Goal: Information Seeking & Learning: Learn about a topic

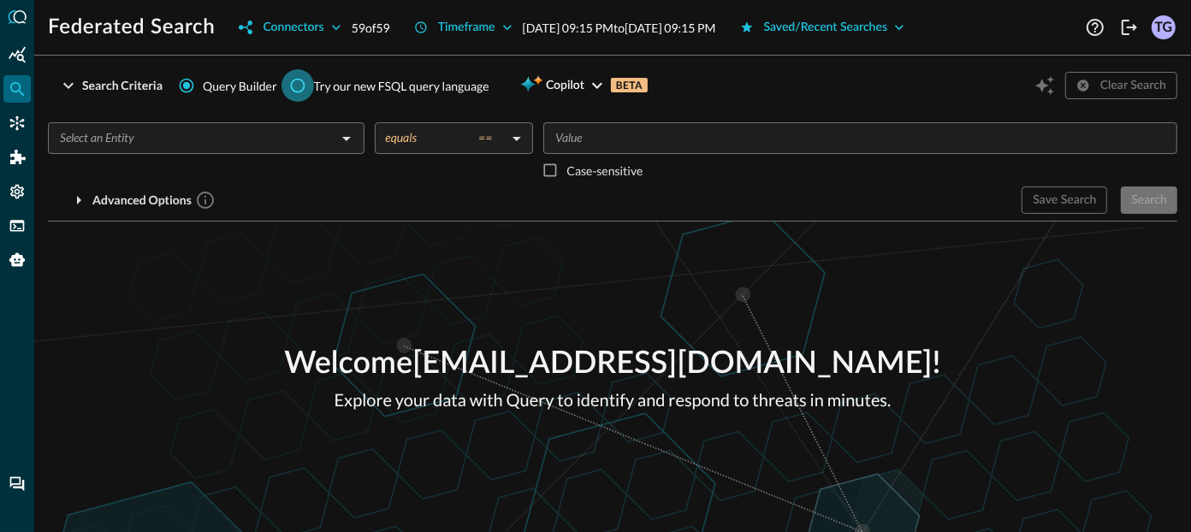
click at [292, 77] on input "Try our new FSQL query language" at bounding box center [297, 85] width 33 height 33
radio input "true"
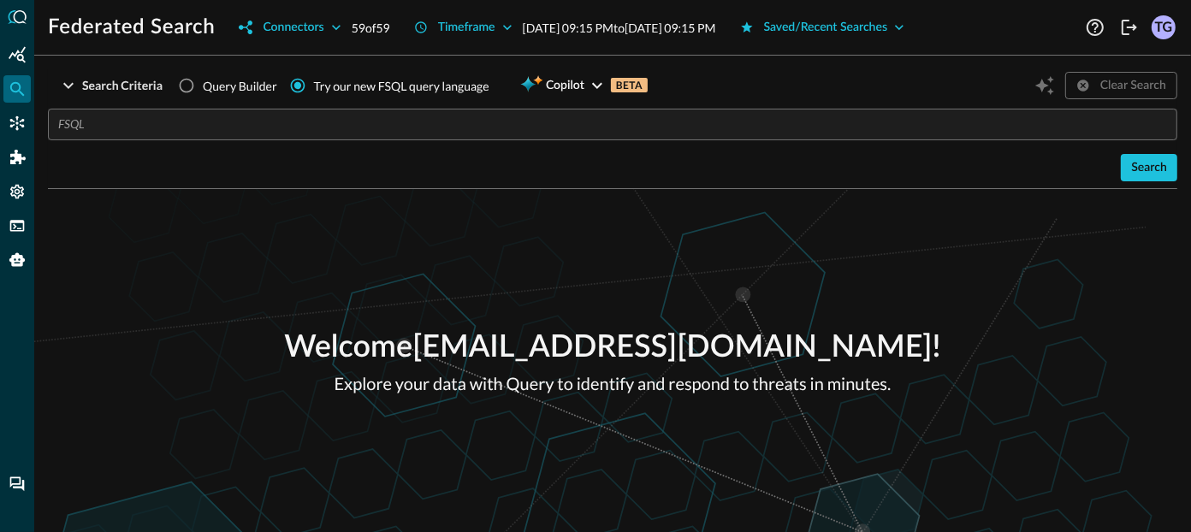
click at [262, 119] on input "text" at bounding box center [617, 125] width 1119 height 32
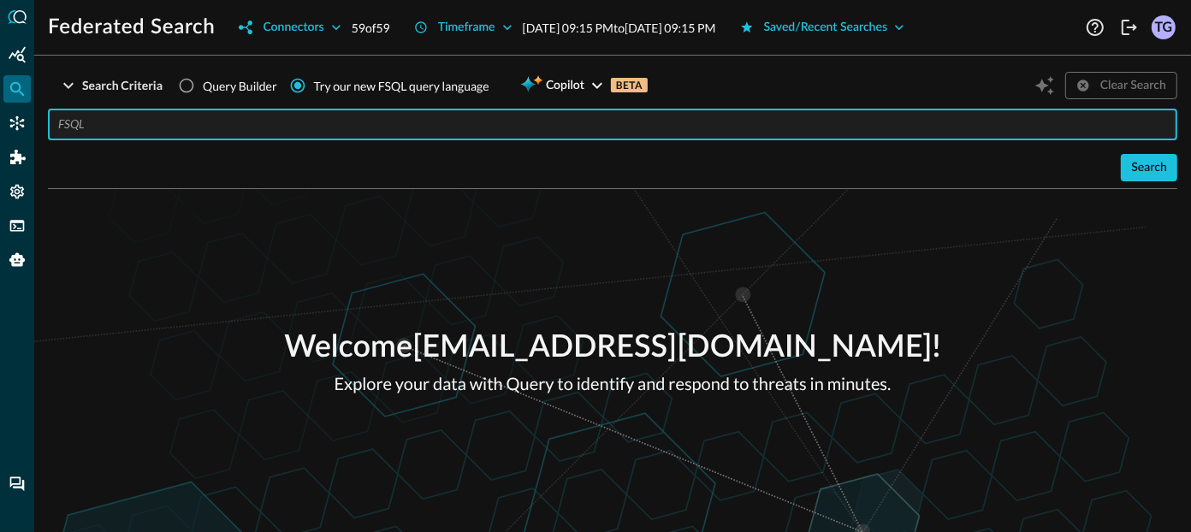
paste input "QUERY email_activity.**, detection_finding.** WITH email_activity.activity_id =…"
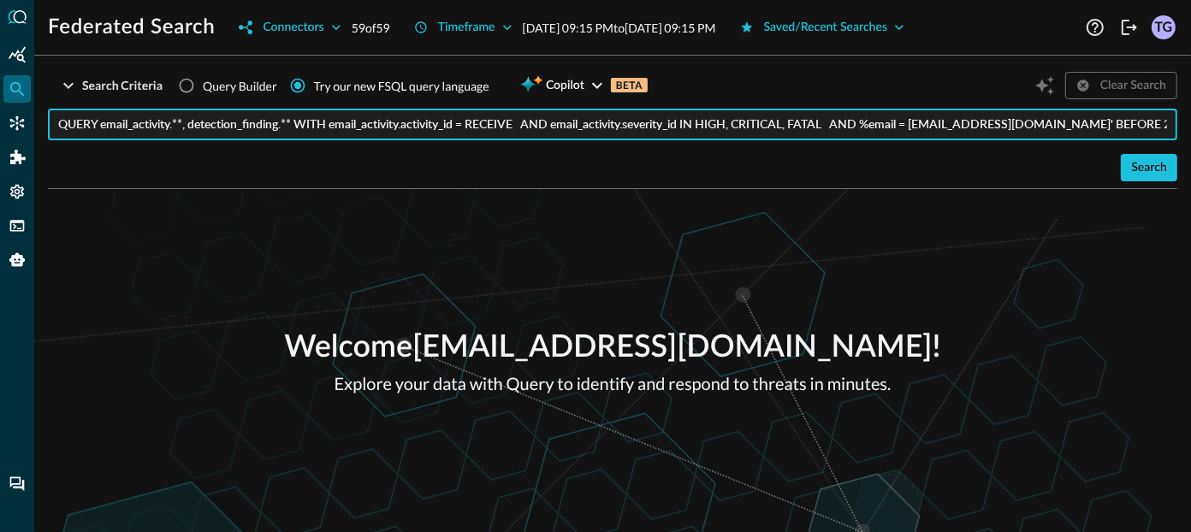
scroll to position [0, 404]
drag, startPoint x: 447, startPoint y: 123, endPoint x: 667, endPoint y: 121, distance: 219.8
click at [667, 121] on input "QUERY email_activity.**, detection_finding.** WITH email_activity.activity_id =…" at bounding box center [617, 125] width 1119 height 32
drag, startPoint x: 806, startPoint y: 121, endPoint x: 1179, endPoint y: 119, distance: 373.8
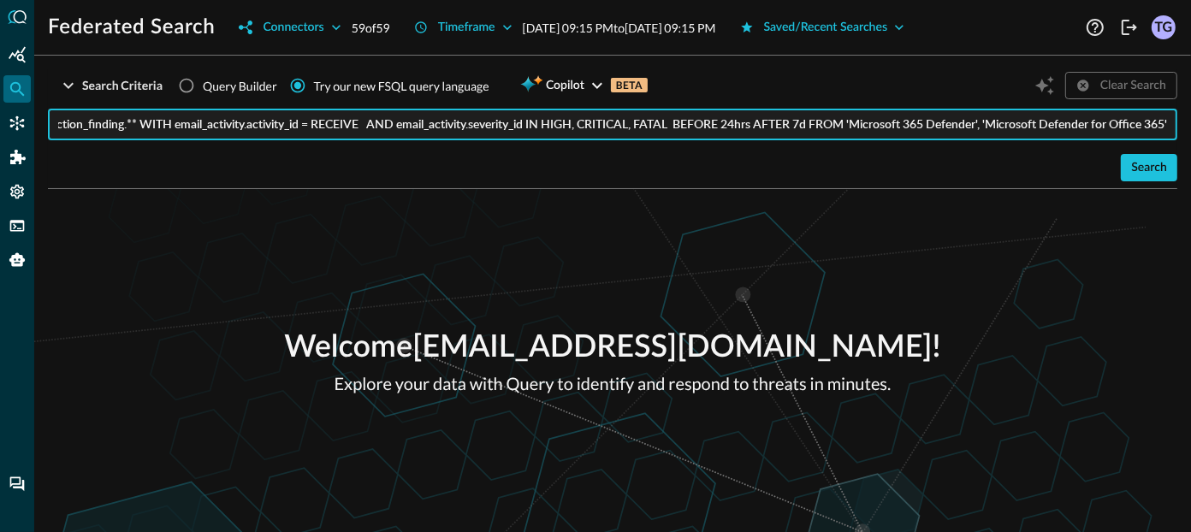
click at [1179, 119] on div "Search Criteria Query Builder Try our new FSQL query language Copilot BETA Clea…" at bounding box center [612, 300] width 1156 height 463
type input "QUERY email_activity.**, detection_finding.** WITH email_activity.activity_id =…"
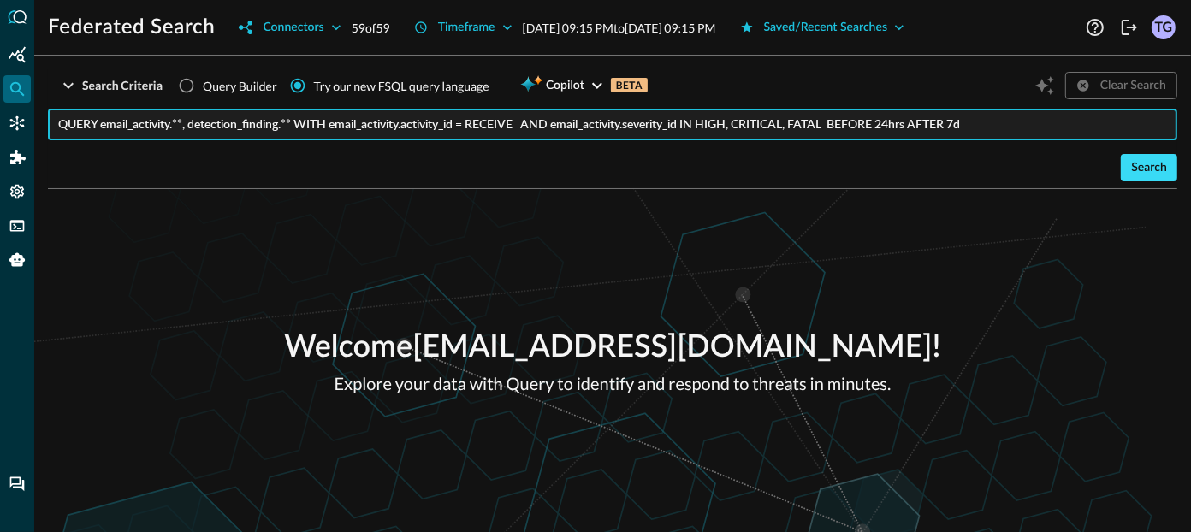
click at [1162, 175] on div "Search" at bounding box center [1149, 167] width 36 height 21
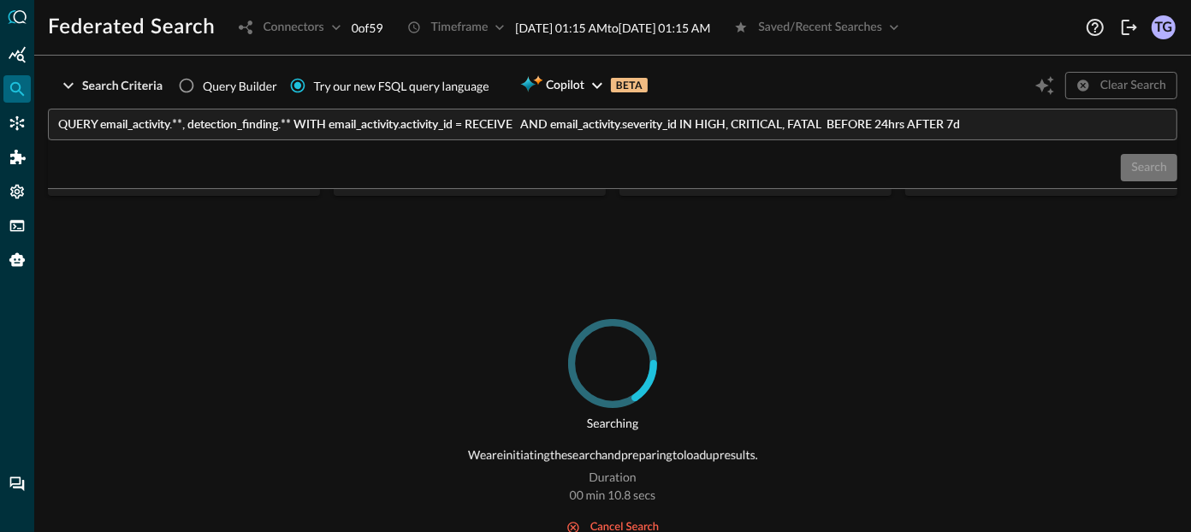
scroll to position [109, 0]
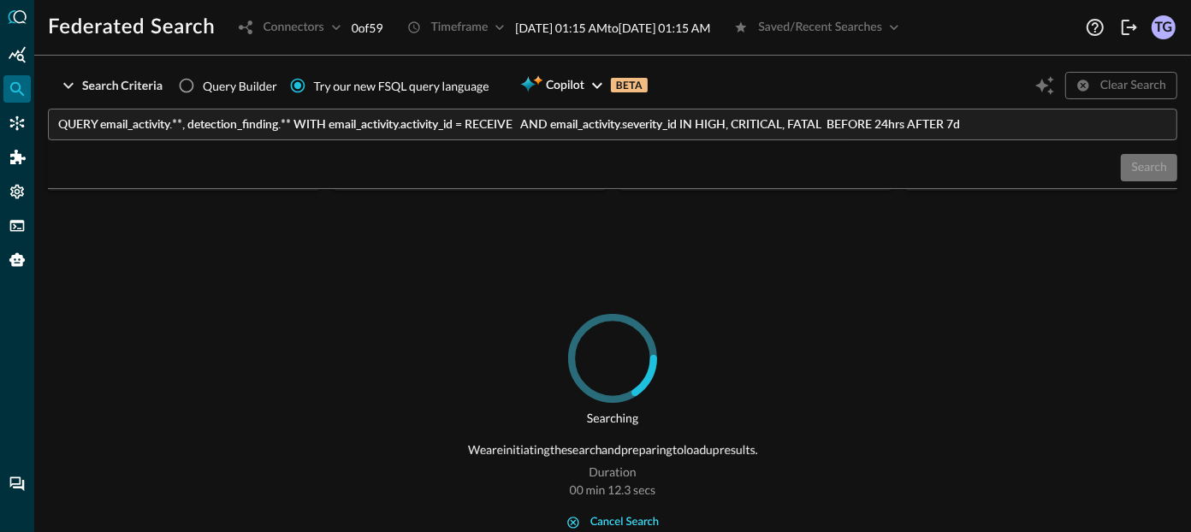
click at [609, 528] on div "cancel search" at bounding box center [624, 523] width 68 height 20
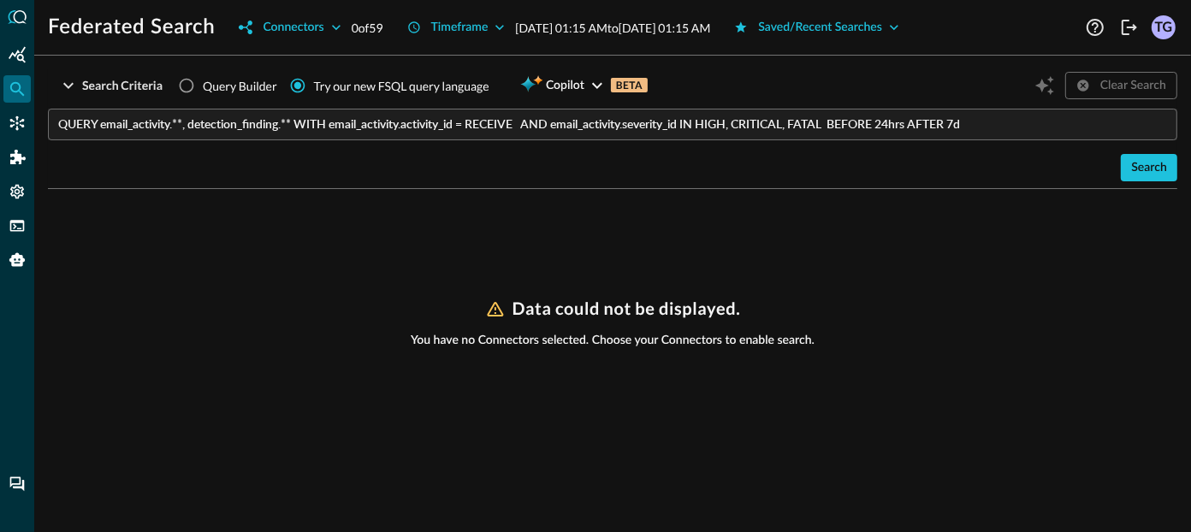
scroll to position [0, 0]
click at [307, 34] on div "Connectors" at bounding box center [293, 27] width 61 height 21
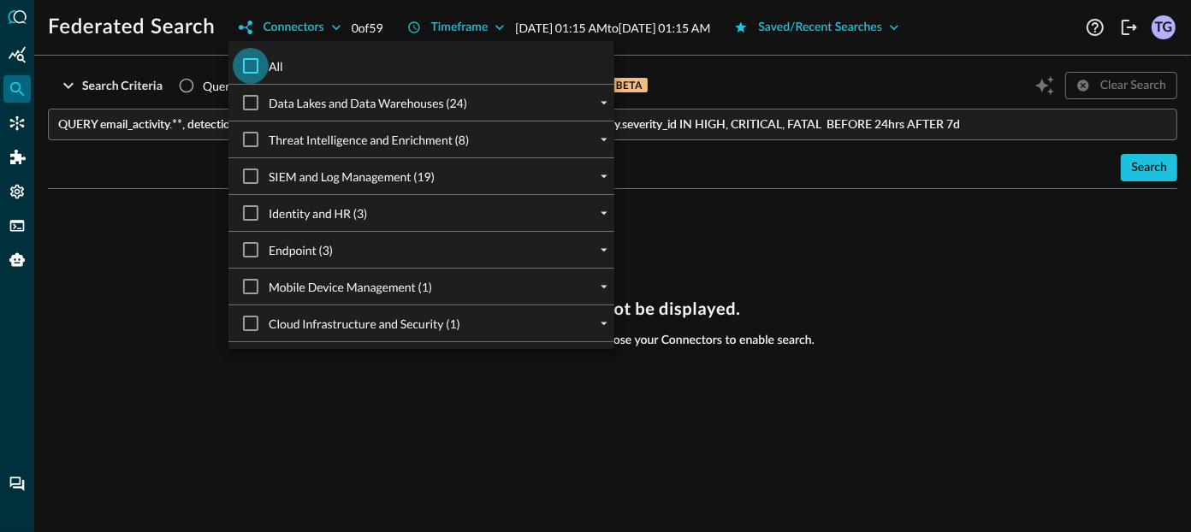
click at [263, 57] on input "All" at bounding box center [251, 66] width 36 height 36
checkbox input "true"
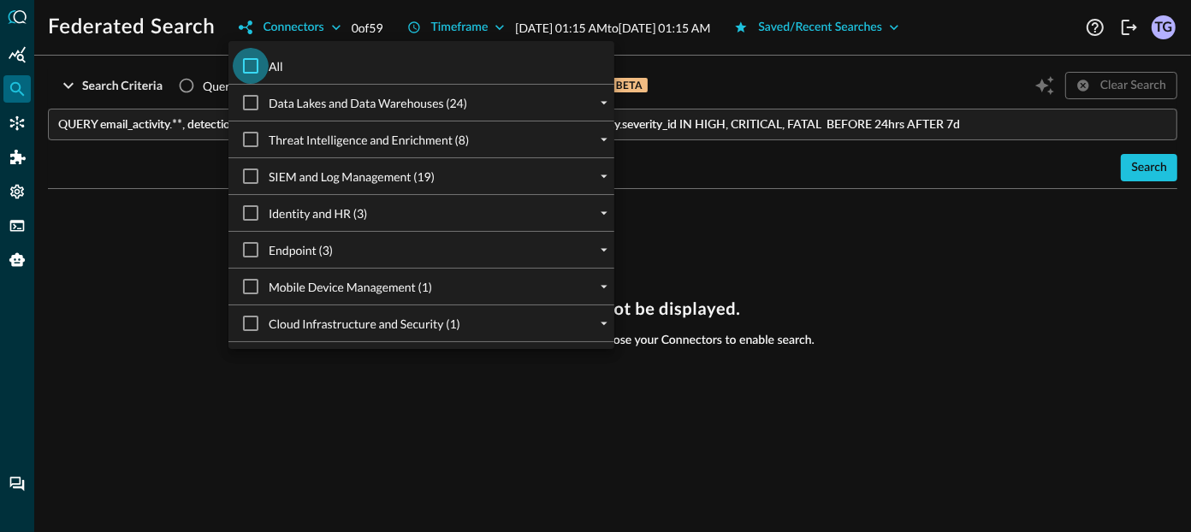
checkbox input "true"
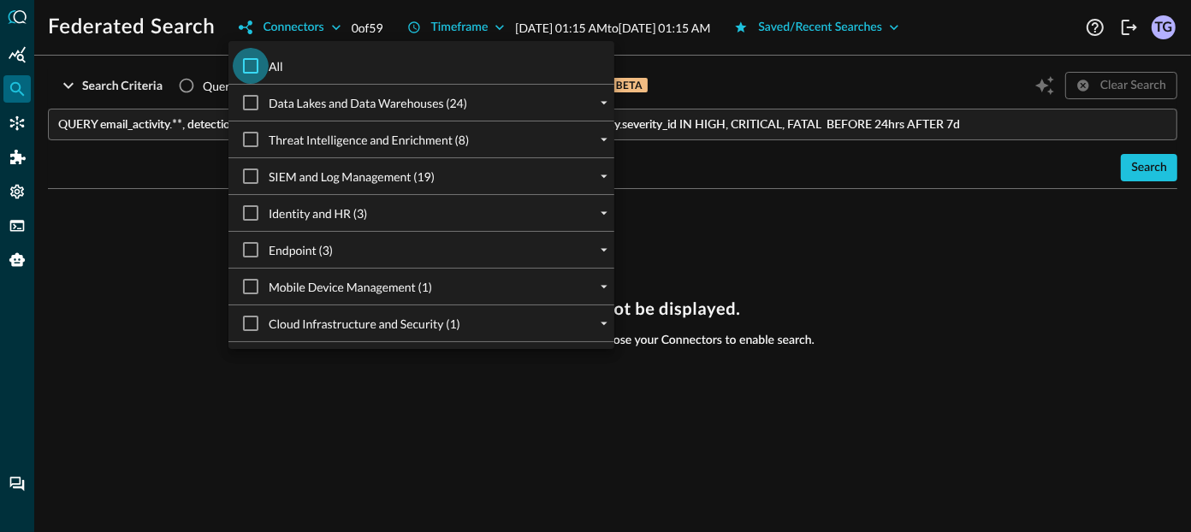
checkbox input "true"
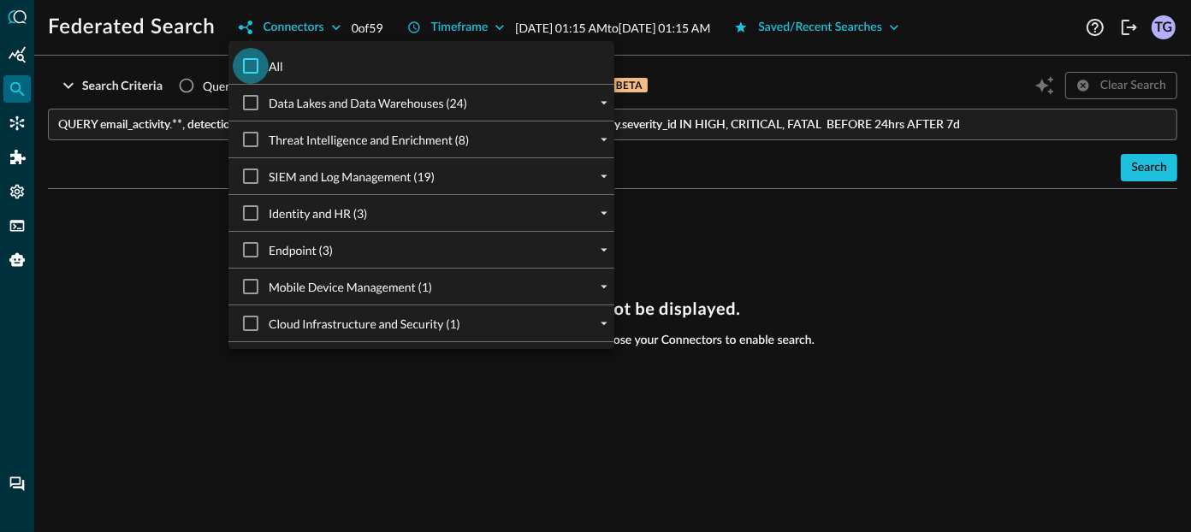
checkbox input "true"
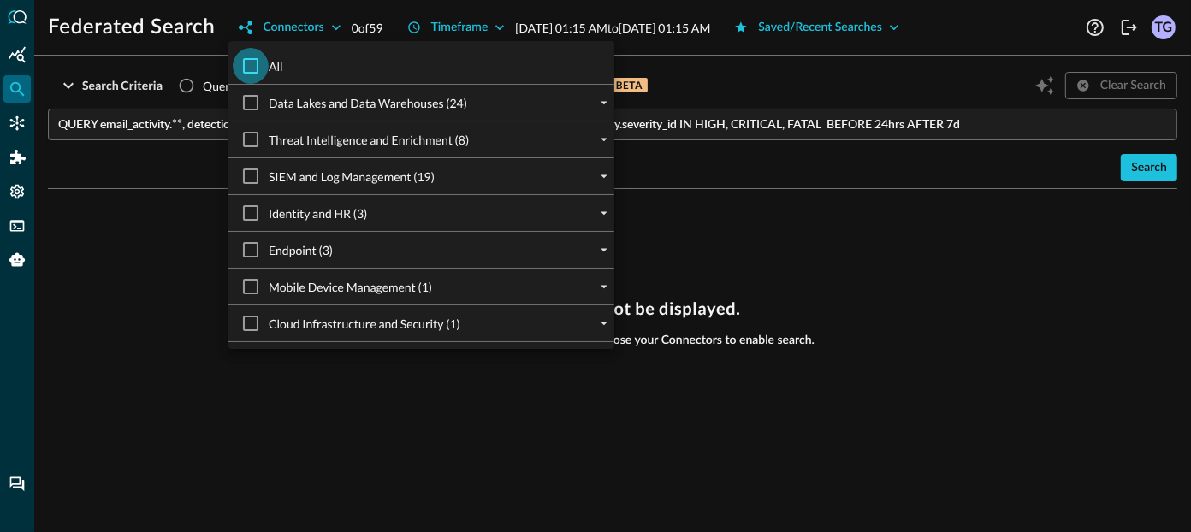
checkbox input "true"
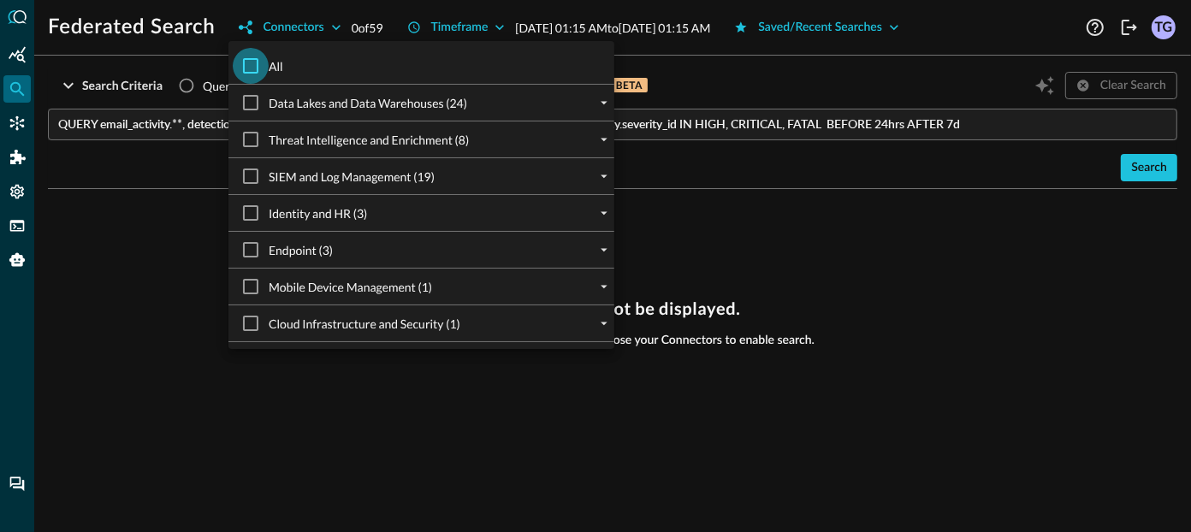
checkbox input "true"
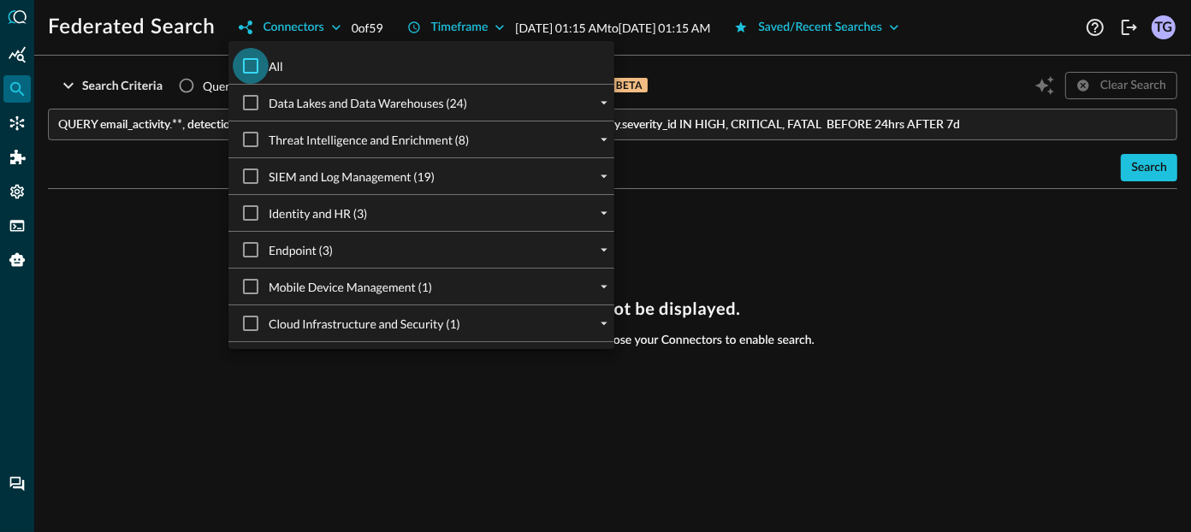
checkbox input "true"
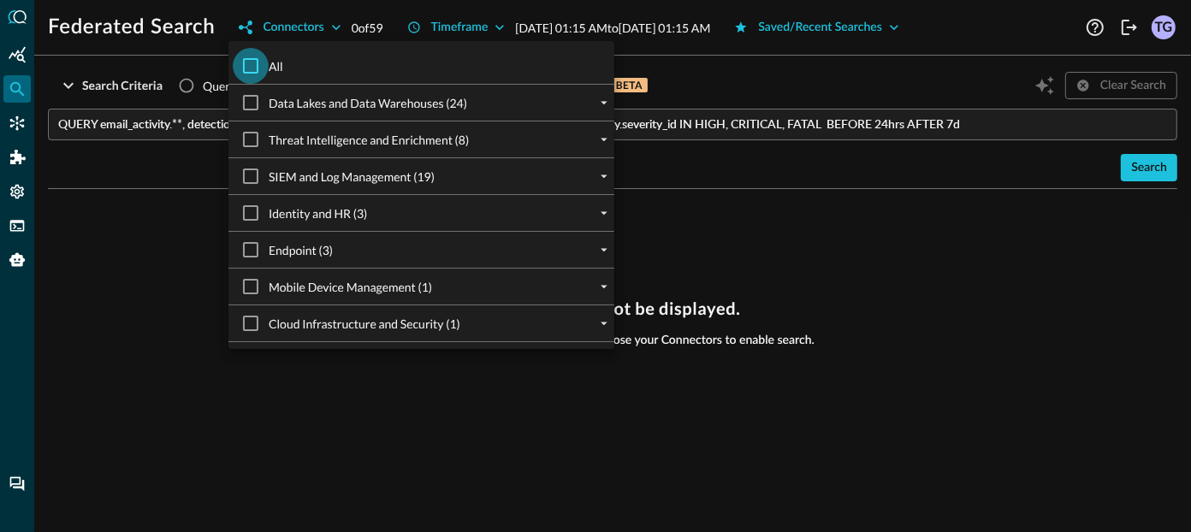
checkbox input "true"
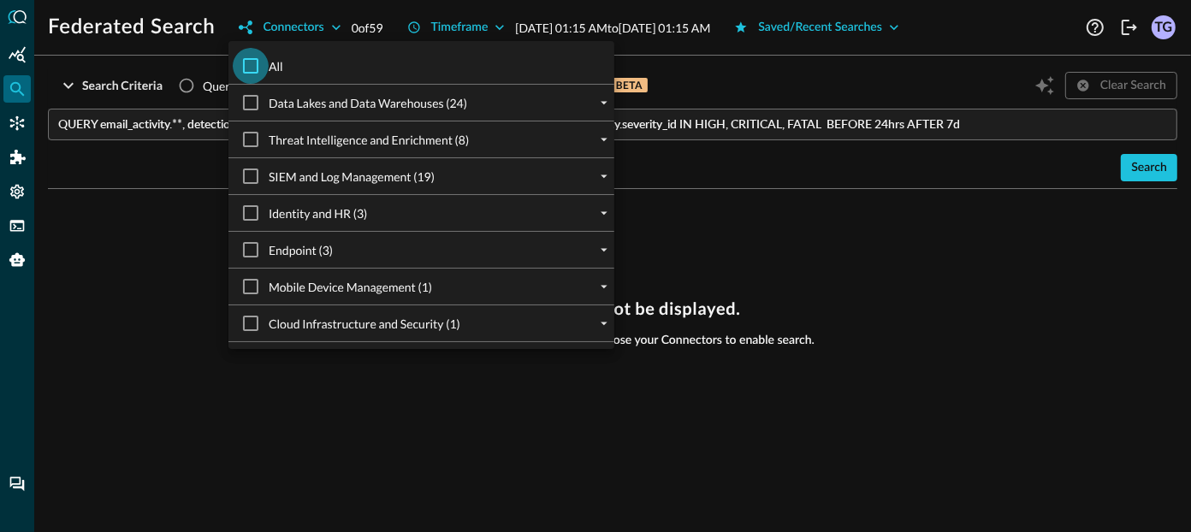
checkbox input "true"
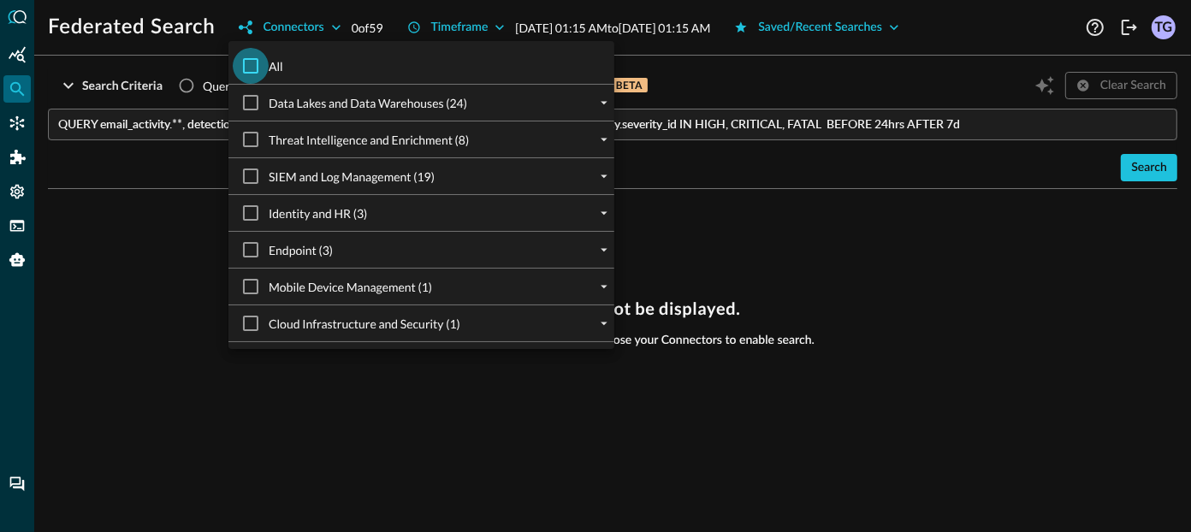
checkbox input "true"
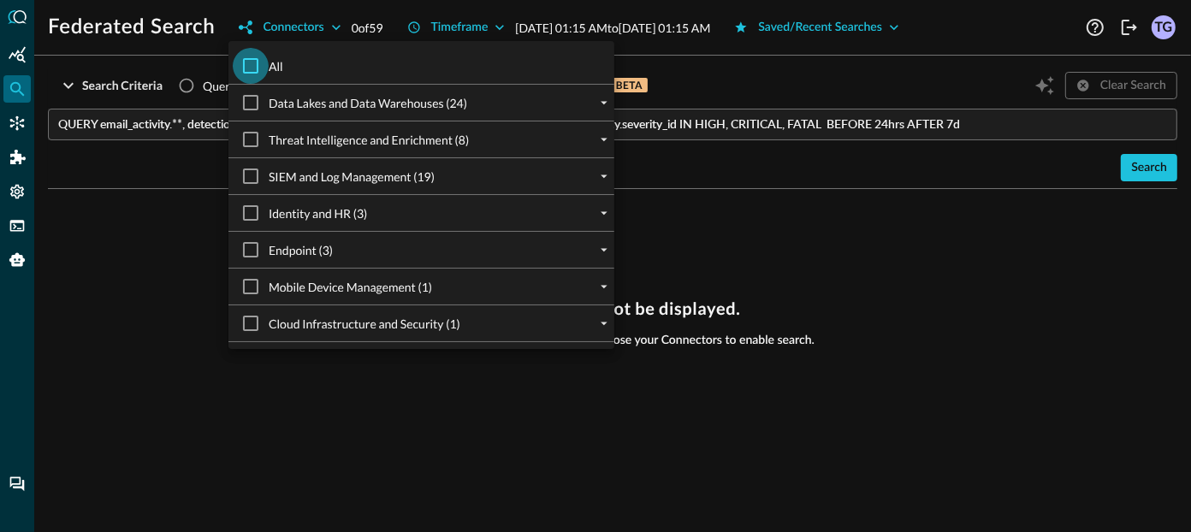
checkbox input "true"
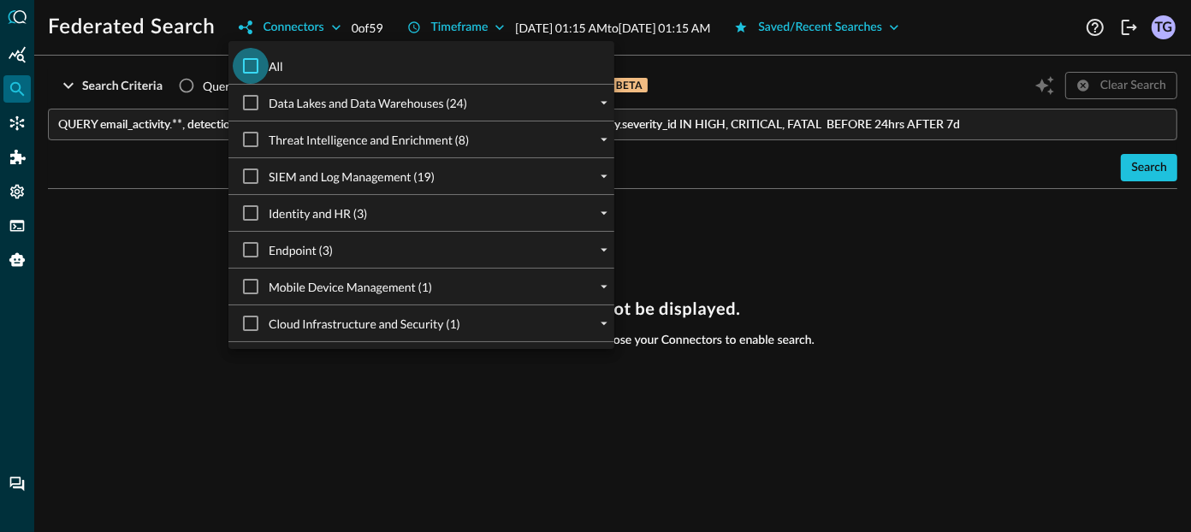
checkbox input "true"
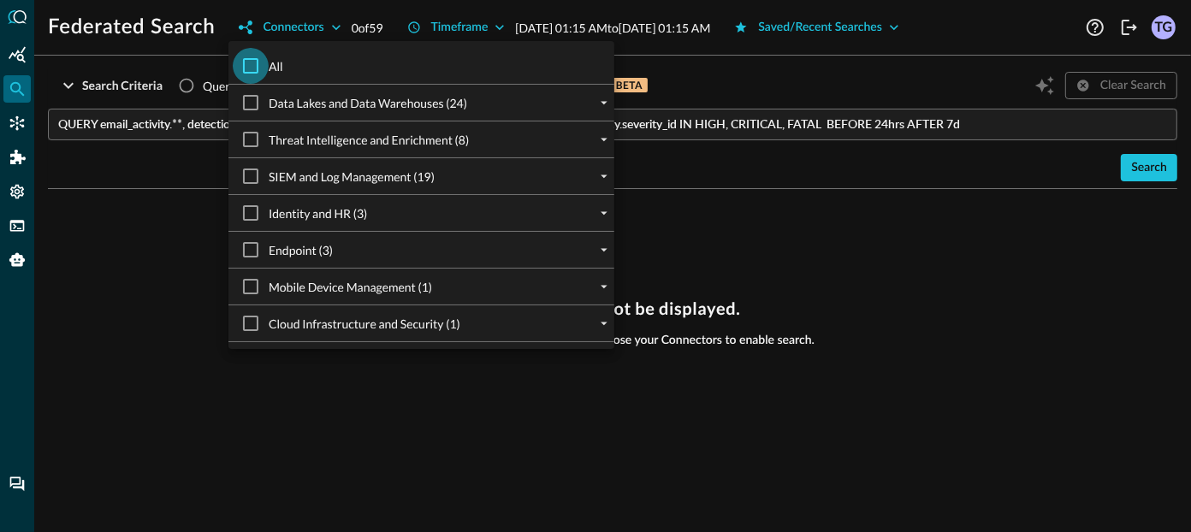
checkbox input "true"
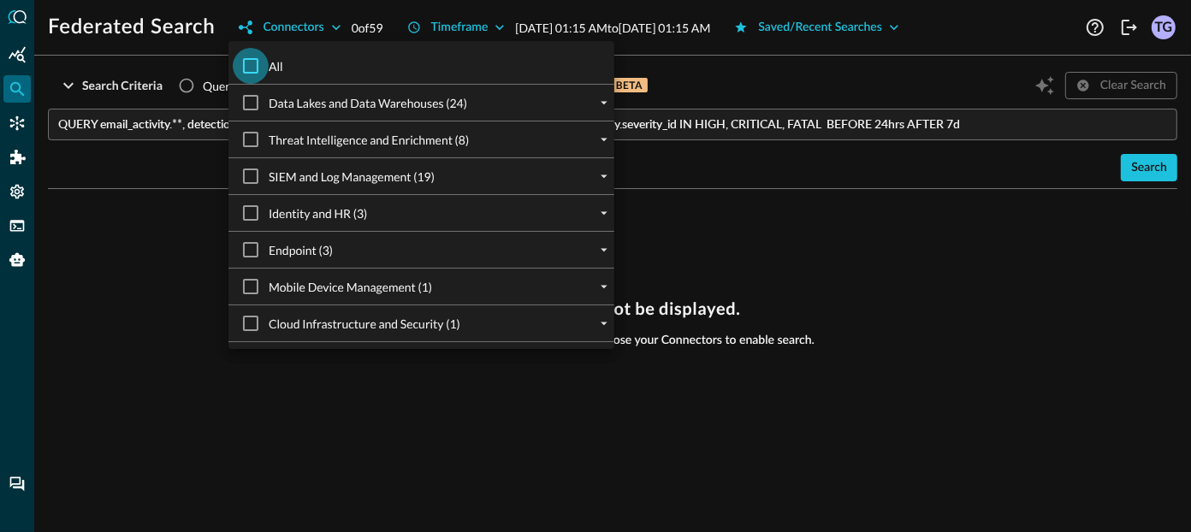
checkbox input "true"
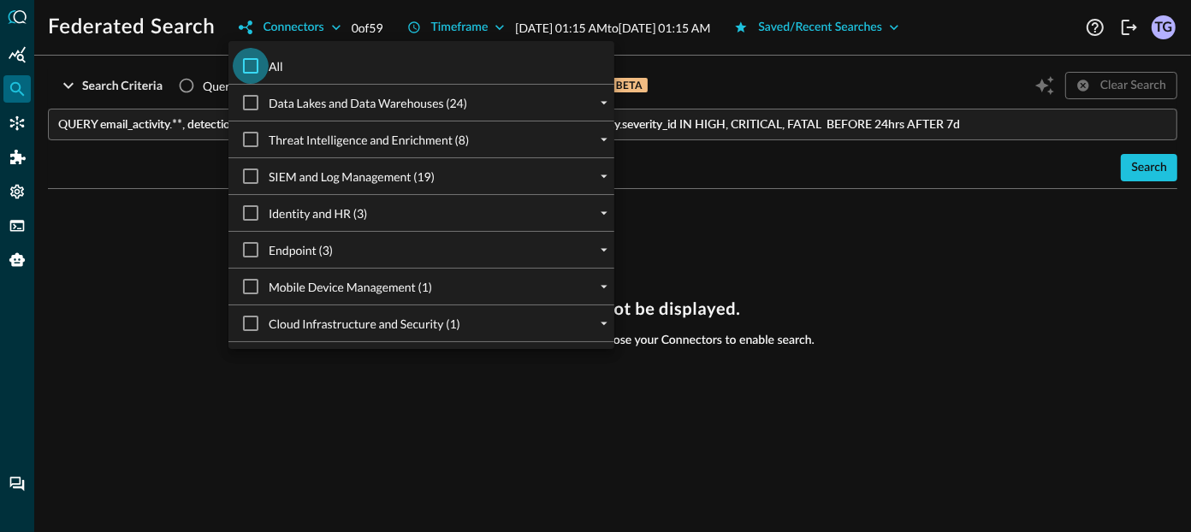
checkbox input "true"
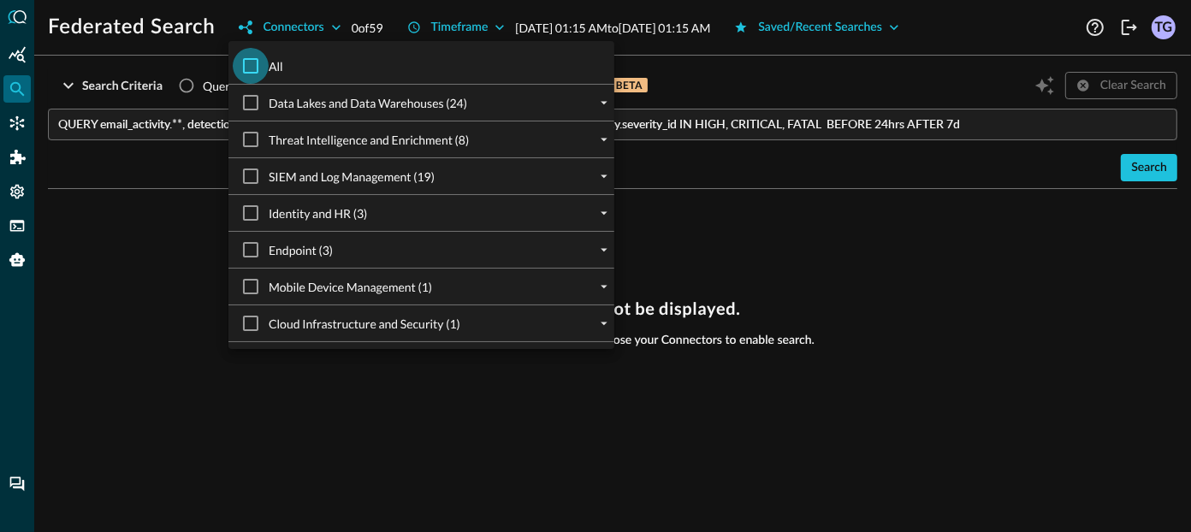
checkbox input "true"
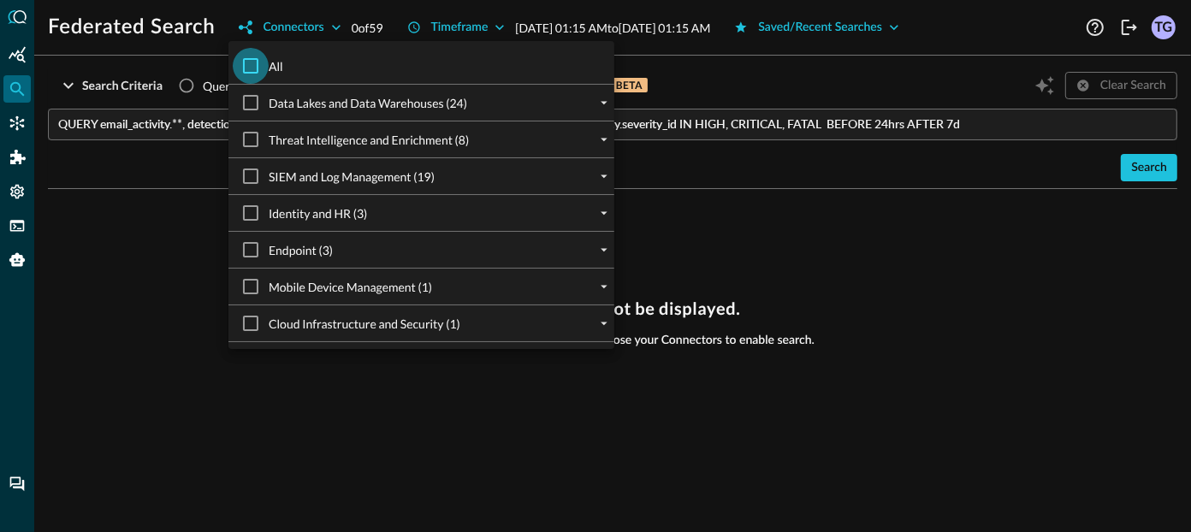
checkbox input "true"
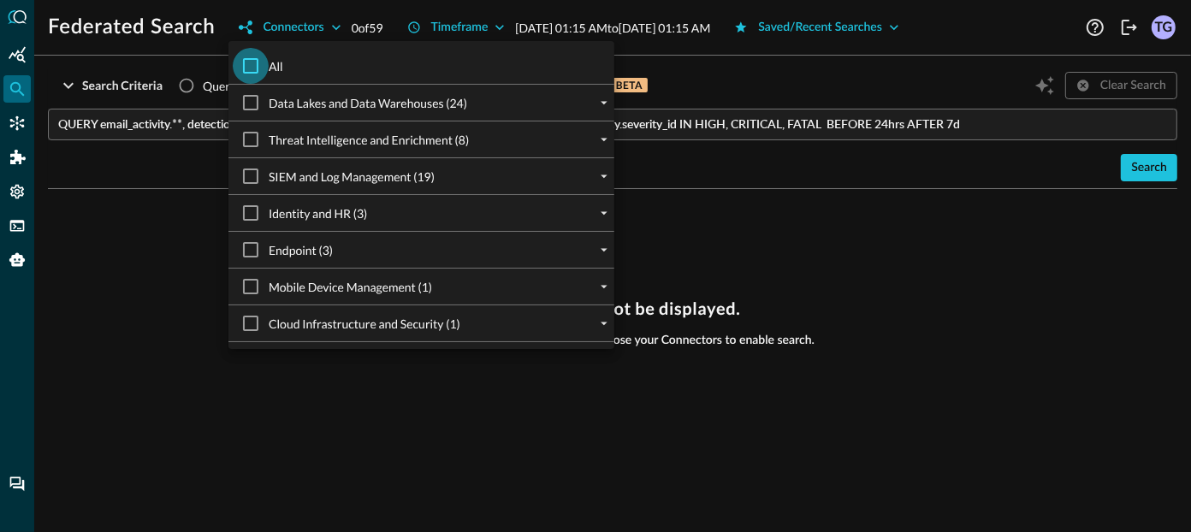
checkbox input "true"
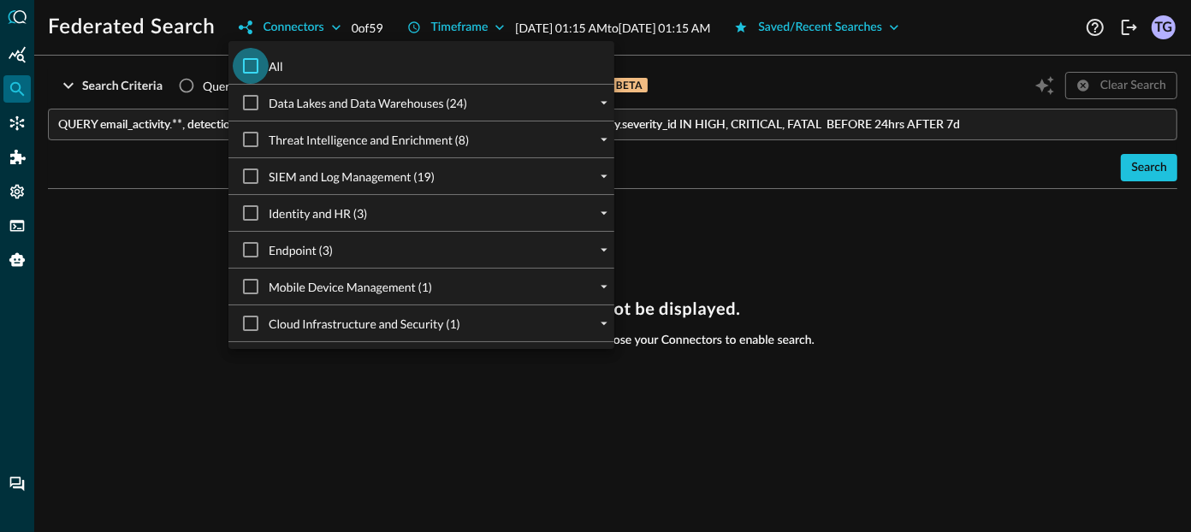
checkbox input "true"
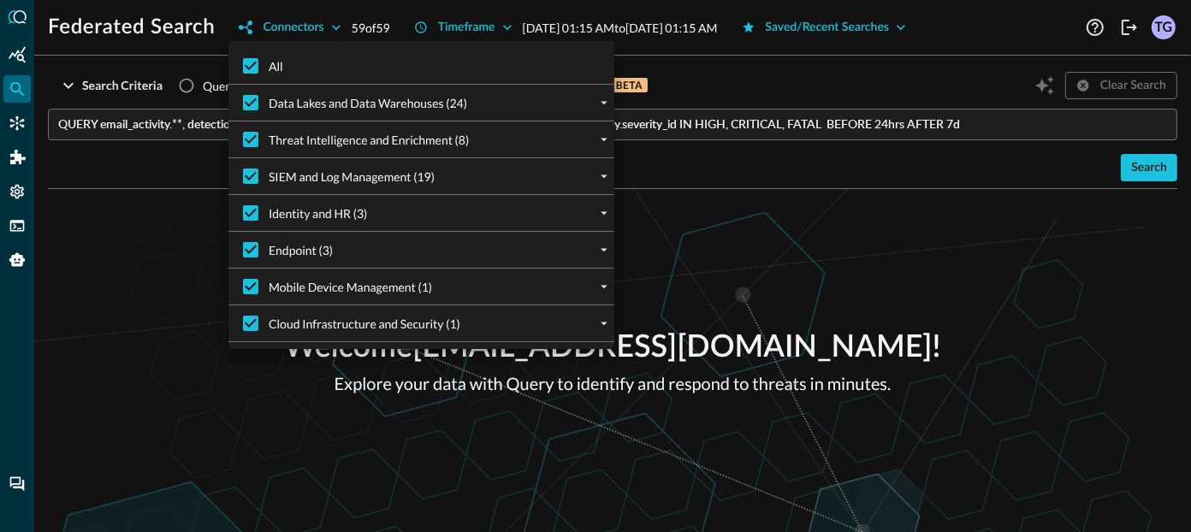
click at [792, 100] on div at bounding box center [595, 266] width 1191 height 532
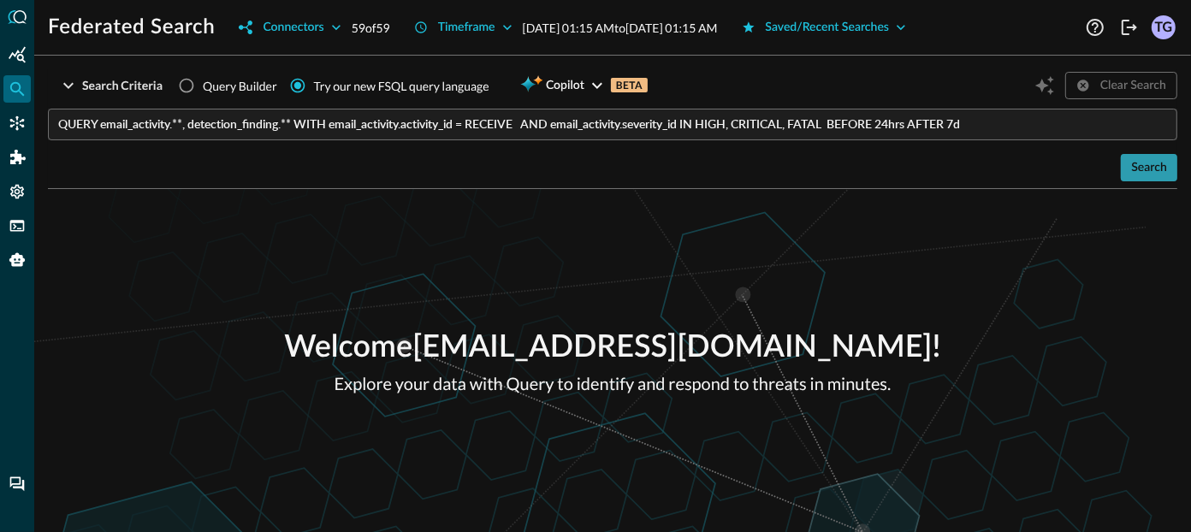
click at [1144, 174] on div "Search" at bounding box center [1149, 167] width 36 height 21
click at [1079, 124] on input "QUERY email_activity.**, detection_finding.** WITH email_activity.activity_id =…" at bounding box center [617, 125] width 1119 height 32
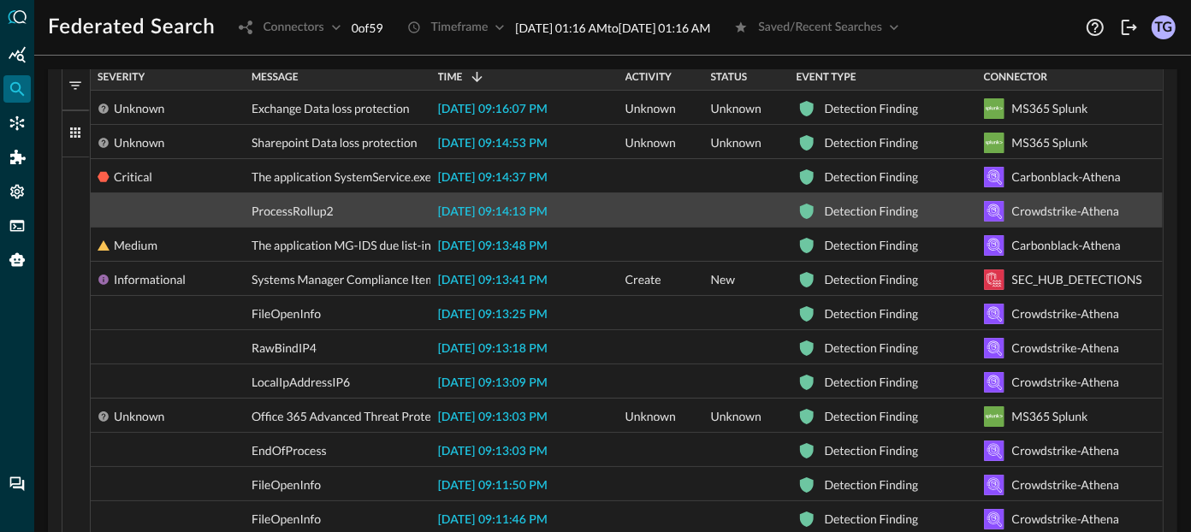
scroll to position [517, 0]
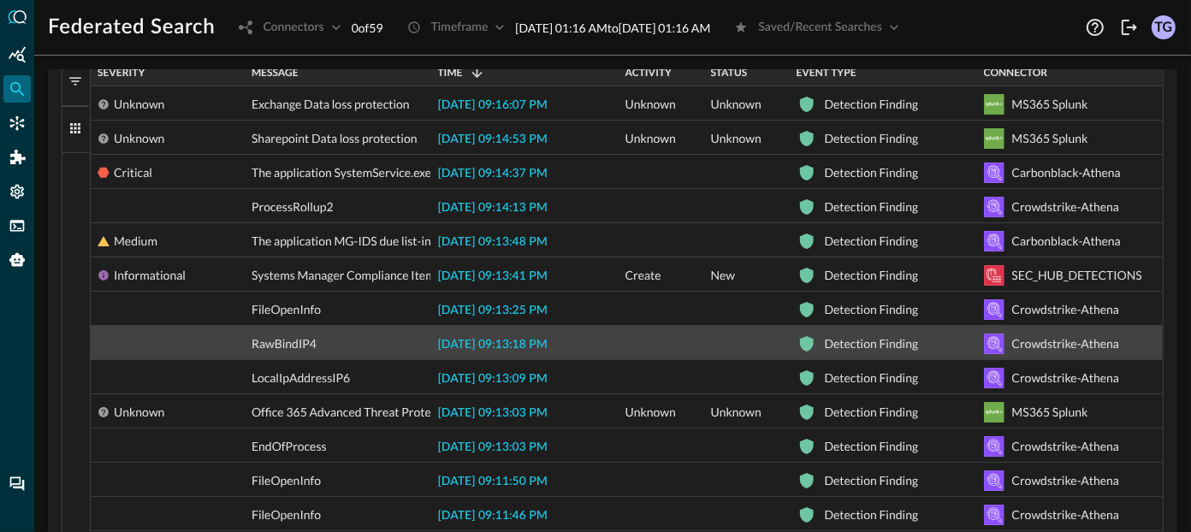
type input "QUERY email_activity.**, detection_finding.** WITH email_activity.activity_id =…"
click at [495, 344] on span "2025-08-25 09:13:18 PM" at bounding box center [492, 345] width 109 height 12
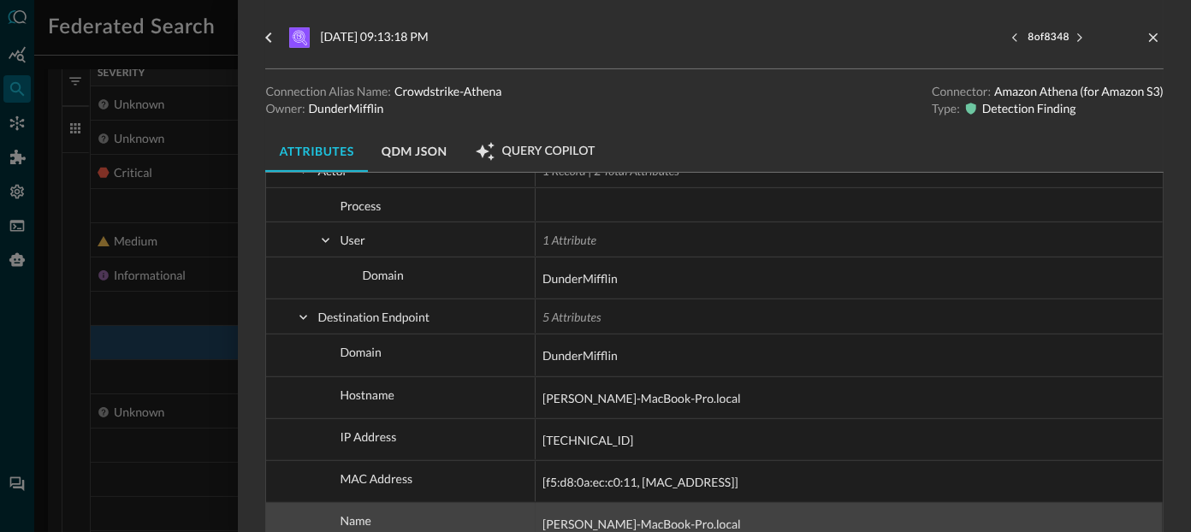
scroll to position [199, 0]
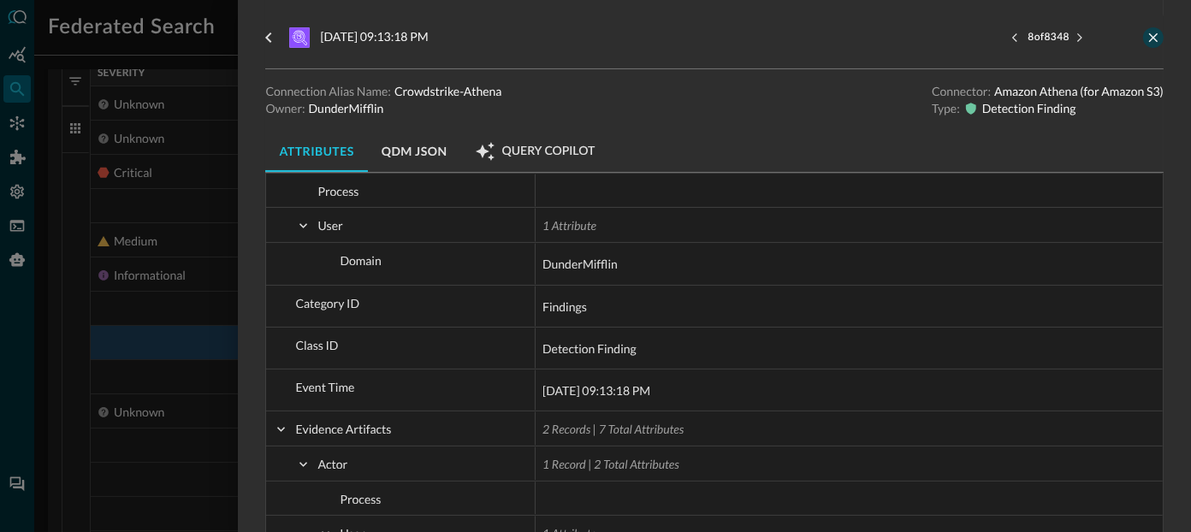
click at [1152, 45] on button "close-drawer" at bounding box center [1153, 37] width 21 height 21
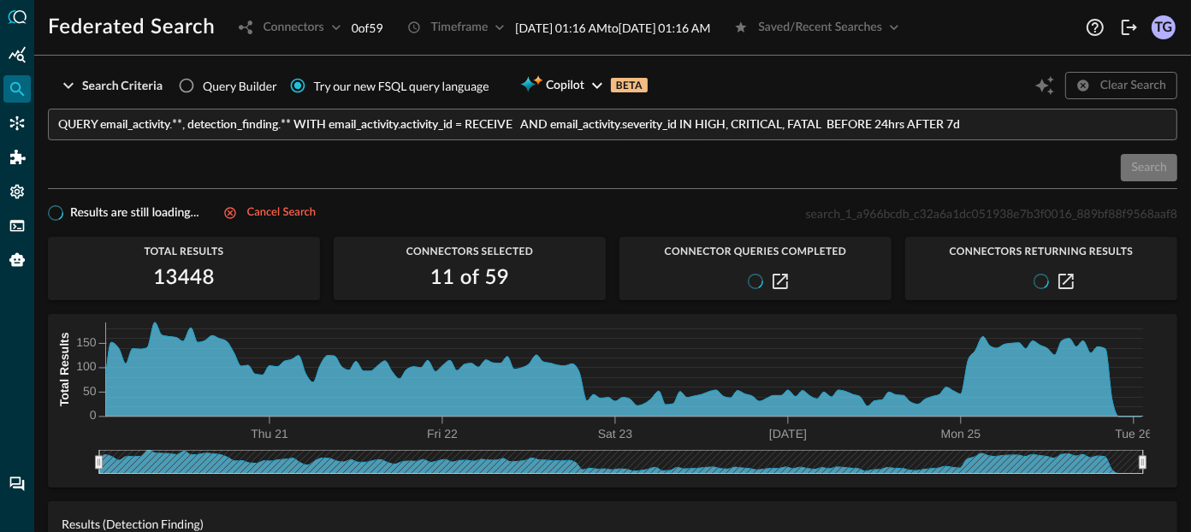
click at [334, 27] on div "Connectors 0 of 59" at bounding box center [305, 27] width 154 height 27
click at [374, 21] on p "0 of 59" at bounding box center [368, 28] width 32 height 18
click at [293, 32] on div "Connectors 0 of 59" at bounding box center [305, 27] width 154 height 27
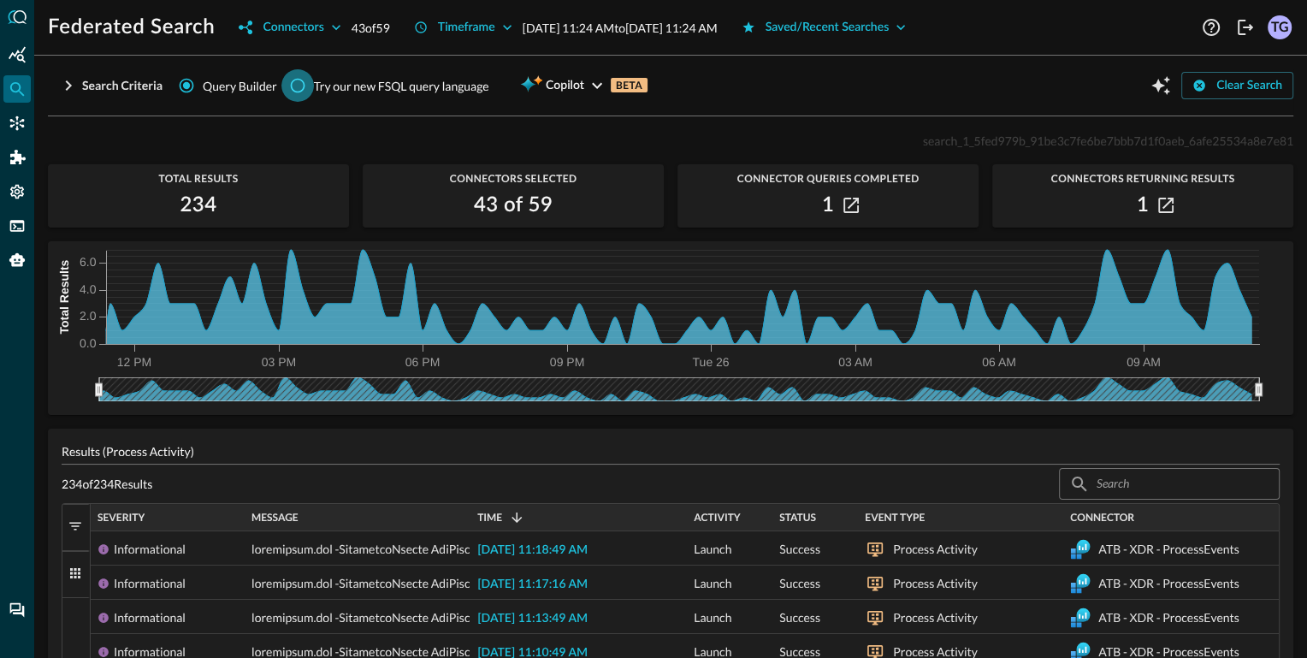
click at [304, 84] on input "Try our new FSQL query language" at bounding box center [297, 85] width 33 height 33
radio input "true"
click at [333, 26] on icon "button" at bounding box center [336, 27] width 9 height 5
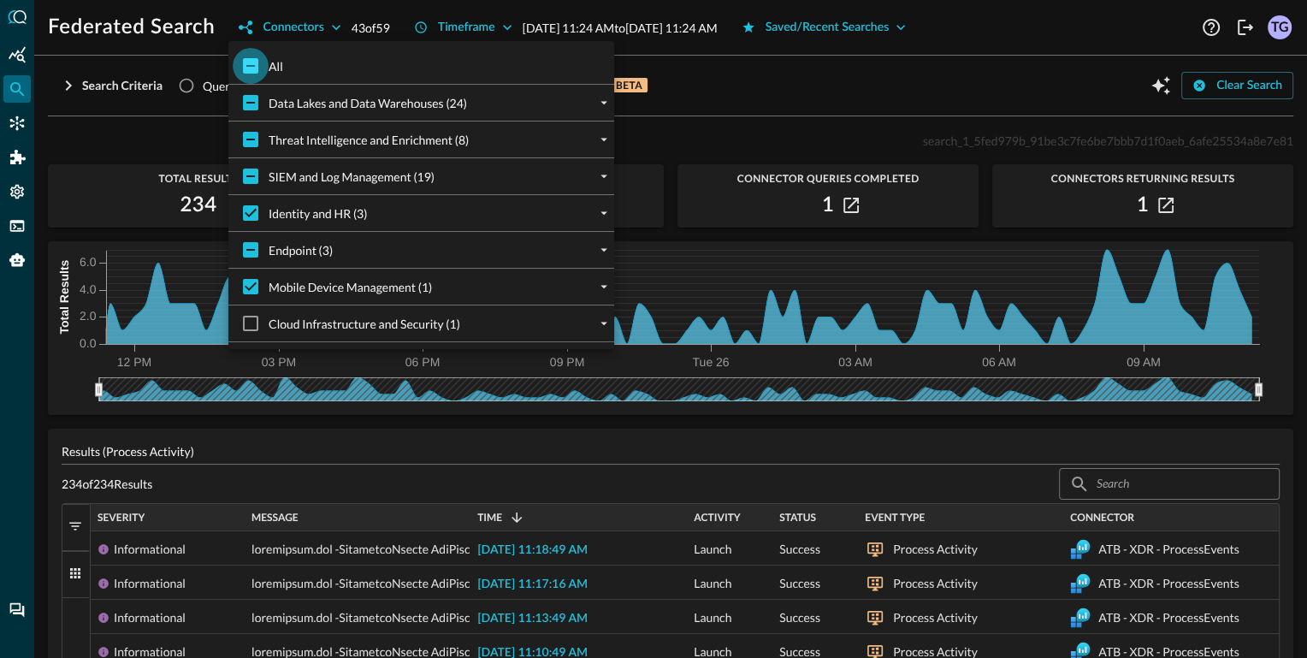
click at [255, 69] on input "All" at bounding box center [251, 66] width 36 height 36
checkbox input "true"
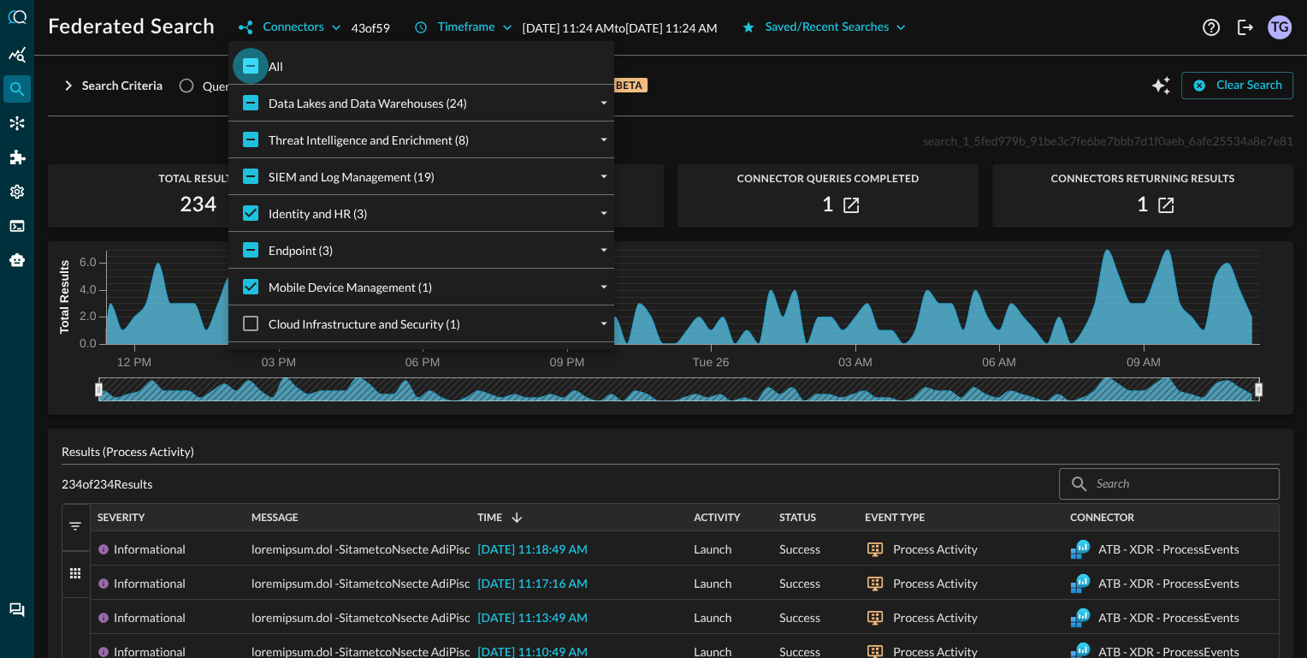
checkbox input "true"
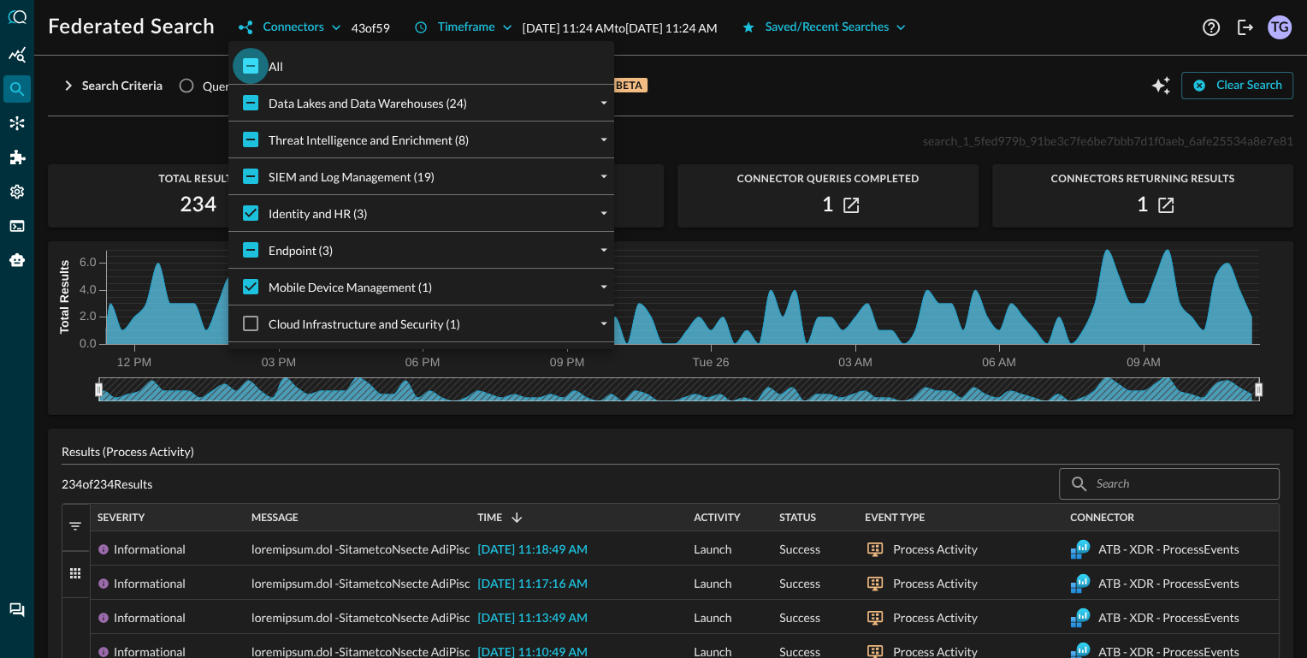
checkbox input "true"
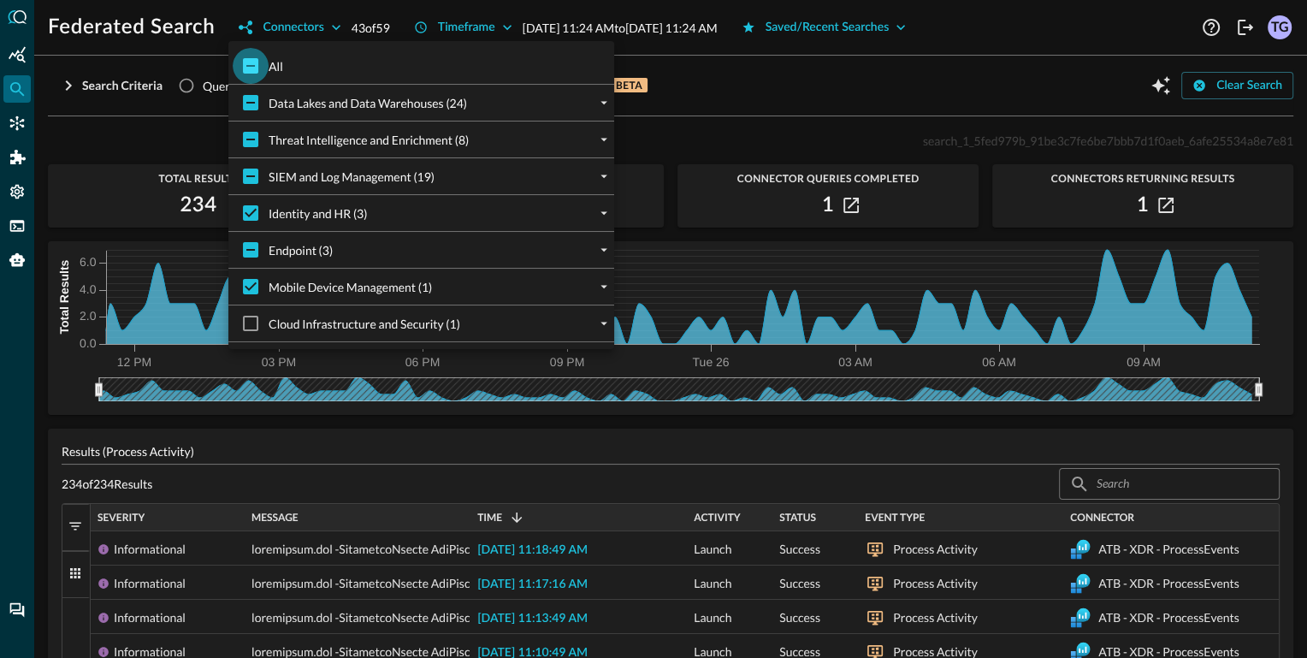
checkbox input "true"
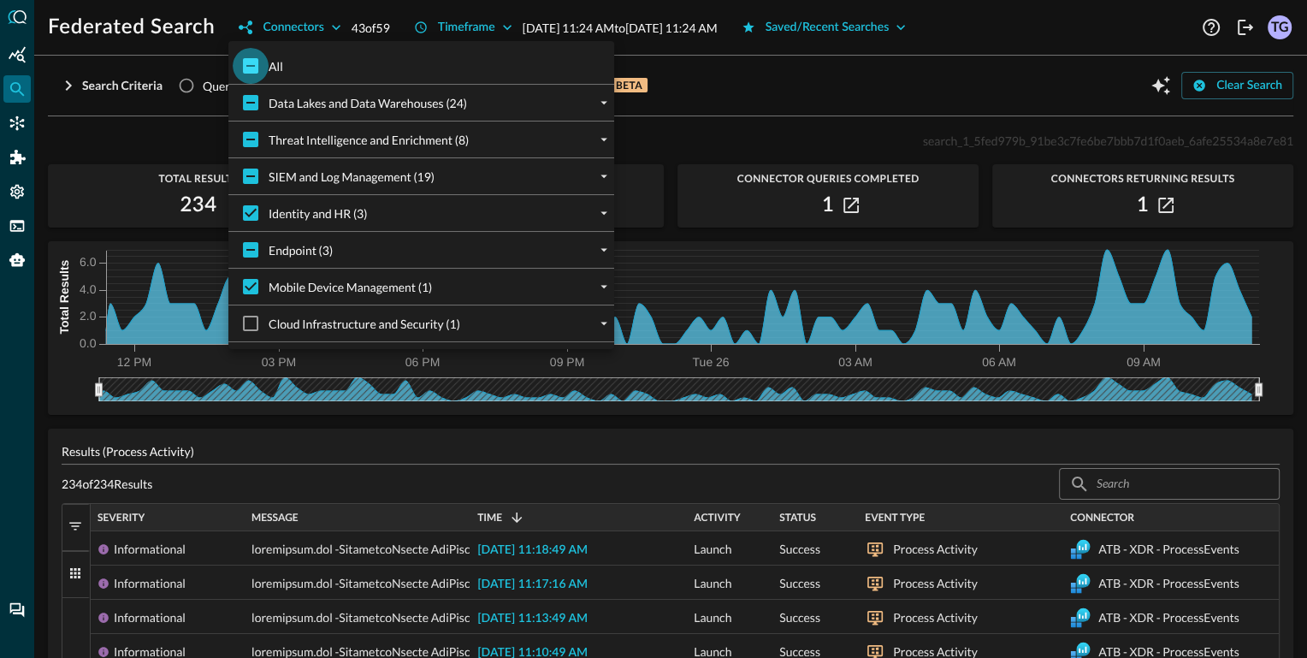
checkbox input "true"
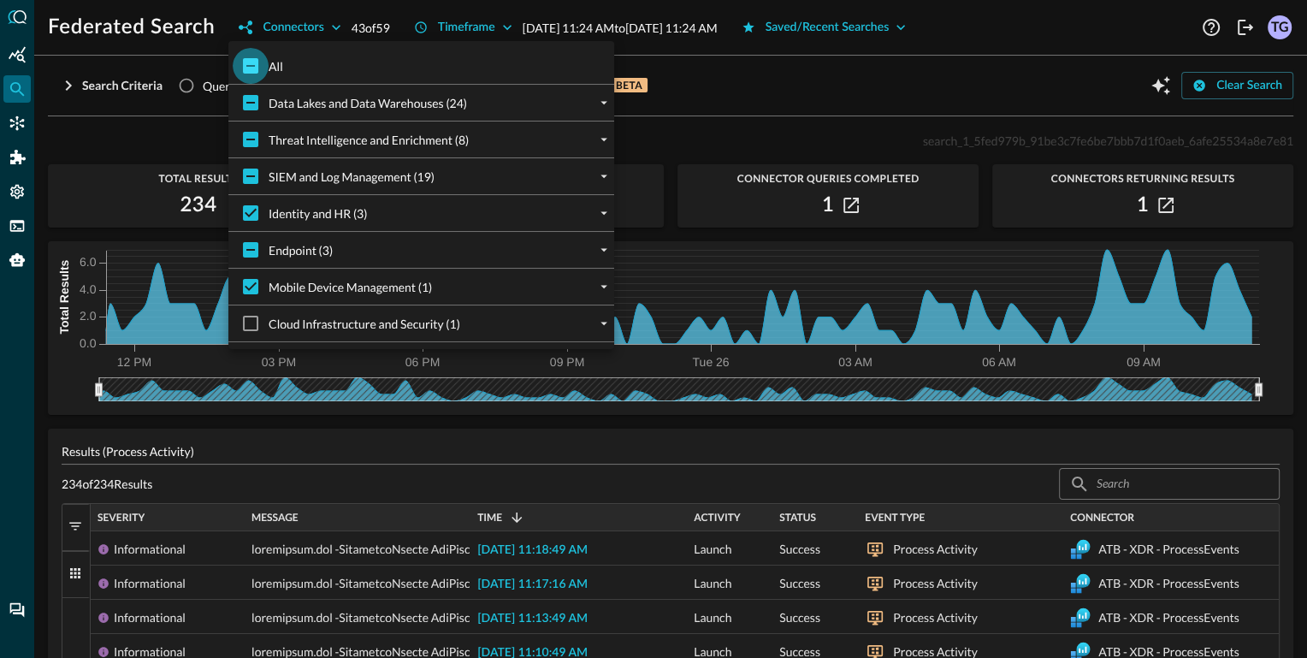
checkbox input "true"
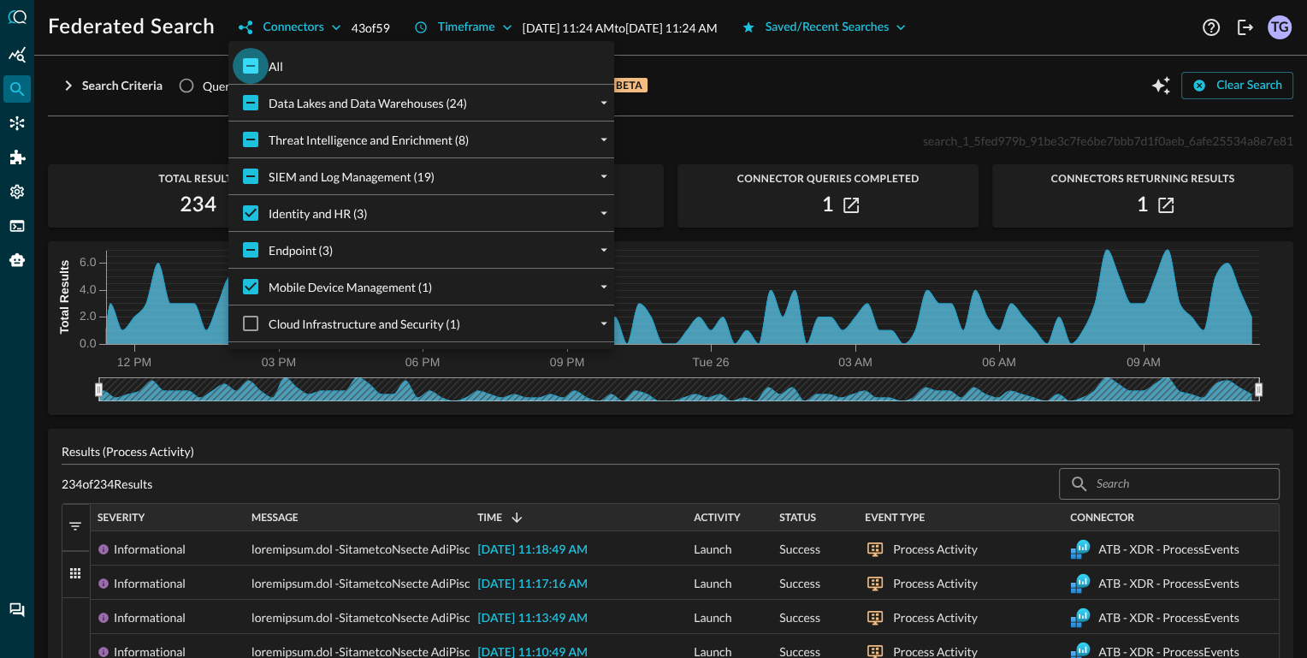
checkbox input "true"
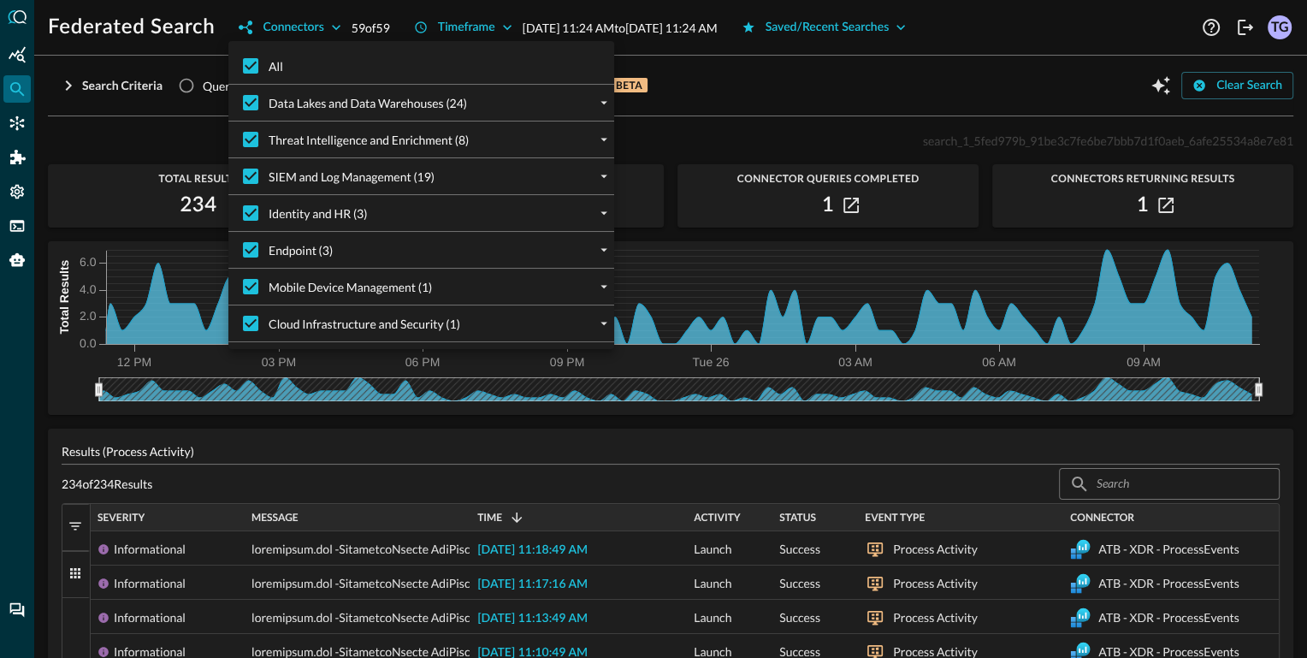
click at [168, 125] on div at bounding box center [653, 329] width 1307 height 658
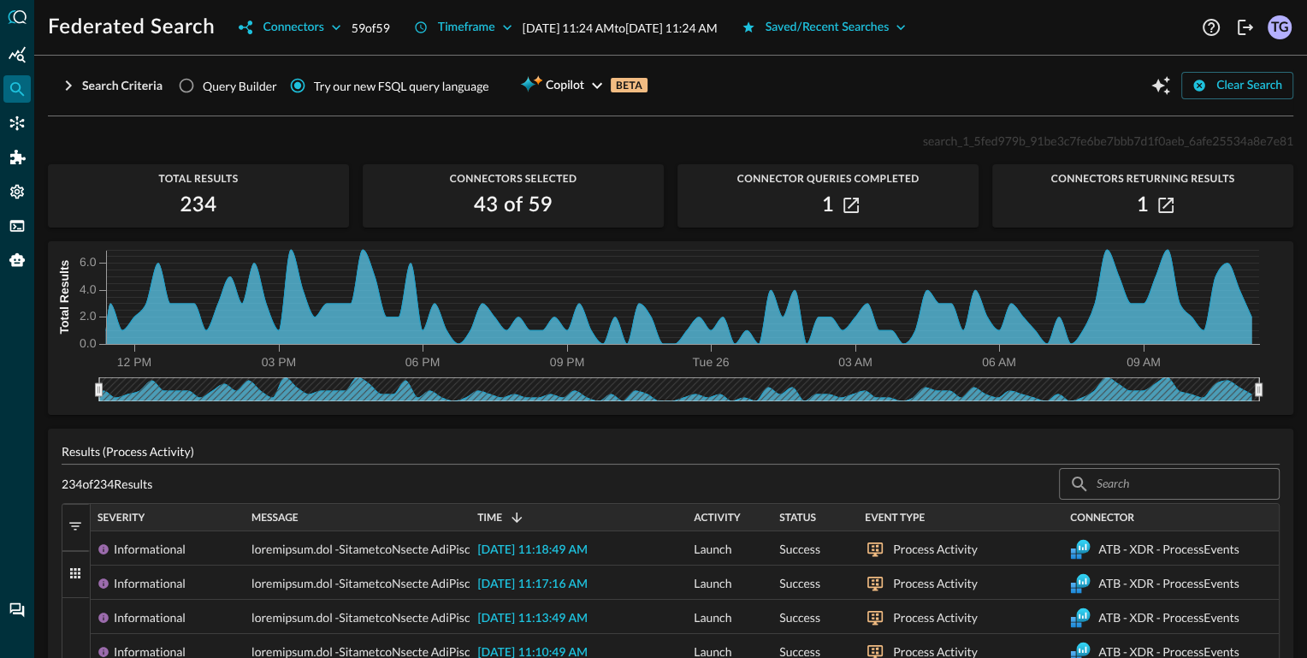
click at [360, 83] on div "Try our new FSQL query language" at bounding box center [401, 86] width 175 height 18
click at [314, 83] on input "Try our new FSQL query language" at bounding box center [297, 85] width 33 height 33
click at [69, 95] on button "Search Criteria" at bounding box center [110, 85] width 125 height 27
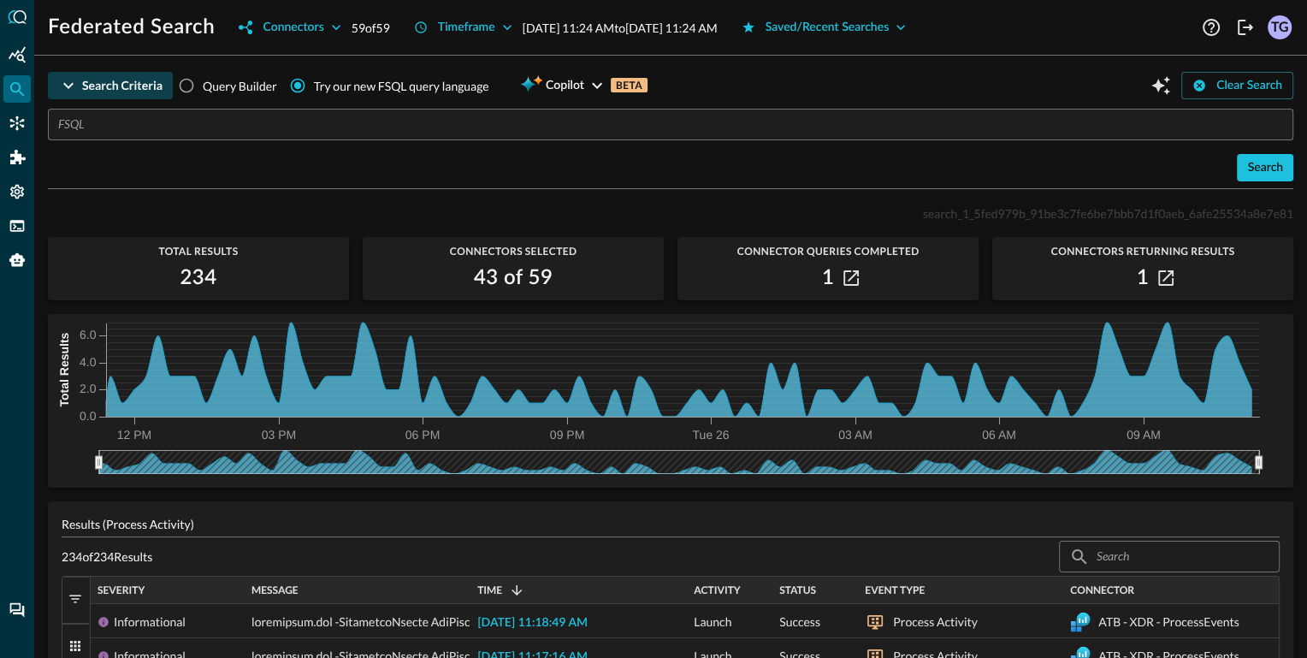
click at [69, 95] on button "Search Criteria" at bounding box center [110, 85] width 125 height 27
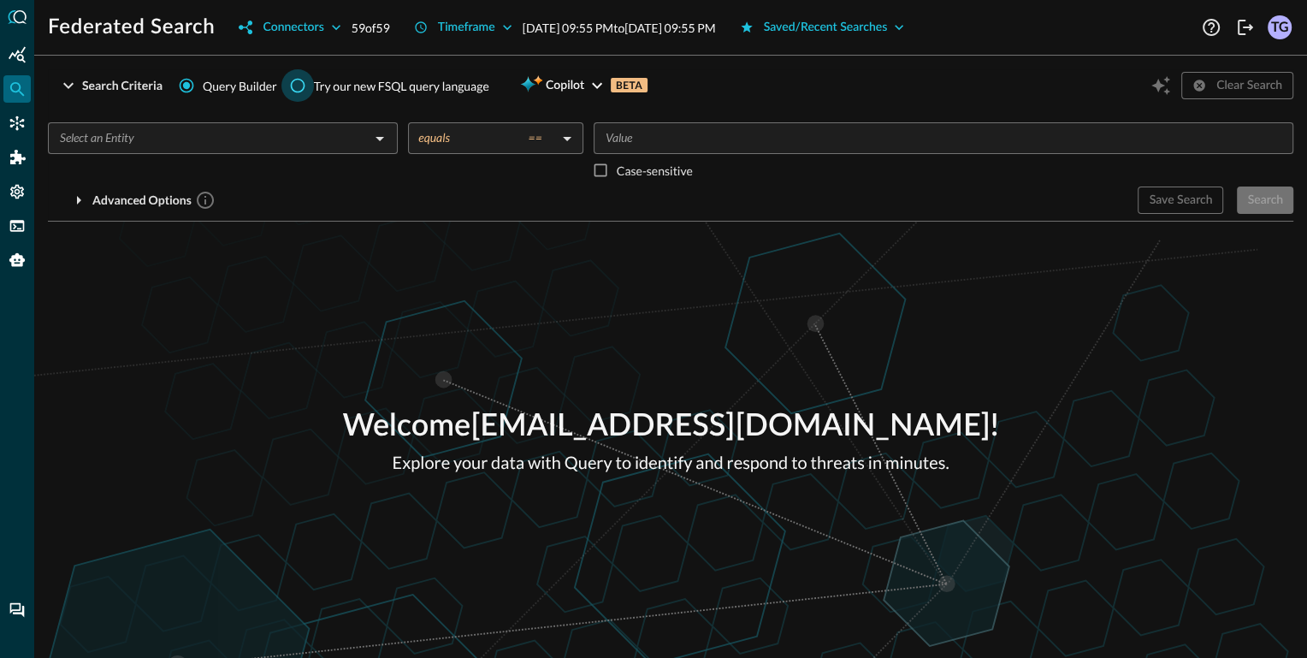
click at [296, 80] on input "Try our new FSQL query language" at bounding box center [297, 85] width 33 height 33
radio input "true"
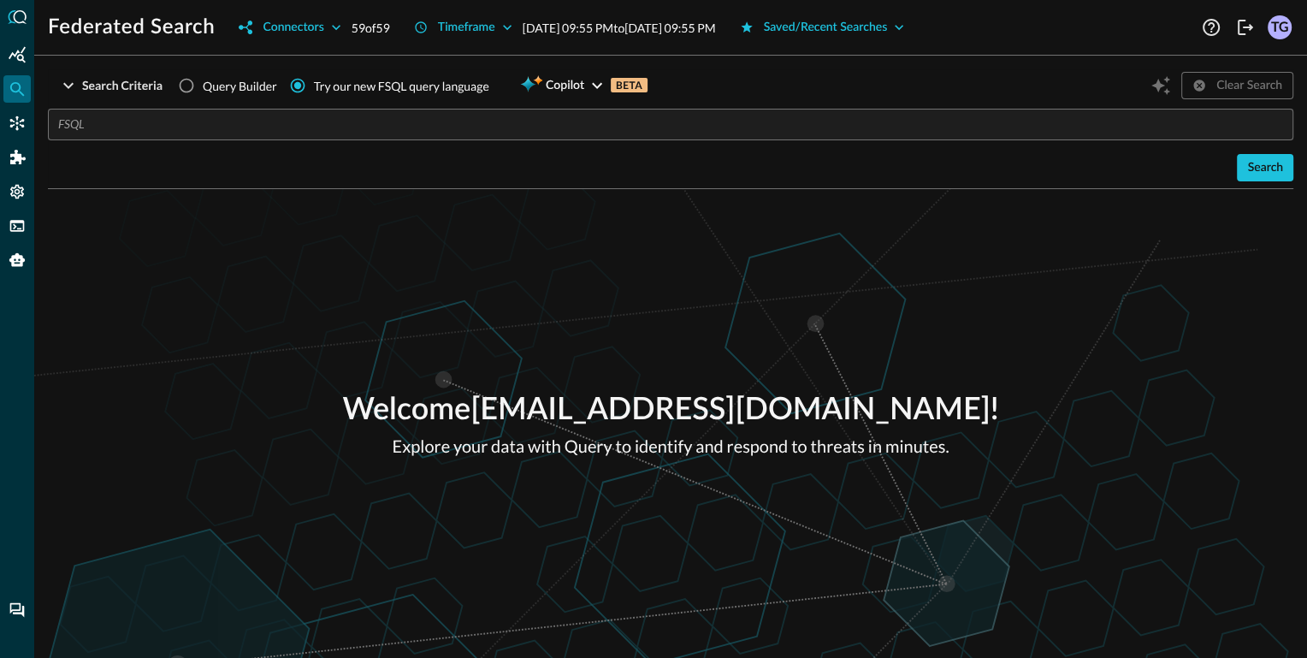
click at [222, 127] on input "text" at bounding box center [675, 125] width 1235 height 32
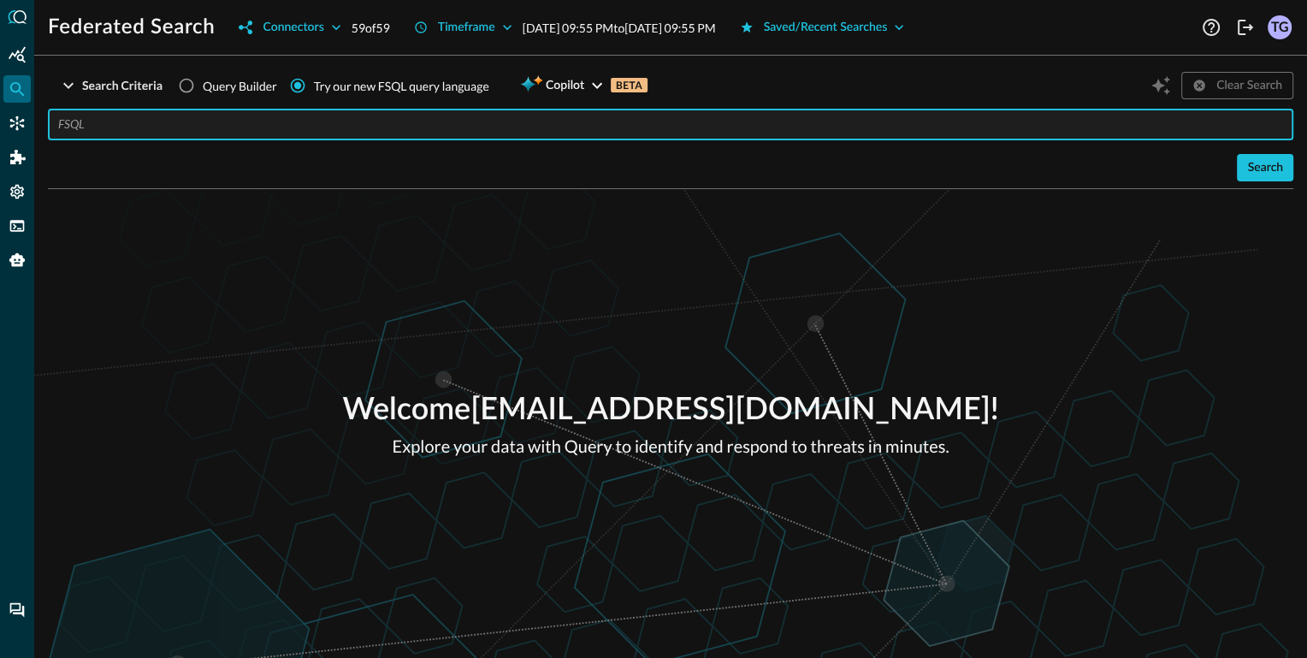
paste input "QUERY email_activity.**, detection_finding.** WITH email_activity.activity_id =…"
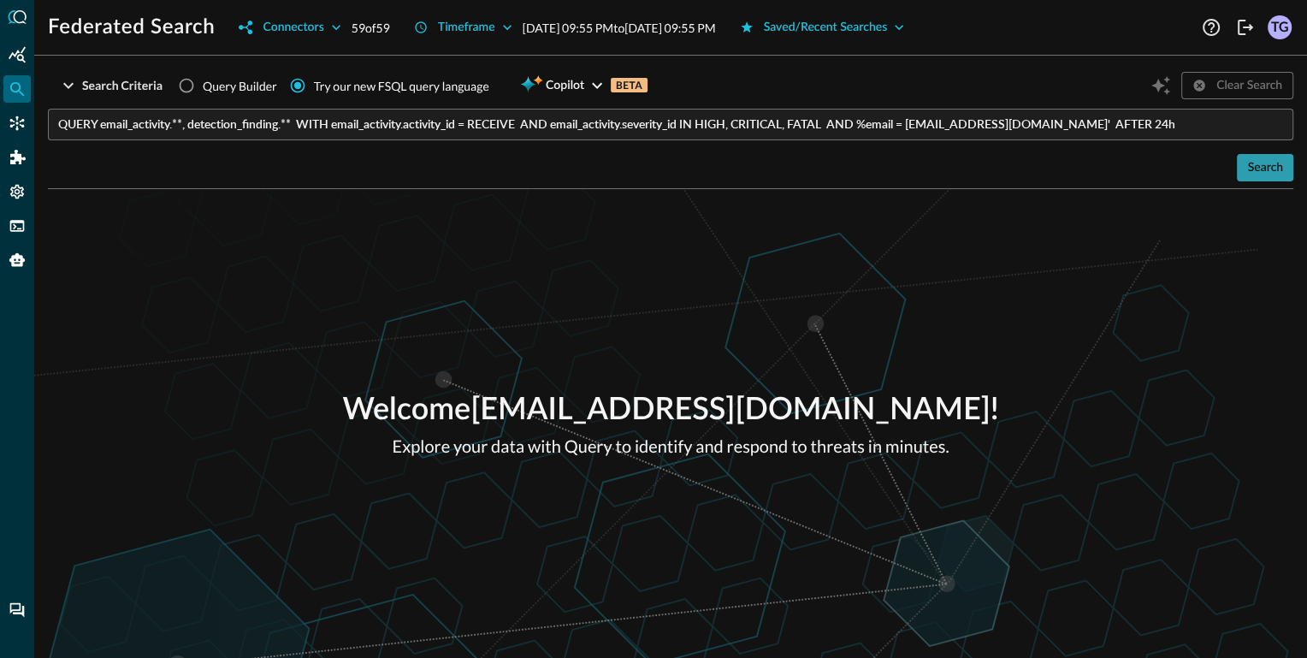
click at [1250, 163] on div "Search" at bounding box center [1265, 167] width 36 height 21
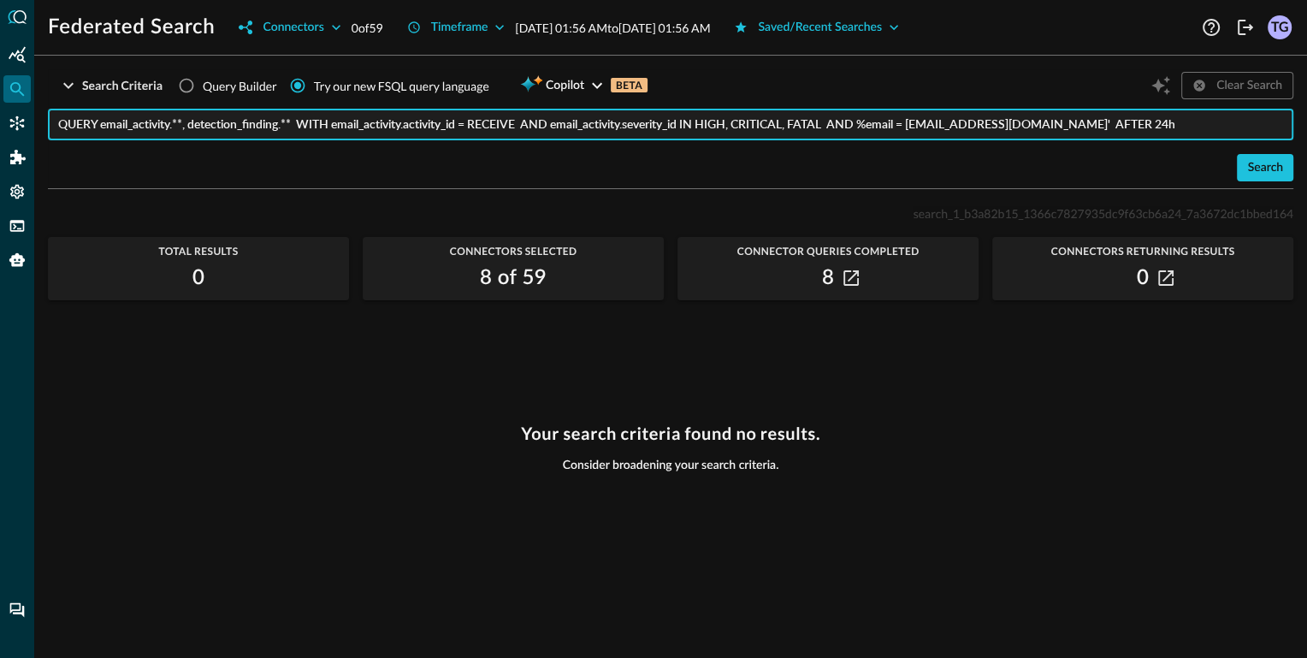
drag, startPoint x: 930, startPoint y: 127, endPoint x: 1027, endPoint y: 127, distance: 97.5
click at [1027, 127] on input "QUERY email_activity.**, detection_finding.** WITH email_activity.activity_id =…" at bounding box center [675, 125] width 1235 height 32
paste input "mary.duncan@directory.query.ai"
type input "QUERY email_activity.**, detection_finding.** WITH email_activity.activity_id =…"
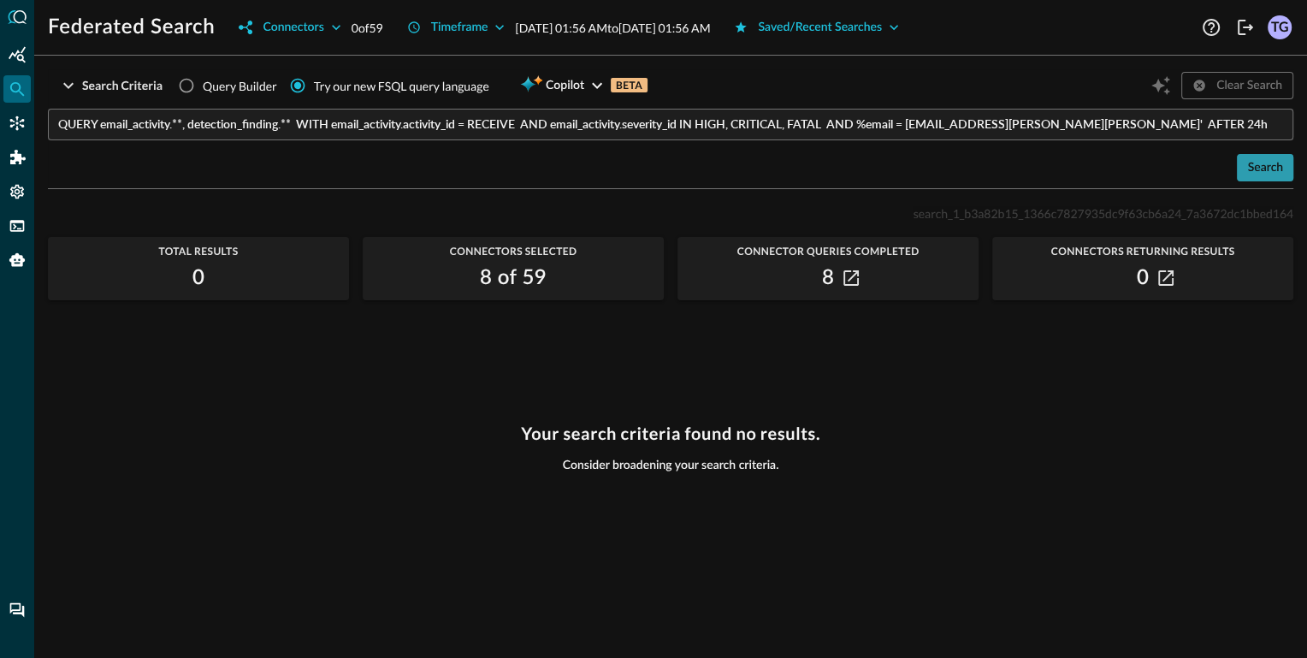
click at [1262, 174] on div "Search" at bounding box center [1265, 167] width 36 height 21
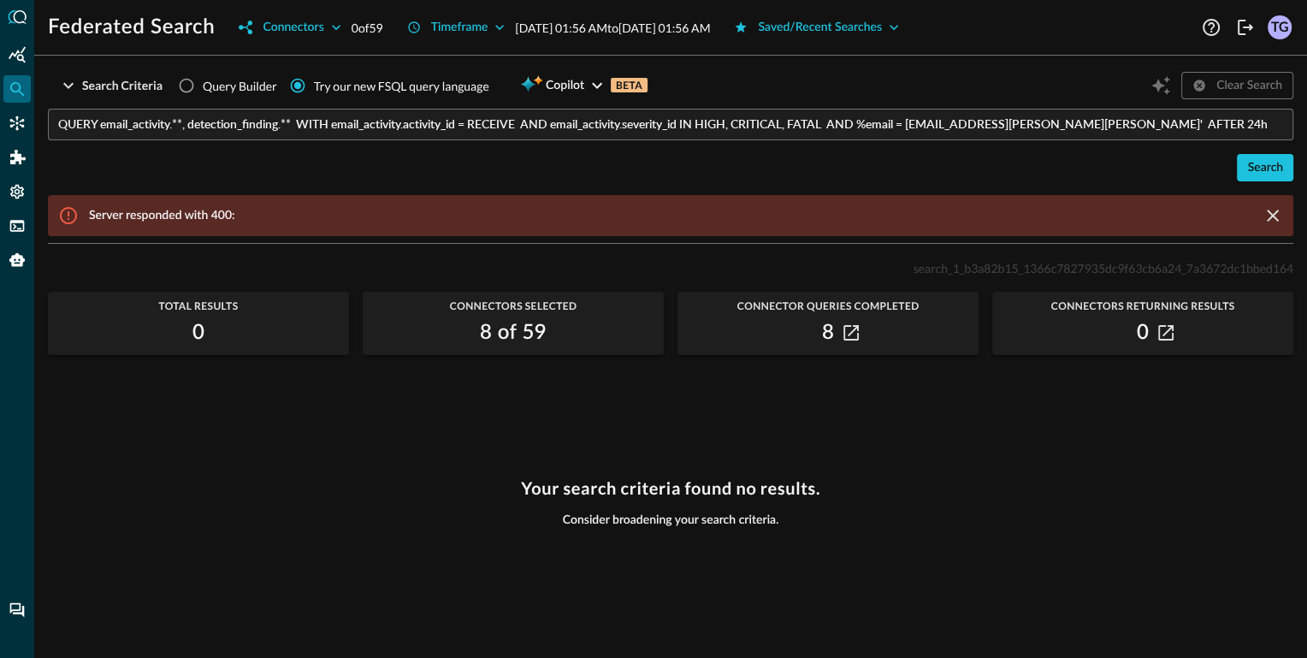
click at [682, 217] on div "Server responded with 400:" at bounding box center [670, 215] width 1245 height 41
click at [1274, 213] on icon "clear message banner" at bounding box center [1273, 216] width 12 height 12
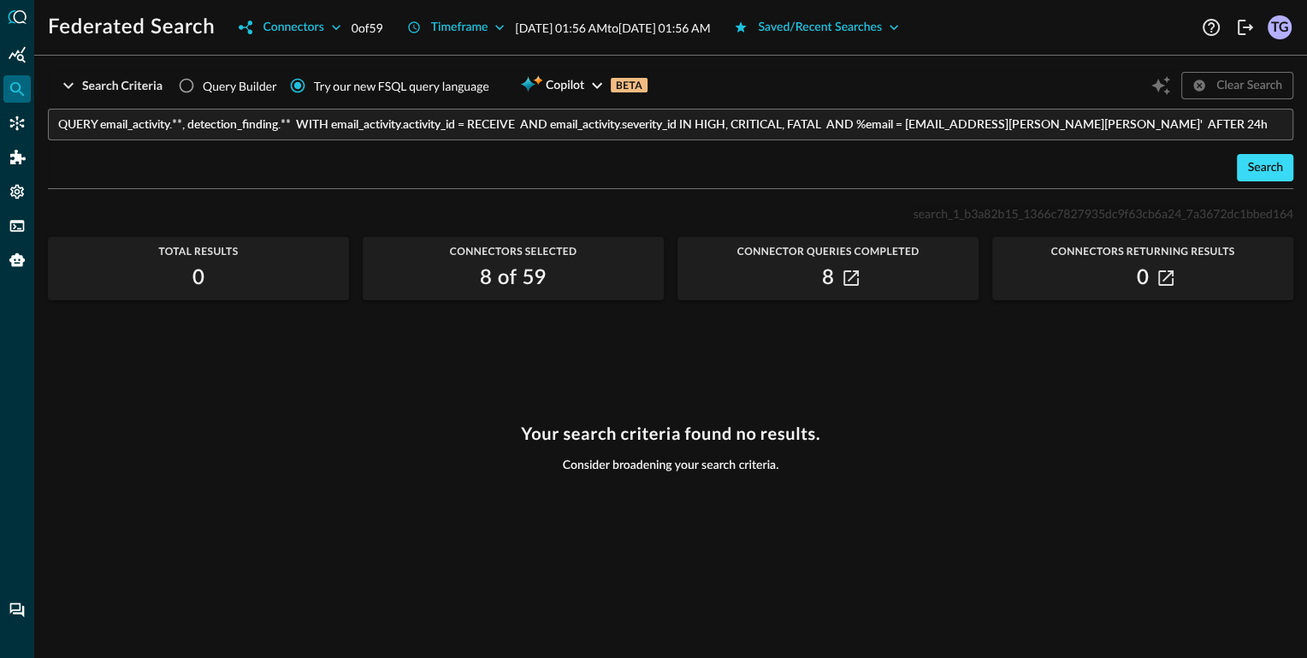
click at [1266, 161] on div "Search" at bounding box center [1265, 167] width 36 height 21
click at [310, 26] on div "Connectors" at bounding box center [293, 27] width 61 height 21
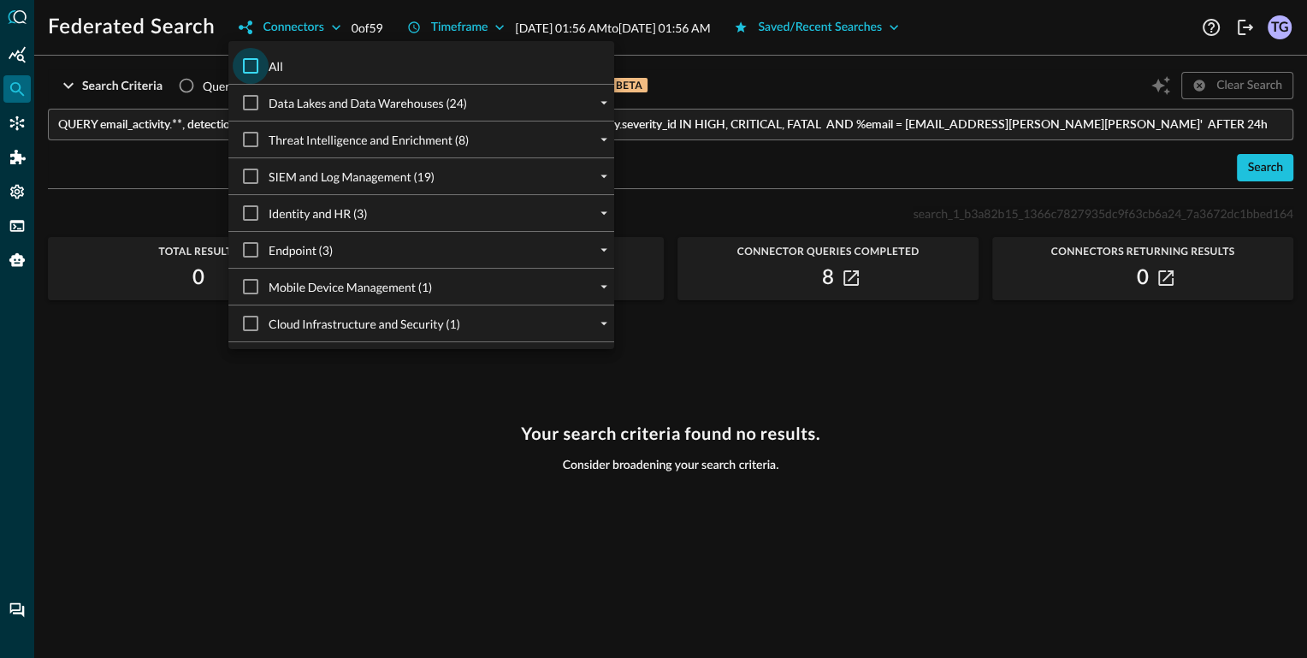
click at [255, 69] on input "All" at bounding box center [251, 66] width 36 height 36
checkbox input "true"
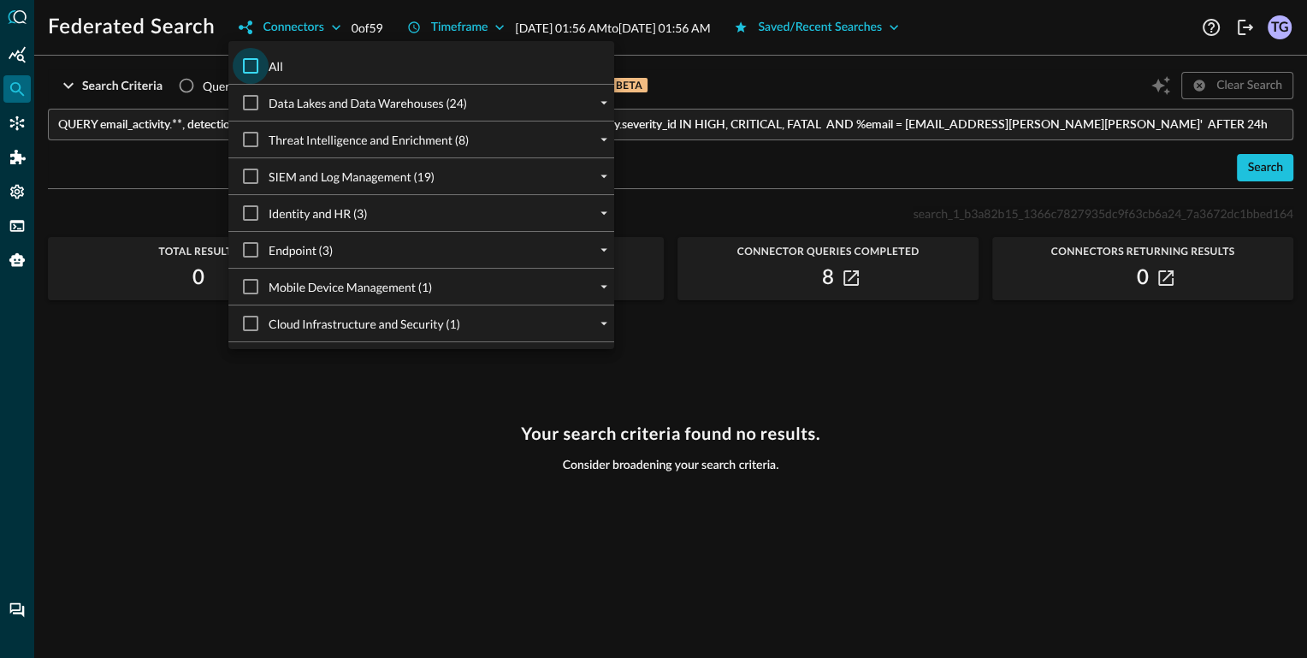
checkbox input "true"
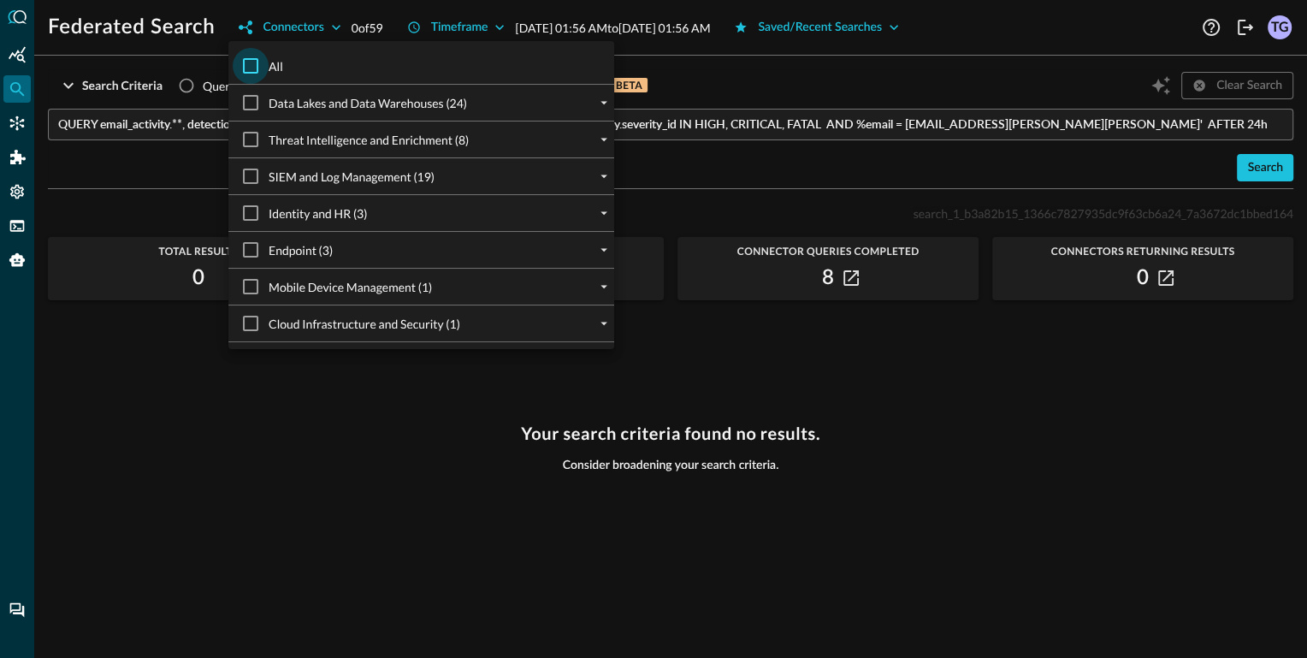
checkbox input "true"
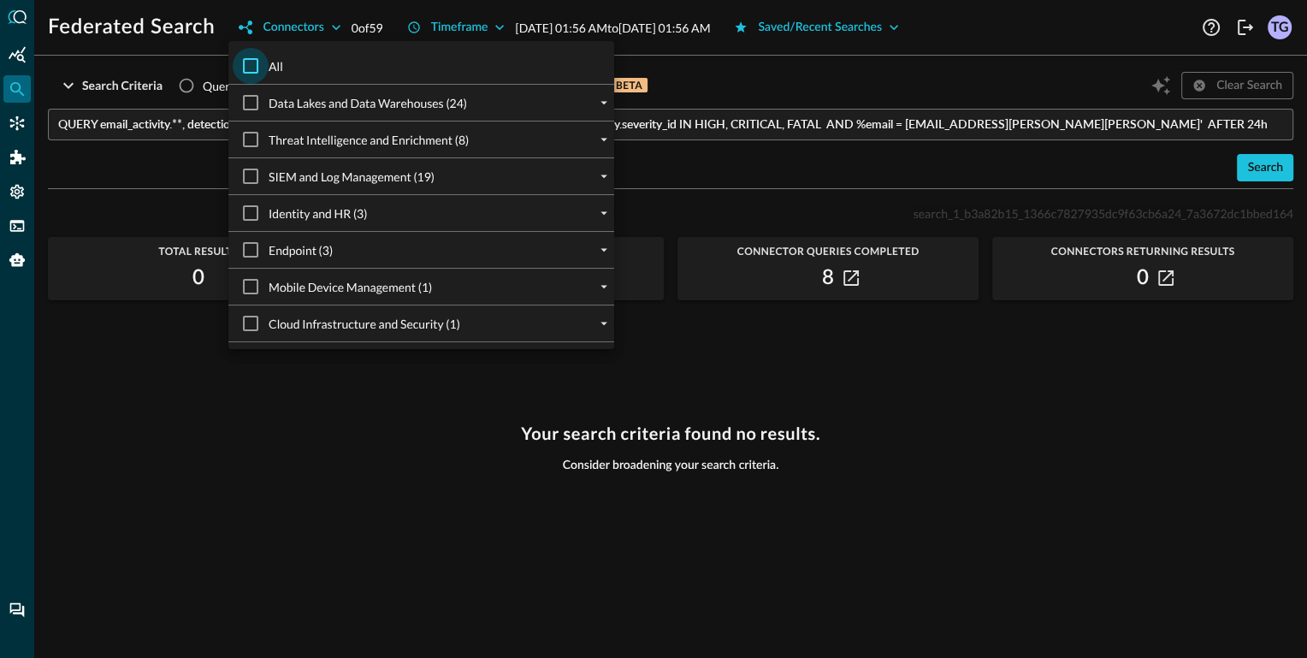
checkbox input "true"
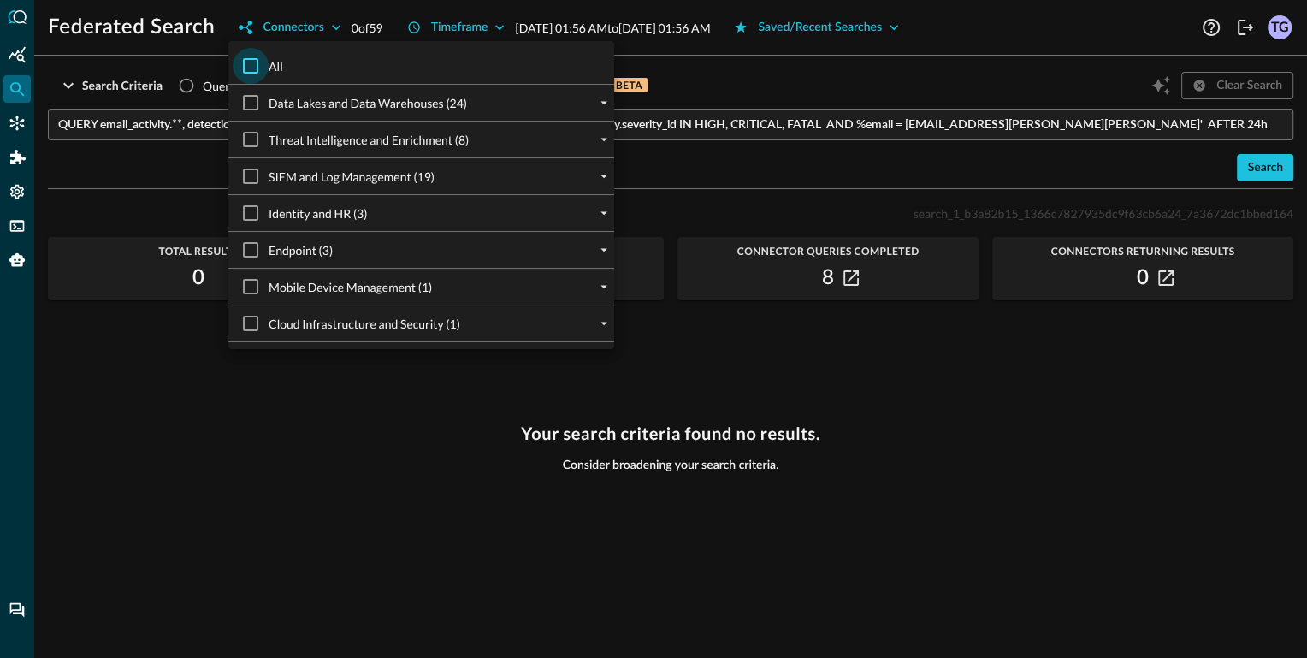
checkbox input "true"
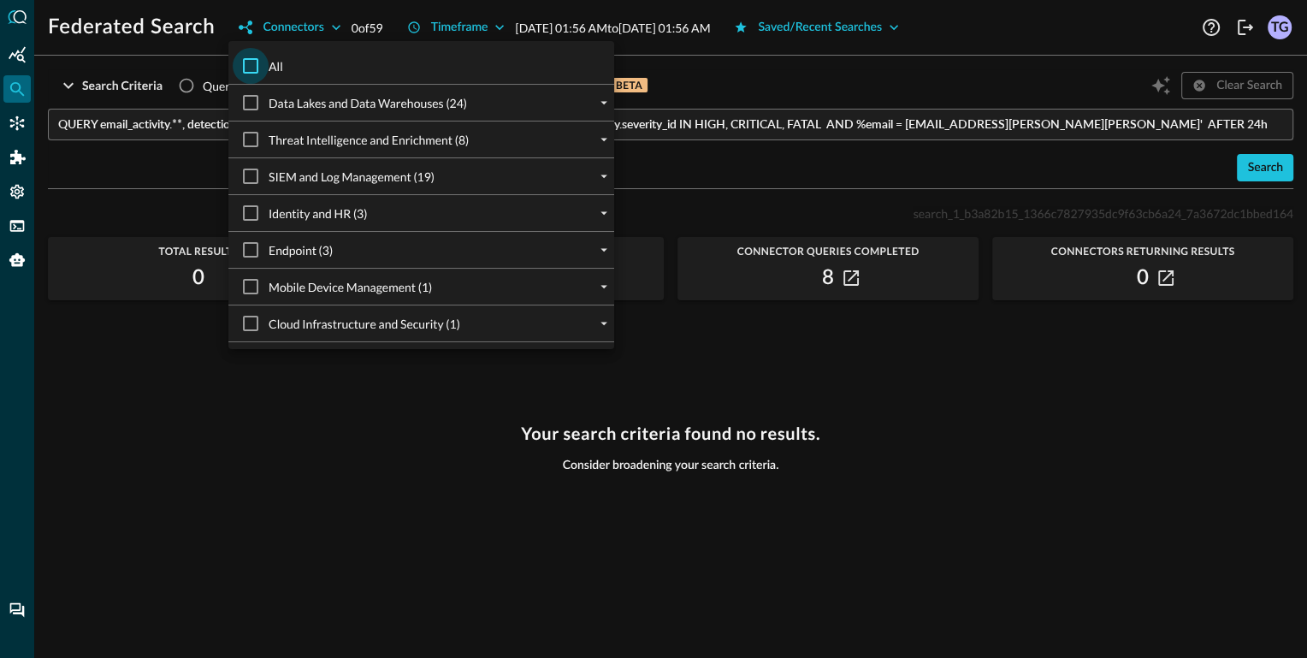
checkbox input "true"
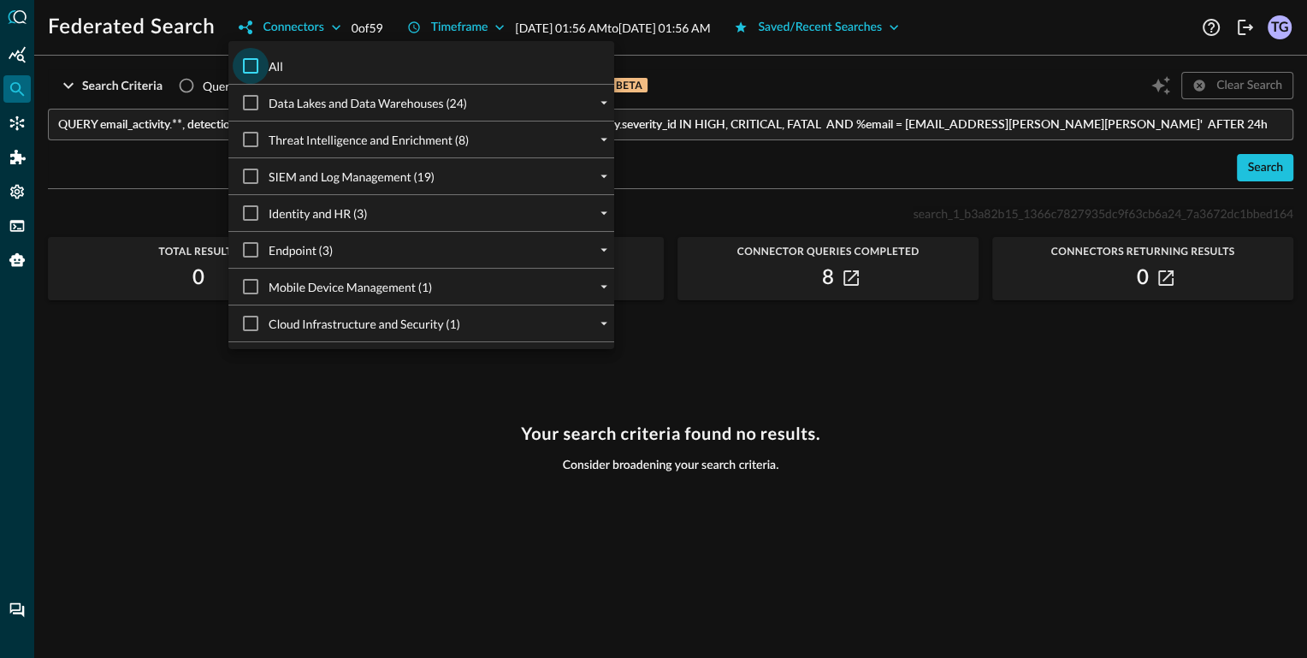
checkbox input "true"
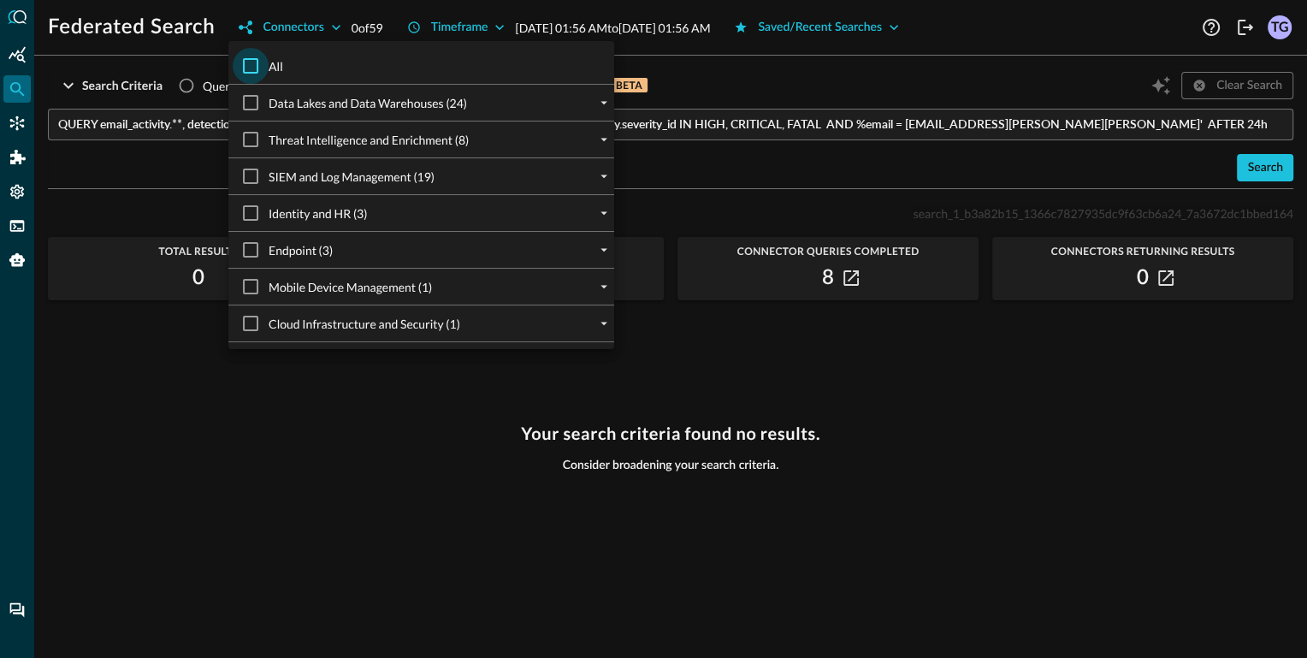
checkbox input "true"
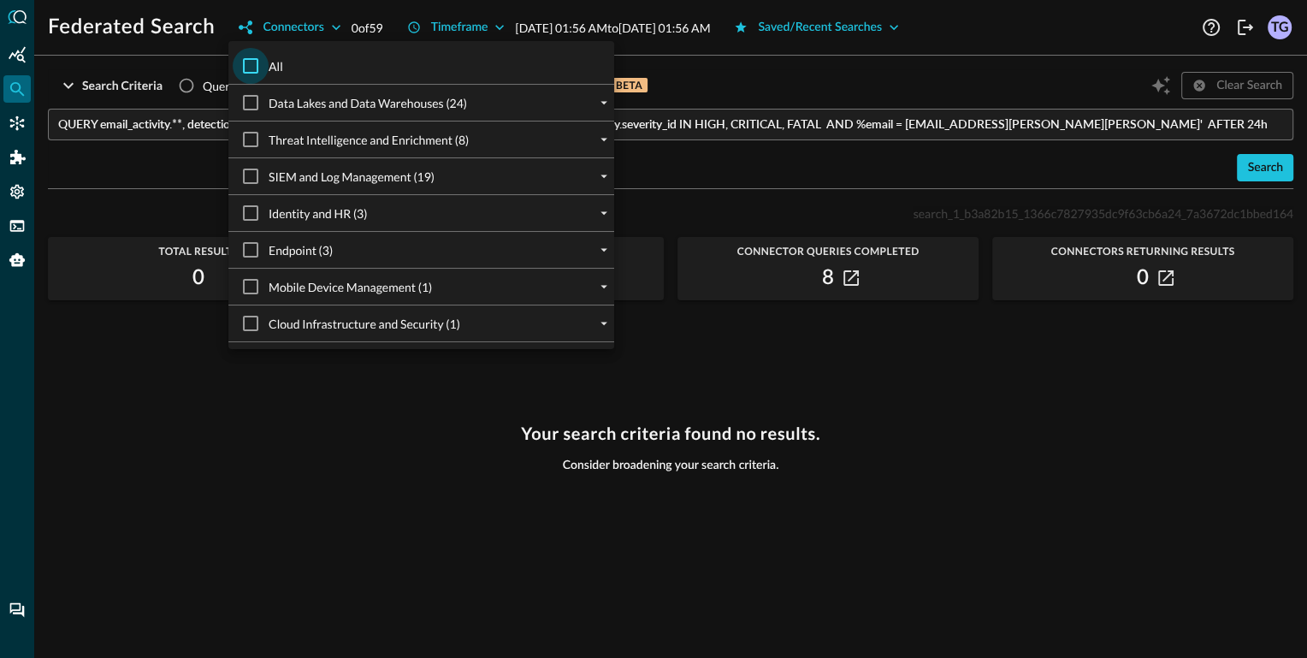
checkbox input "true"
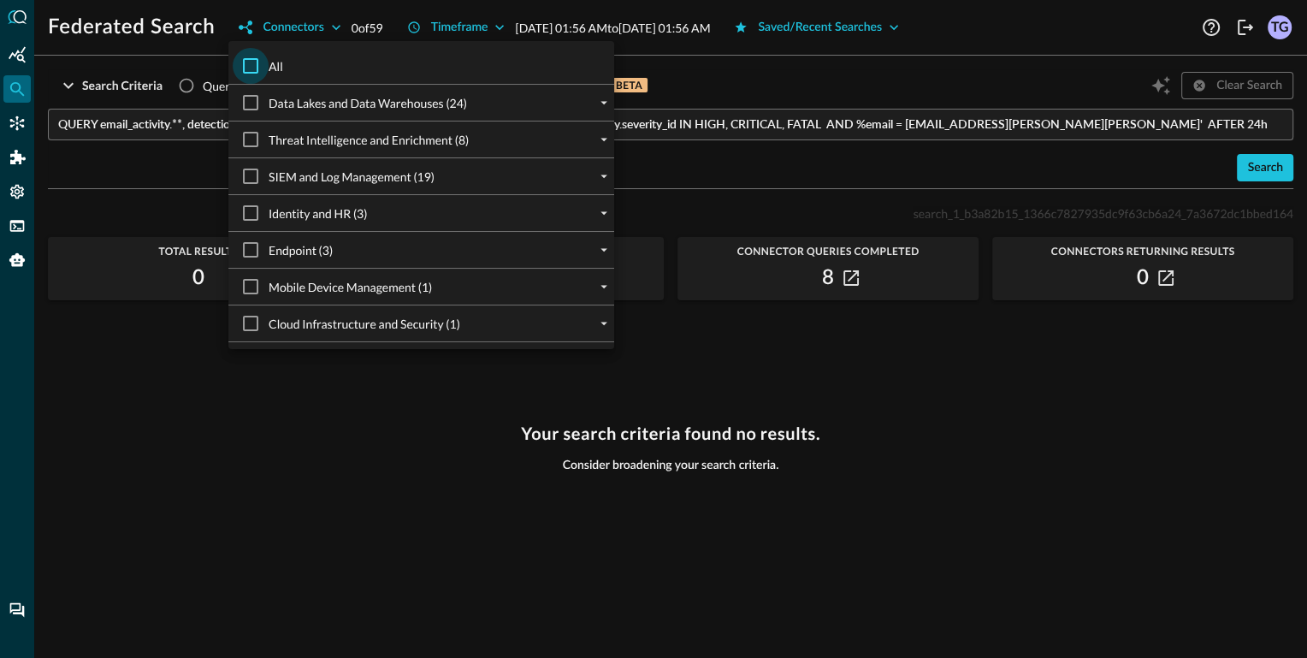
checkbox input "true"
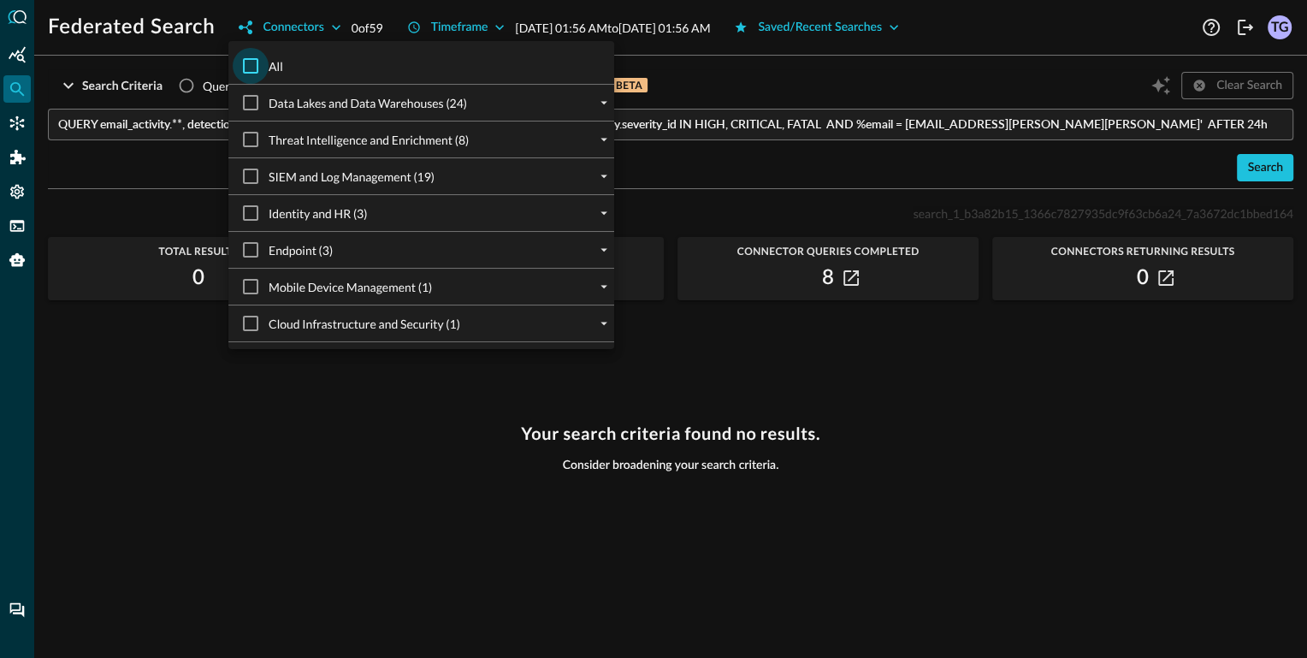
checkbox input "true"
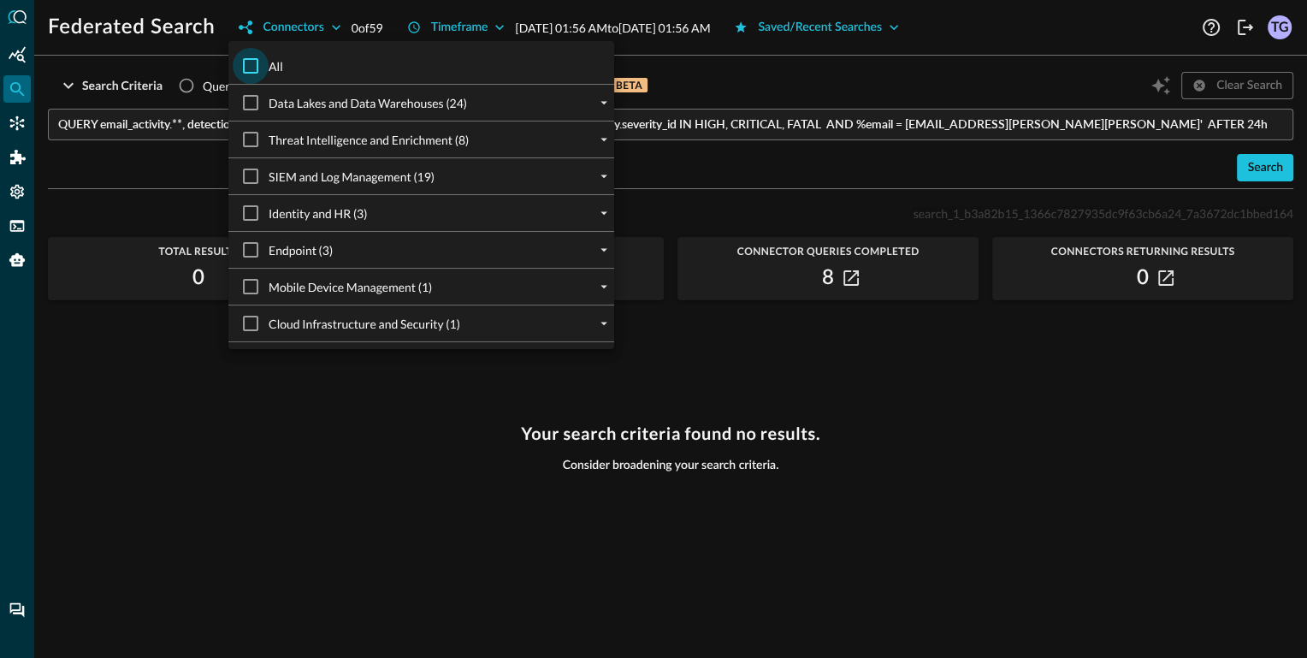
checkbox input "true"
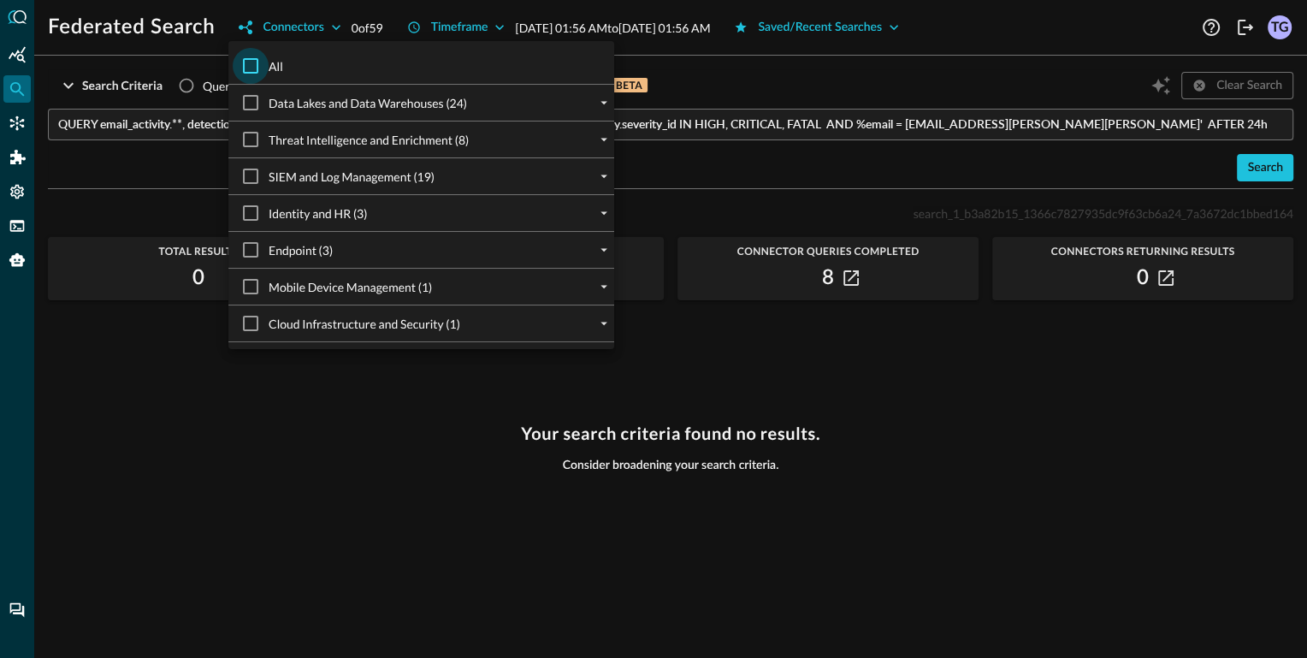
checkbox input "true"
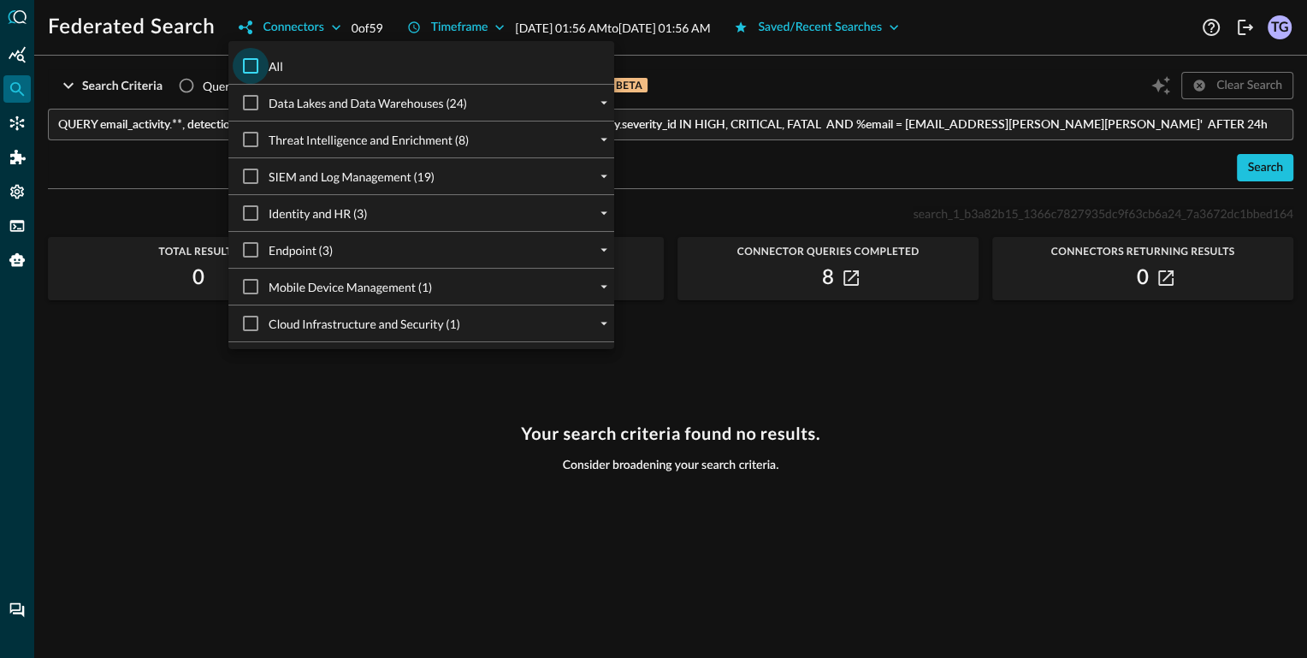
checkbox input "true"
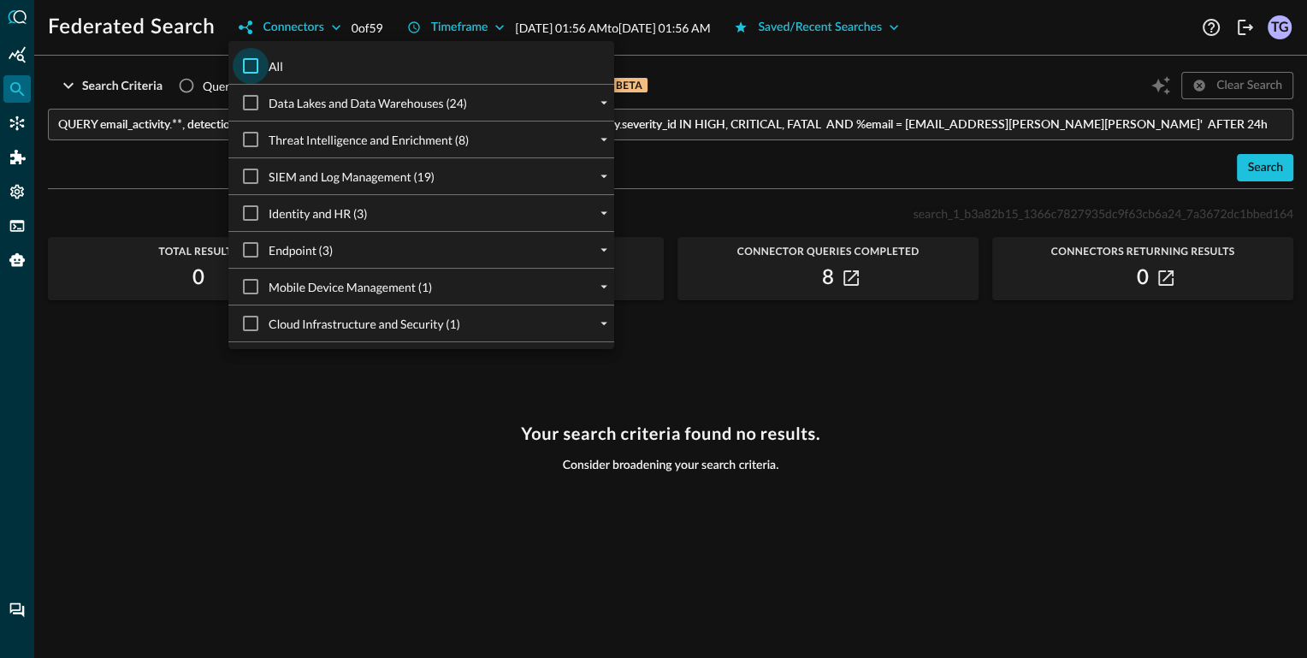
checkbox input "true"
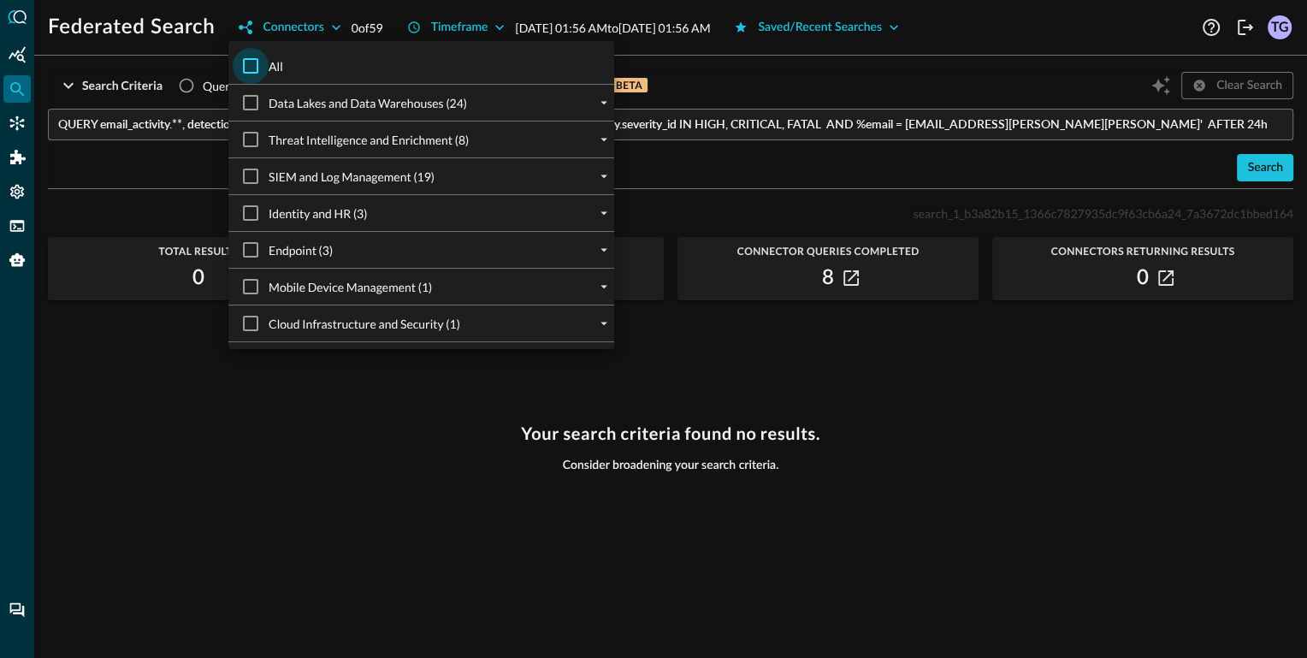
checkbox input "true"
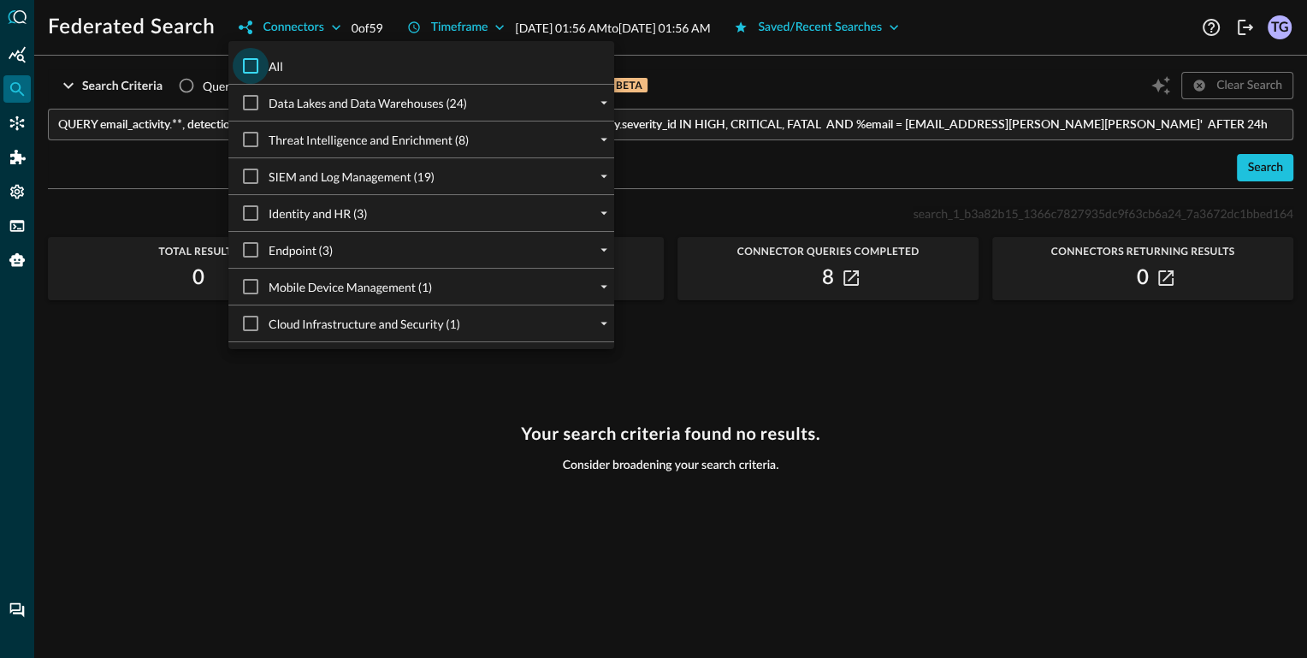
checkbox input "true"
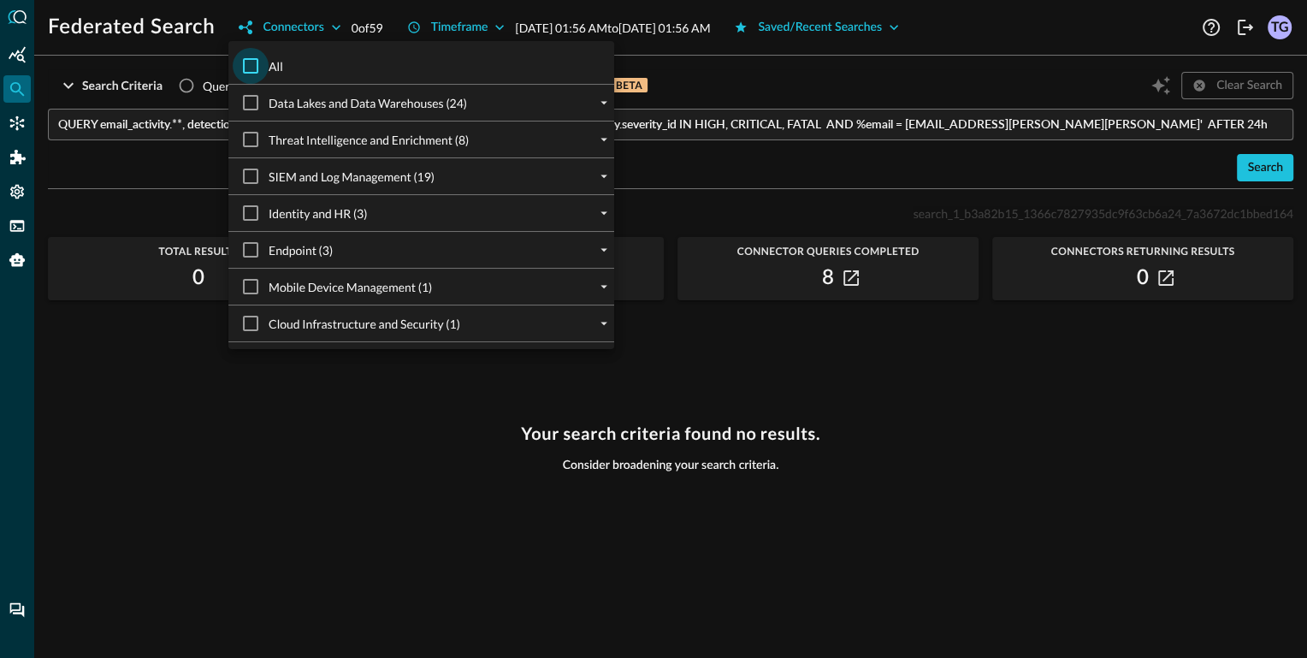
checkbox input "true"
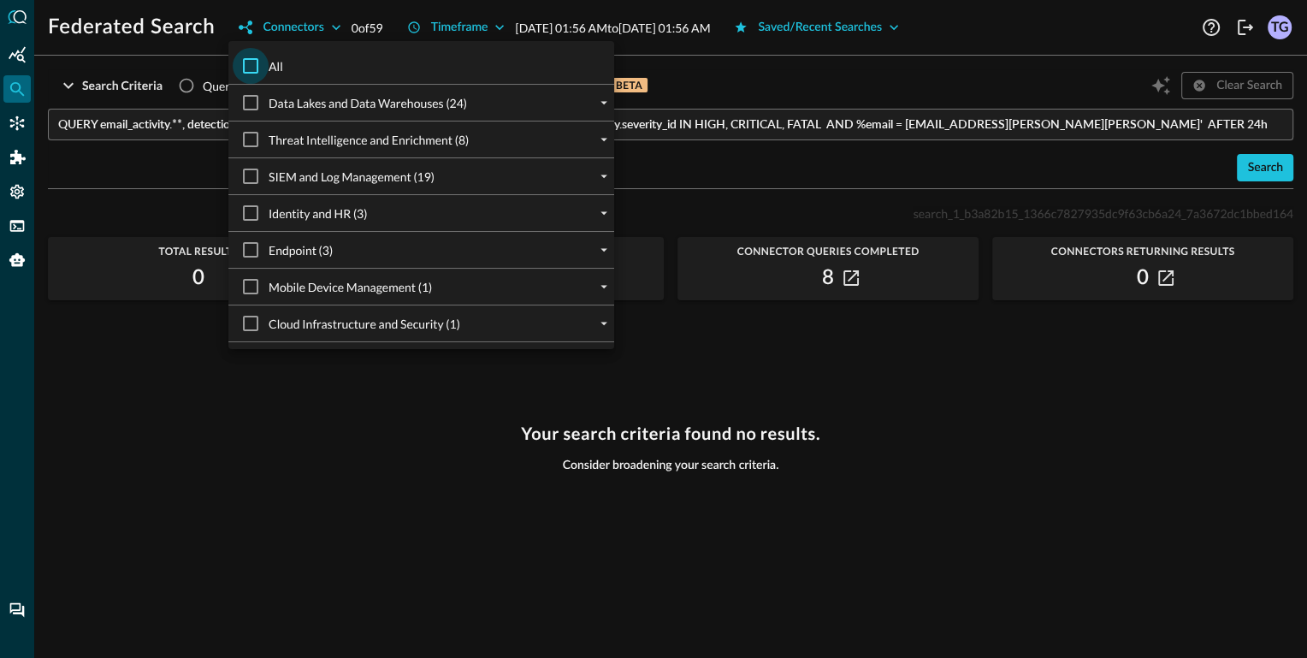
checkbox input "true"
click at [900, 132] on div at bounding box center [653, 329] width 1307 height 658
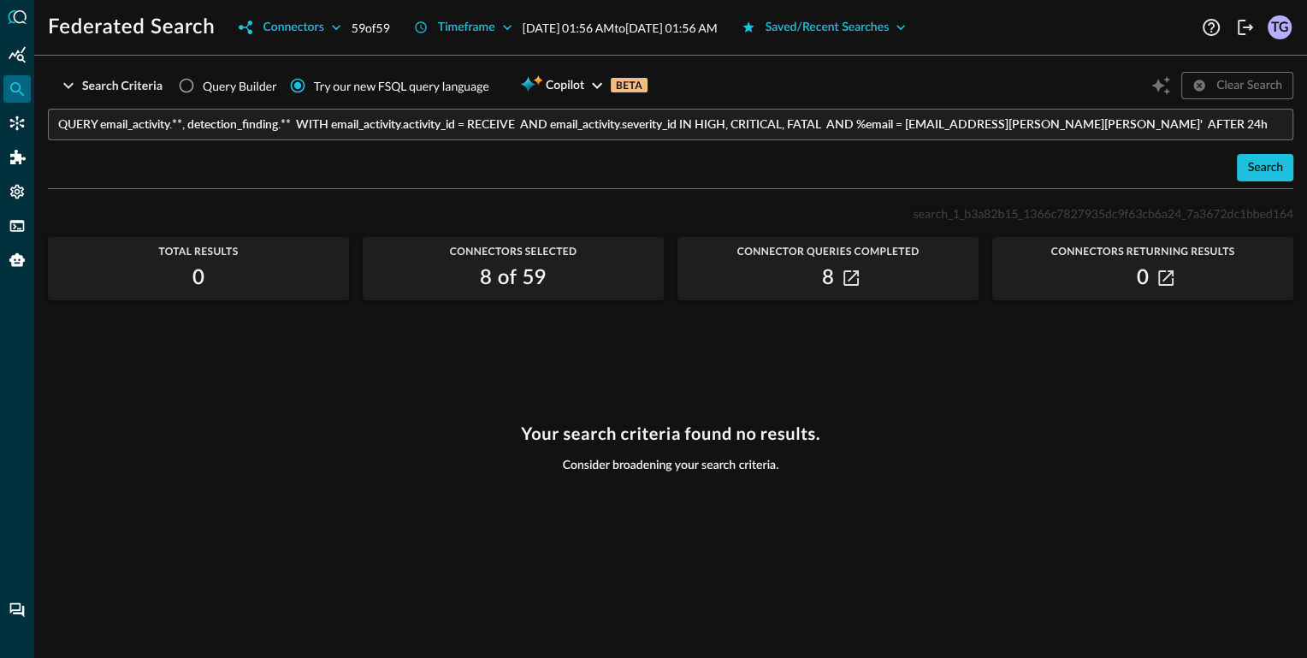
click at [927, 116] on input "QUERY email_activity.**, detection_finding.** WITH email_activity.activity_id =…" at bounding box center [675, 125] width 1235 height 32
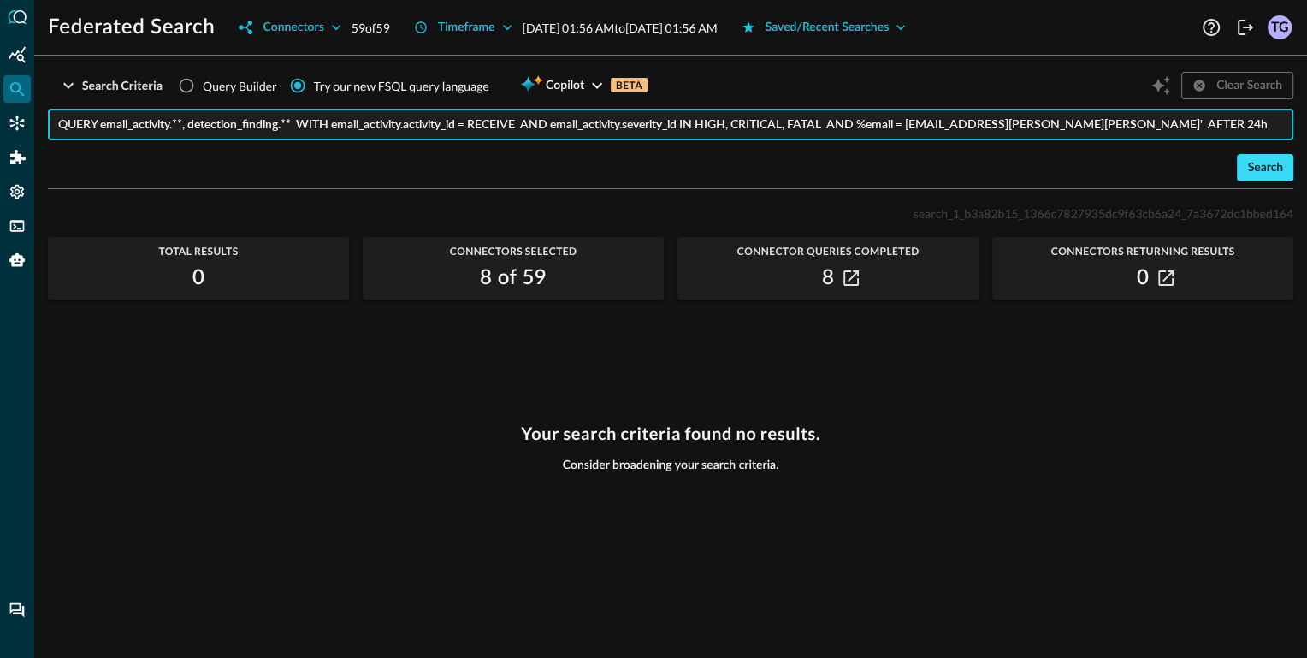
click at [1254, 170] on div "Search" at bounding box center [1265, 167] width 36 height 21
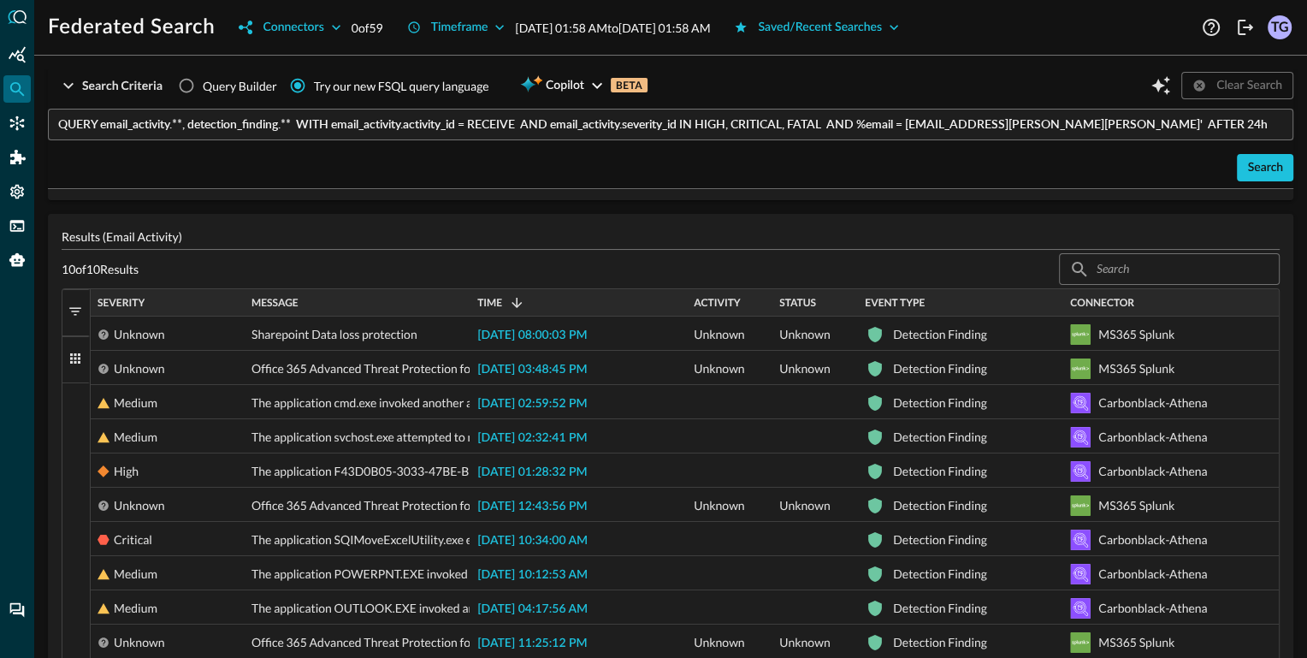
scroll to position [363, 0]
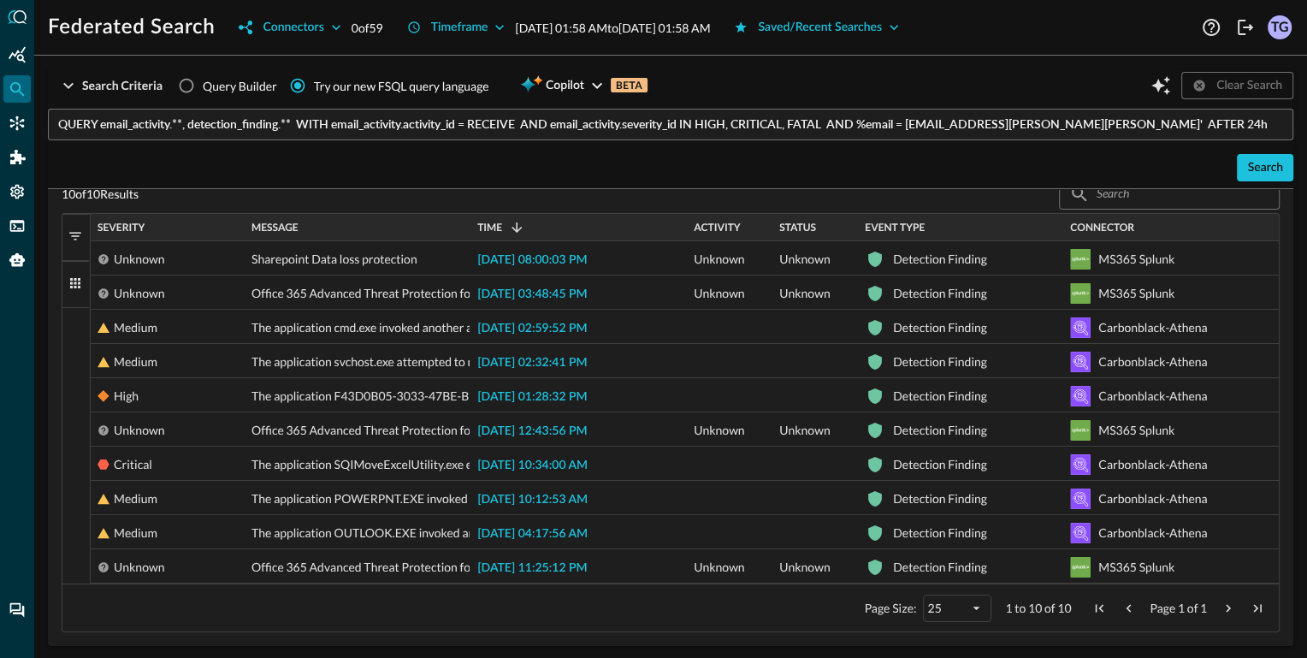
click at [497, 122] on input "QUERY email_activity.**, detection_finding.** WITH email_activity.activity_id =…" at bounding box center [675, 125] width 1235 height 32
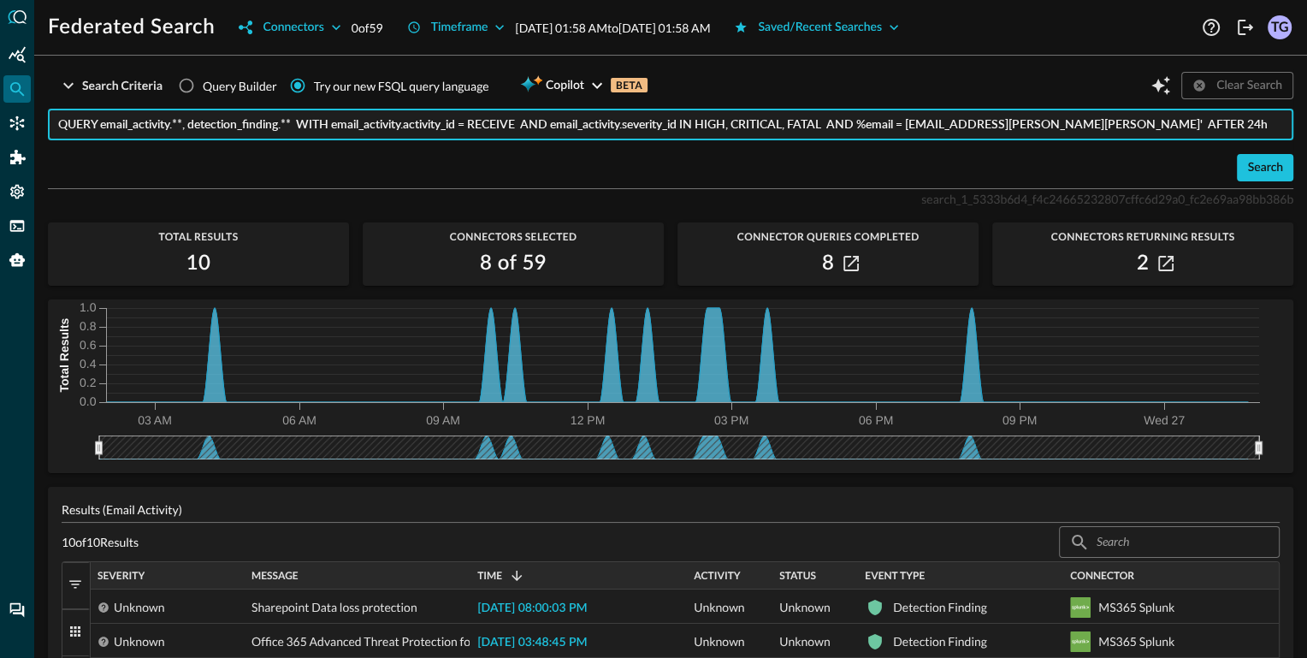
scroll to position [0, 0]
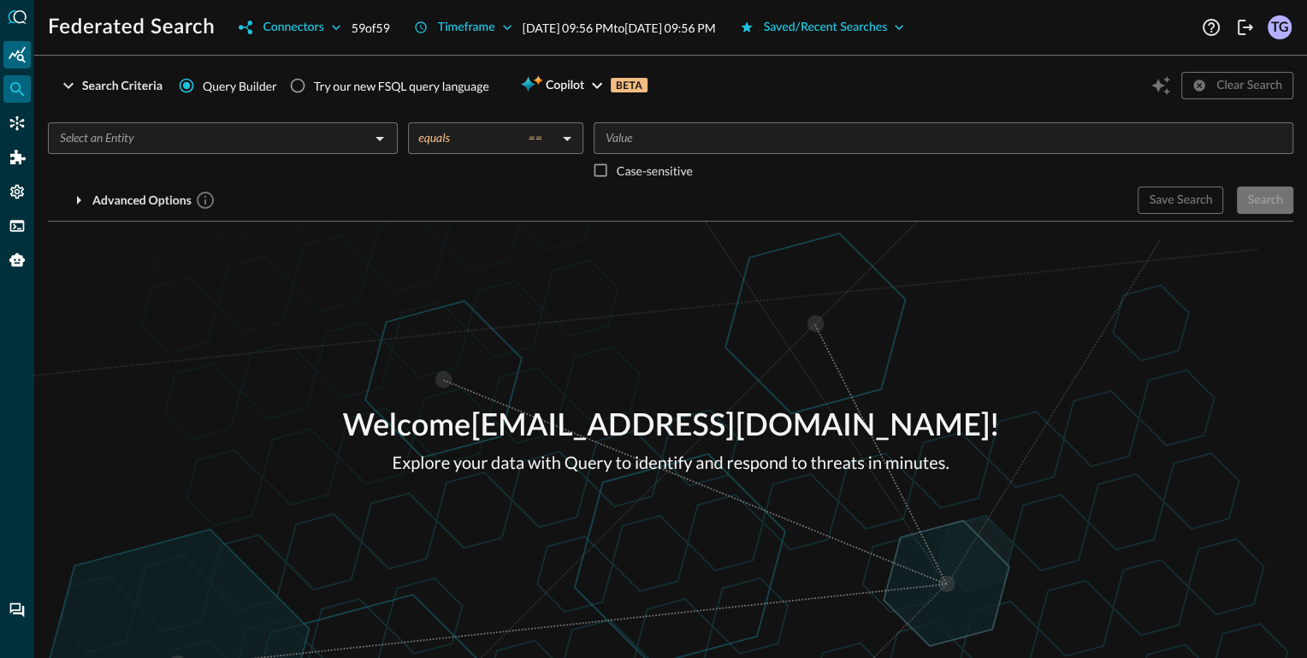
click at [19, 59] on icon "Summary Insights" at bounding box center [17, 54] width 17 height 16
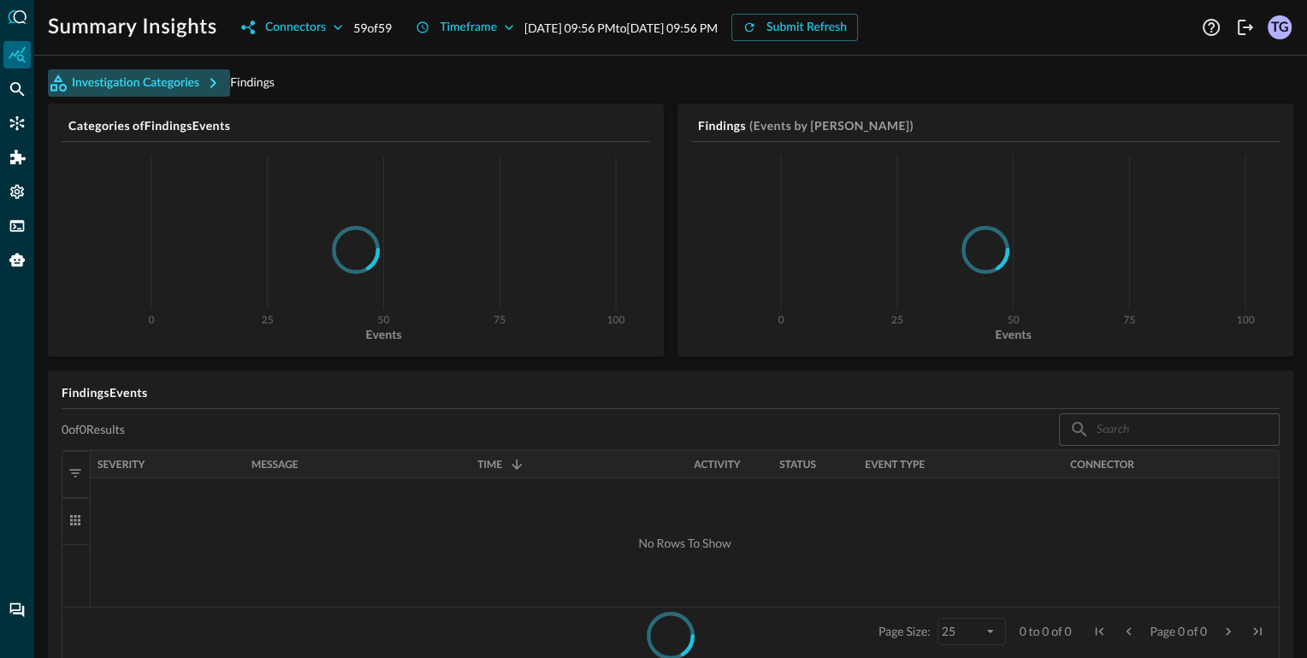
click at [131, 88] on button "Investigation Categories" at bounding box center [139, 82] width 182 height 27
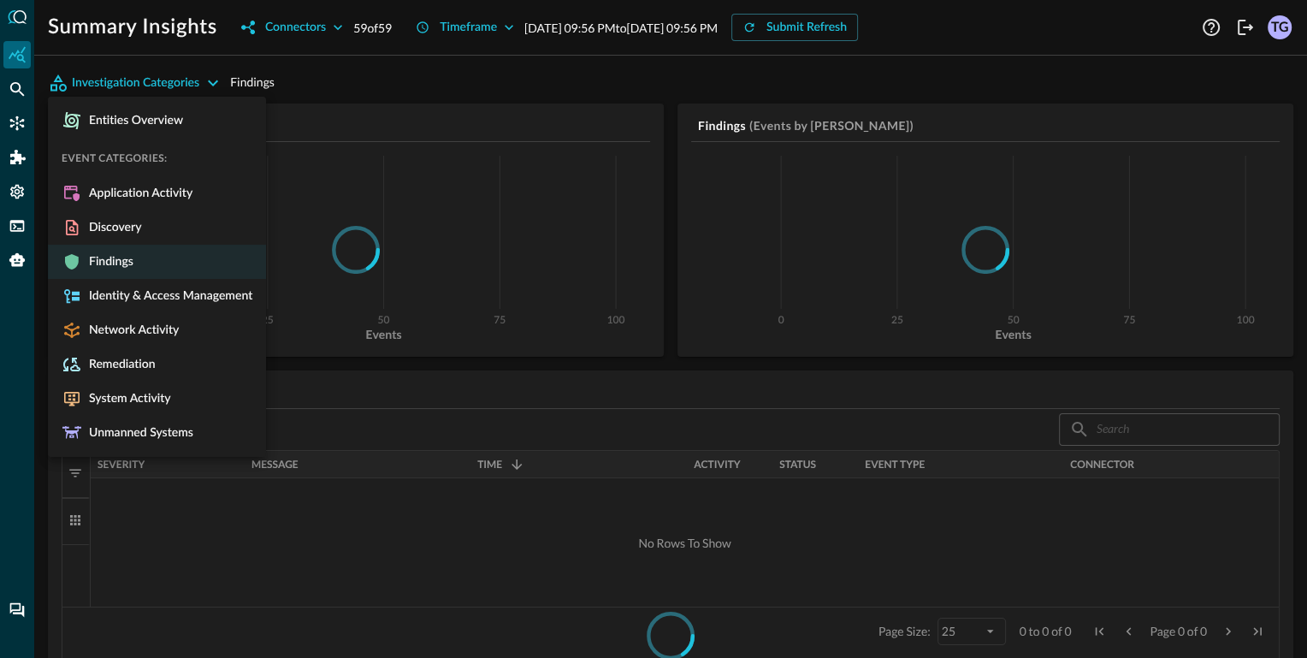
click at [324, 76] on div at bounding box center [653, 329] width 1307 height 658
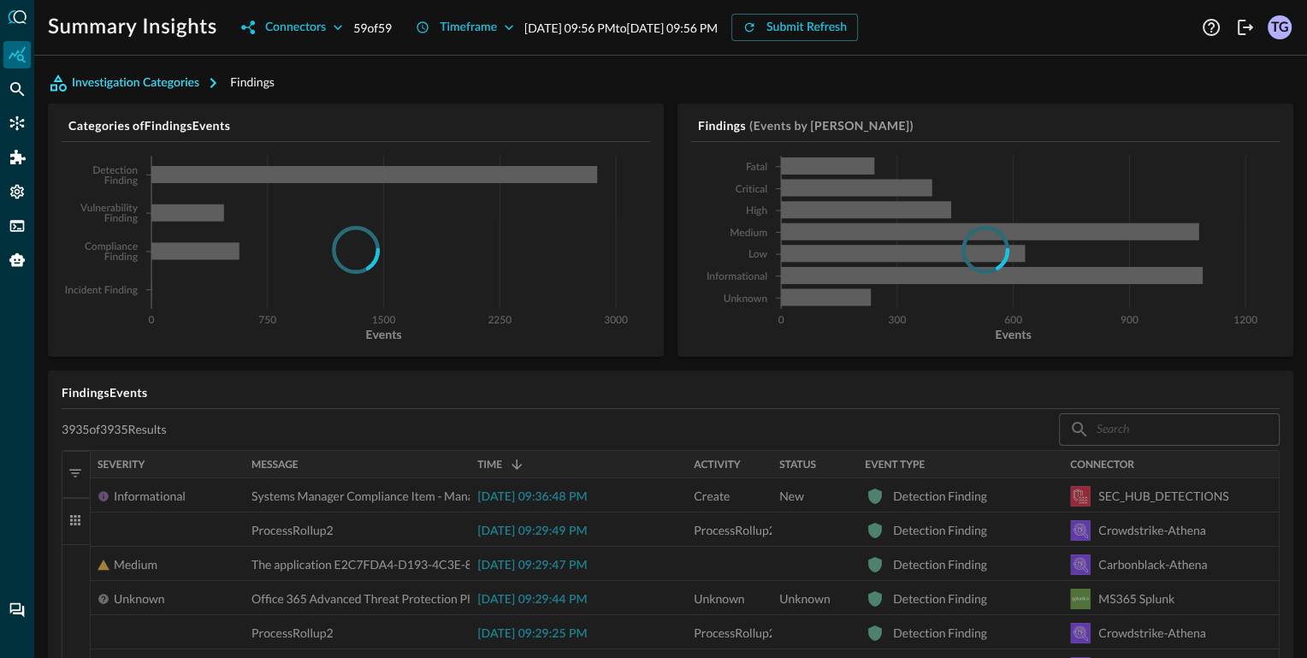
click at [138, 78] on button "Investigation Categories" at bounding box center [139, 82] width 182 height 27
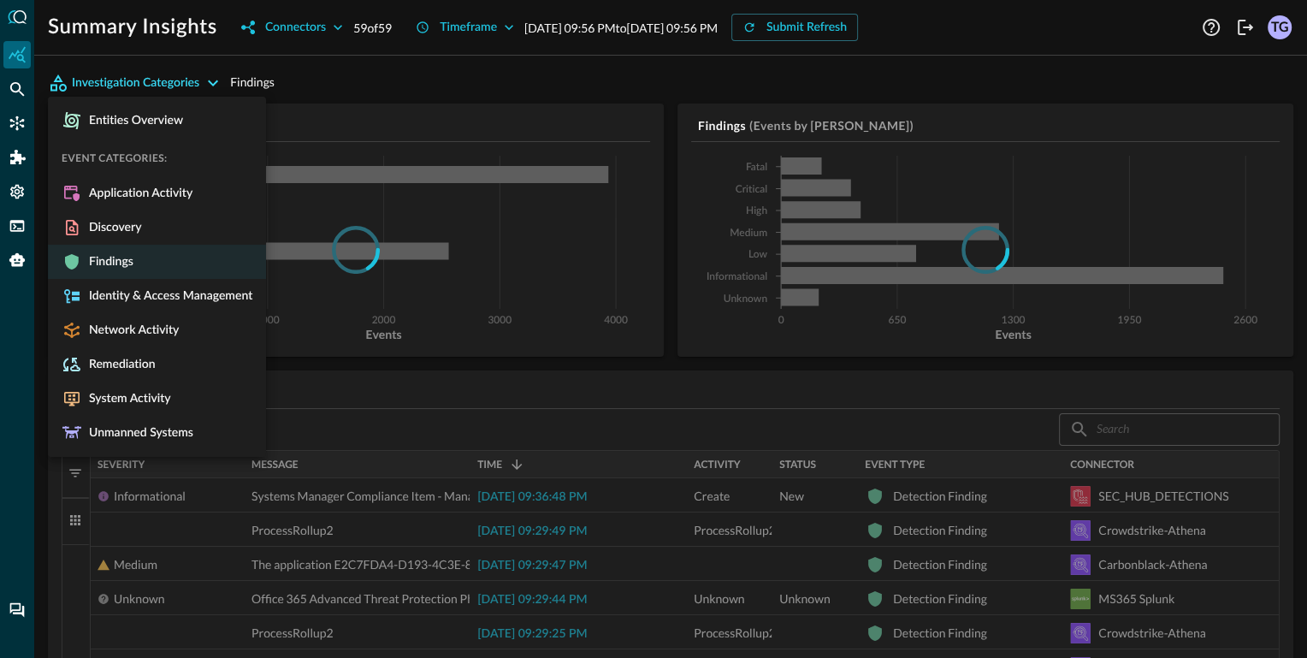
click at [138, 78] on div at bounding box center [653, 329] width 1307 height 658
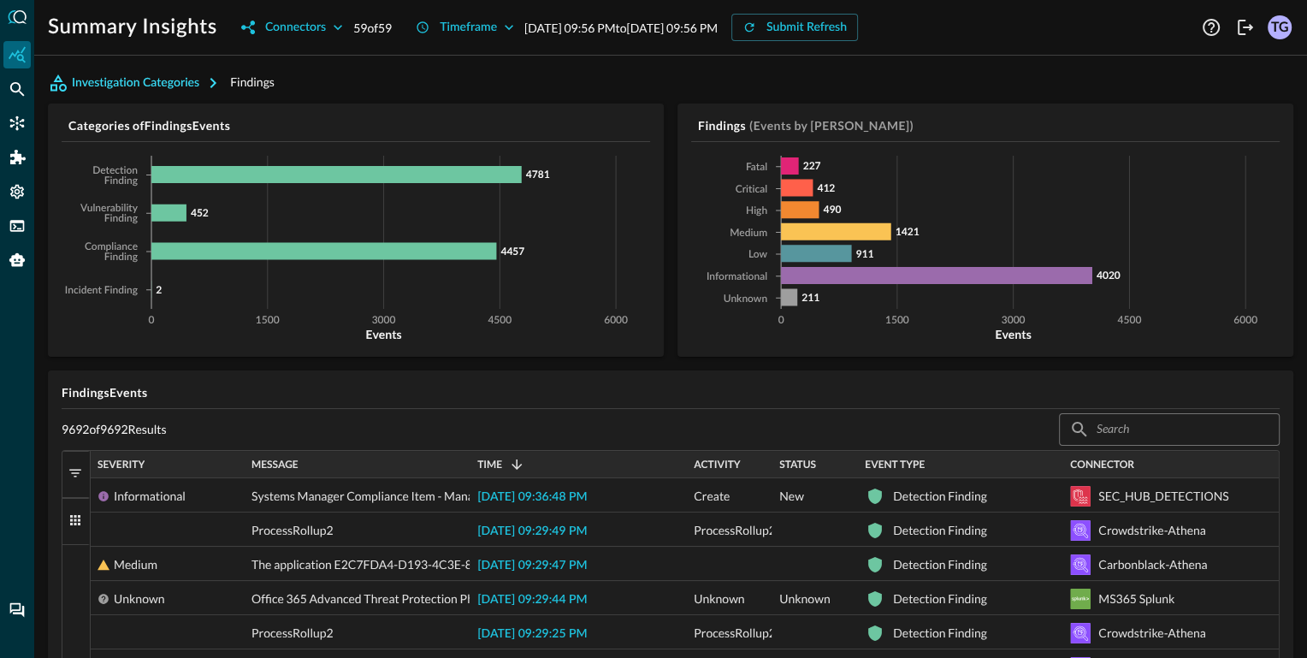
click at [133, 77] on button "Investigation Categories" at bounding box center [139, 82] width 182 height 27
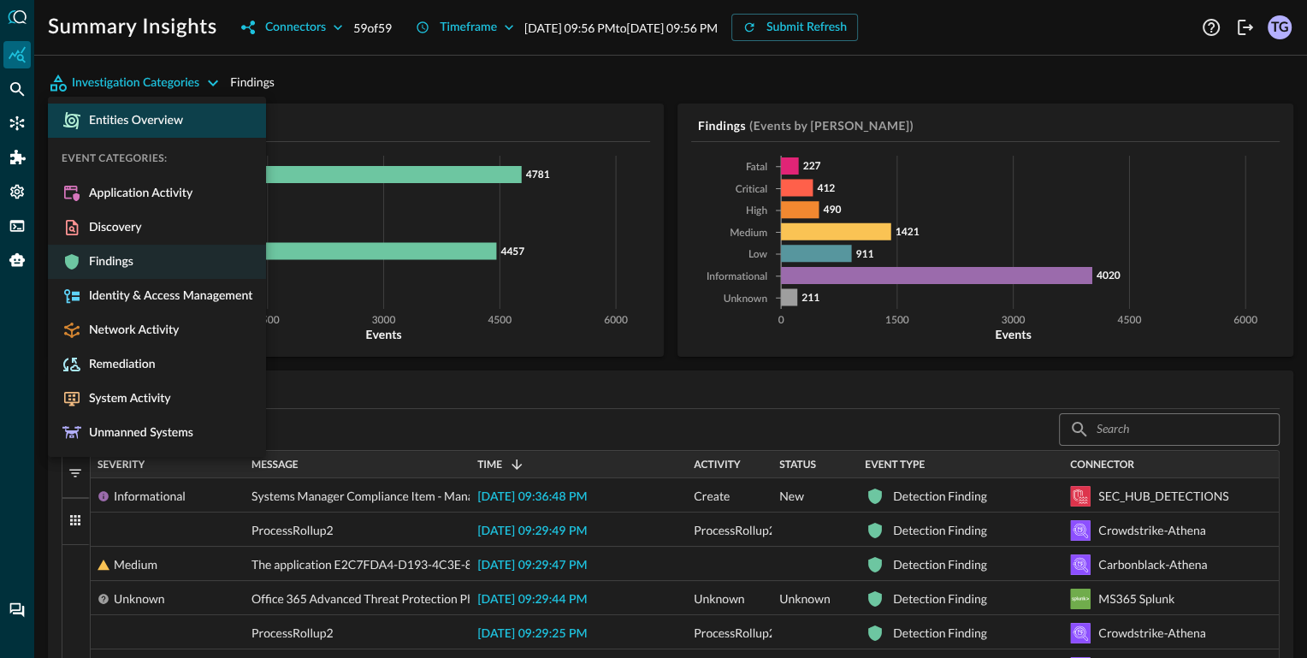
click at [109, 126] on span "Entities Overview" at bounding box center [132, 120] width 101 height 15
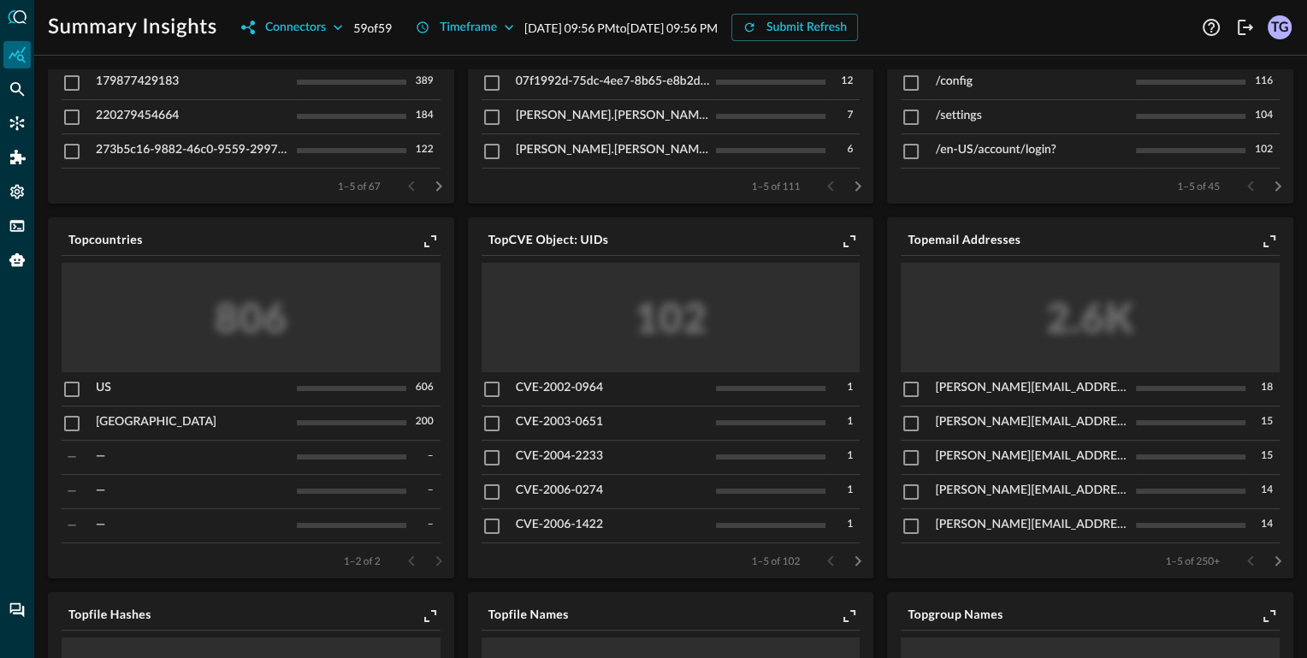
scroll to position [276, 0]
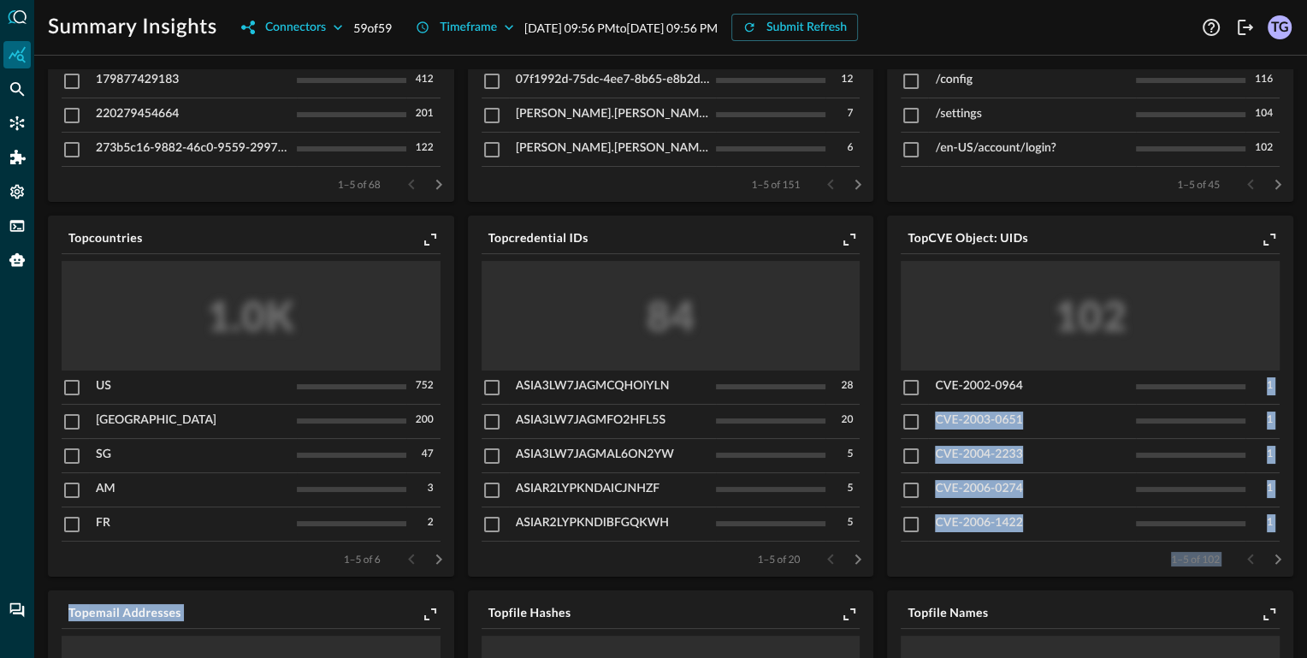
drag, startPoint x: 935, startPoint y: 388, endPoint x: 1103, endPoint y: 391, distance: 167.7
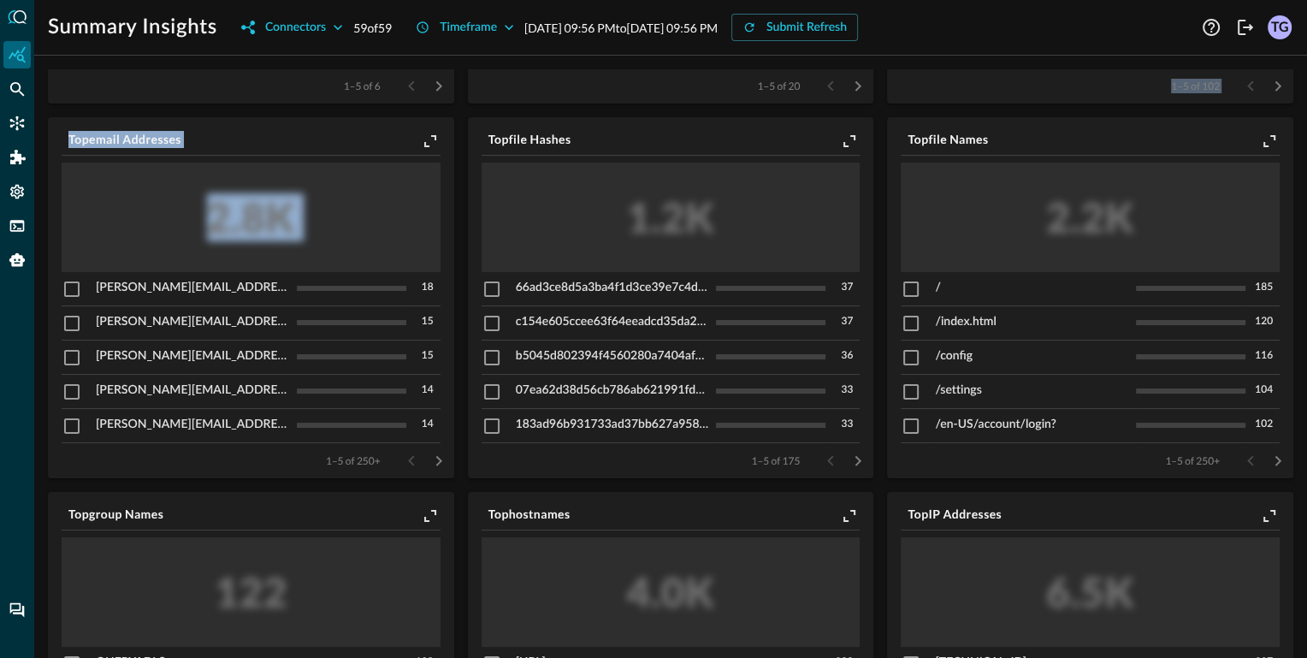
scroll to position [755, 0]
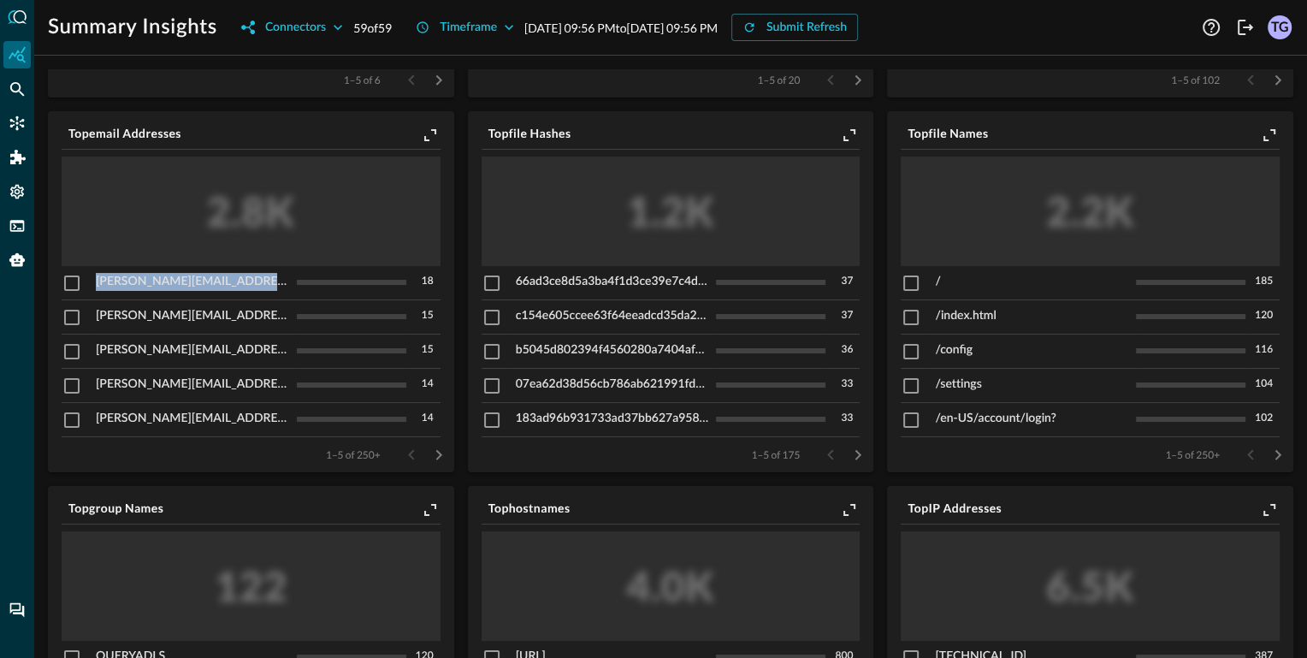
drag, startPoint x: 96, startPoint y: 282, endPoint x: 266, endPoint y: 284, distance: 170.2
click at [266, 284] on div "mary.duncan@directory.query.ai" at bounding box center [193, 282] width 194 height 18
copy div "mary.duncan@directory.query.ai"
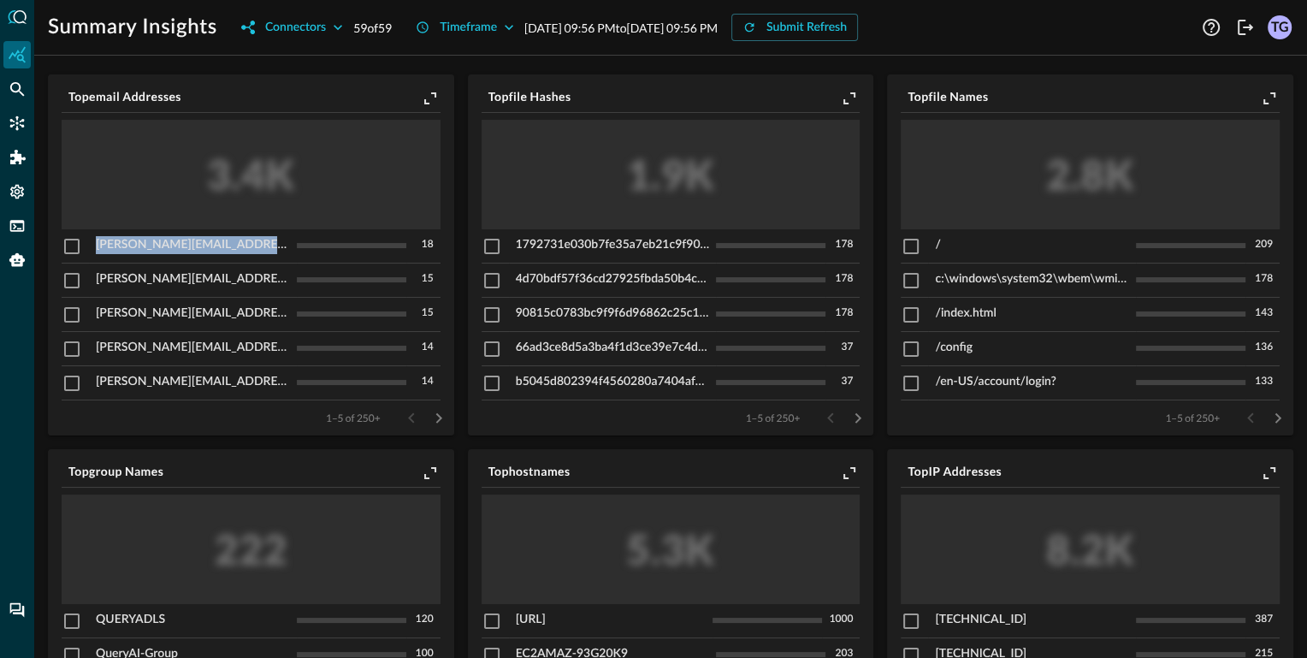
scroll to position [765, 0]
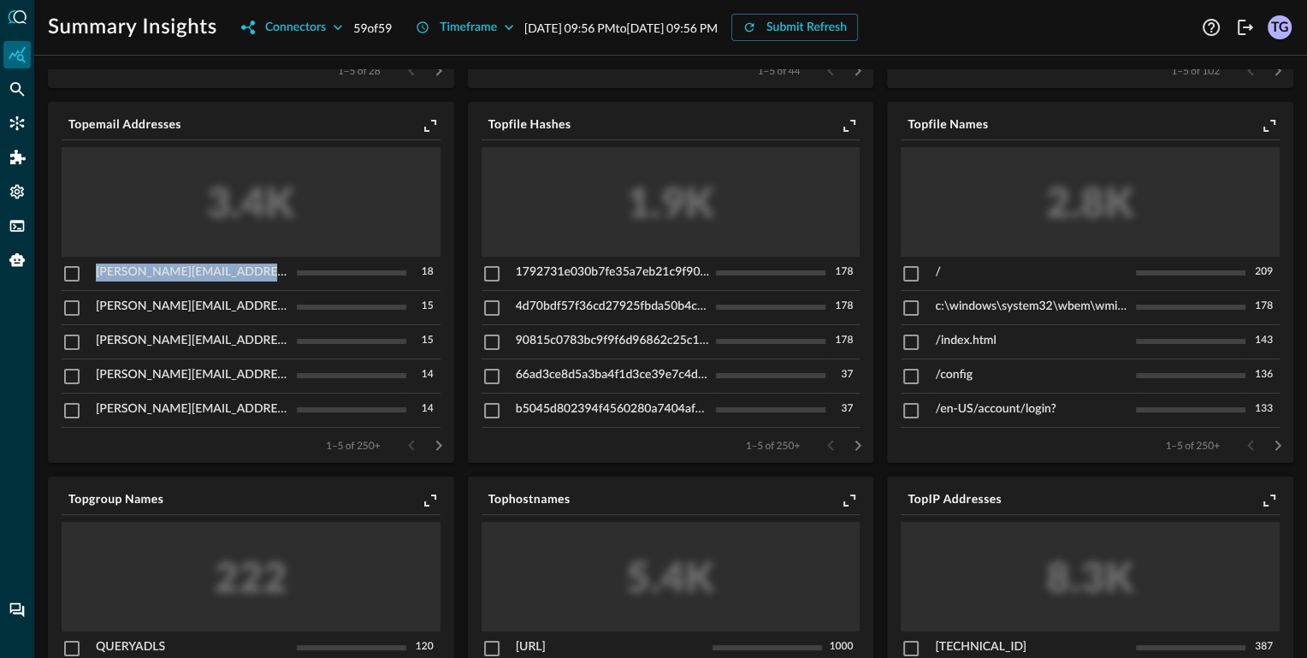
click at [141, 272] on div "mary.duncan@directory.query.ai" at bounding box center [193, 272] width 194 height 18
click at [78, 270] on input "checkbox" at bounding box center [72, 273] width 21 height 21
click at [411, 122] on icon "Pivot to Search" at bounding box center [409, 125] width 15 height 15
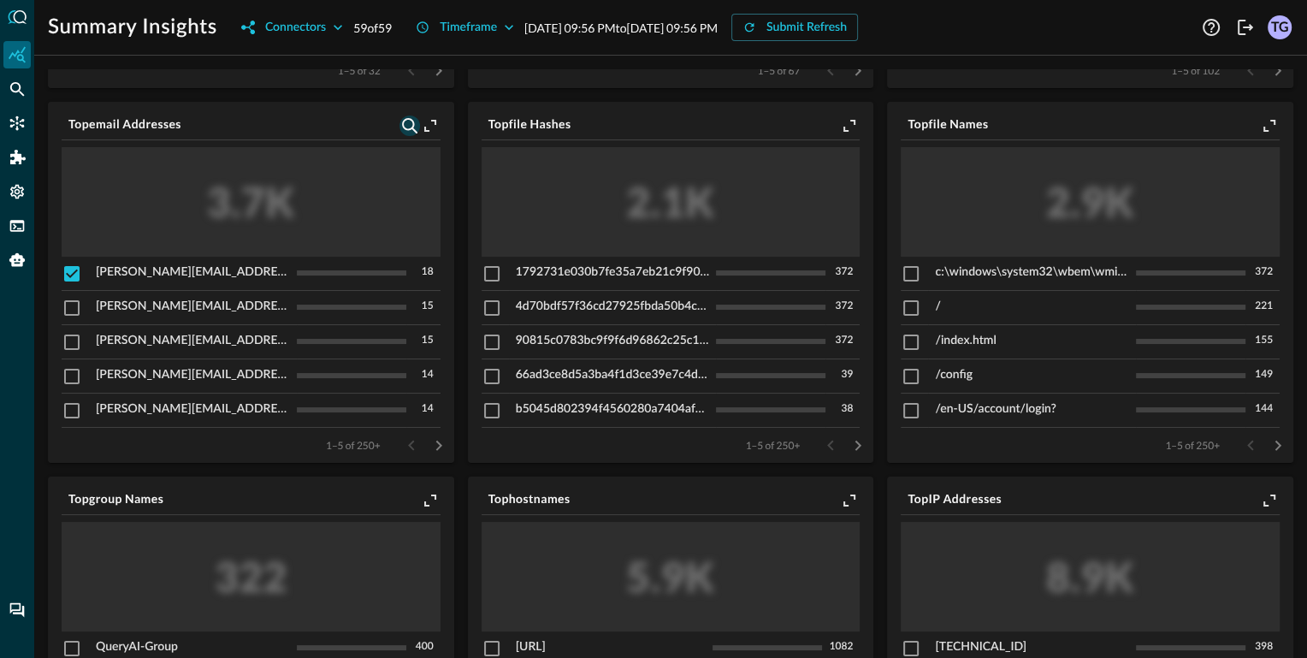
checkbox input "false"
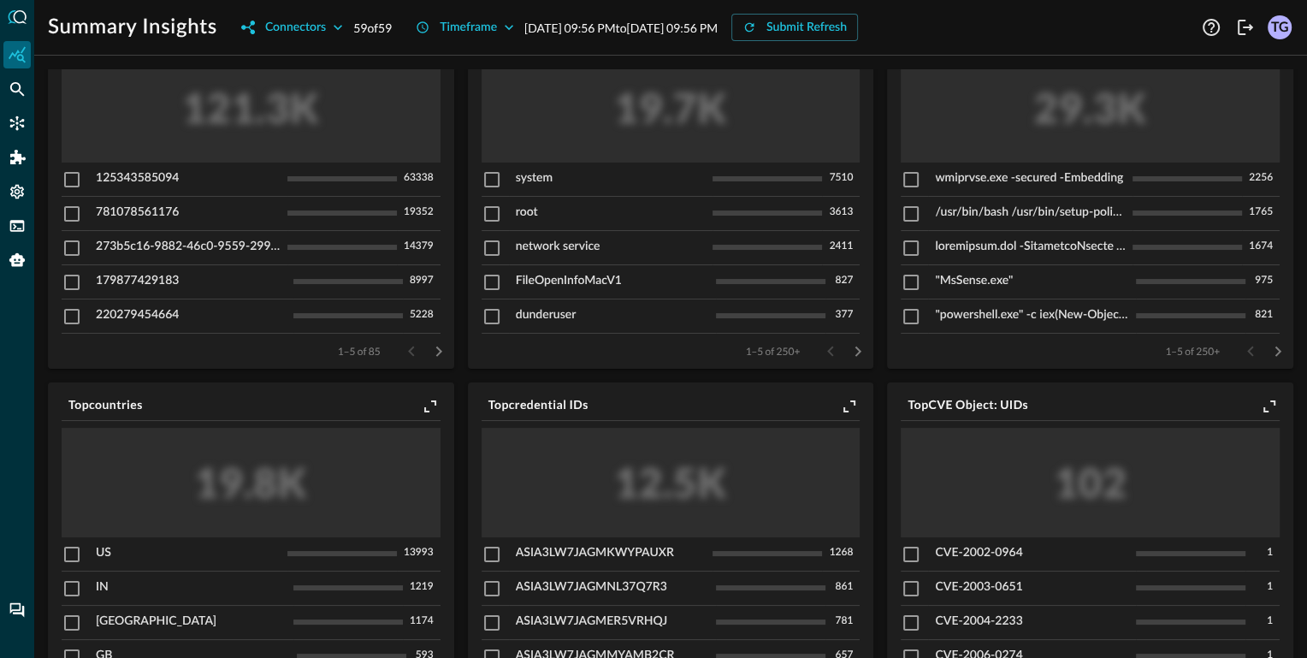
scroll to position [0, 0]
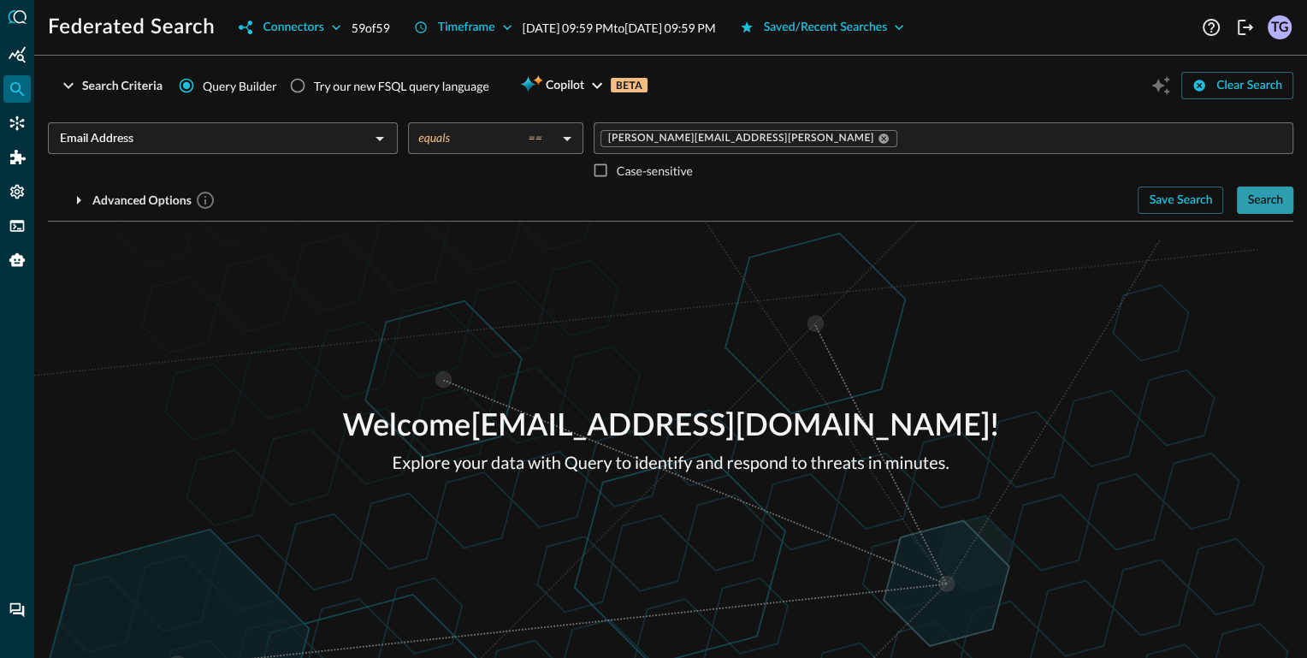
click at [1271, 208] on div "Search" at bounding box center [1265, 200] width 36 height 21
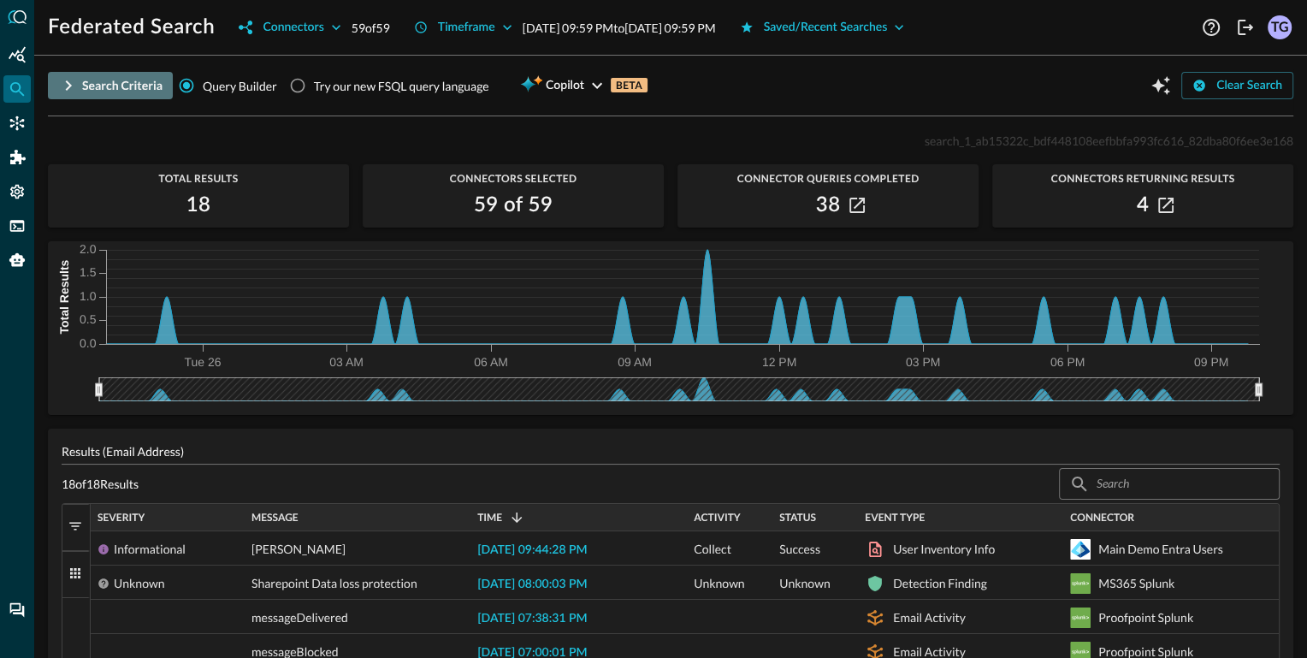
click at [68, 83] on icon "button" at bounding box center [69, 85] width 6 height 10
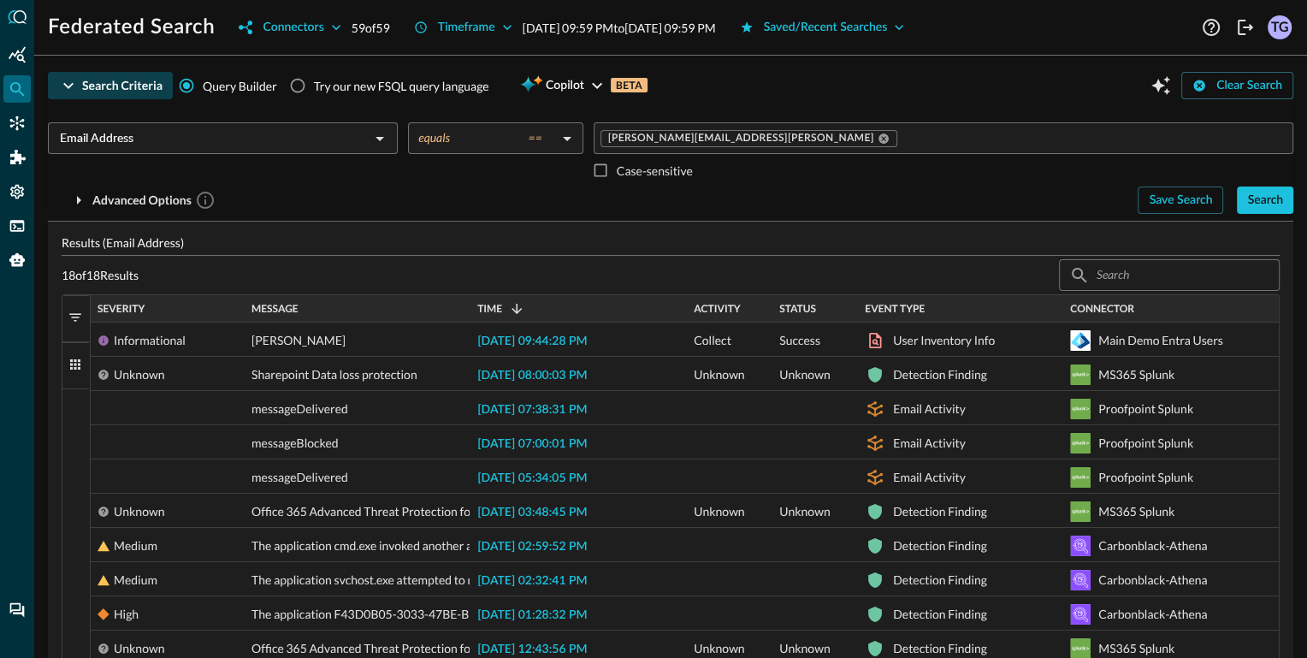
scroll to position [282, 0]
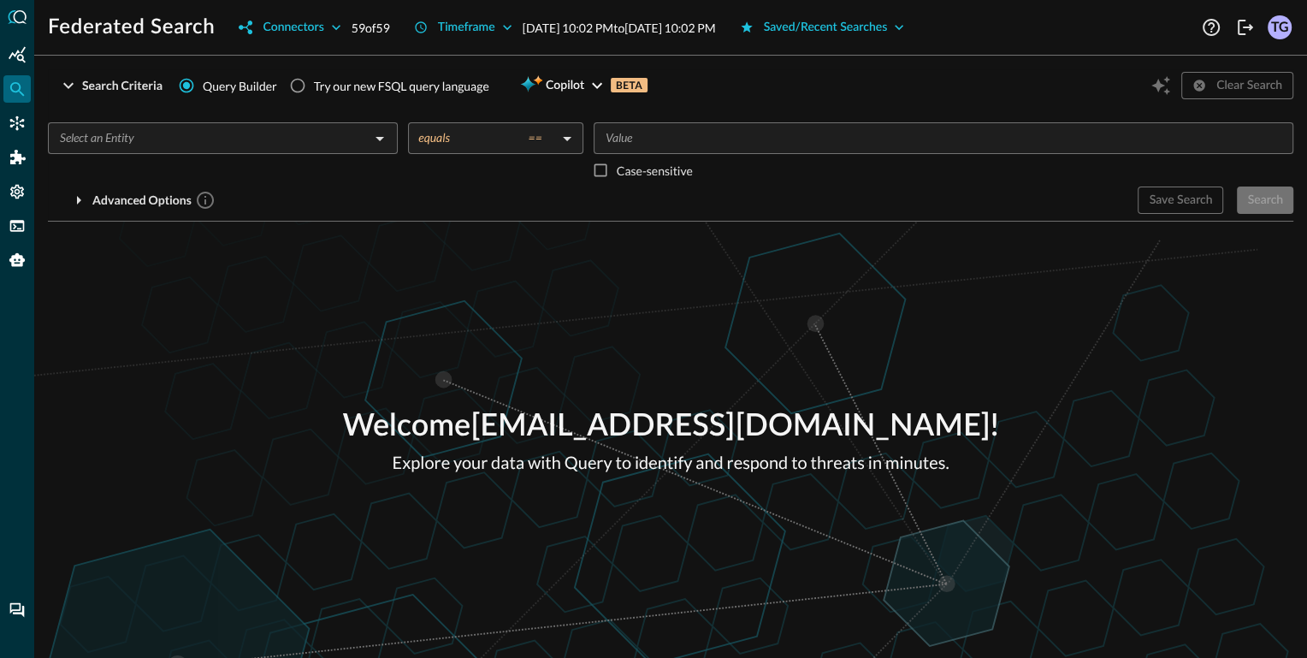
click at [364, 82] on div "Try our new FSQL query language" at bounding box center [401, 86] width 175 height 18
click at [314, 82] on input "Try our new FSQL query language" at bounding box center [297, 85] width 33 height 33
radio input "true"
radio input "false"
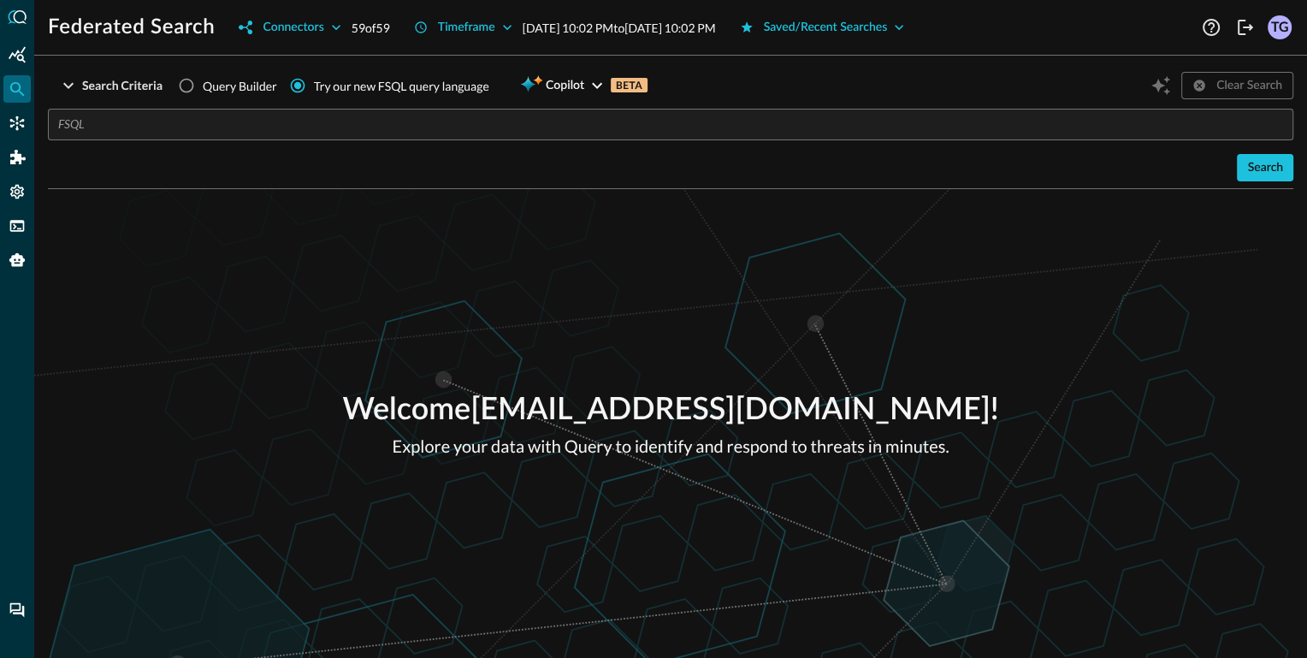
click at [322, 128] on input "text" at bounding box center [675, 125] width 1235 height 32
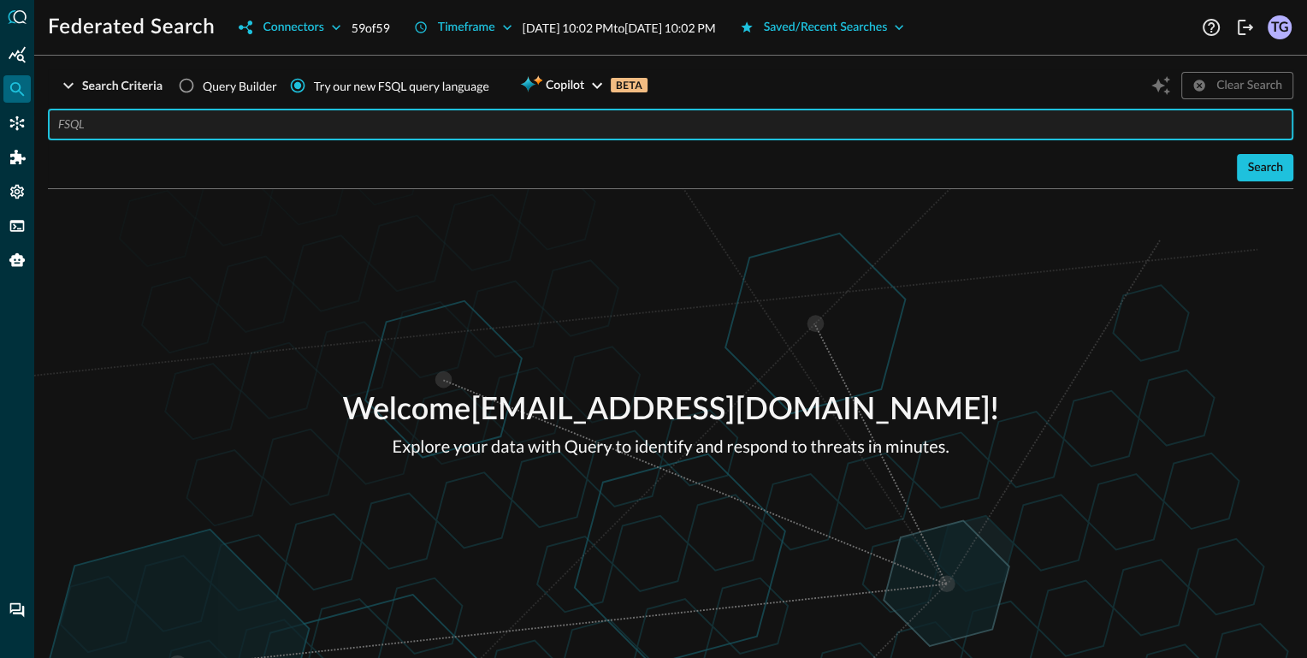
paste input "QUERY email_activity.**, authentication.actor.user.email_addr, device_inventory…"
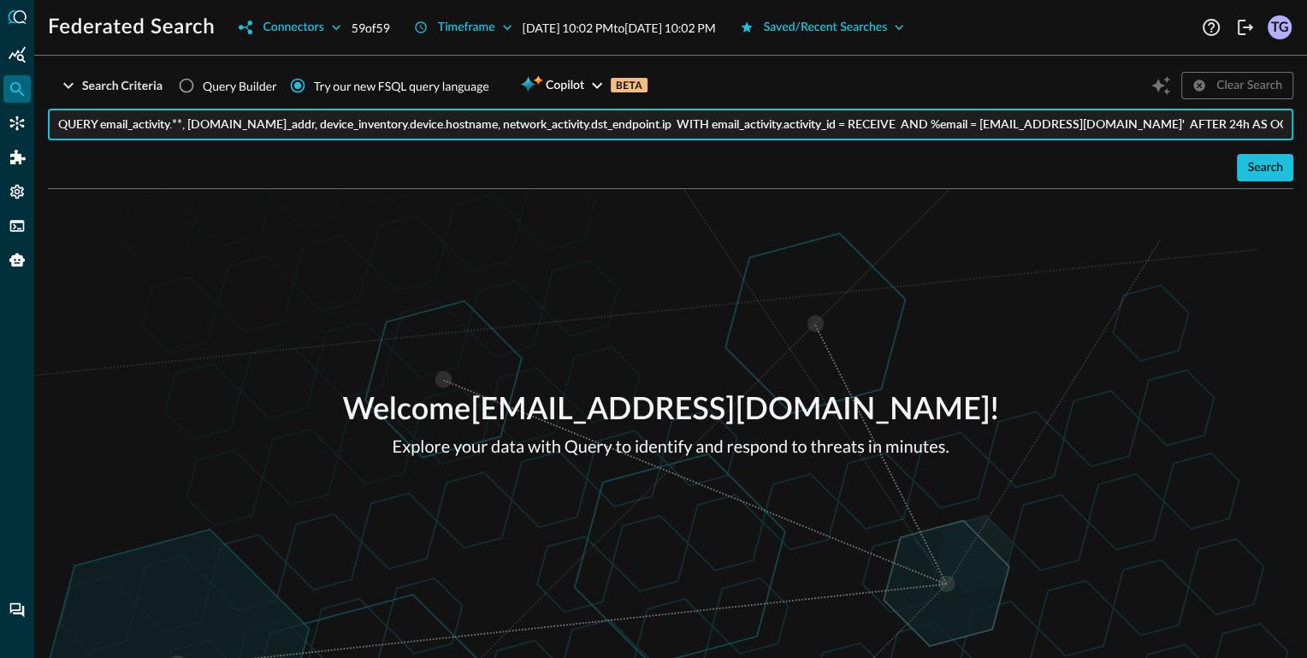
scroll to position [0, 4]
drag, startPoint x: 1063, startPoint y: 127, endPoint x: 1164, endPoint y: 130, distance: 101.0
click at [1164, 130] on input "QUERY email_activity.**, authentication.actor.user.email_addr, device_inventory…" at bounding box center [675, 125] width 1235 height 32
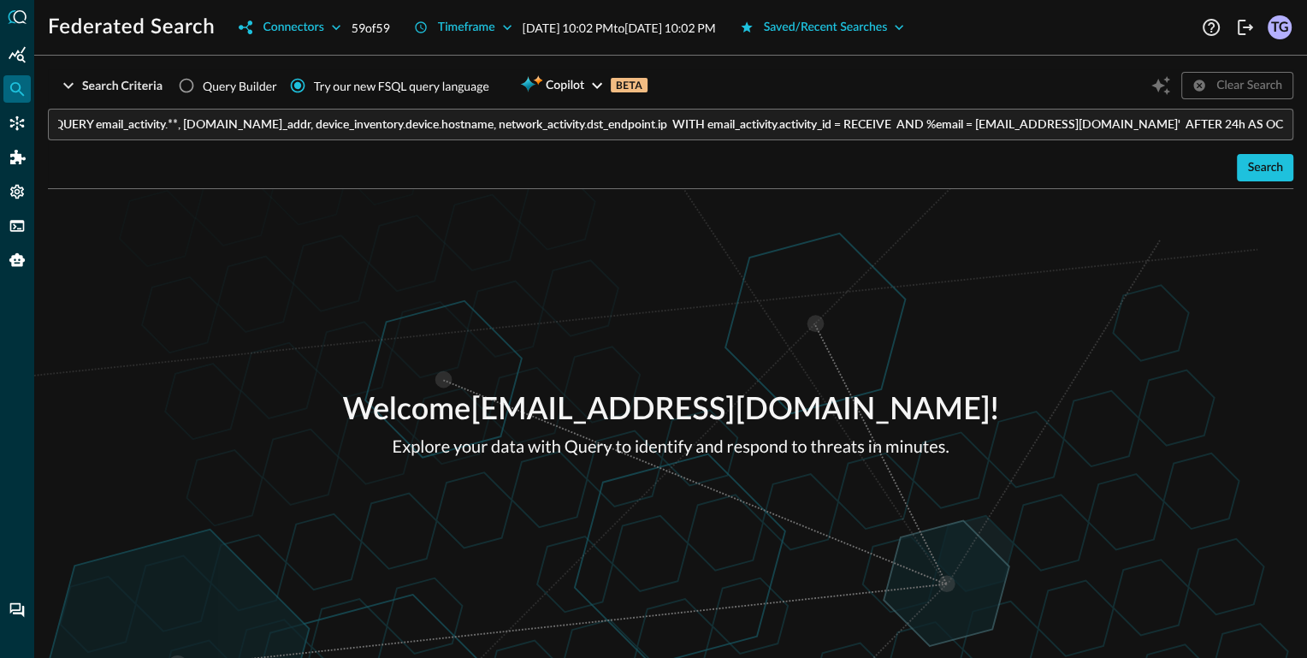
scroll to position [0, 0]
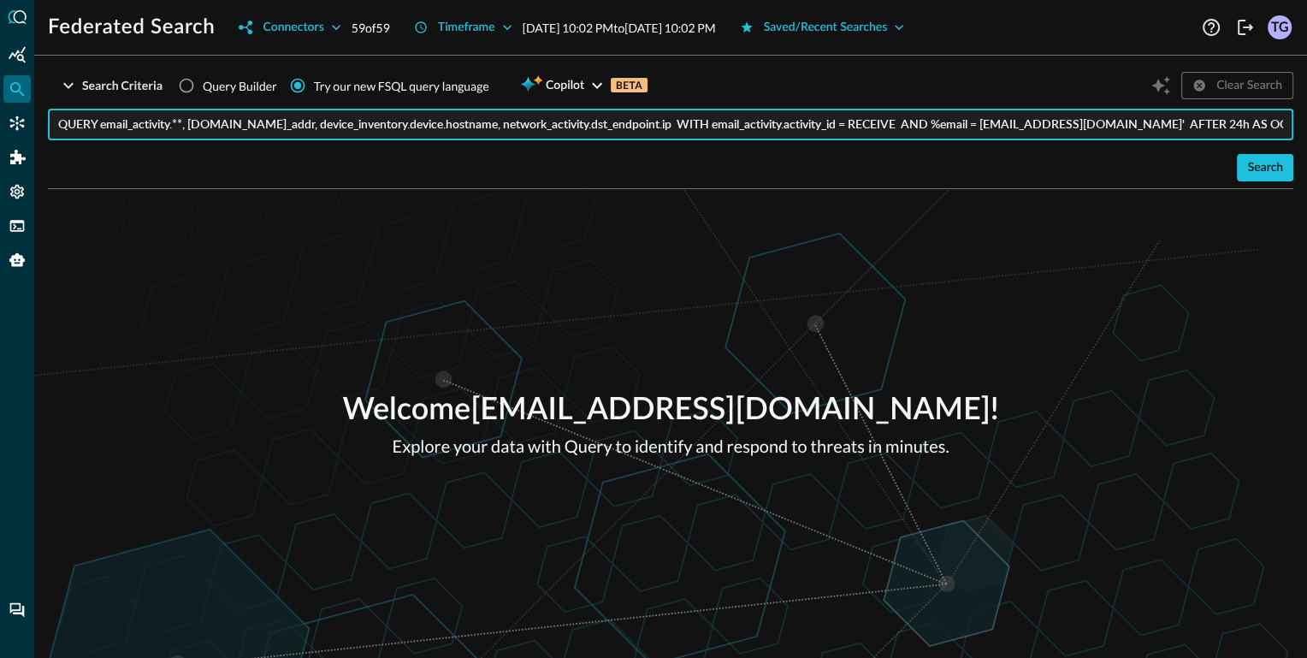
paste input "[PERSON_NAME][EMAIL_ADDRESS][PERSON_NAME]"
type input "QUERY email_activity.**, authentication.actor.user.email_addr, device_inventory…"
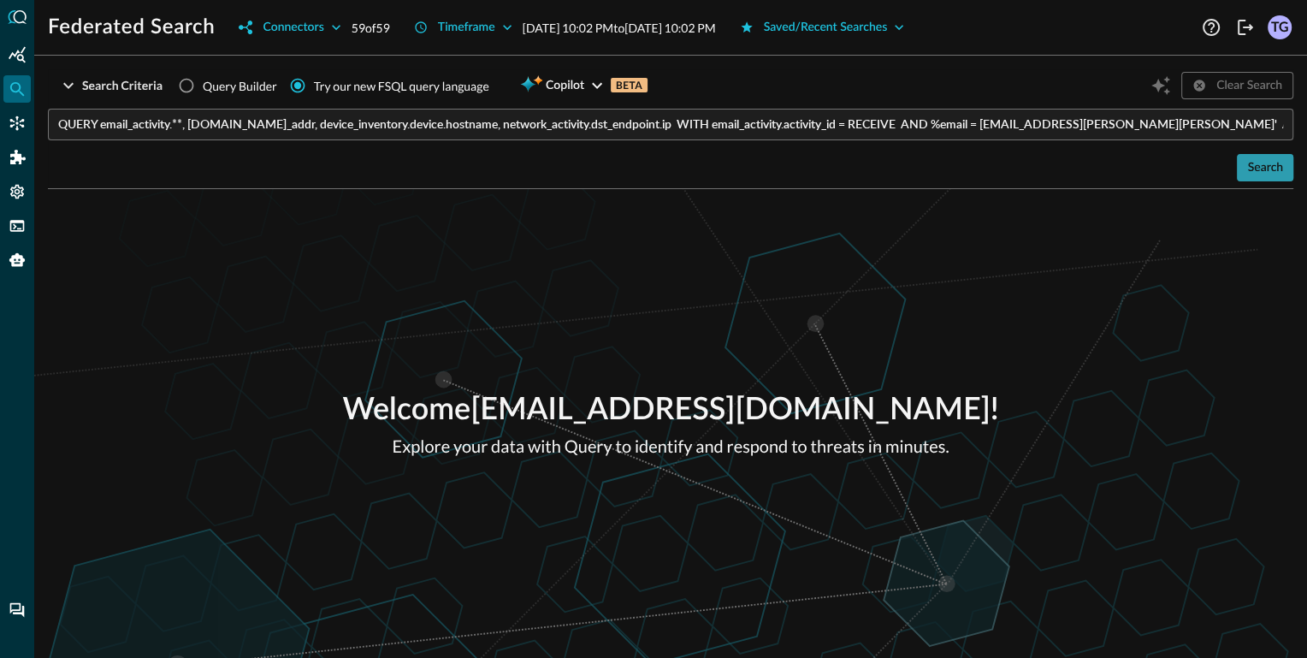
click at [1262, 164] on div "Search" at bounding box center [1265, 167] width 36 height 21
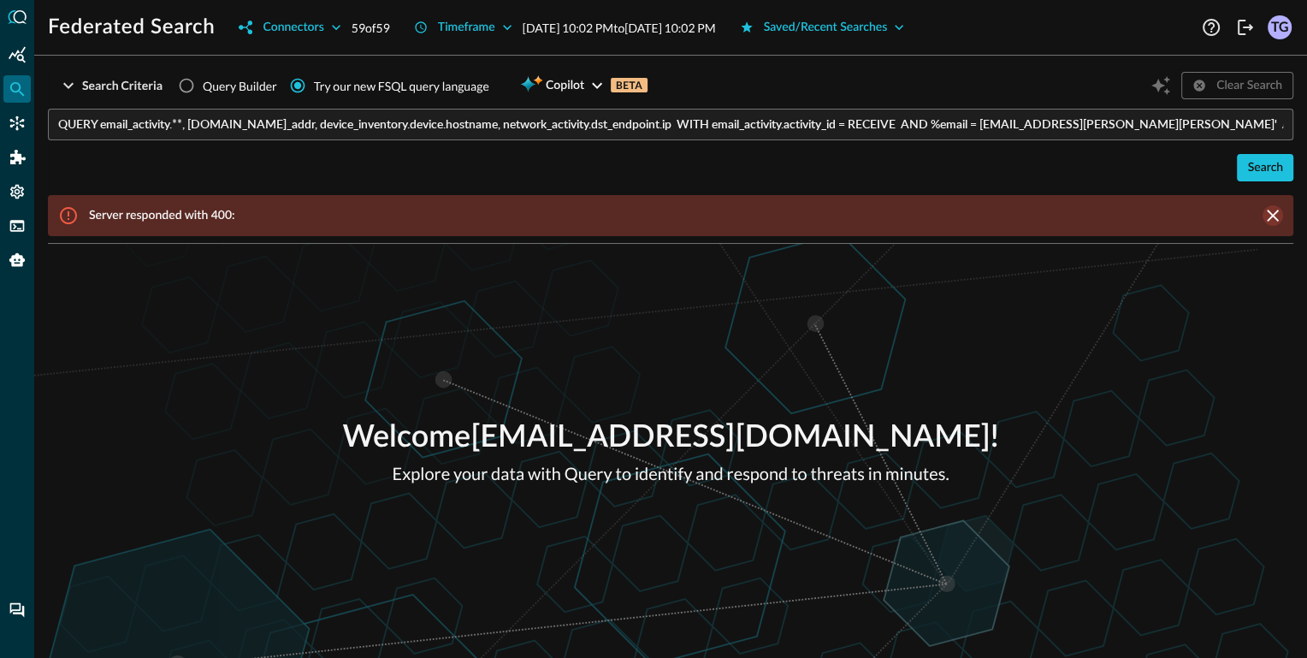
click at [1272, 216] on icon "clear message banner" at bounding box center [1272, 215] width 21 height 21
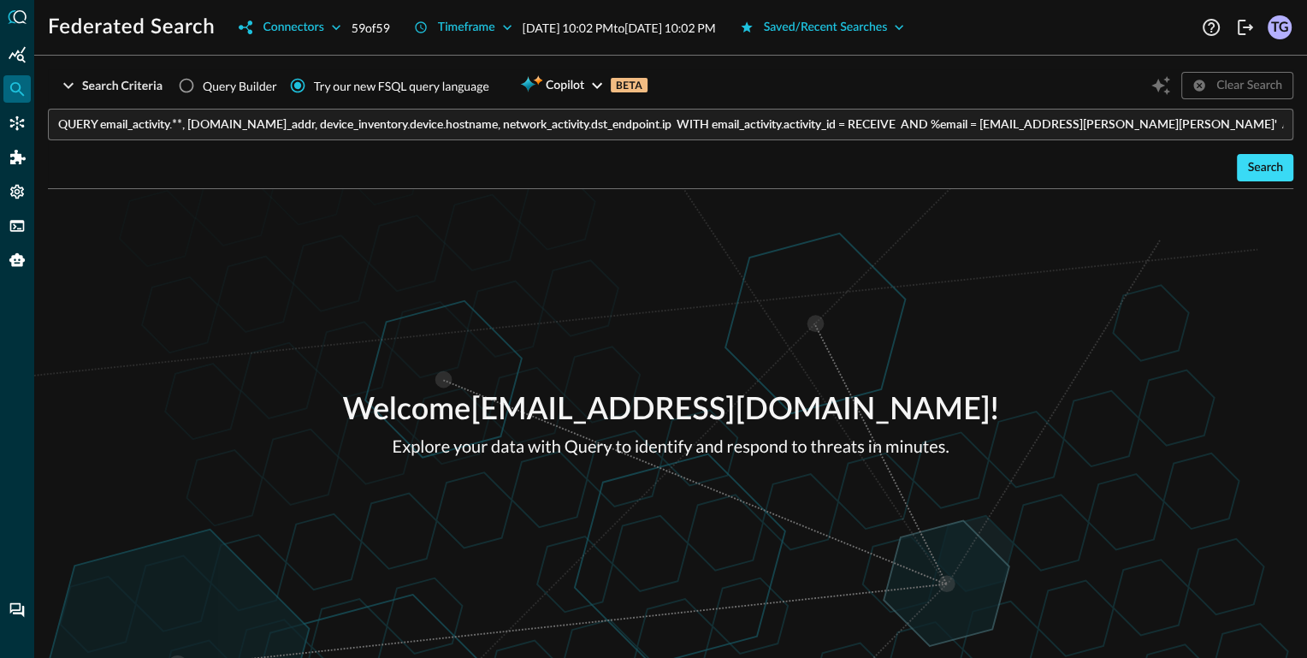
click at [1262, 160] on div "Search" at bounding box center [1265, 167] width 36 height 21
click at [1179, 118] on input "QUERY email_activity.**, authentication.actor.user.email_addr, device_inventory…" at bounding box center [675, 125] width 1235 height 32
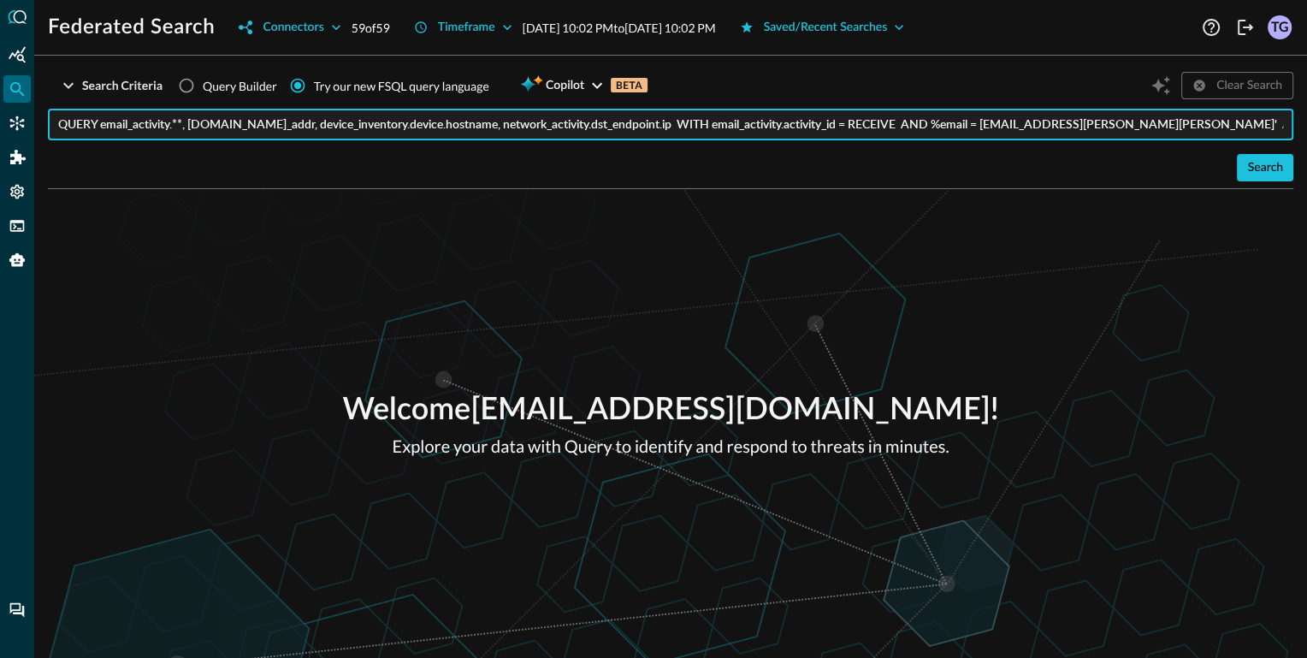
scroll to position [0, 74]
drag, startPoint x: 1175, startPoint y: 121, endPoint x: 1297, endPoint y: 129, distance: 121.7
click at [1297, 129] on div "Search Criteria Query Builder Try our new FSQL query language Copilot BETA Clea…" at bounding box center [670, 363] width 1273 height 588
click at [1282, 121] on input "QUERY email_activity.**, authentication.actor.user.email_addr, device_inventory…" at bounding box center [675, 125] width 1235 height 32
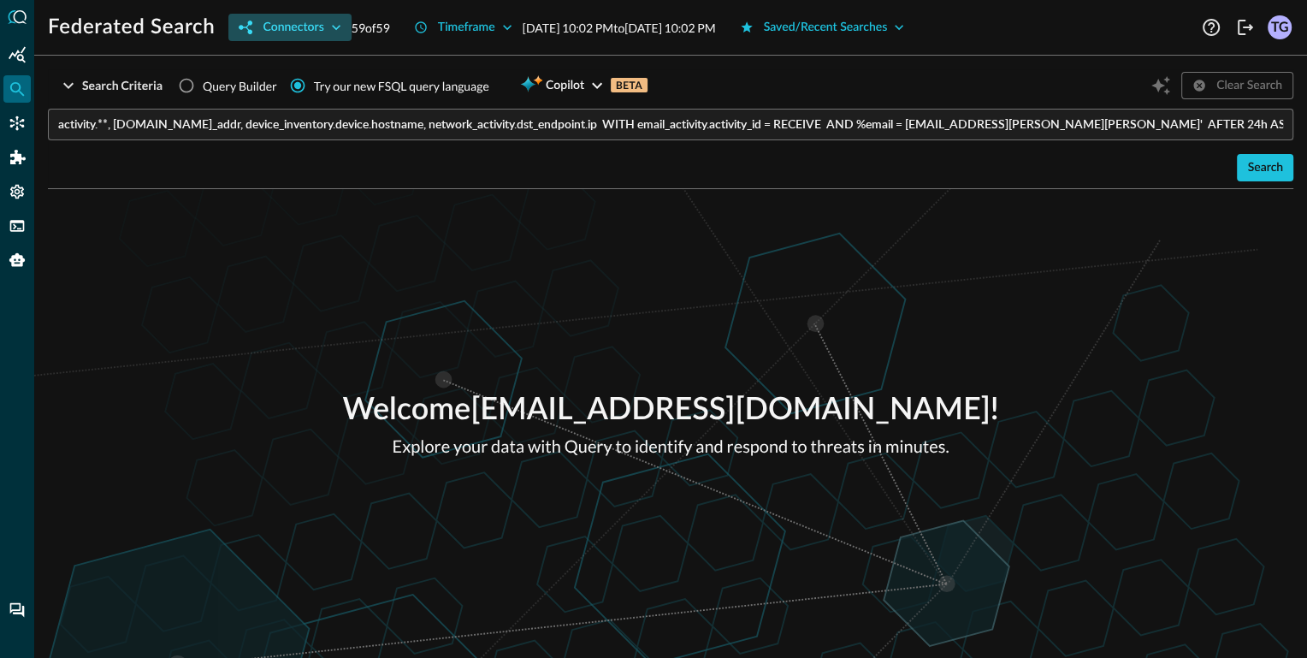
scroll to position [0, 0]
click at [306, 26] on div "Connectors" at bounding box center [293, 27] width 61 height 21
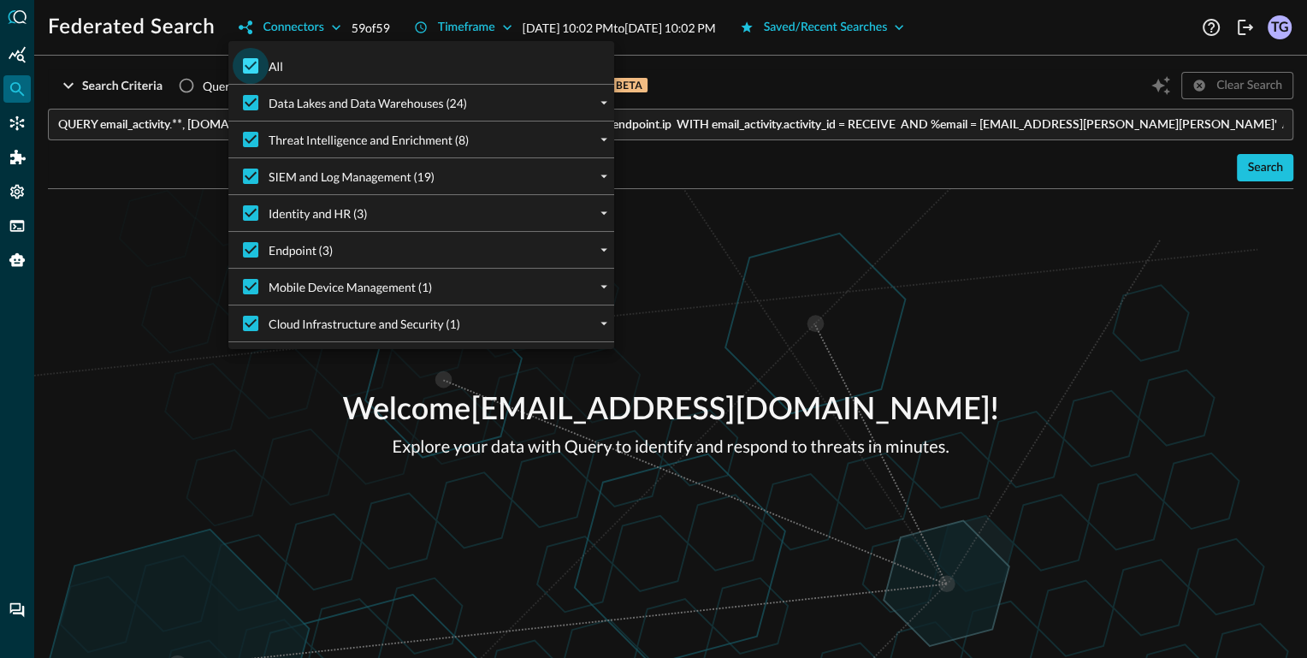
click at [258, 62] on input "All" at bounding box center [251, 66] width 36 height 36
checkbox input "false"
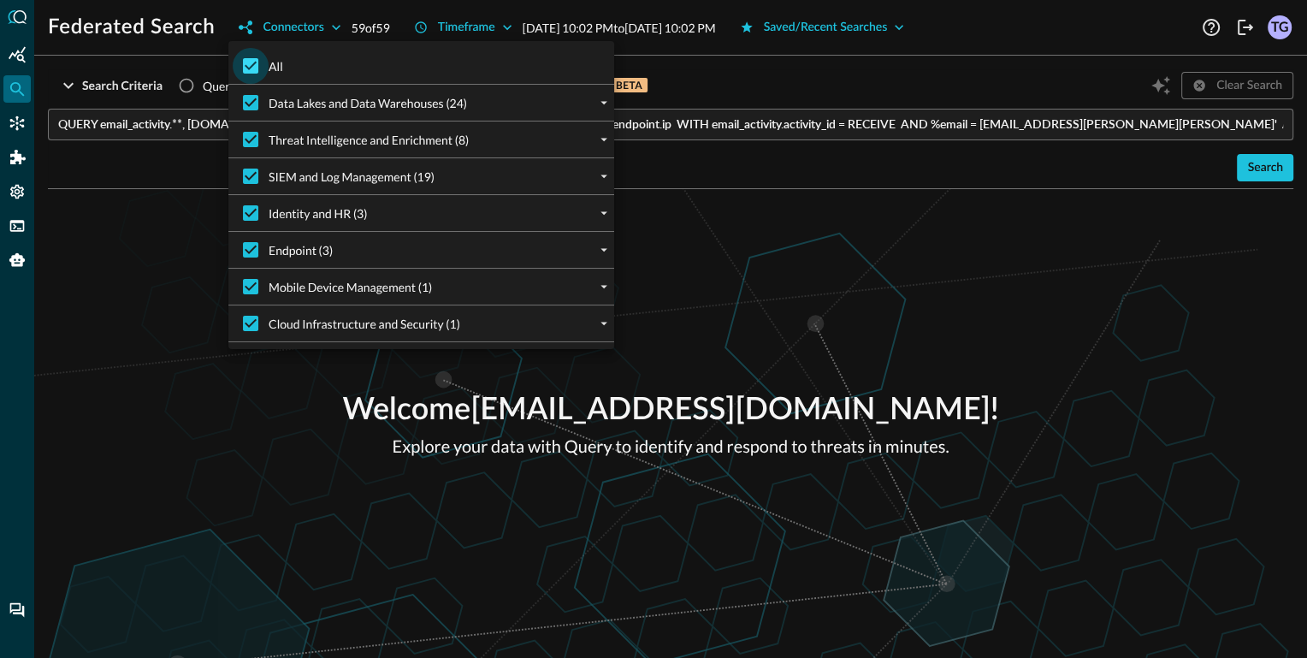
checkbox input "false"
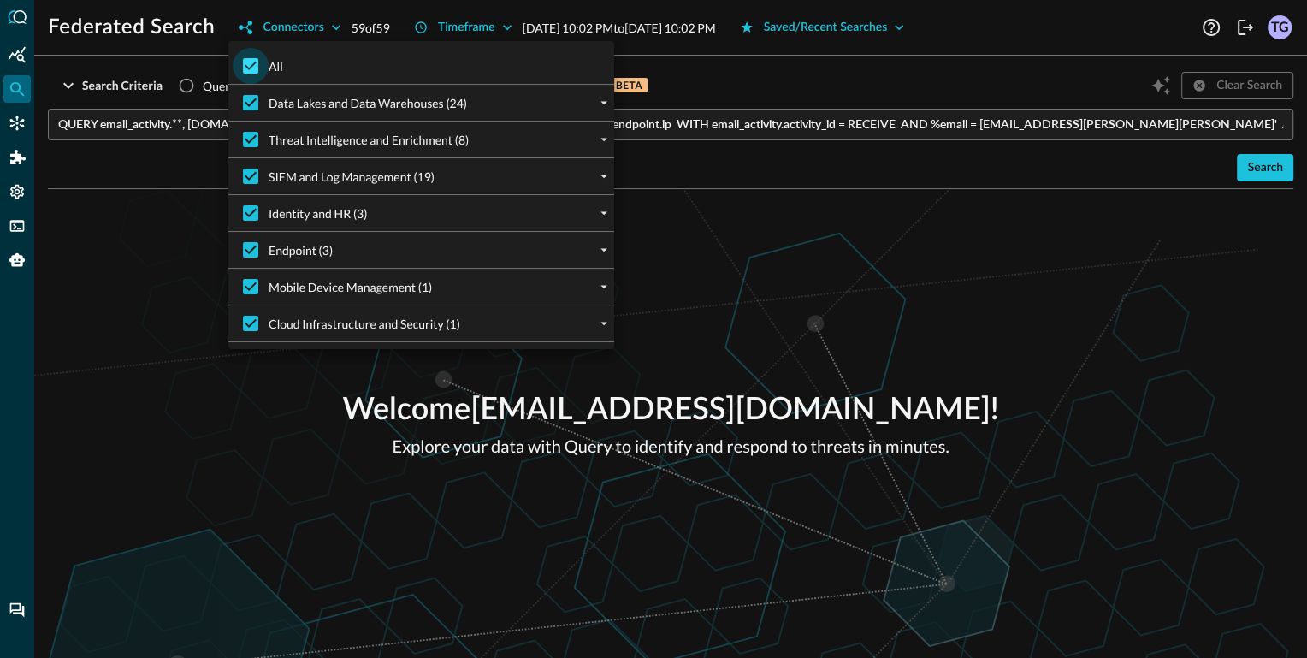
checkbox input "false"
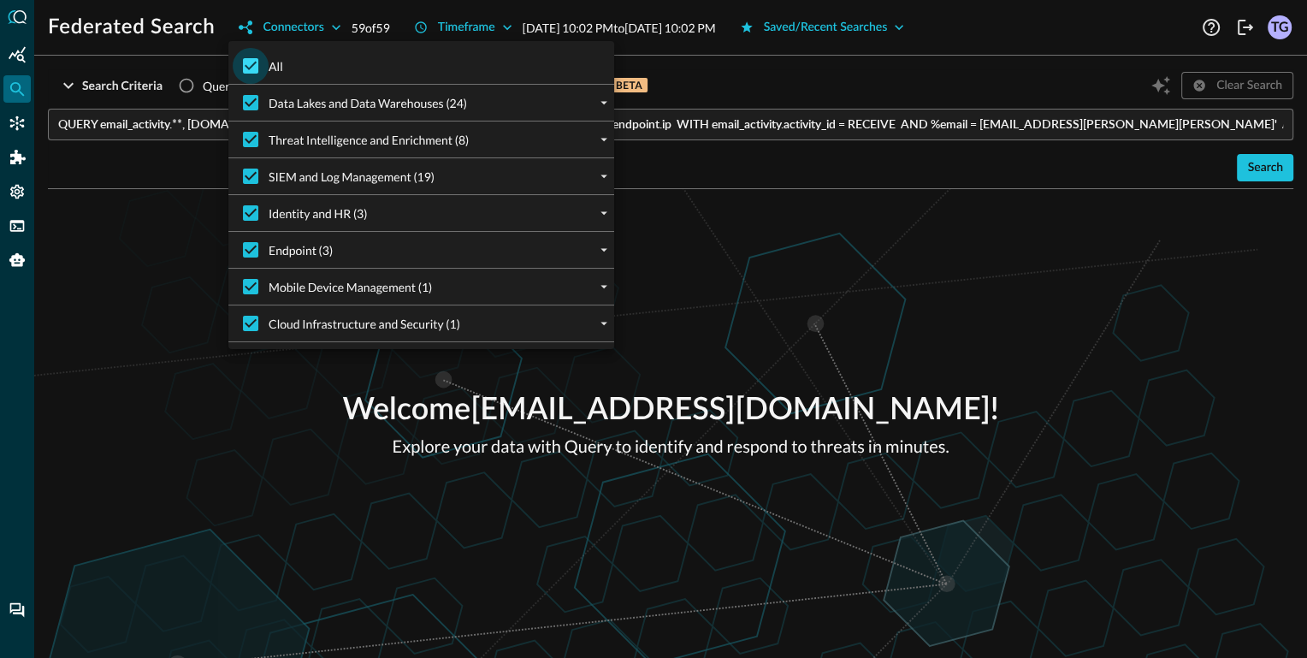
checkbox input "false"
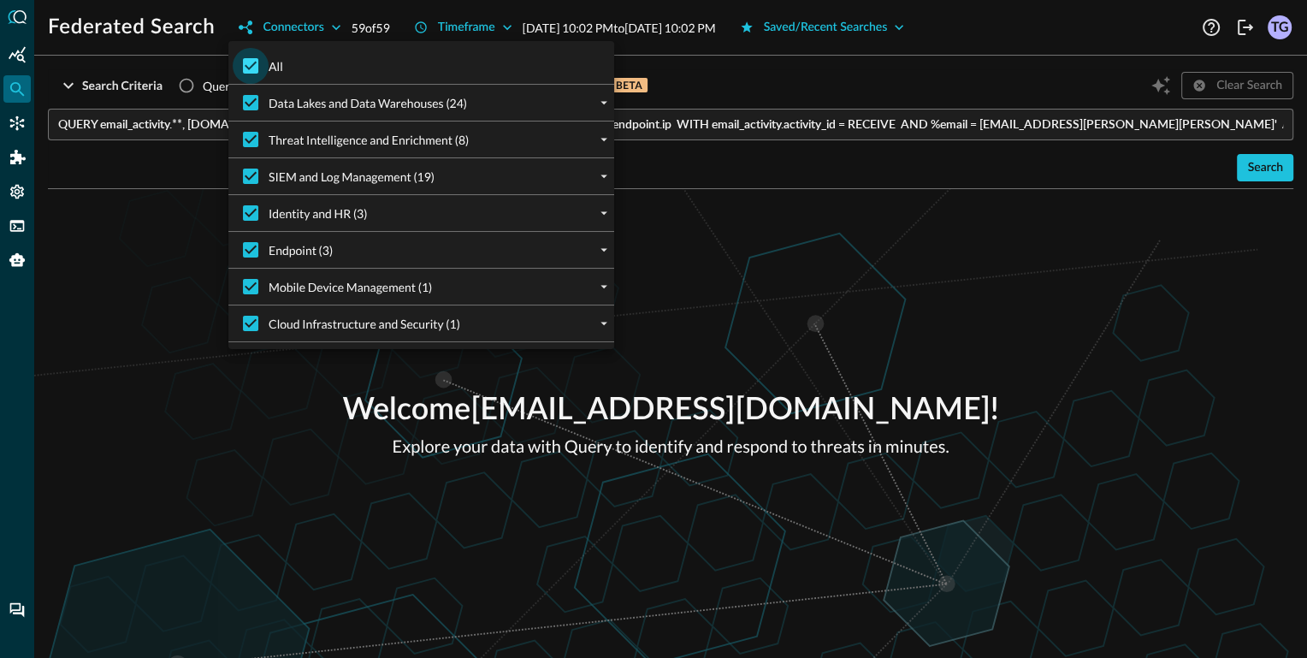
checkbox input "false"
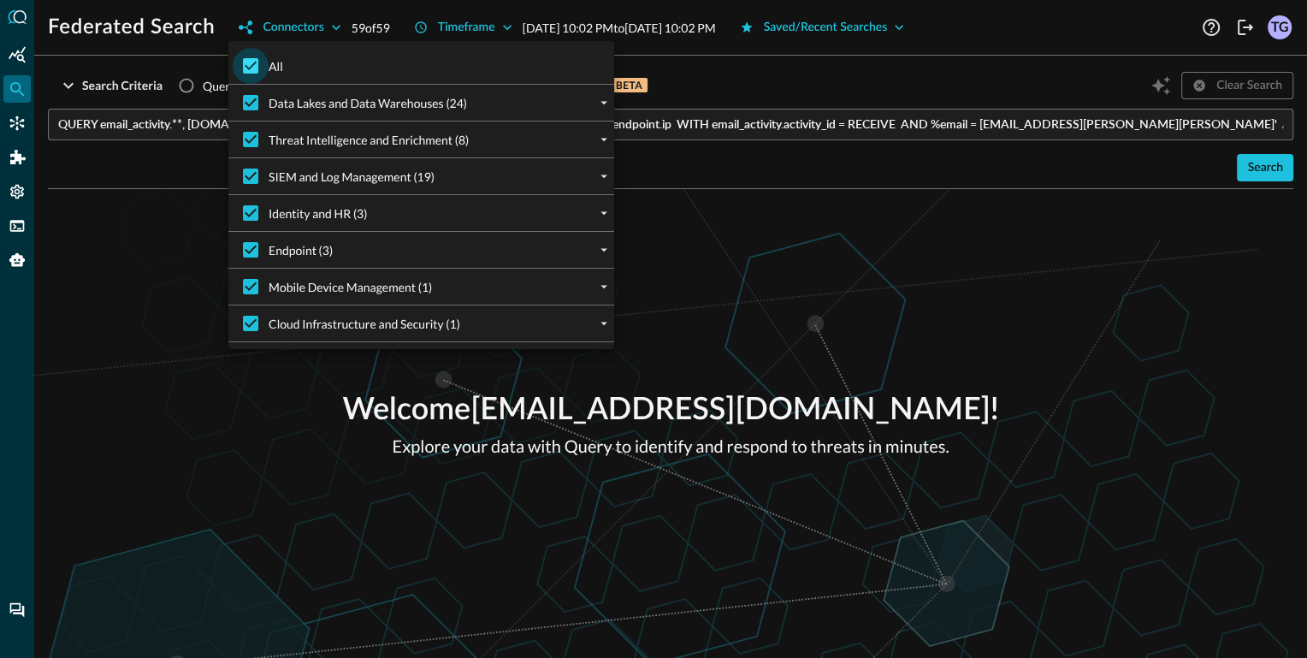
checkbox input "false"
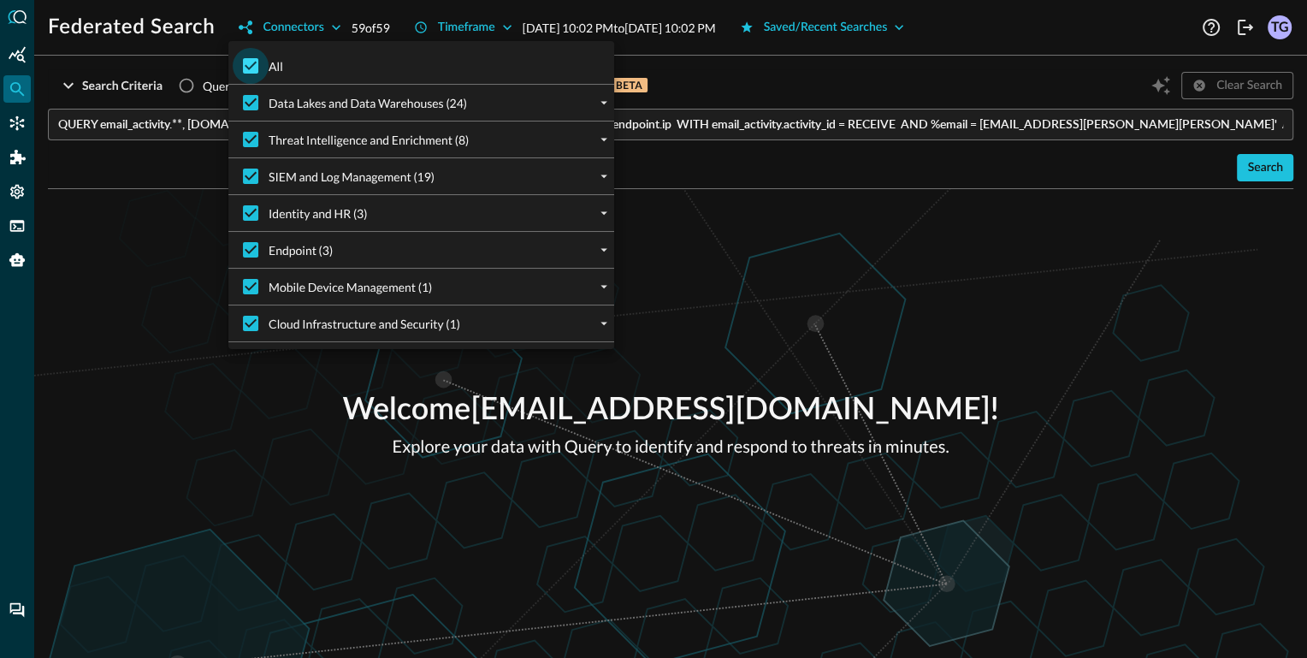
checkbox input "false"
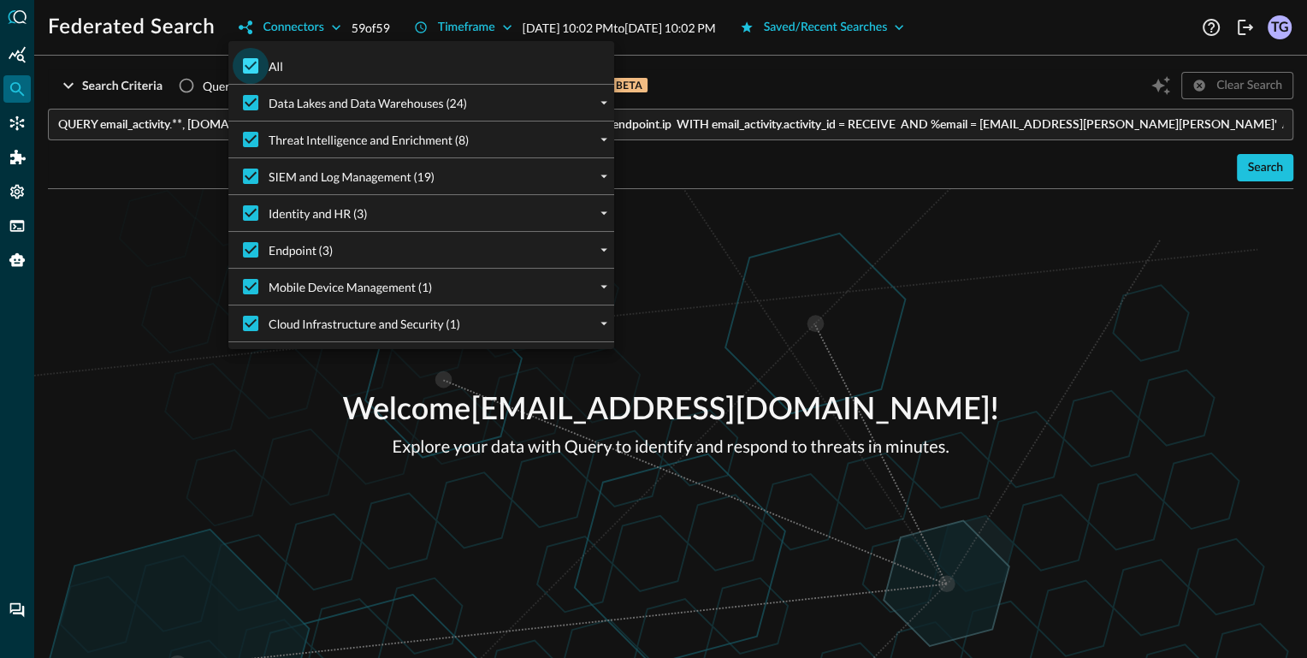
checkbox input "false"
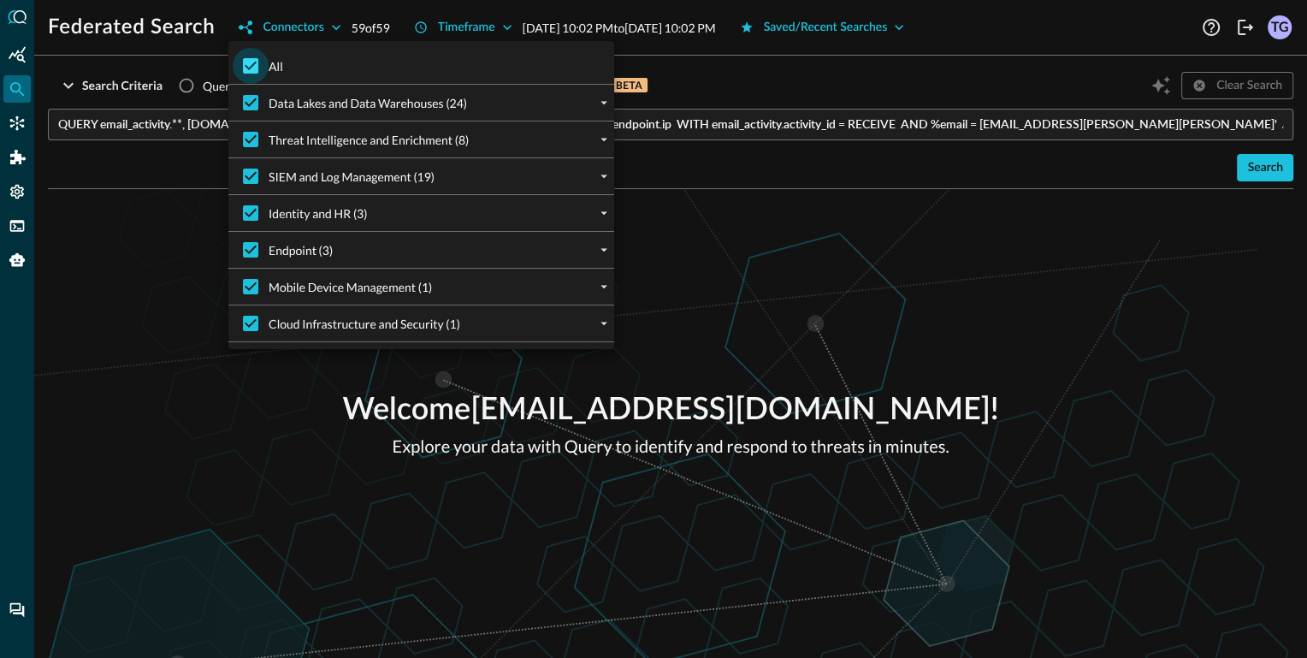
checkbox input "false"
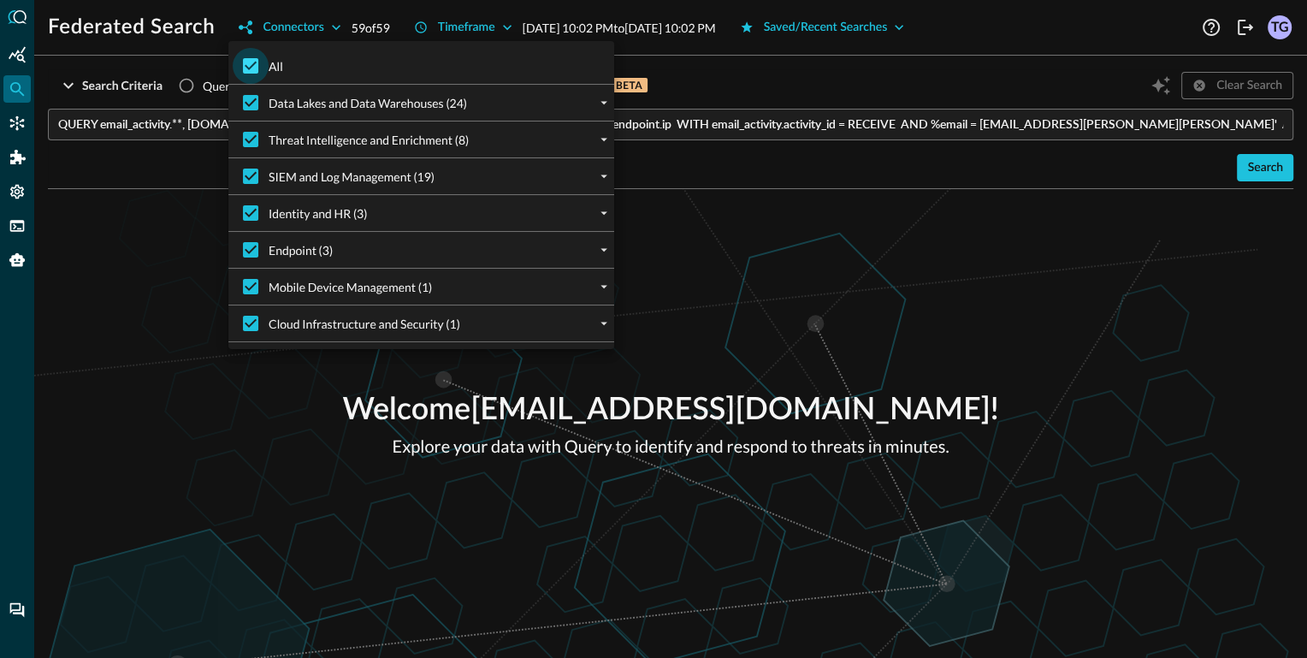
checkbox input "false"
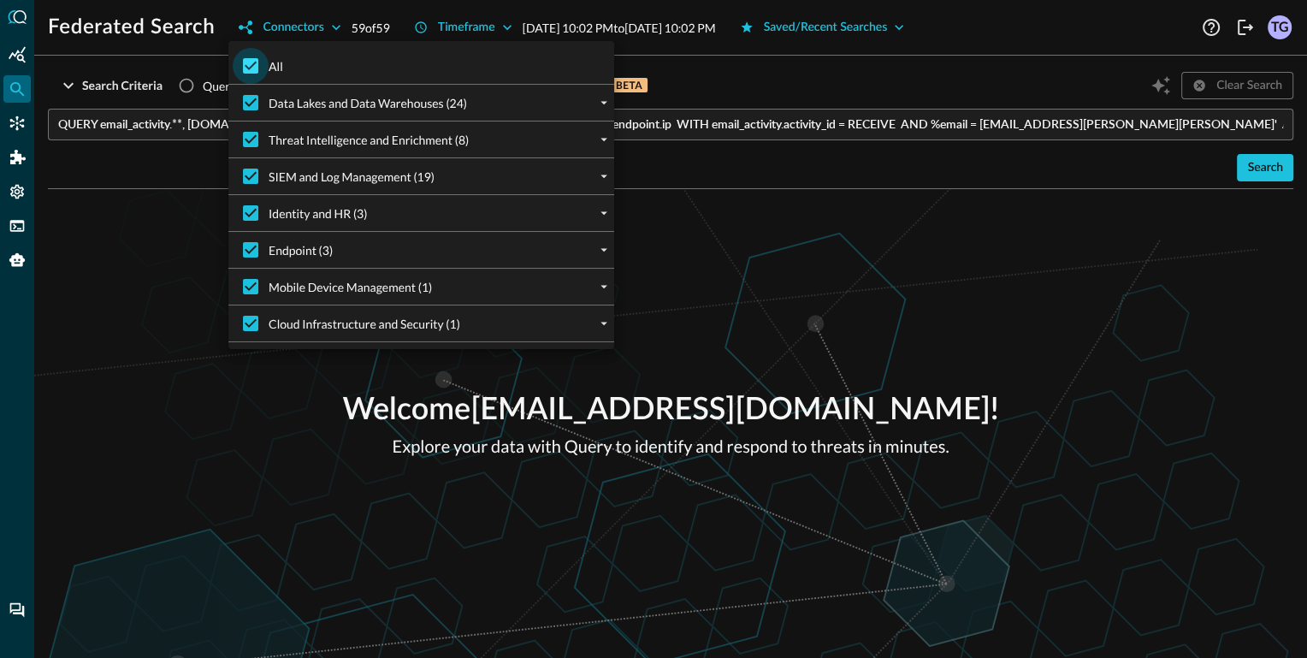
checkbox input "false"
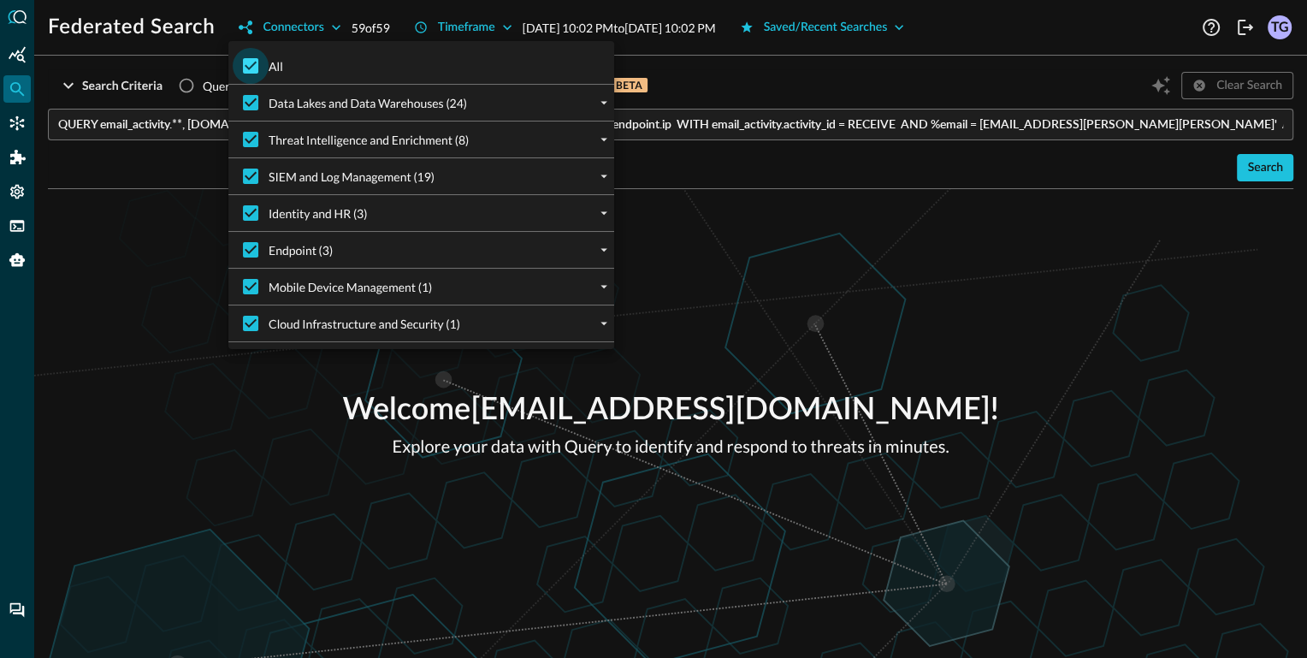
checkbox input "false"
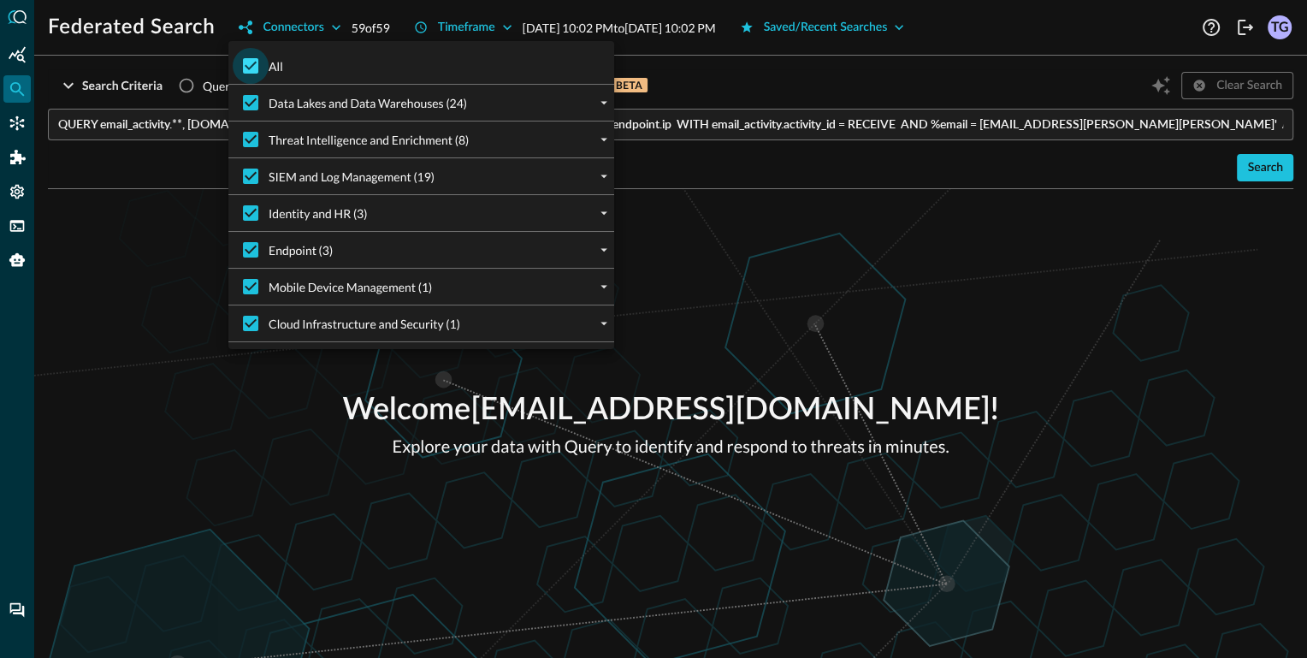
checkbox input "false"
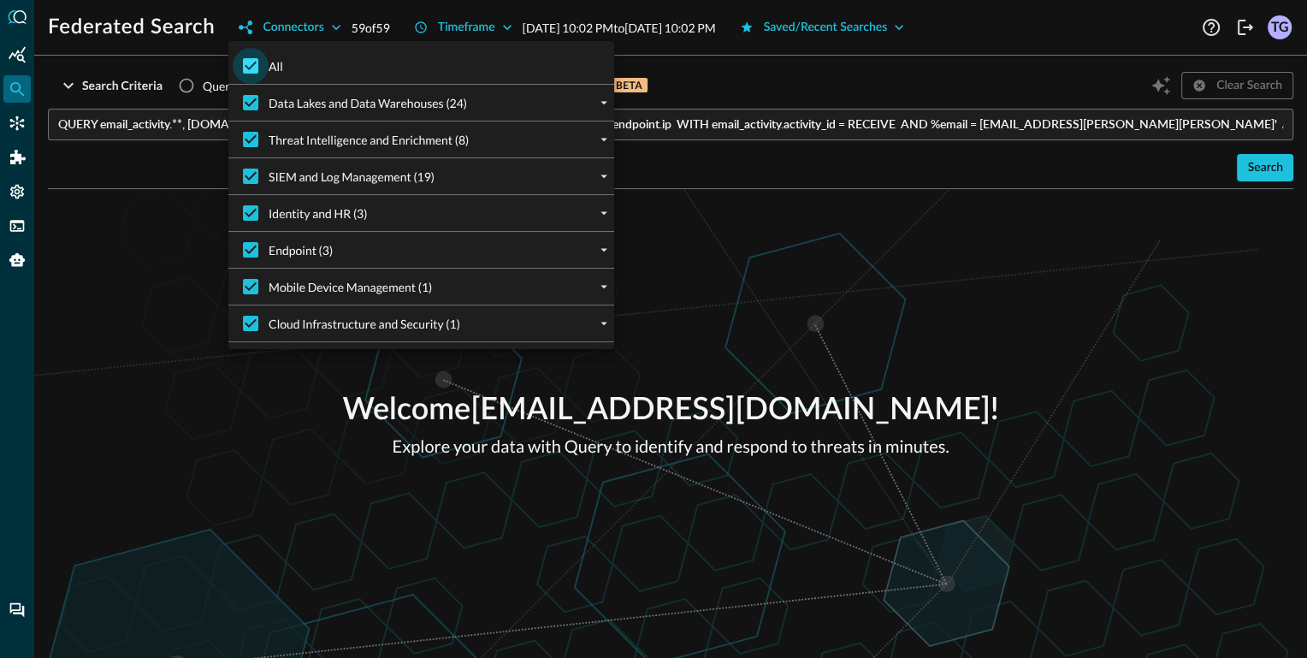
checkbox input "false"
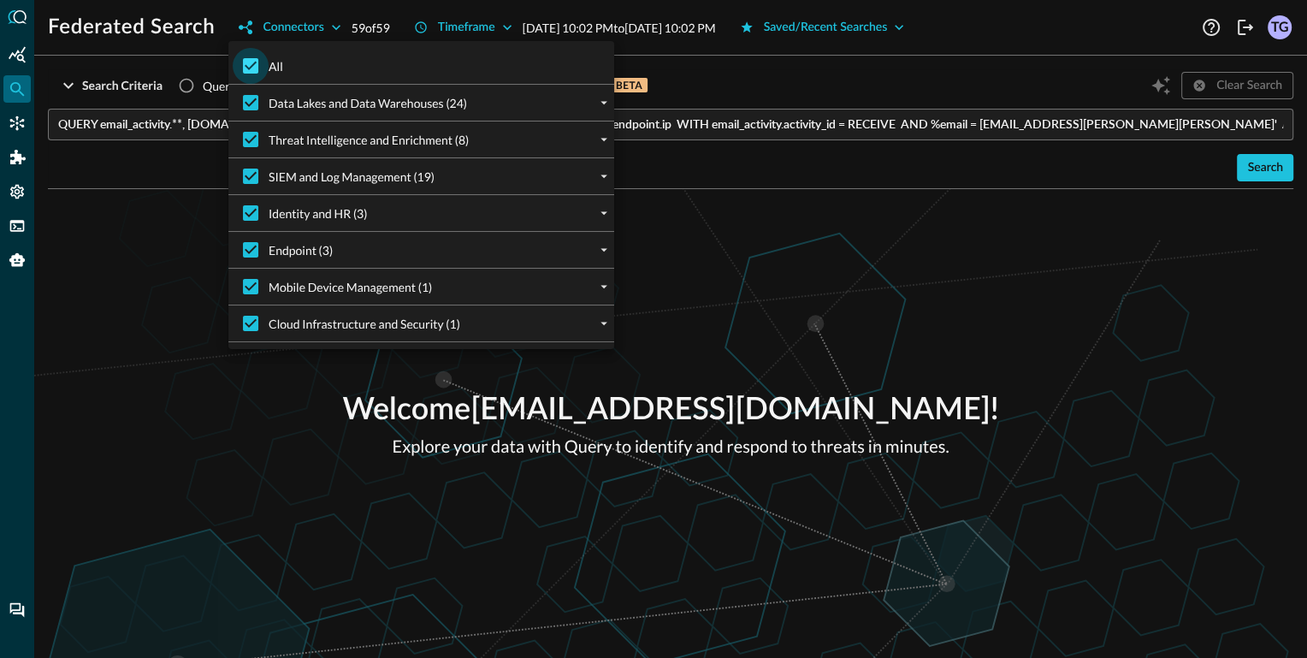
checkbox input "false"
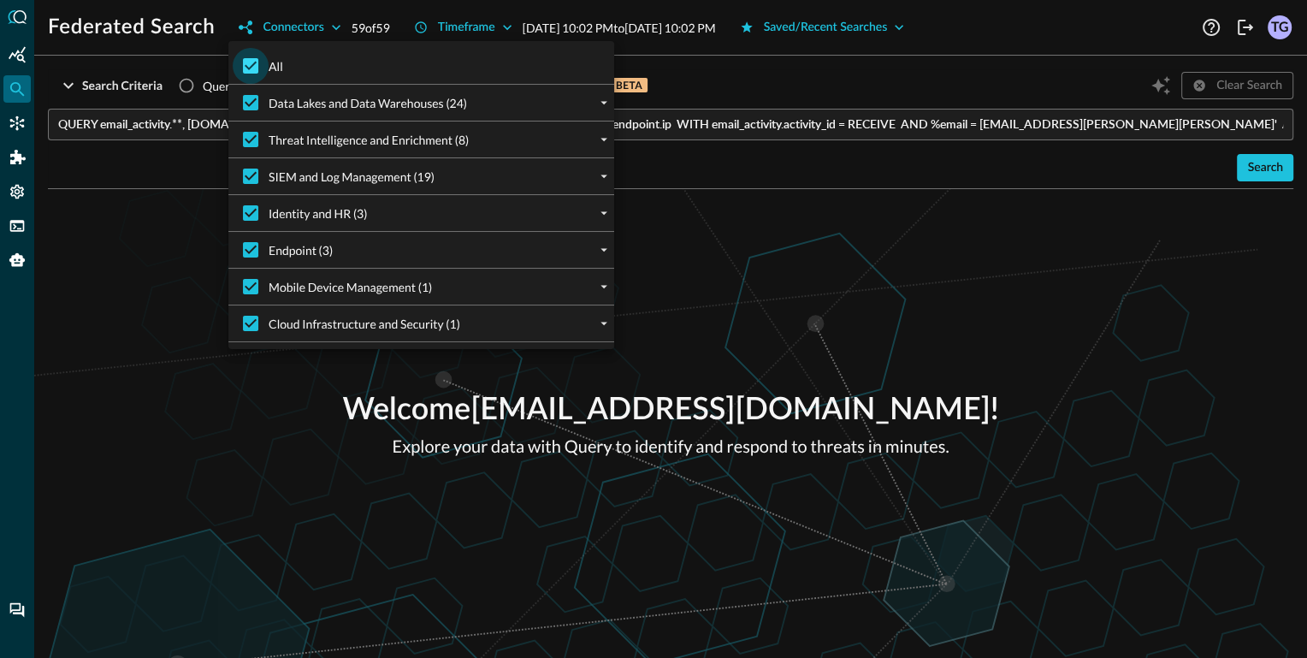
checkbox input "false"
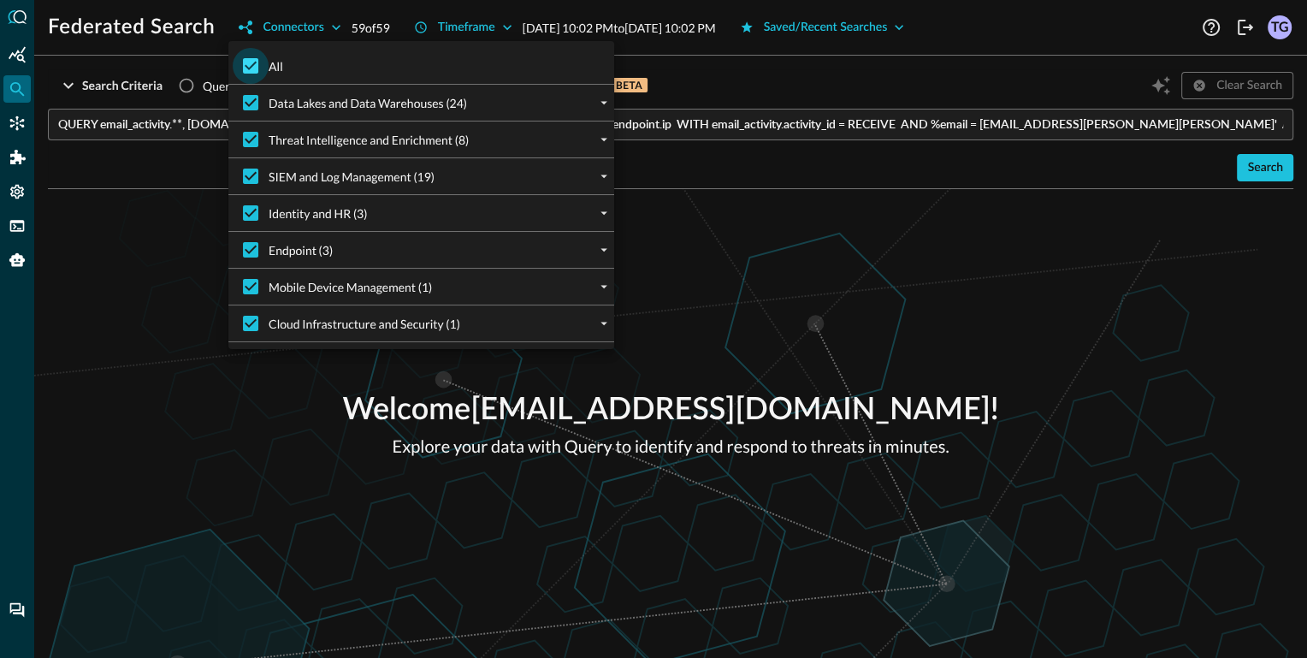
checkbox input "false"
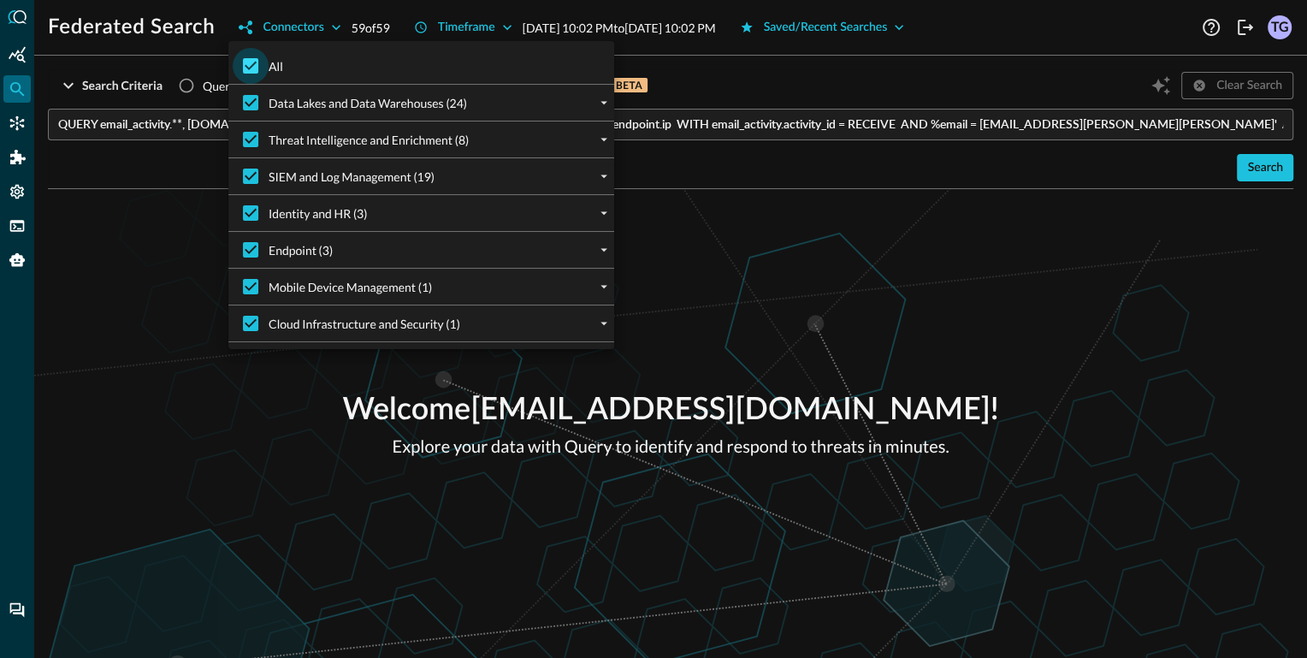
checkbox input "false"
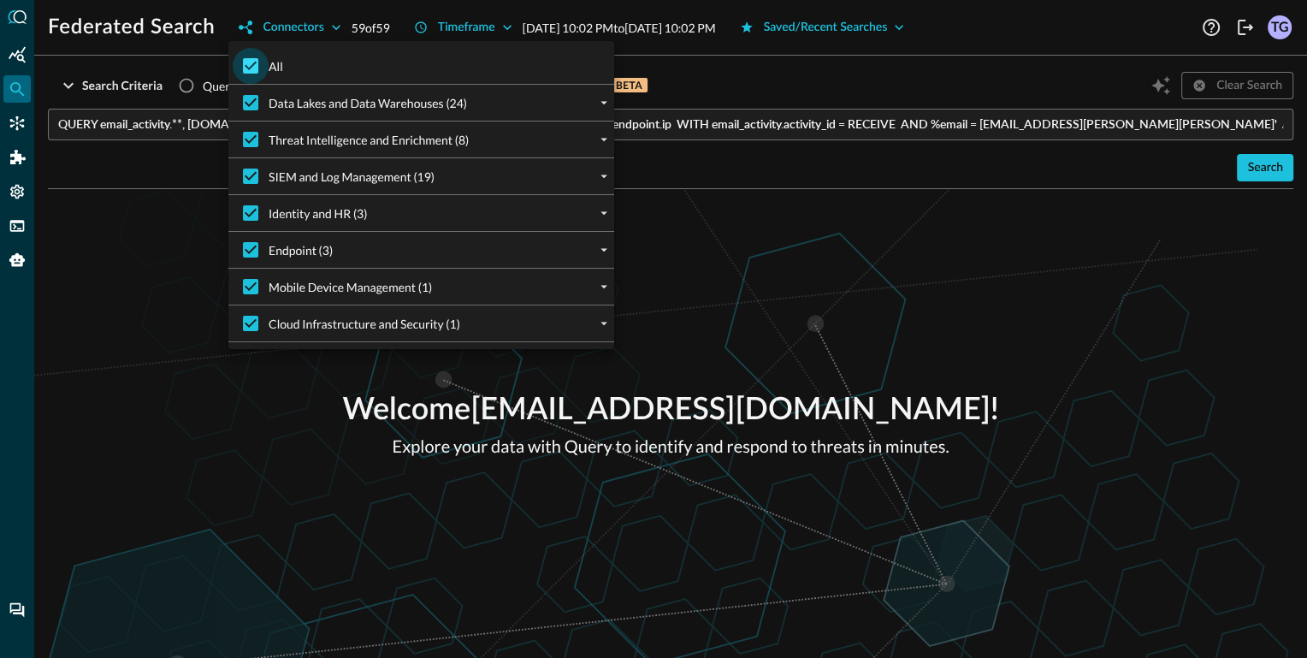
checkbox input "false"
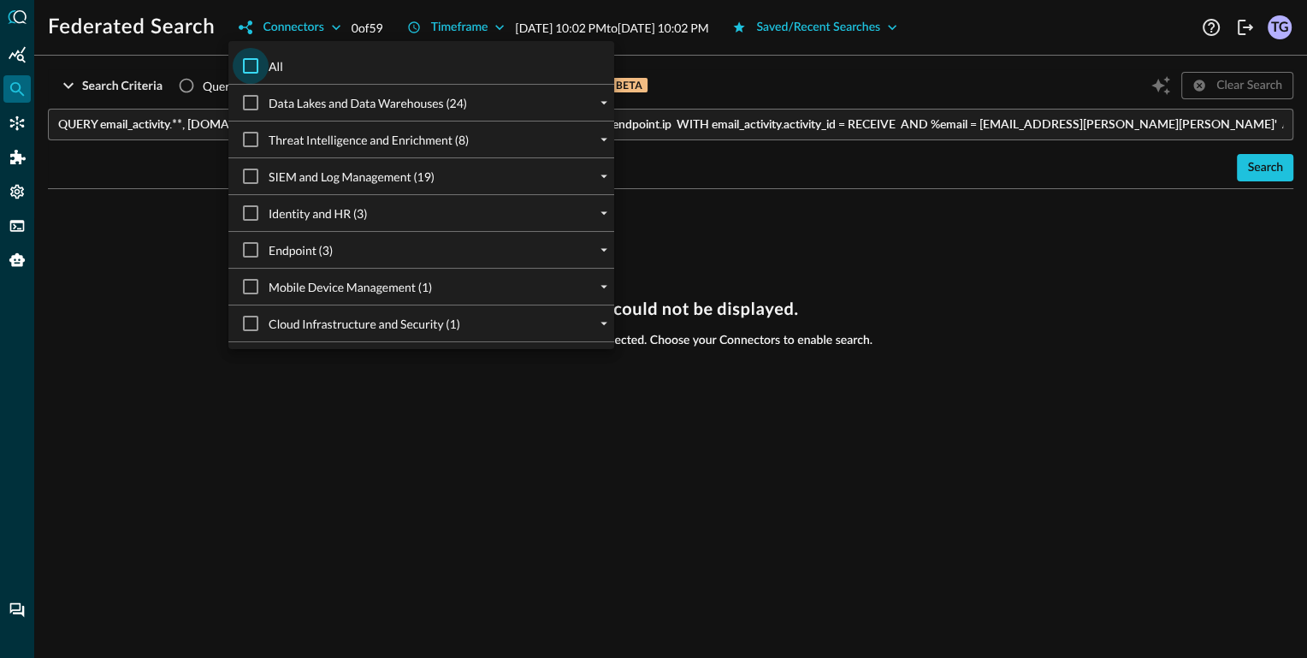
click at [258, 62] on input "All" at bounding box center [251, 66] width 36 height 36
checkbox input "true"
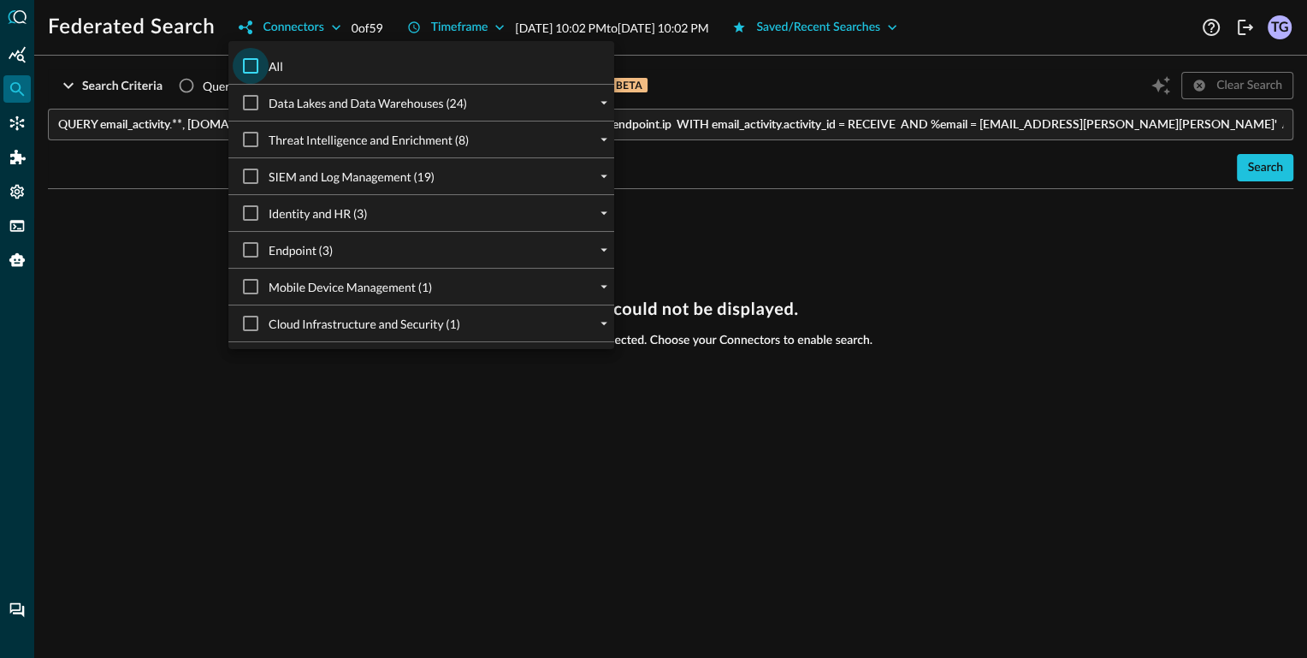
checkbox input "true"
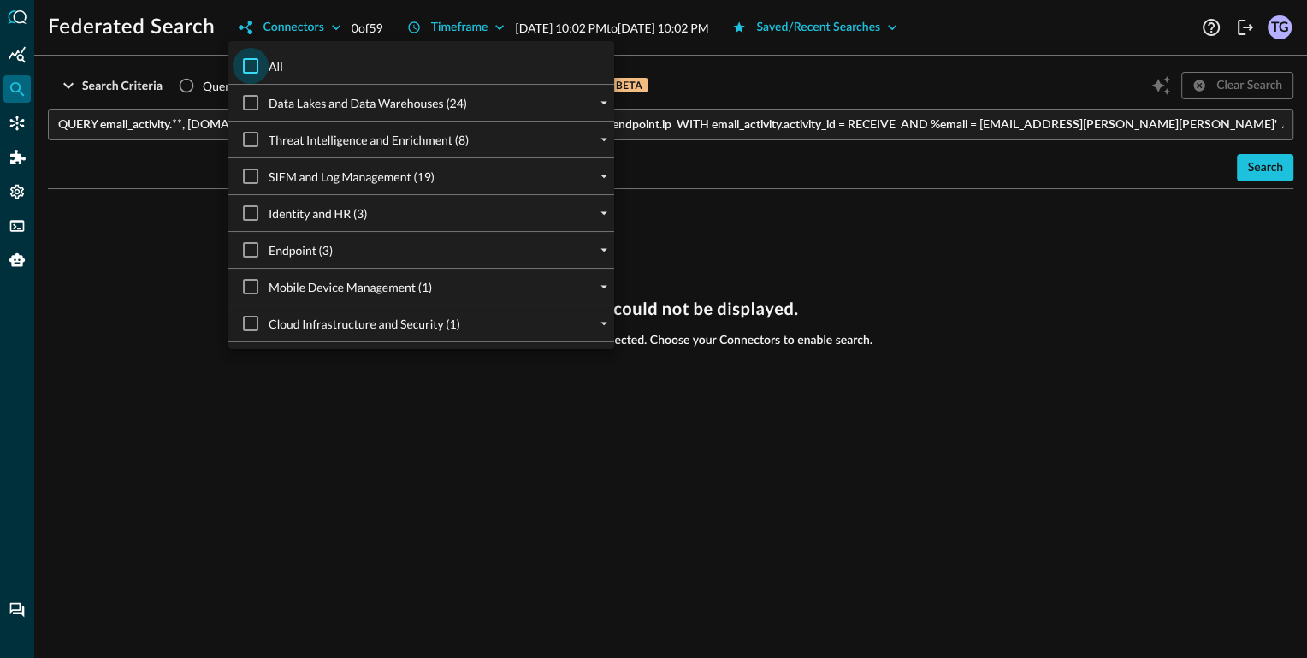
checkbox input "true"
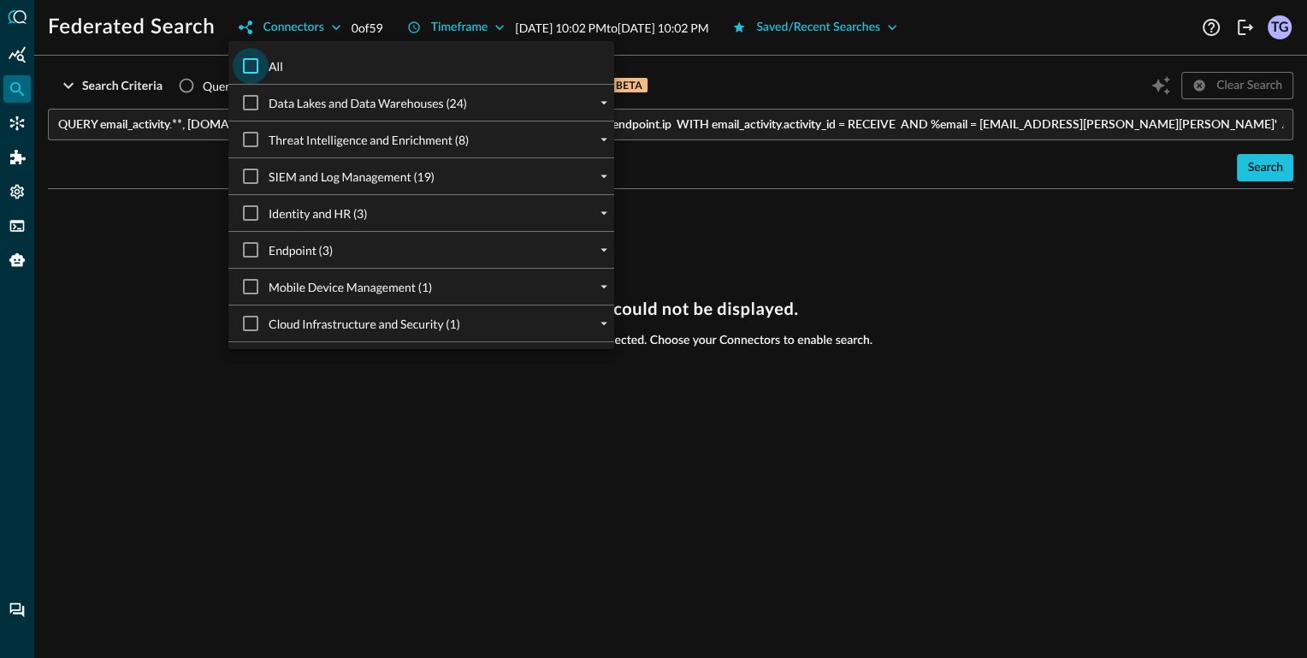
checkbox input "true"
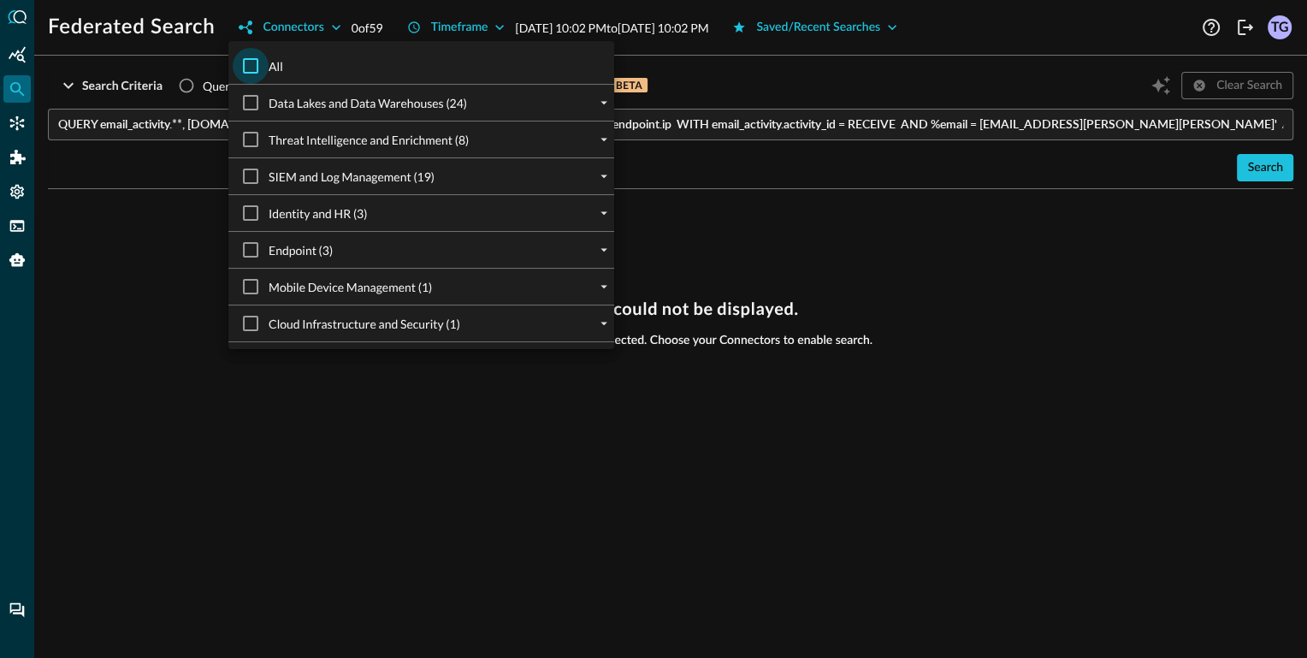
checkbox input "true"
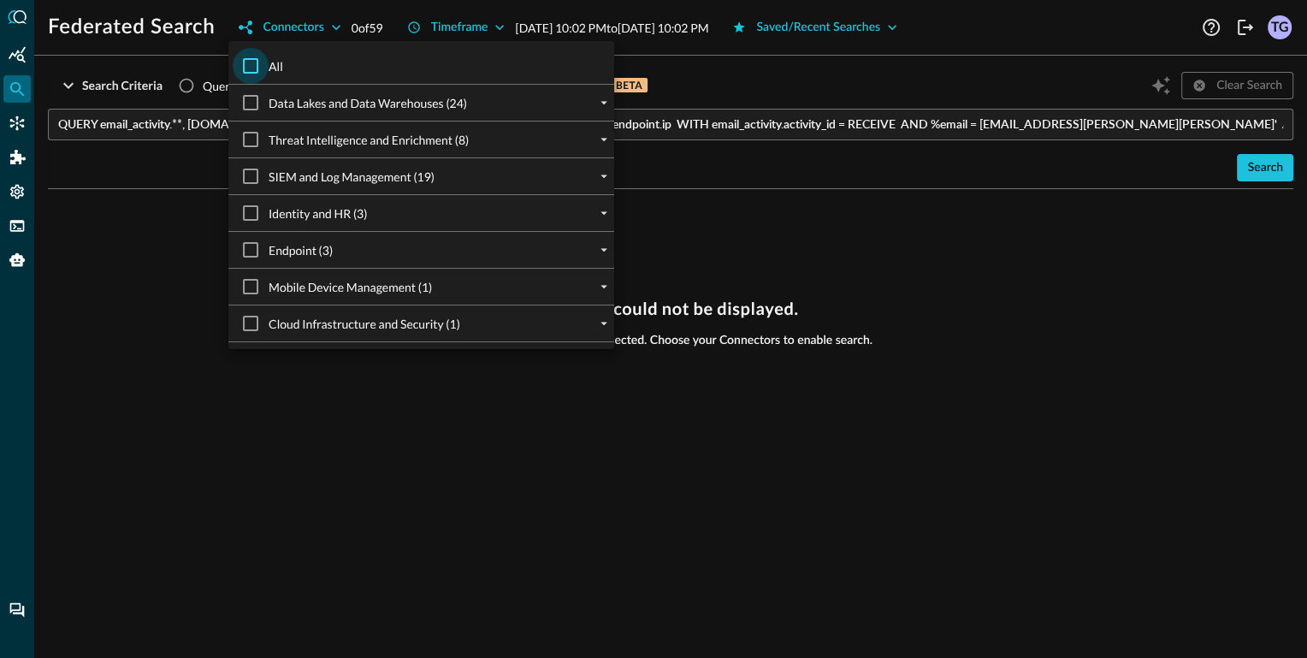
checkbox input "true"
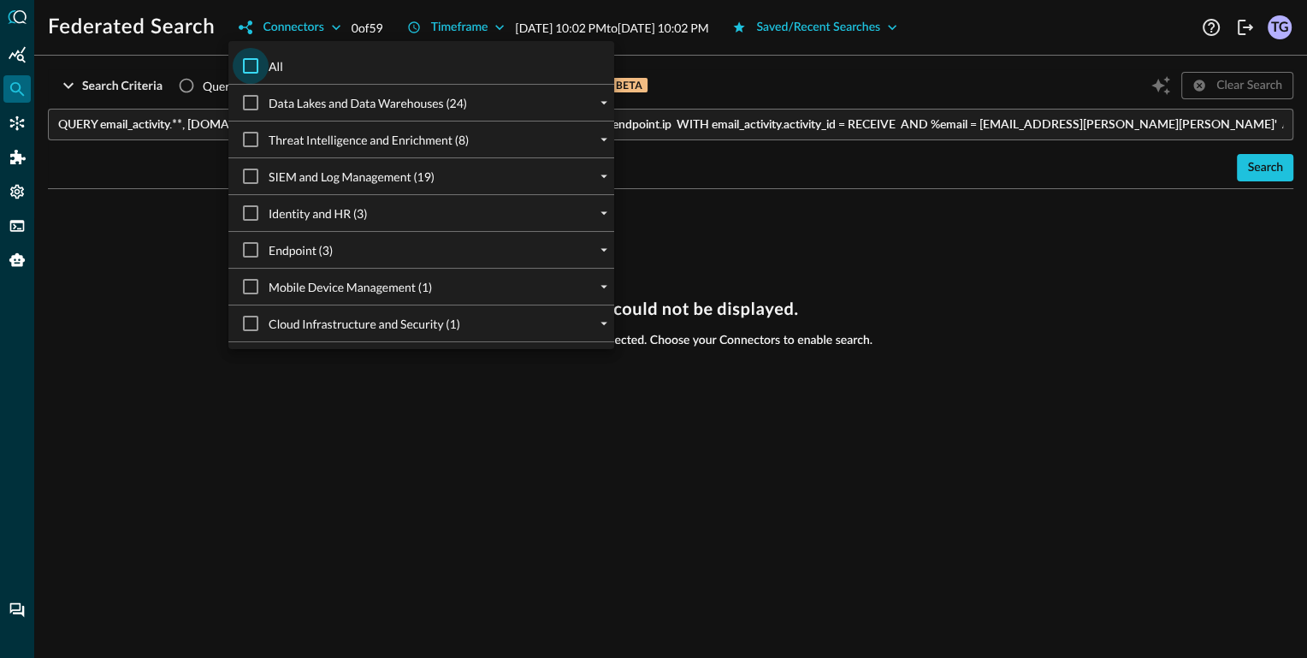
checkbox input "true"
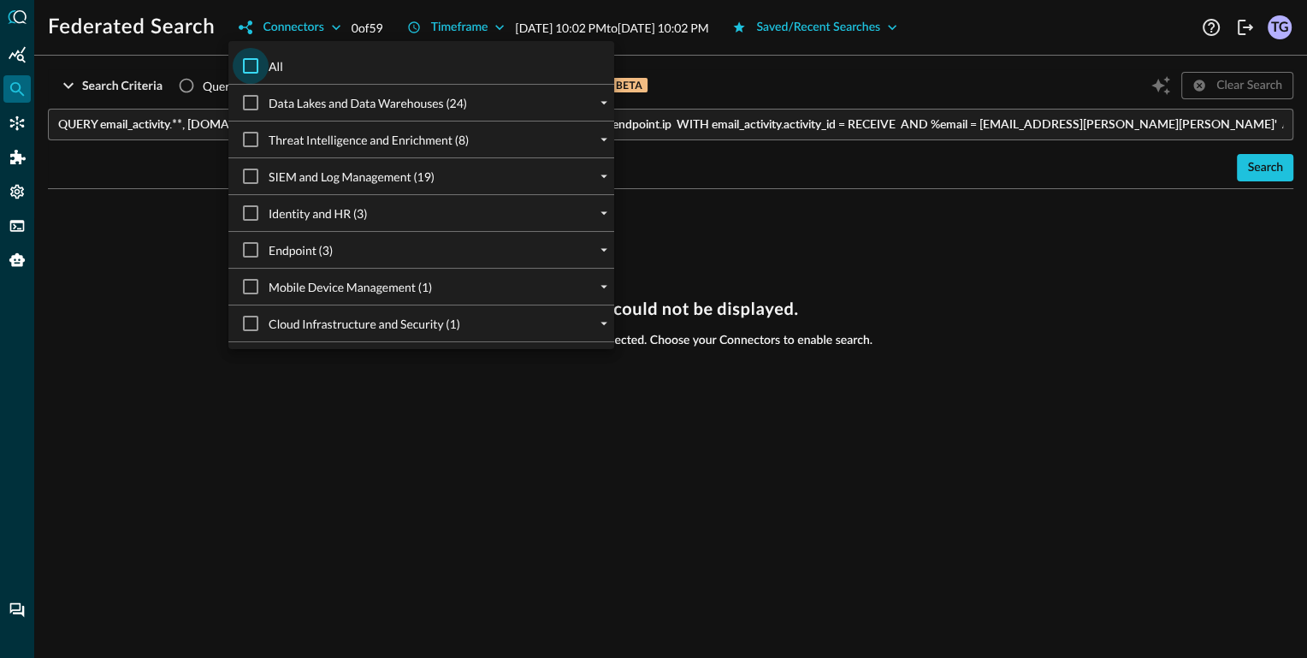
checkbox input "true"
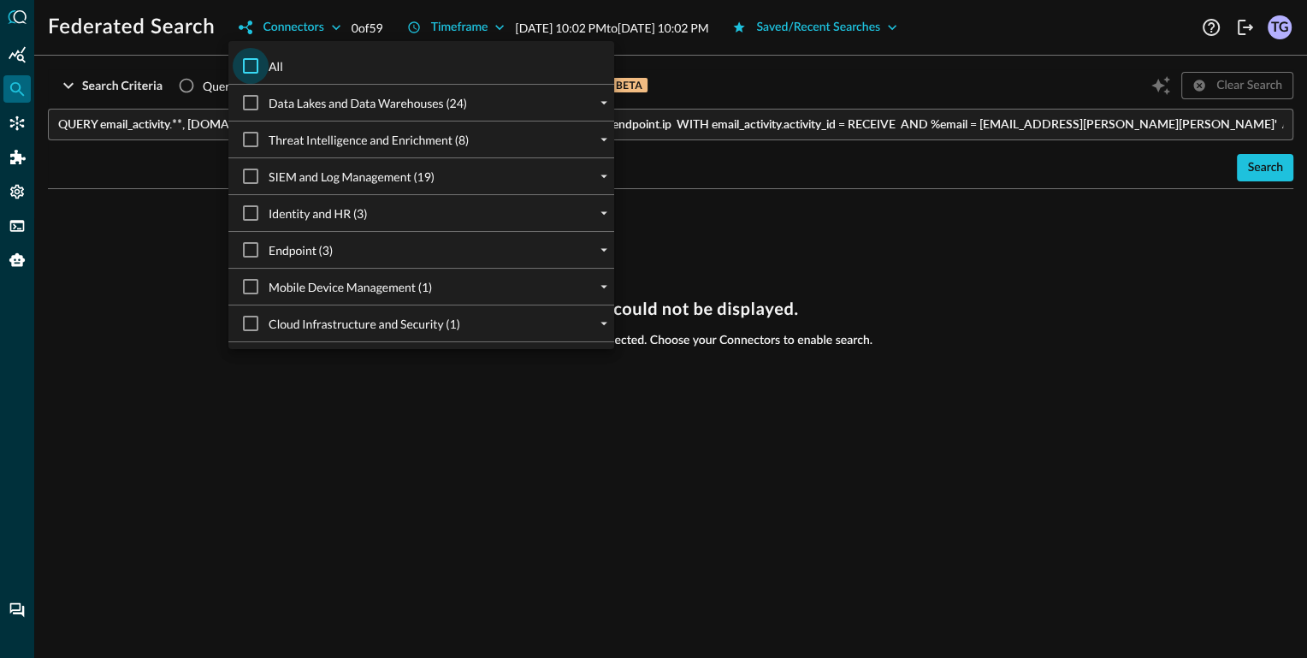
checkbox input "true"
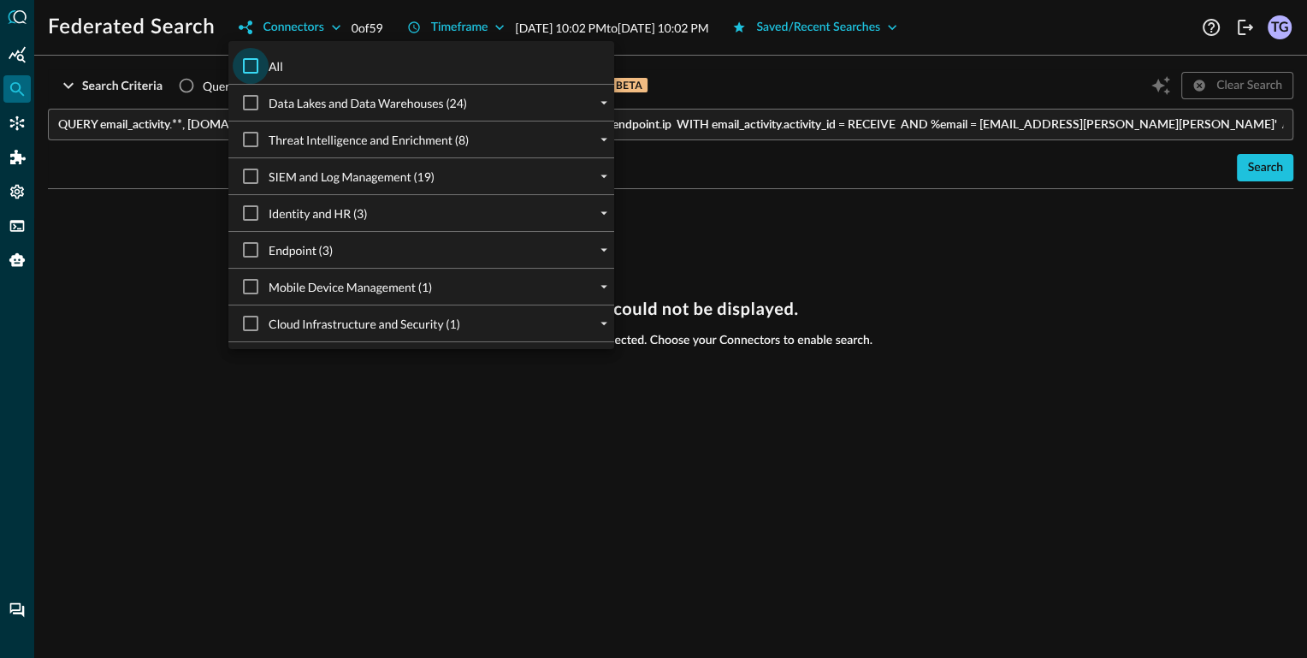
checkbox input "true"
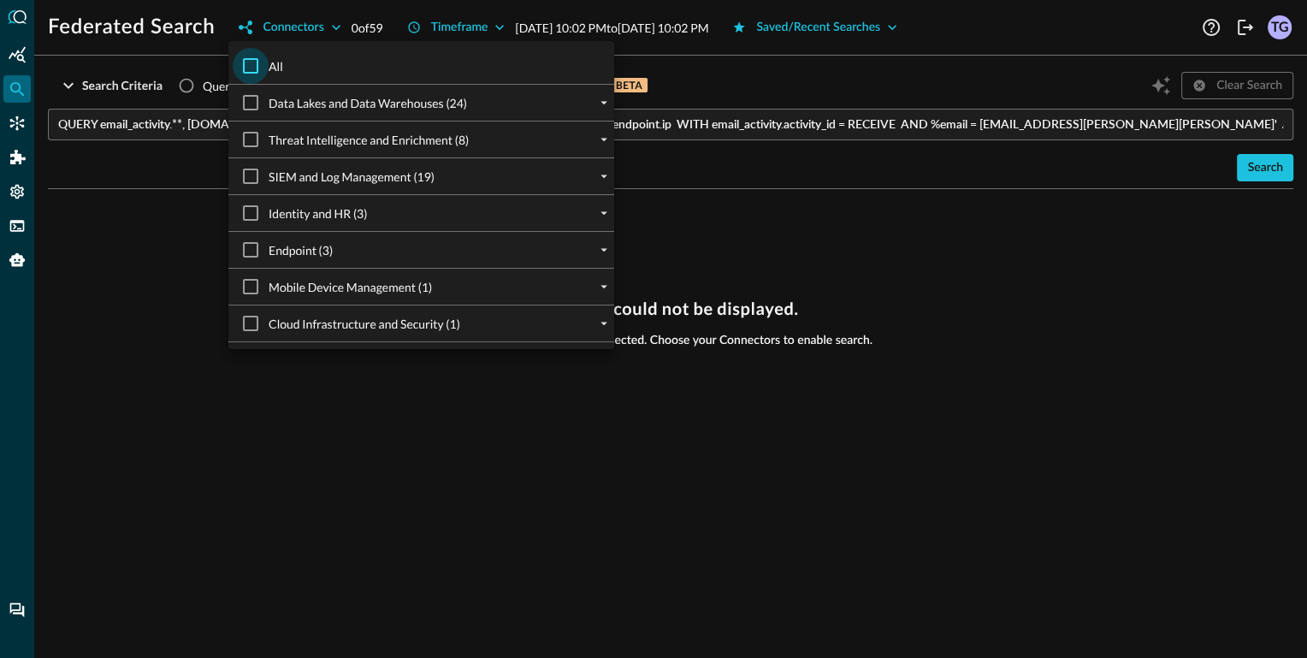
checkbox input "true"
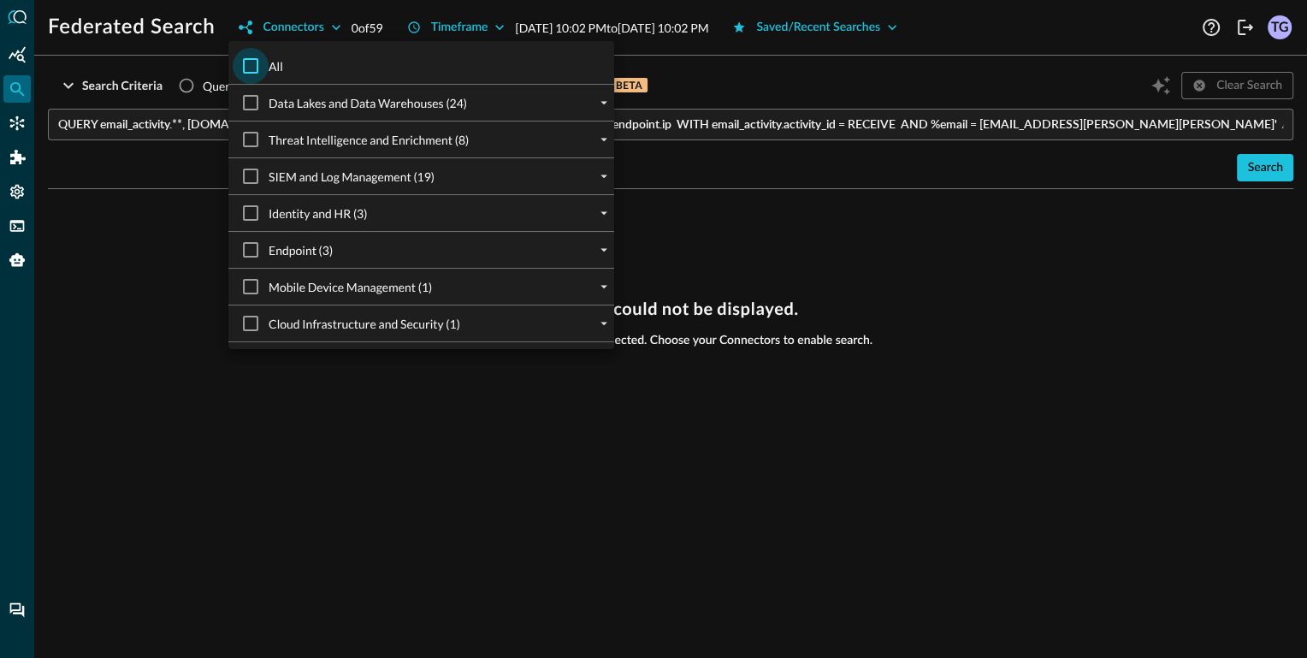
checkbox input "true"
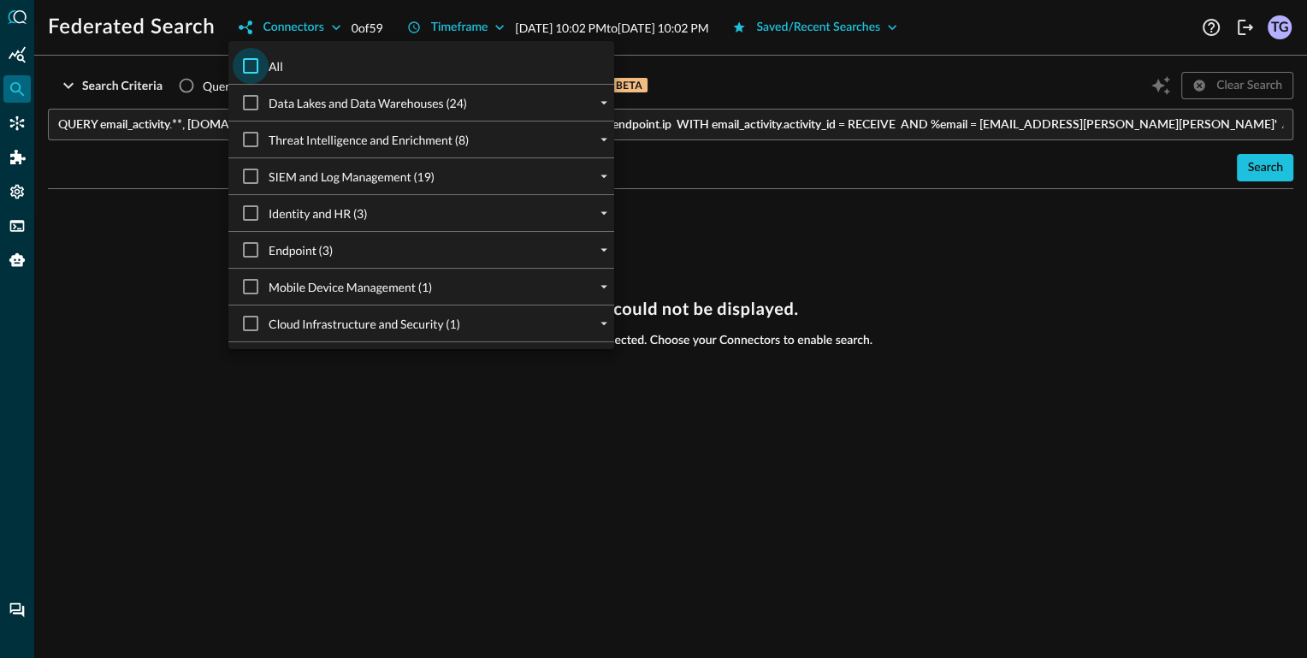
checkbox input "true"
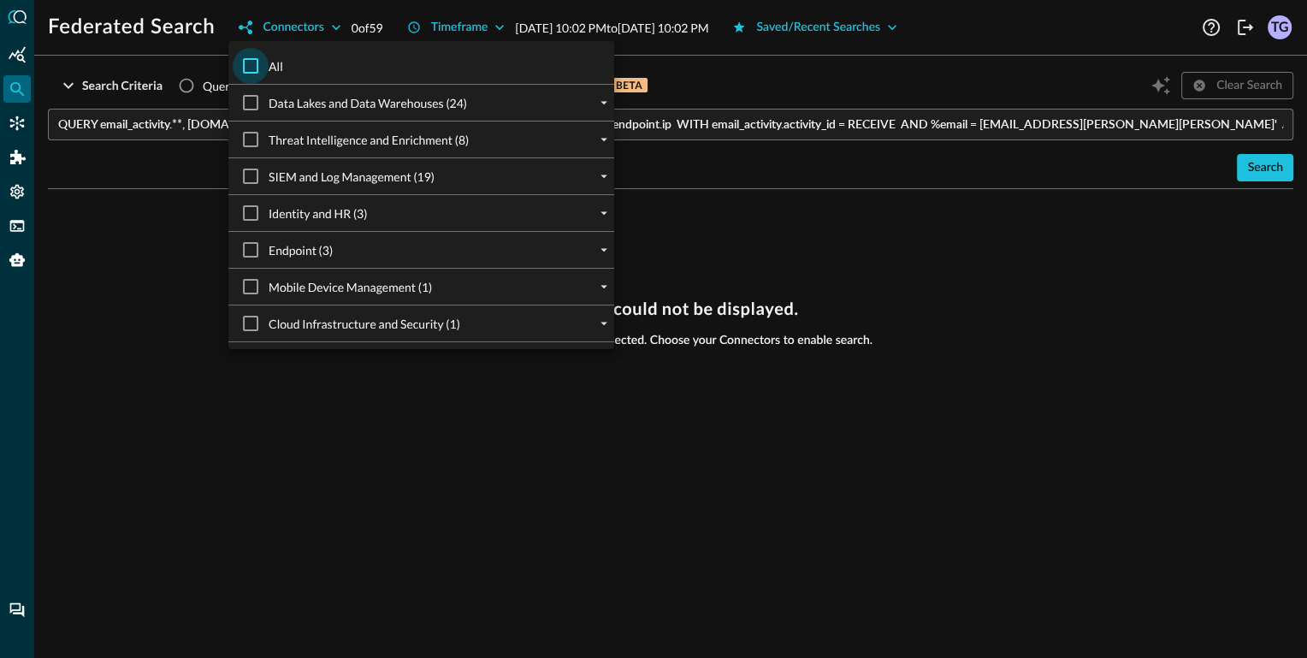
checkbox input "true"
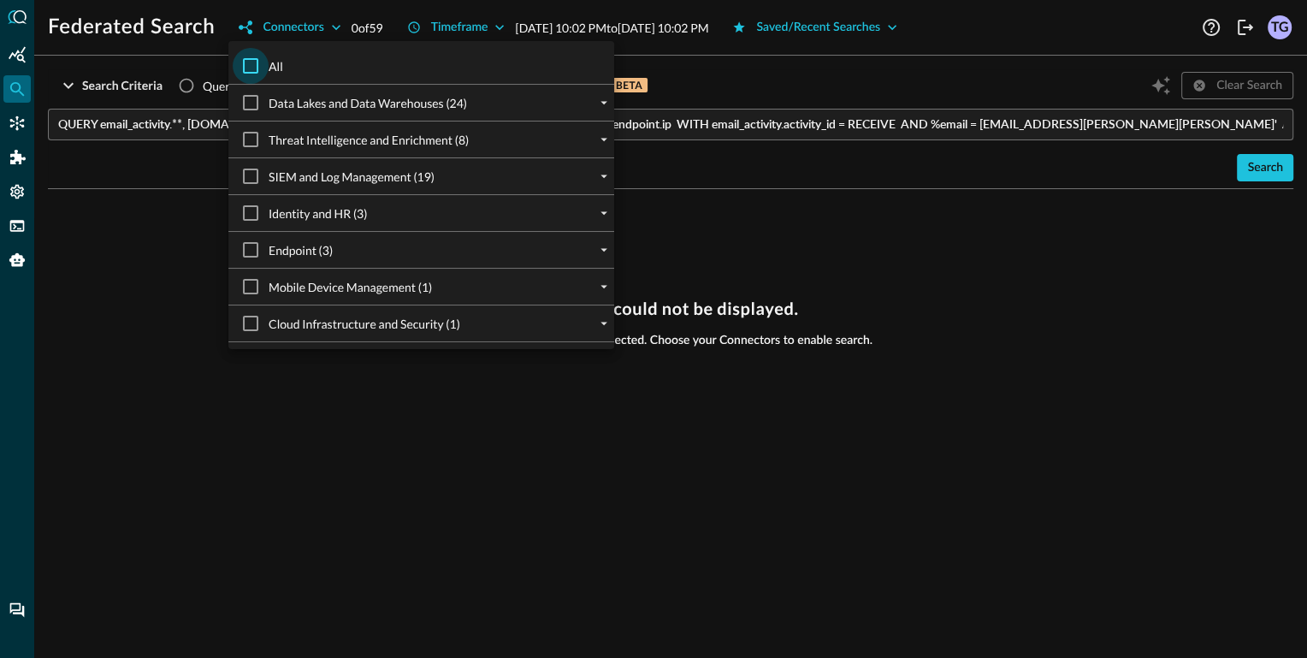
checkbox input "true"
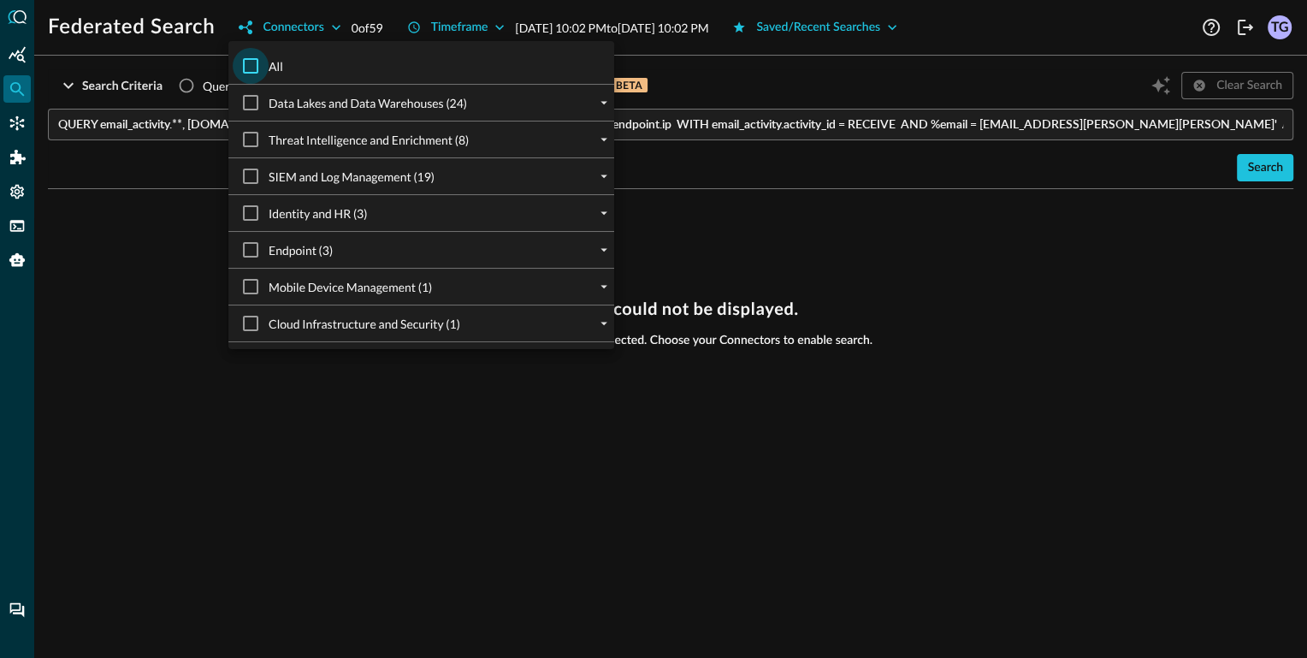
checkbox input "true"
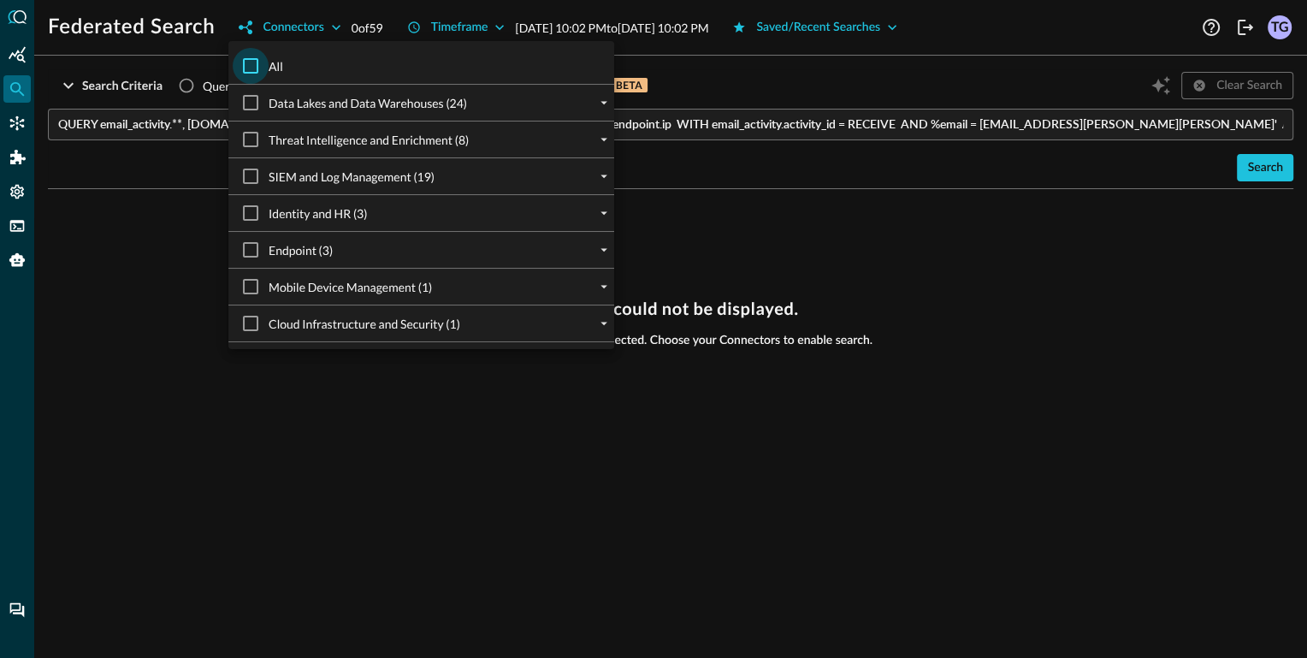
checkbox input "true"
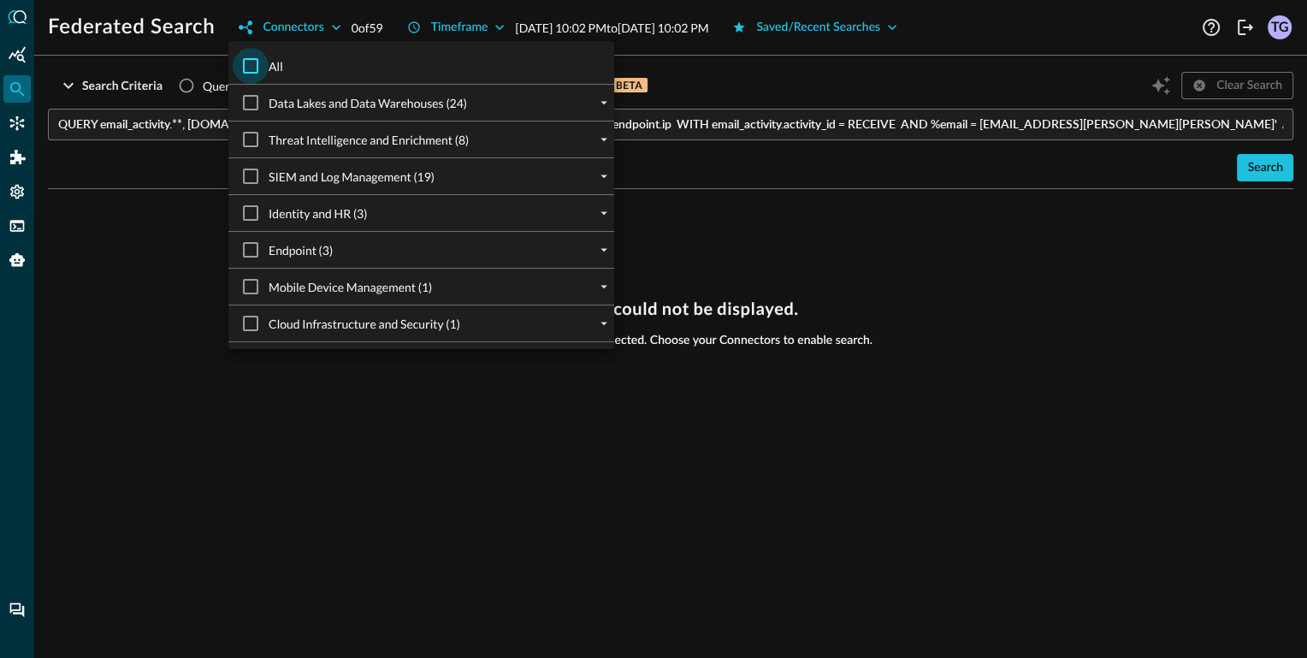
checkbox input "true"
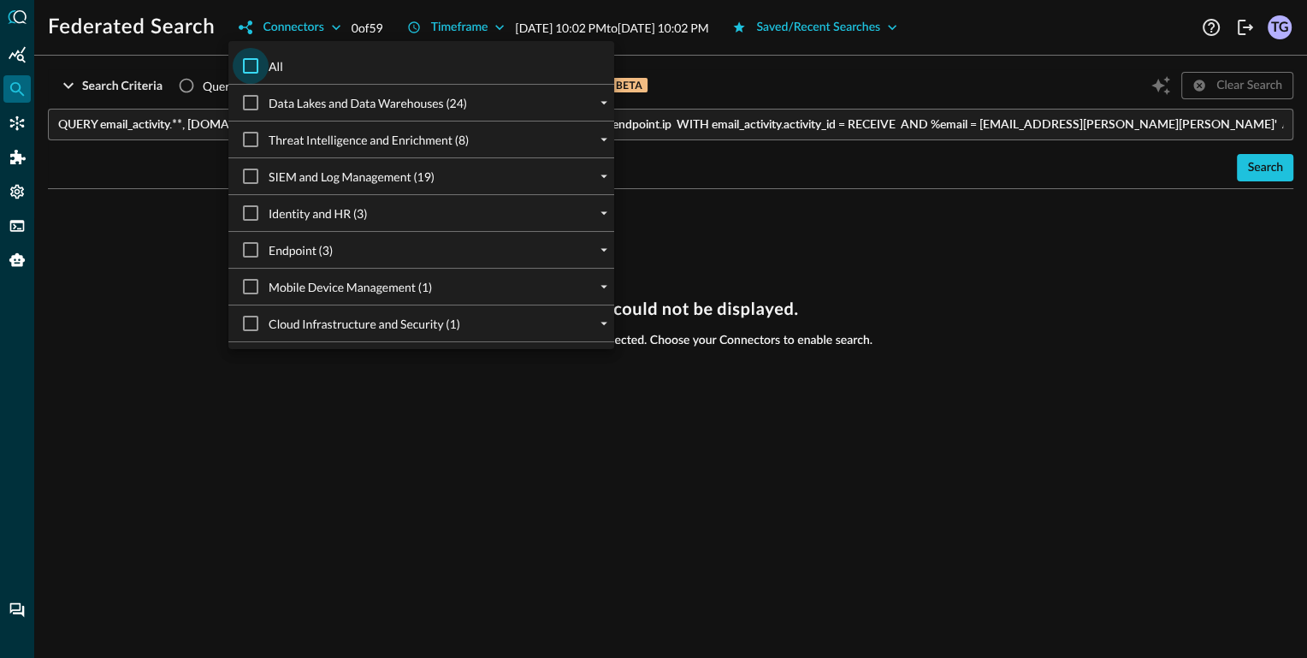
checkbox input "true"
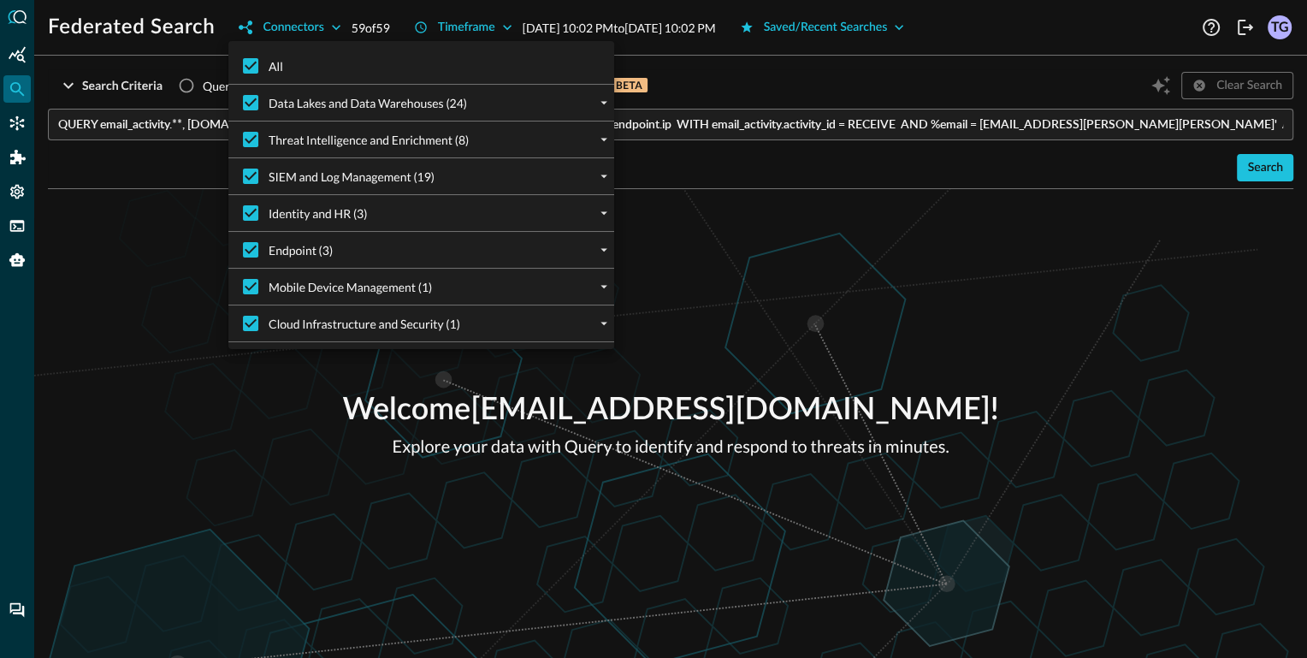
click at [775, 69] on div at bounding box center [653, 329] width 1307 height 658
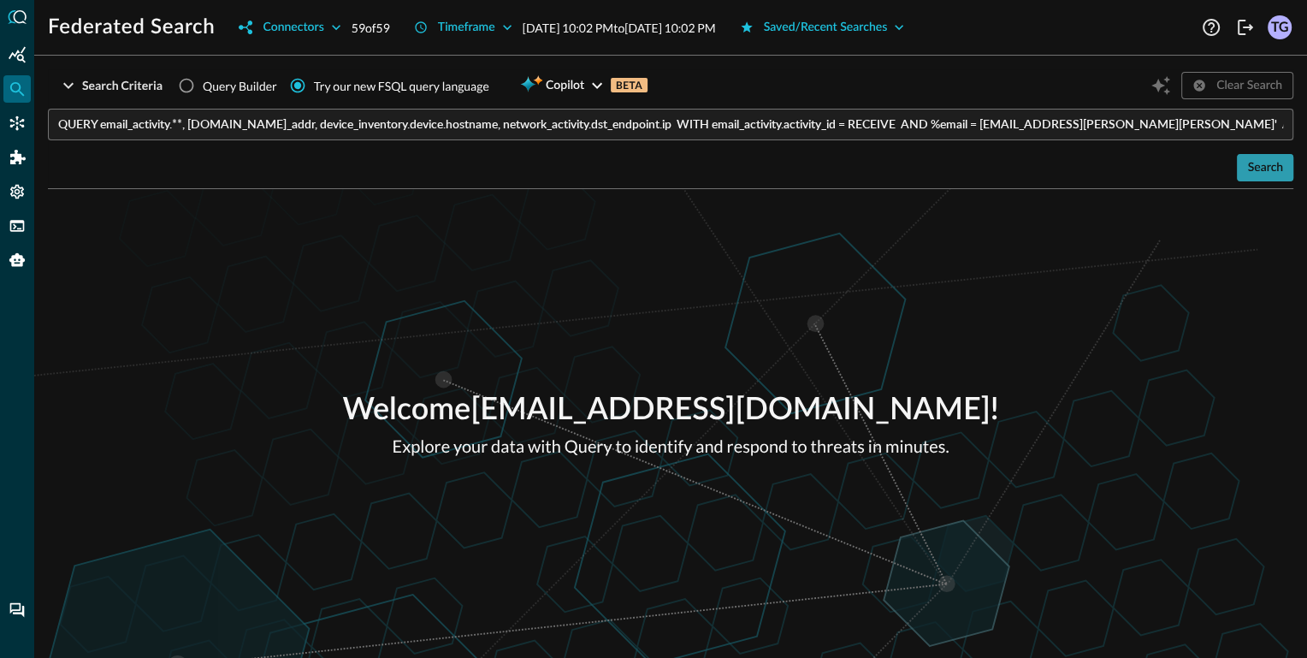
click at [1259, 159] on div "Search" at bounding box center [1265, 167] width 36 height 21
click at [1140, 125] on input "QUERY email_activity.**, authentication.actor.user.email_addr, device_inventory…" at bounding box center [675, 125] width 1235 height 32
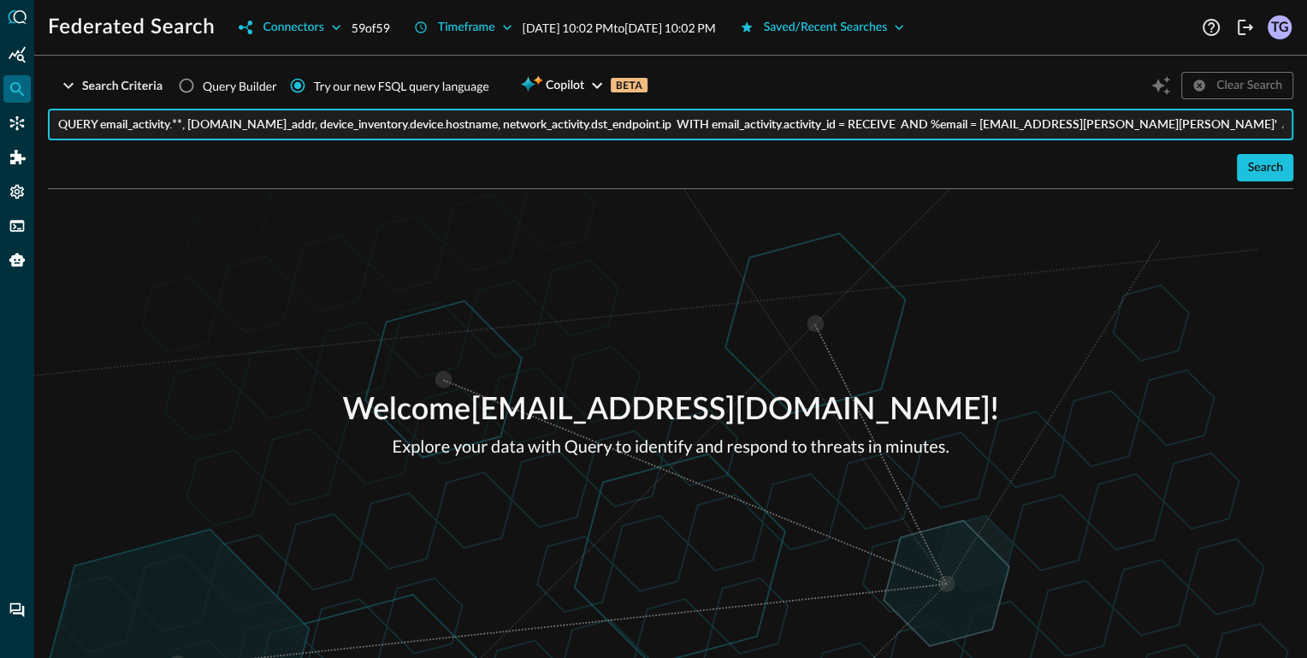
scroll to position [0, 74]
drag, startPoint x: 1121, startPoint y: 124, endPoint x: 1305, endPoint y: 139, distance: 184.5
click at [1305, 139] on div "Search Criteria Query Builder Try our new FSQL query language Copilot BETA Clea…" at bounding box center [670, 363] width 1273 height 588
click at [1286, 122] on input "QUERY email_activity.**, authentication.actor.user.email_addr, device_inventory…" at bounding box center [675, 125] width 1235 height 32
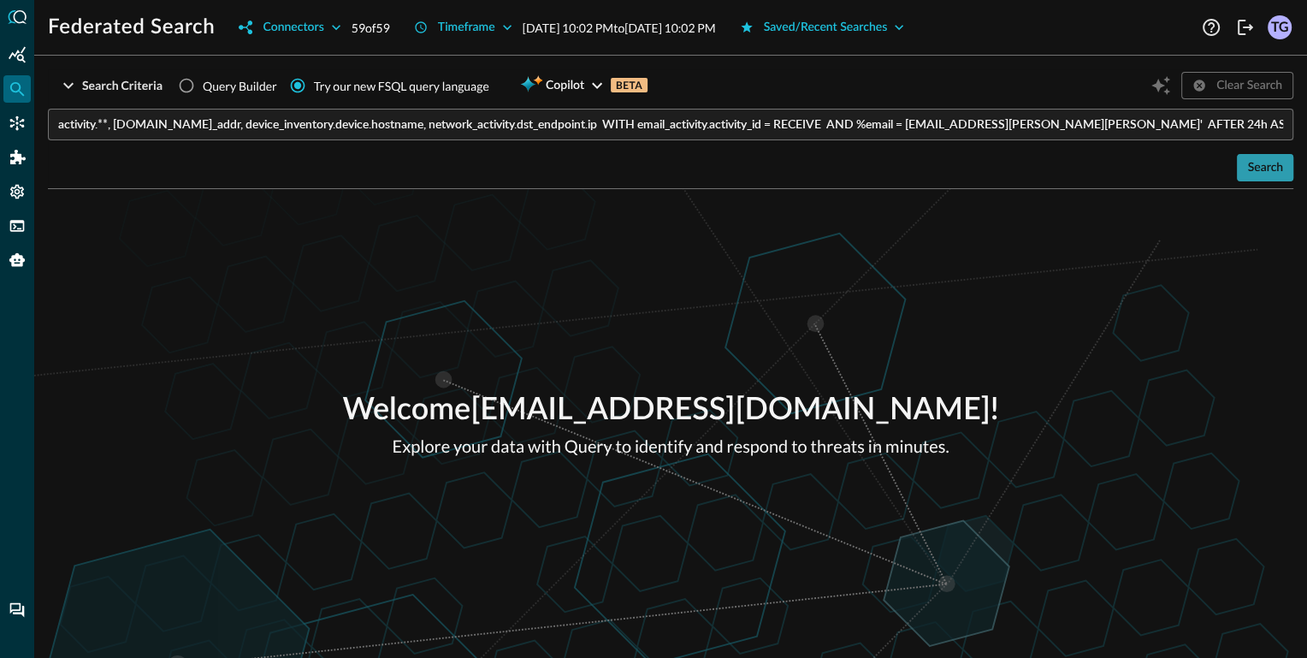
scroll to position [0, 0]
click at [1279, 169] on div "Search" at bounding box center [1265, 167] width 36 height 21
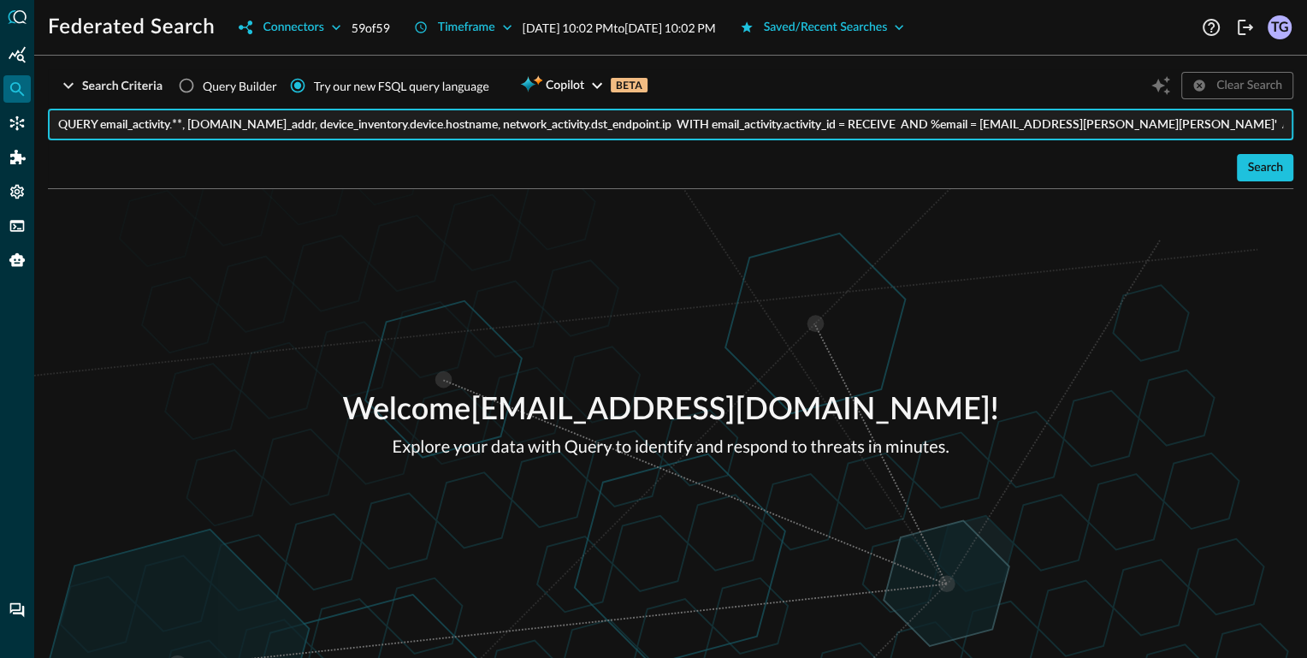
click at [1279, 132] on input "QUERY email_activity.**, authentication.actor.user.email_addr, device_inventory…" at bounding box center [675, 125] width 1235 height 32
drag, startPoint x: 1259, startPoint y: 121, endPoint x: 1295, endPoint y: 121, distance: 35.9
click at [1295, 121] on div "Search Criteria Query Builder Try our new FSQL query language Copilot BETA Clea…" at bounding box center [670, 363] width 1273 height 588
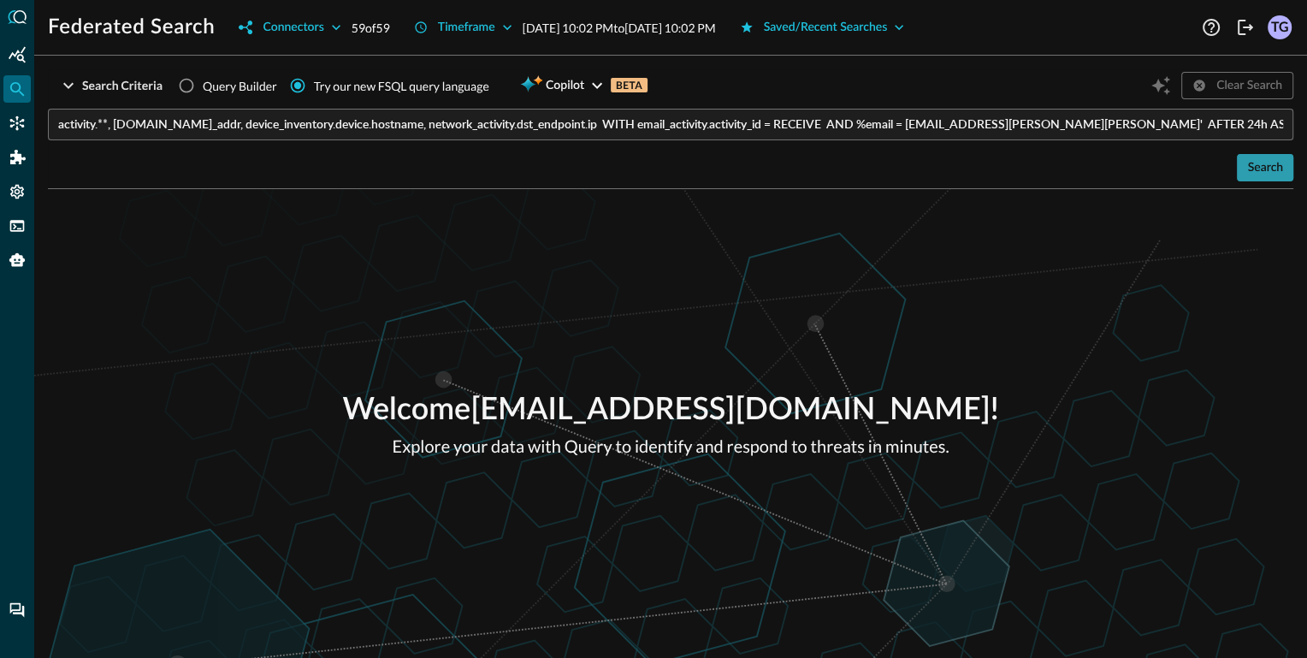
scroll to position [0, 0]
click at [1286, 166] on button "Search" at bounding box center [1265, 167] width 56 height 27
click at [1259, 93] on div "Clear Search" at bounding box center [1220, 85] width 146 height 33
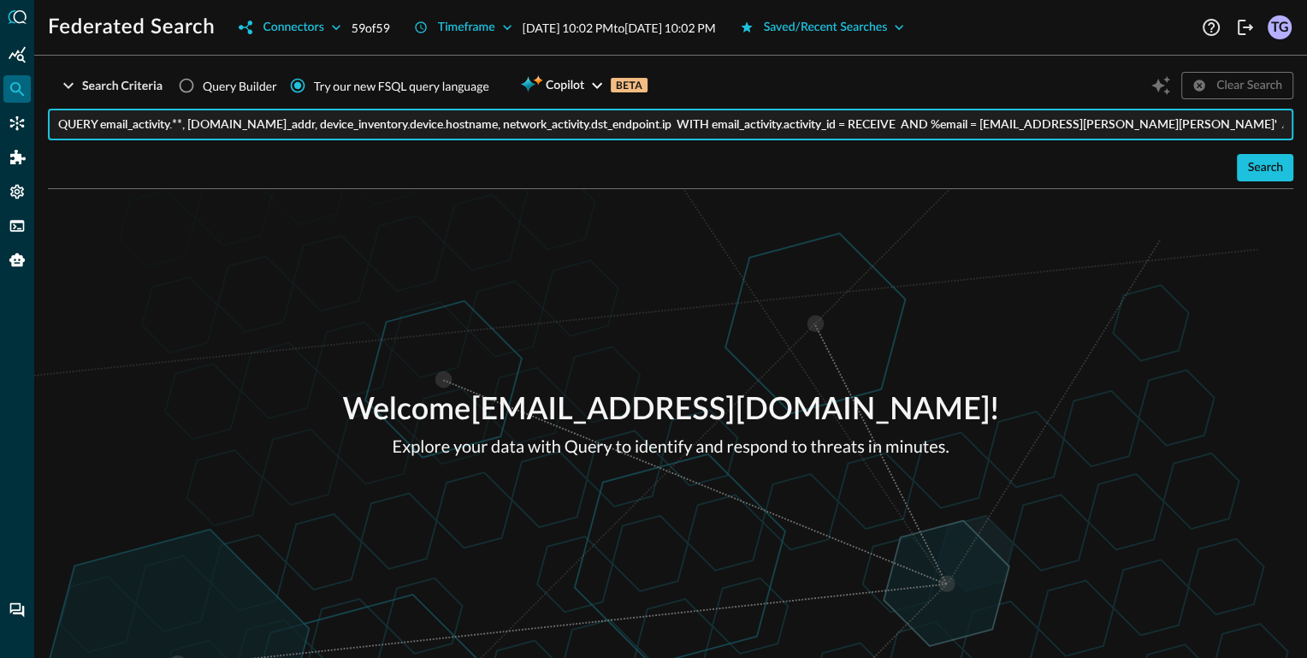
click at [1236, 121] on input "QUERY email_activity.**, authentication.actor.user.email_addr, device_inventory…" at bounding box center [675, 125] width 1235 height 32
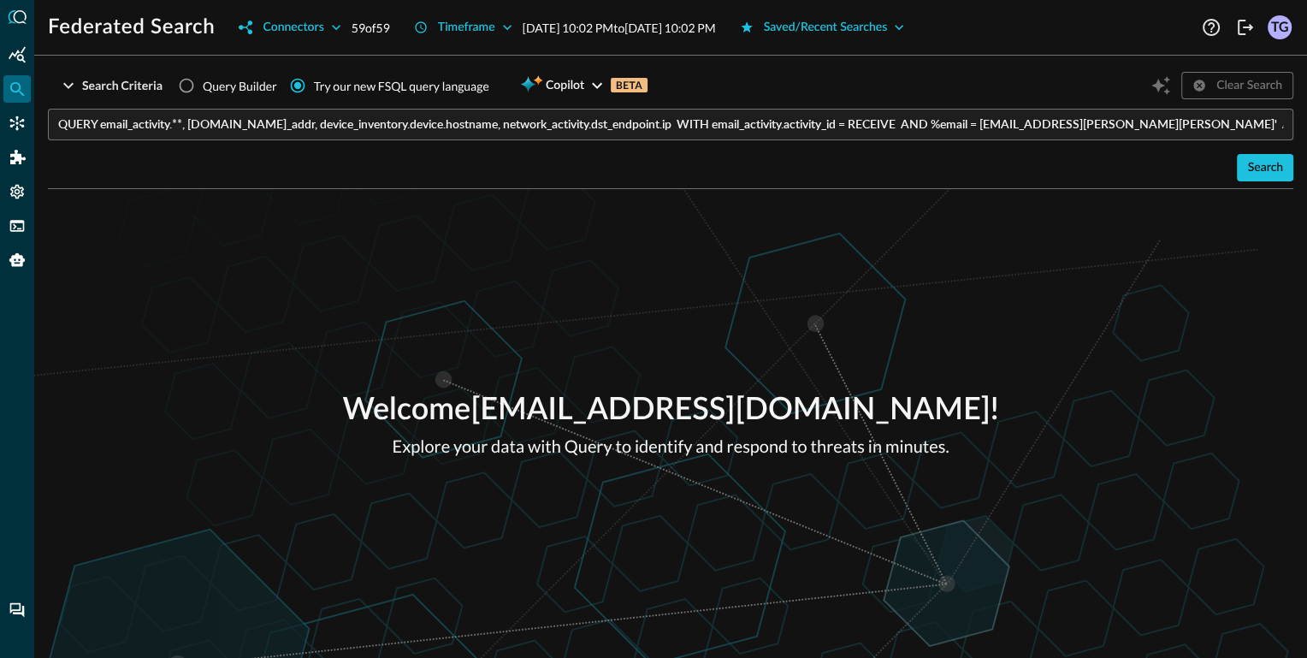
click at [1243, 95] on div "Clear Search" at bounding box center [1220, 85] width 146 height 33
click at [215, 92] on span "Query Builder" at bounding box center [240, 86] width 74 height 18
click at [203, 92] on input "Query Builder" at bounding box center [186, 85] width 33 height 33
radio input "true"
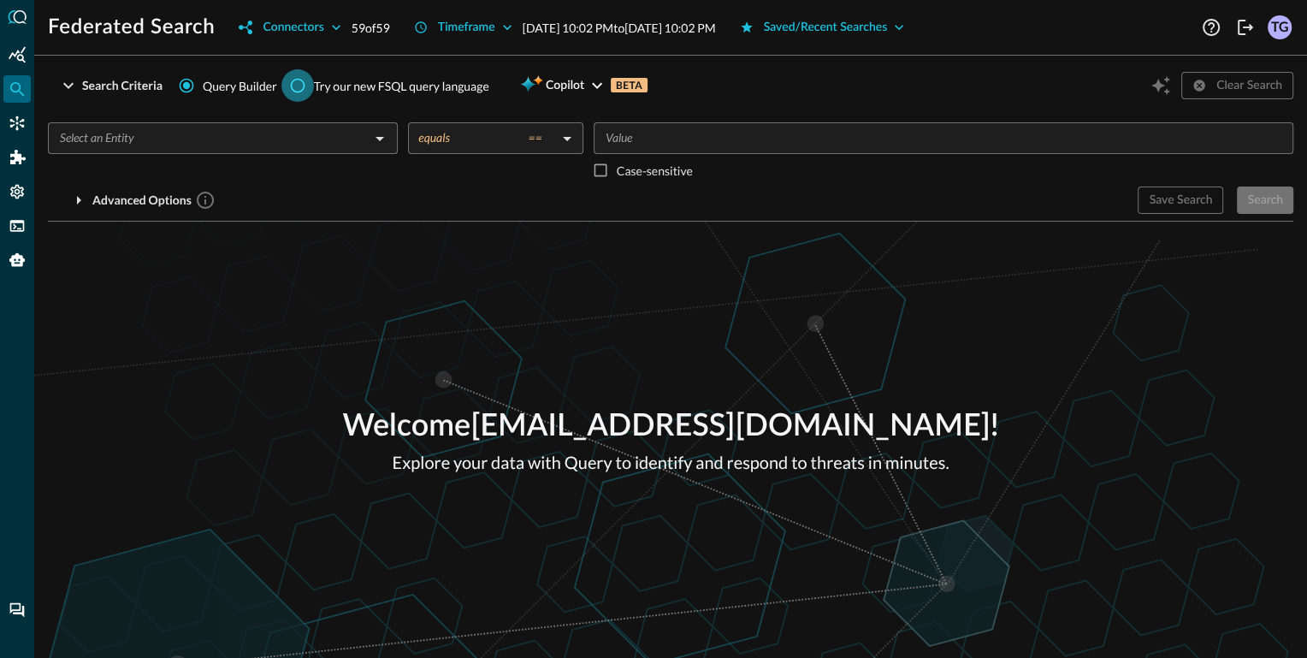
click at [307, 86] on input "Try our new FSQL query language" at bounding box center [297, 85] width 33 height 33
radio input "true"
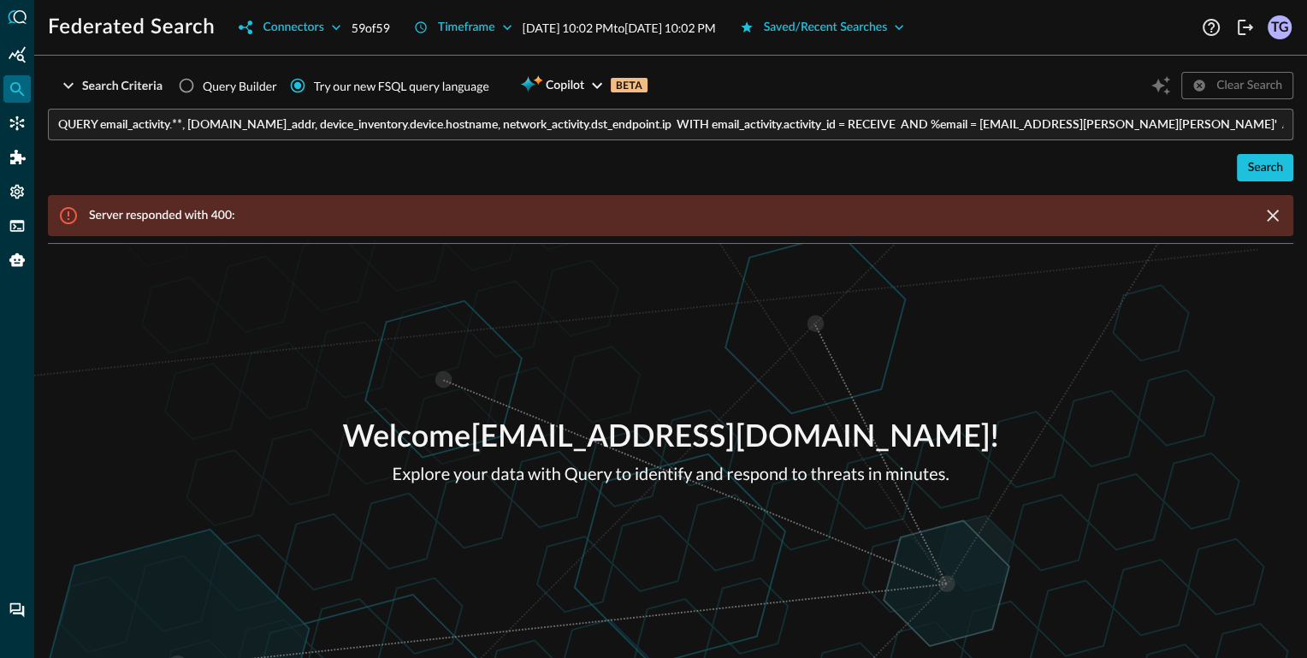
click at [190, 218] on p "Server responded with 400:" at bounding box center [162, 216] width 146 height 18
click at [70, 216] on icon at bounding box center [68, 215] width 21 height 21
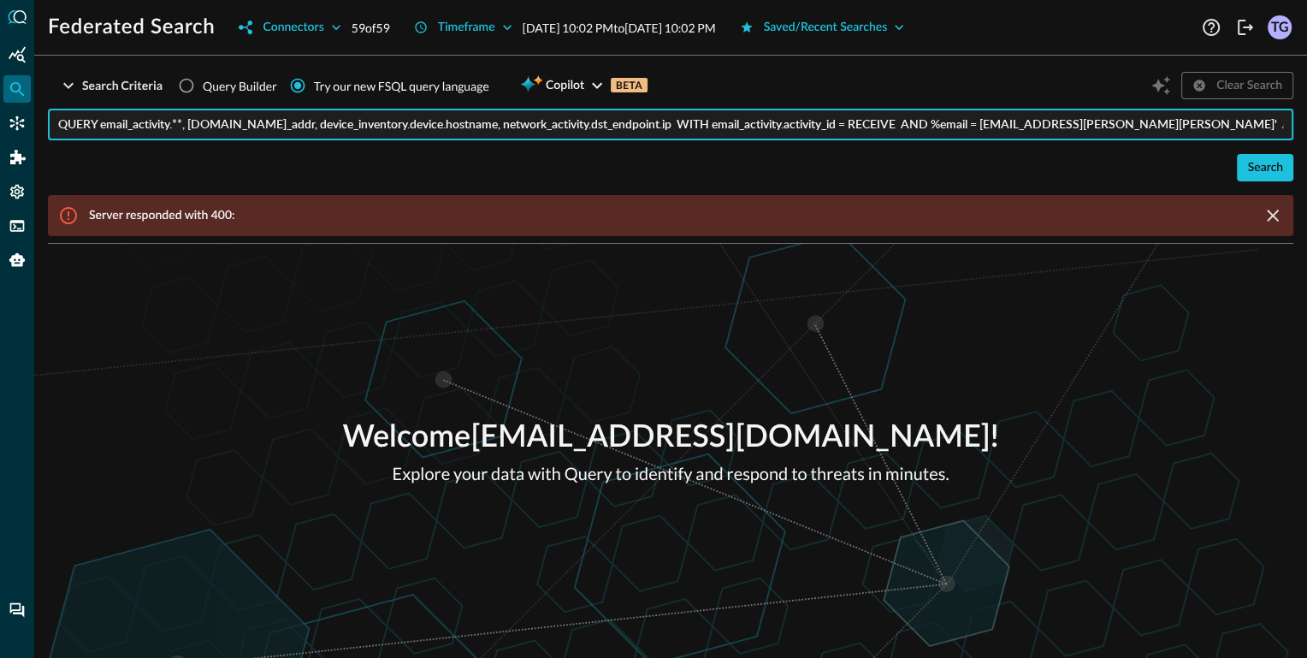
click at [135, 136] on input "QUERY email_activity.**, authentication.actor.user.email_addr, device_inventory…" at bounding box center [675, 125] width 1235 height 32
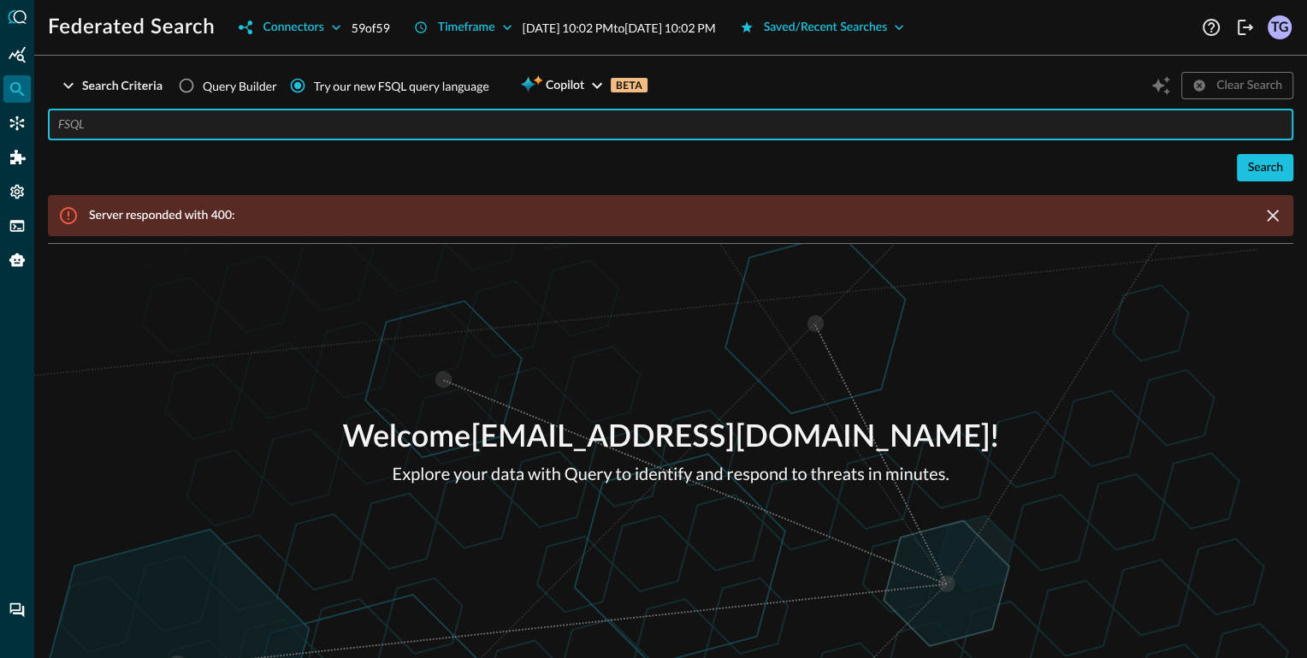
paste input "QUERY email_activity.**, authentication.actor.user.email_addr, device_inventory…"
type input "QUERY email_activity.**, authentication.actor.user.email_addr, device_inventory…"
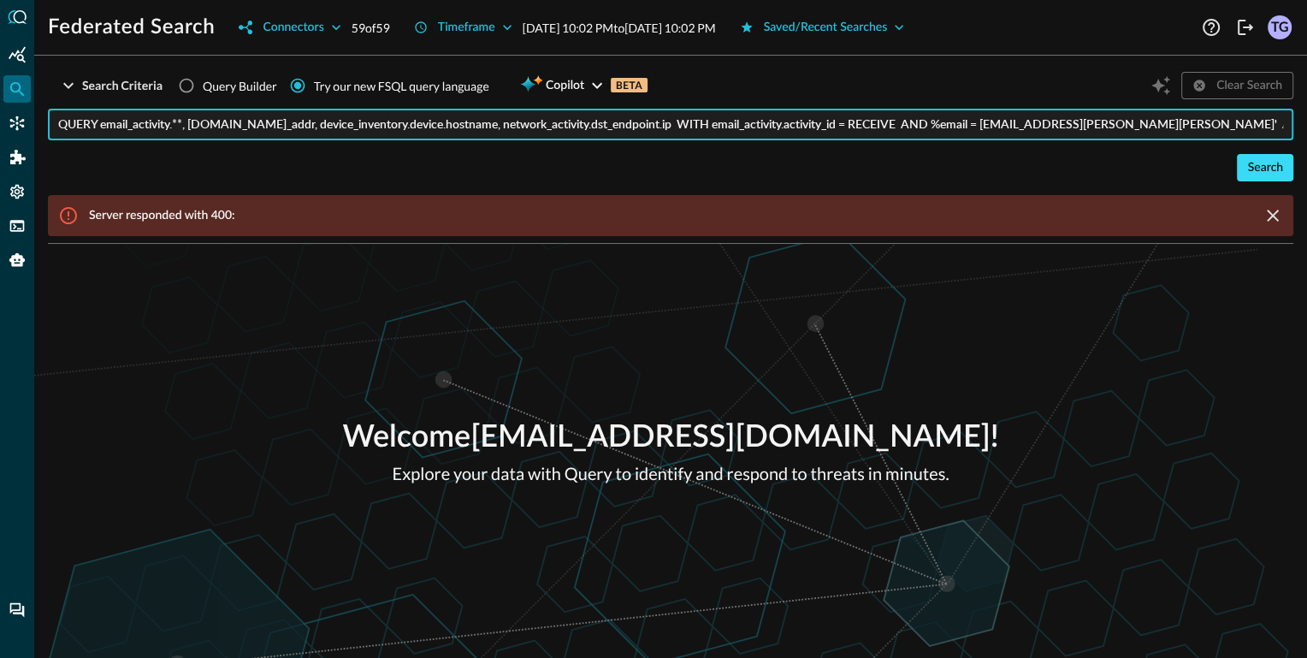
click at [1266, 158] on div "Search" at bounding box center [1265, 167] width 36 height 21
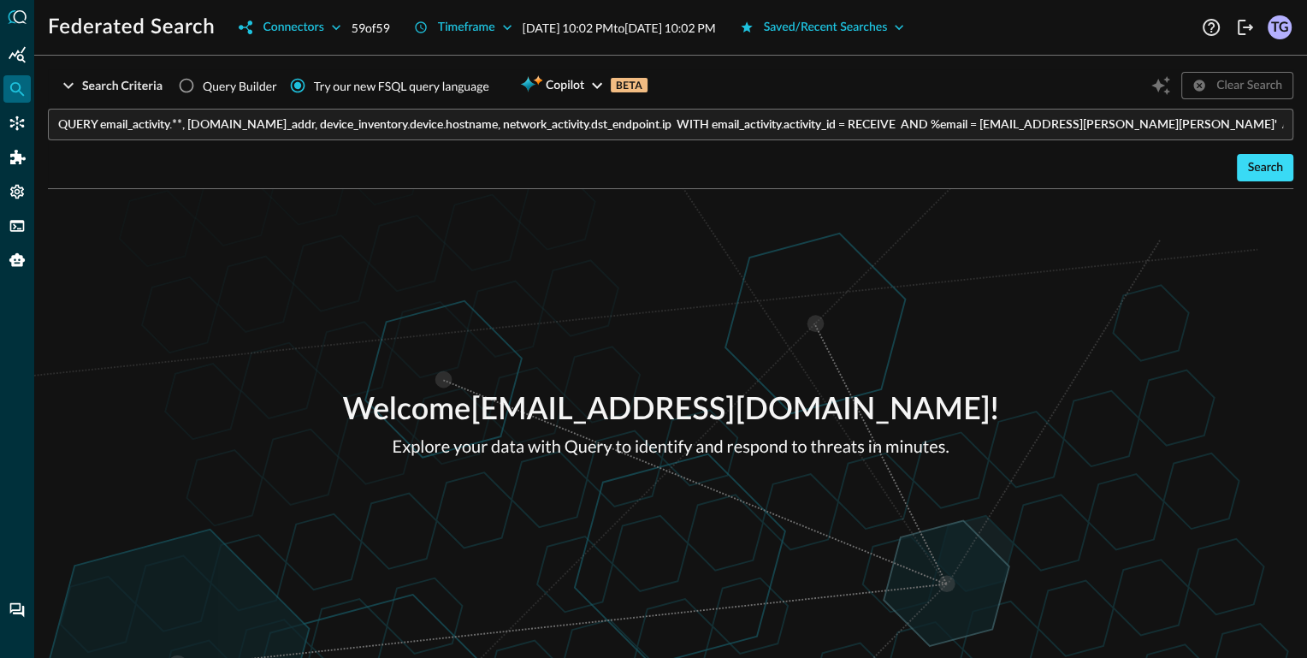
click at [1260, 171] on div "Search" at bounding box center [1265, 167] width 36 height 21
click at [1260, 168] on div "Search" at bounding box center [1265, 167] width 36 height 21
click at [194, 84] on input "Query Builder" at bounding box center [186, 85] width 33 height 33
radio input "true"
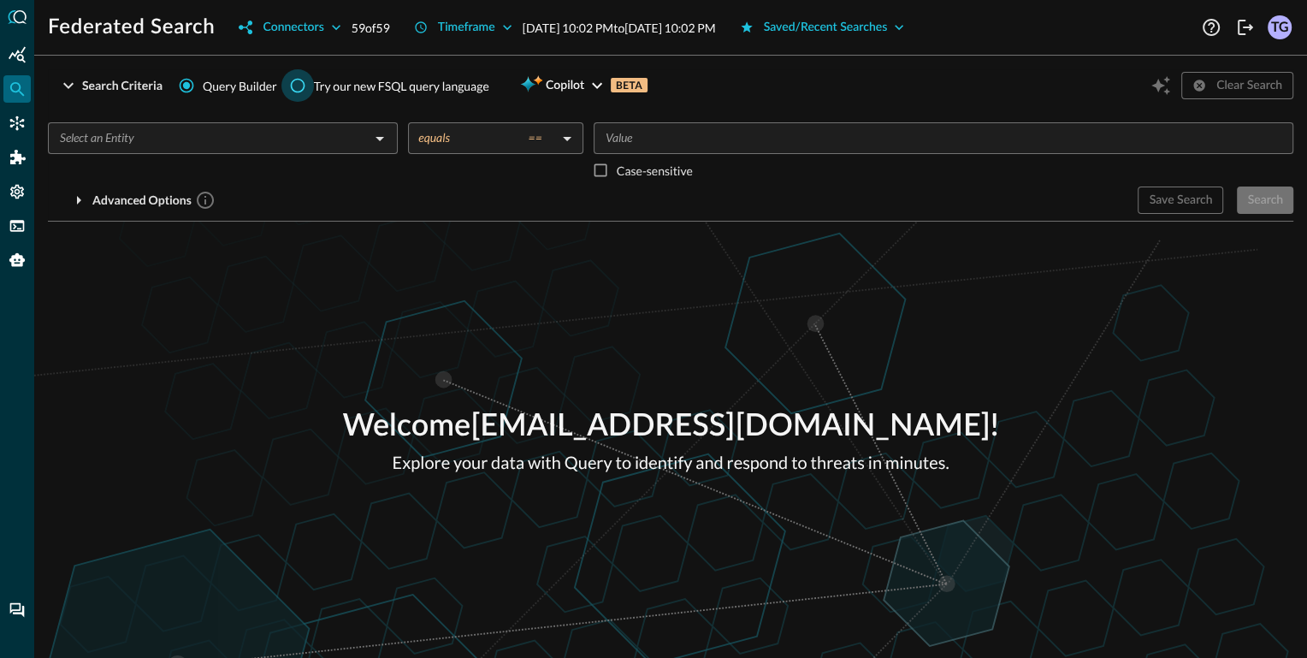
click at [302, 88] on input "Try our new FSQL query language" at bounding box center [297, 85] width 33 height 33
radio input "true"
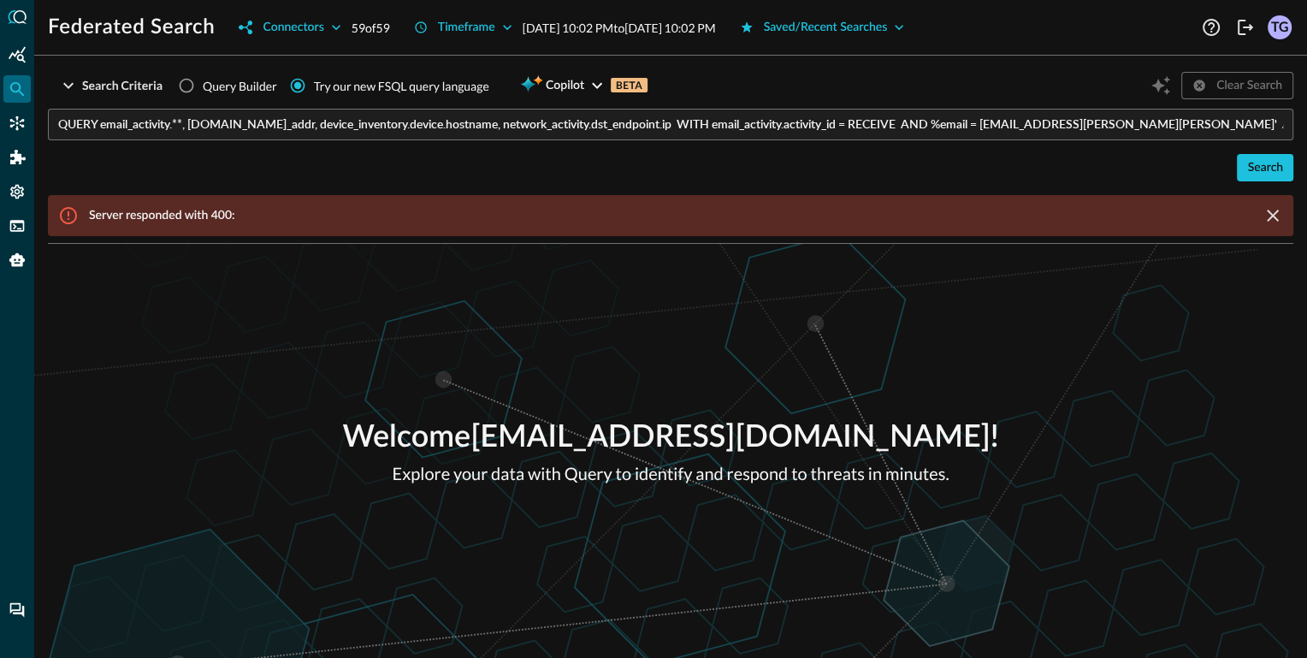
click at [216, 204] on div "Server responded with 400:" at bounding box center [670, 215] width 1245 height 41
click at [68, 220] on icon at bounding box center [68, 215] width 21 height 21
click at [7, 55] on div "Summary Insights" at bounding box center [16, 54] width 27 height 27
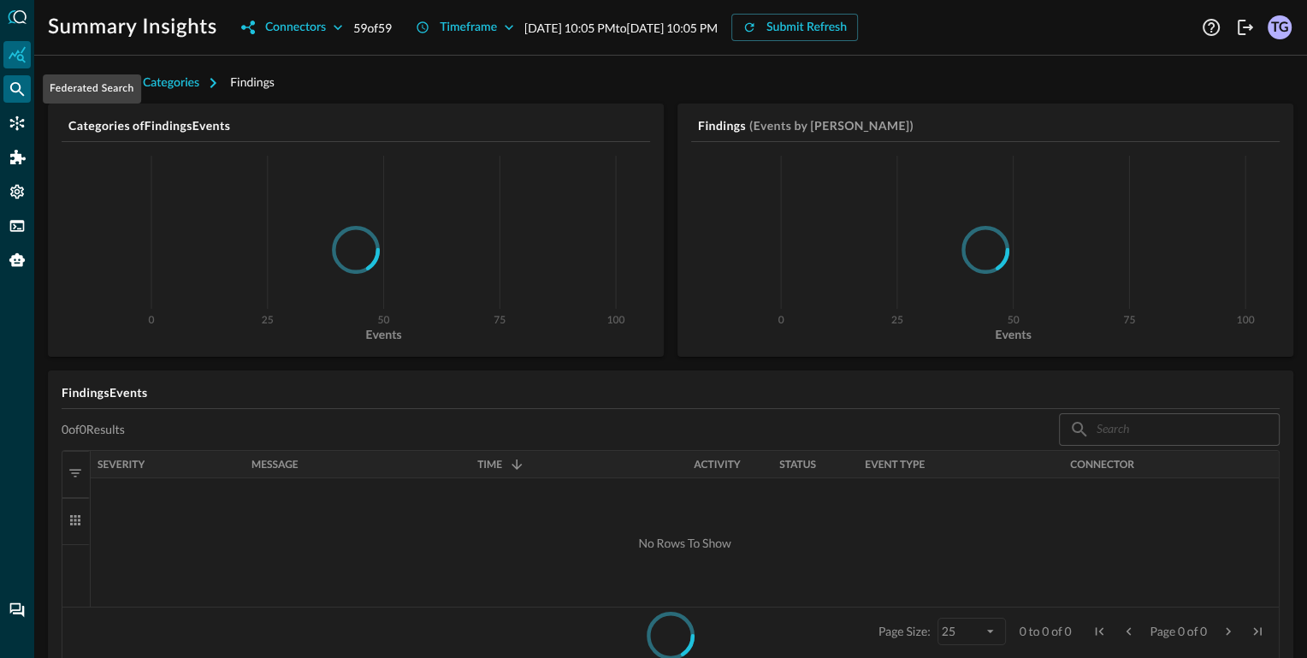
click at [11, 83] on icon "Federated Search" at bounding box center [17, 88] width 17 height 17
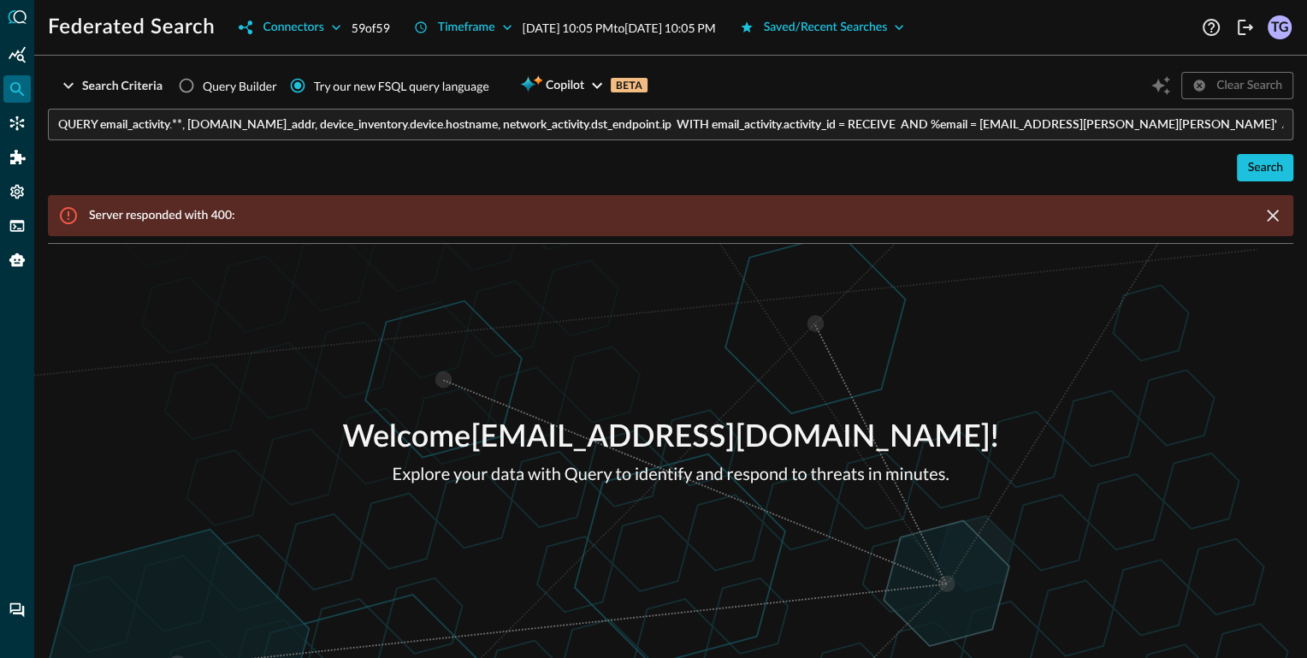
click at [1201, 84] on div "Clear Search" at bounding box center [1220, 85] width 146 height 33
click at [1230, 86] on div "Clear Search" at bounding box center [1220, 85] width 146 height 33
click at [1161, 83] on div "Clear Search" at bounding box center [1220, 85] width 146 height 33
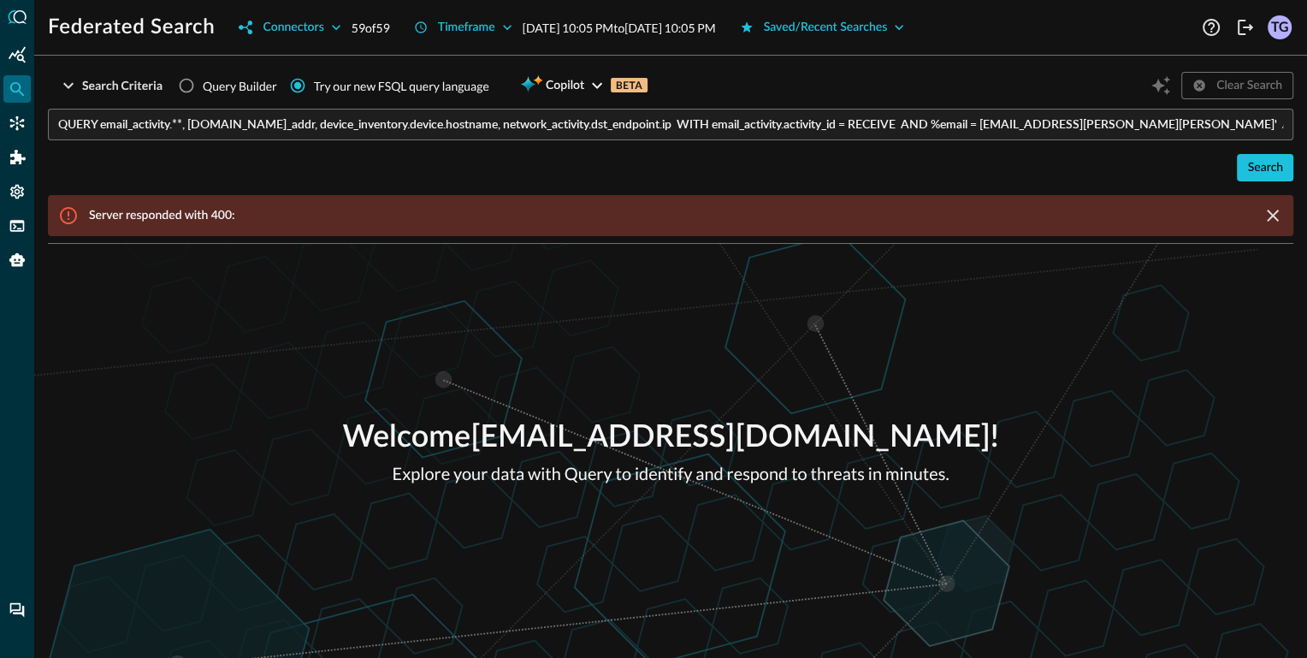
click at [1220, 89] on div "Clear Search" at bounding box center [1220, 85] width 146 height 33
click at [86, 80] on div "Search Criteria" at bounding box center [122, 85] width 80 height 21
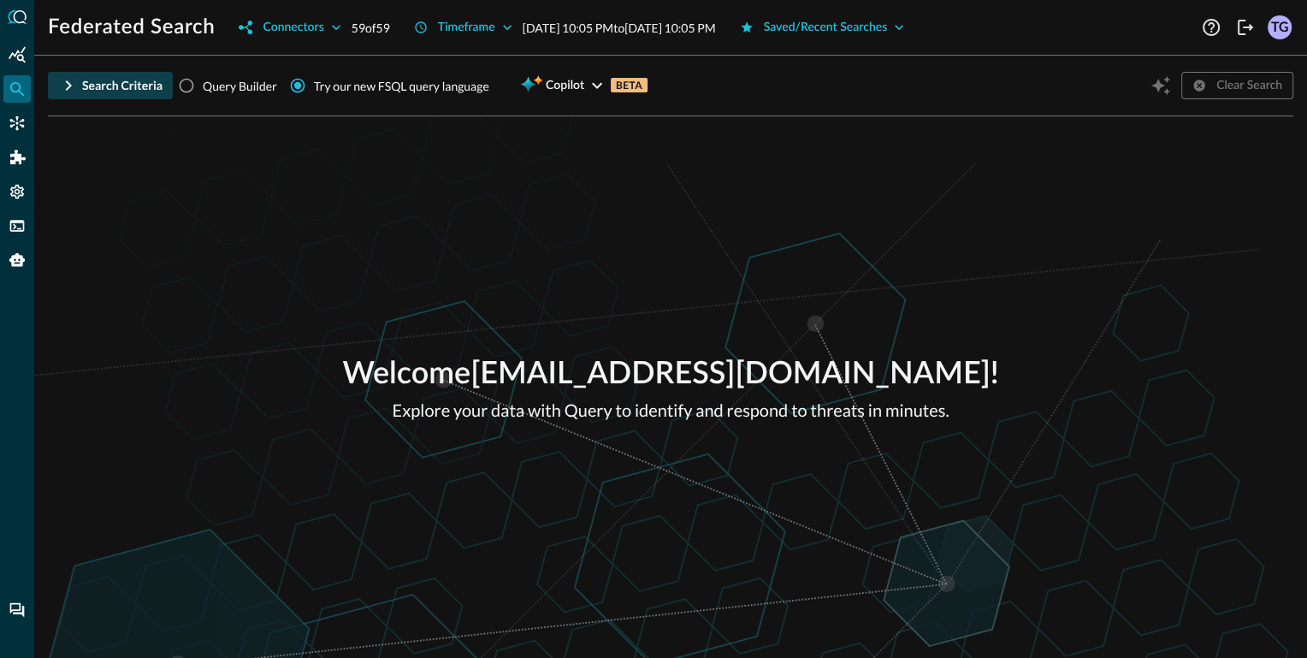
click at [86, 80] on div "Search Criteria" at bounding box center [122, 85] width 80 height 21
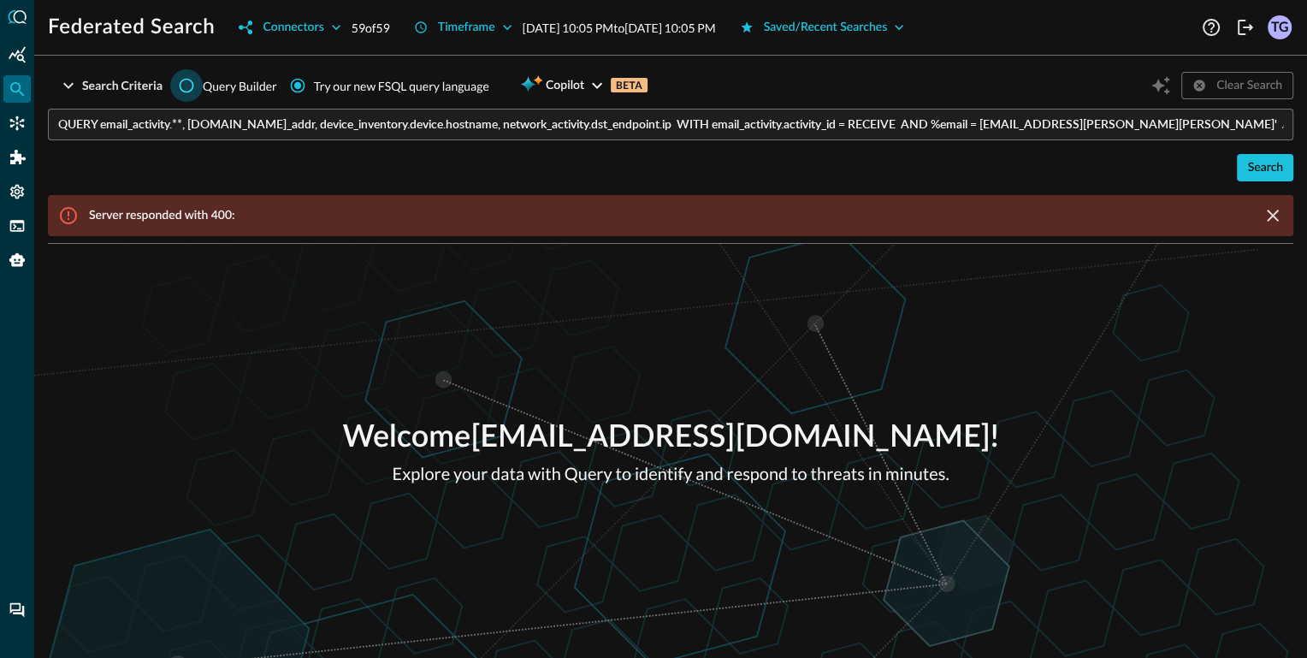
click at [196, 88] on input "Query Builder" at bounding box center [186, 85] width 33 height 33
radio input "true"
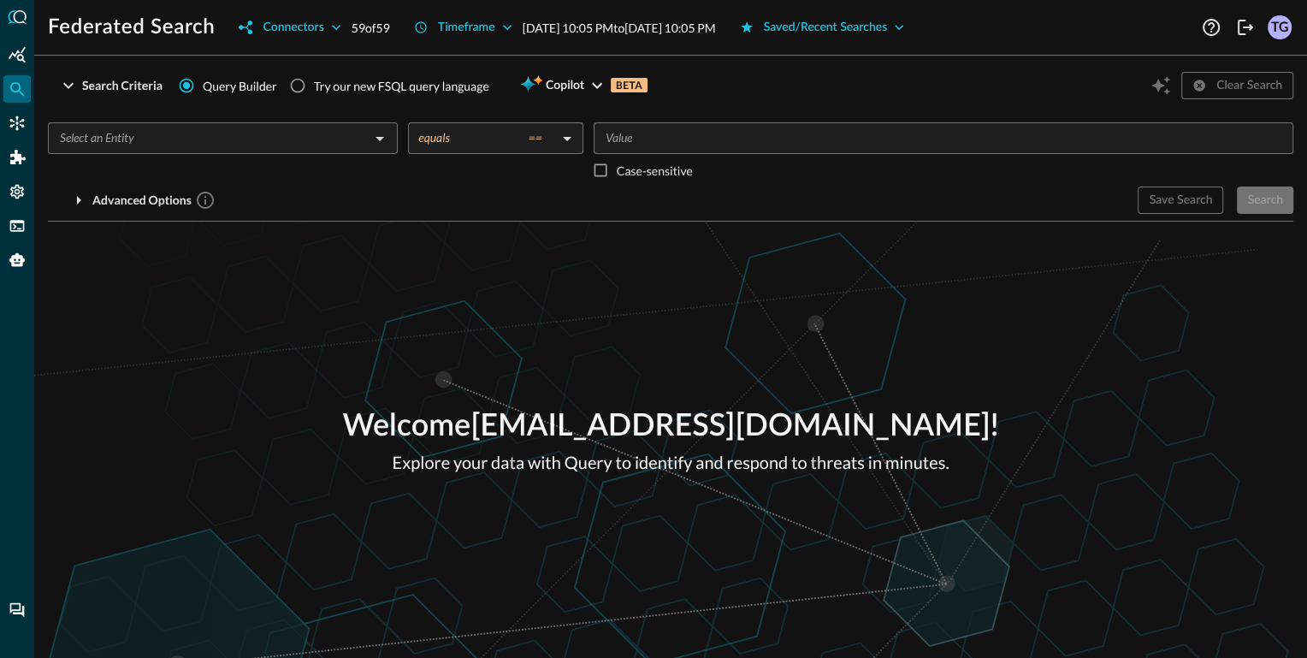
click at [354, 30] on p "59 of 59" at bounding box center [371, 28] width 38 height 18
click at [323, 27] on div "Connectors" at bounding box center [293, 27] width 61 height 21
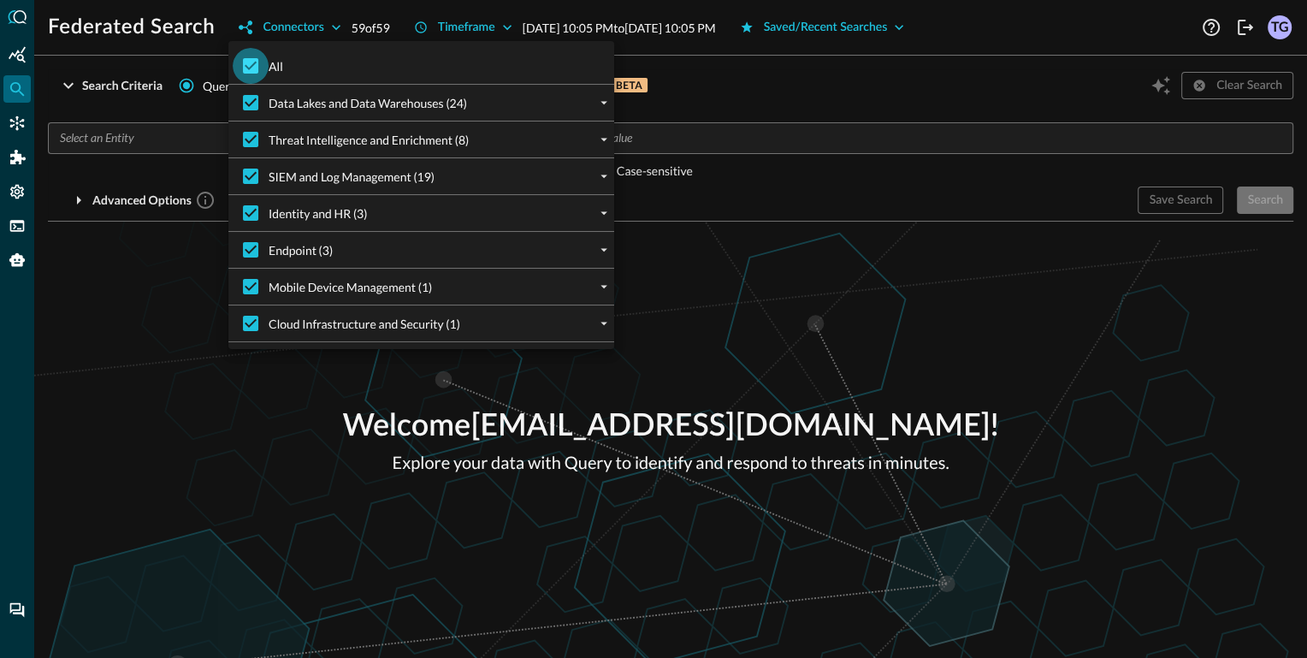
click at [242, 70] on input "All" at bounding box center [251, 66] width 36 height 36
checkbox input "false"
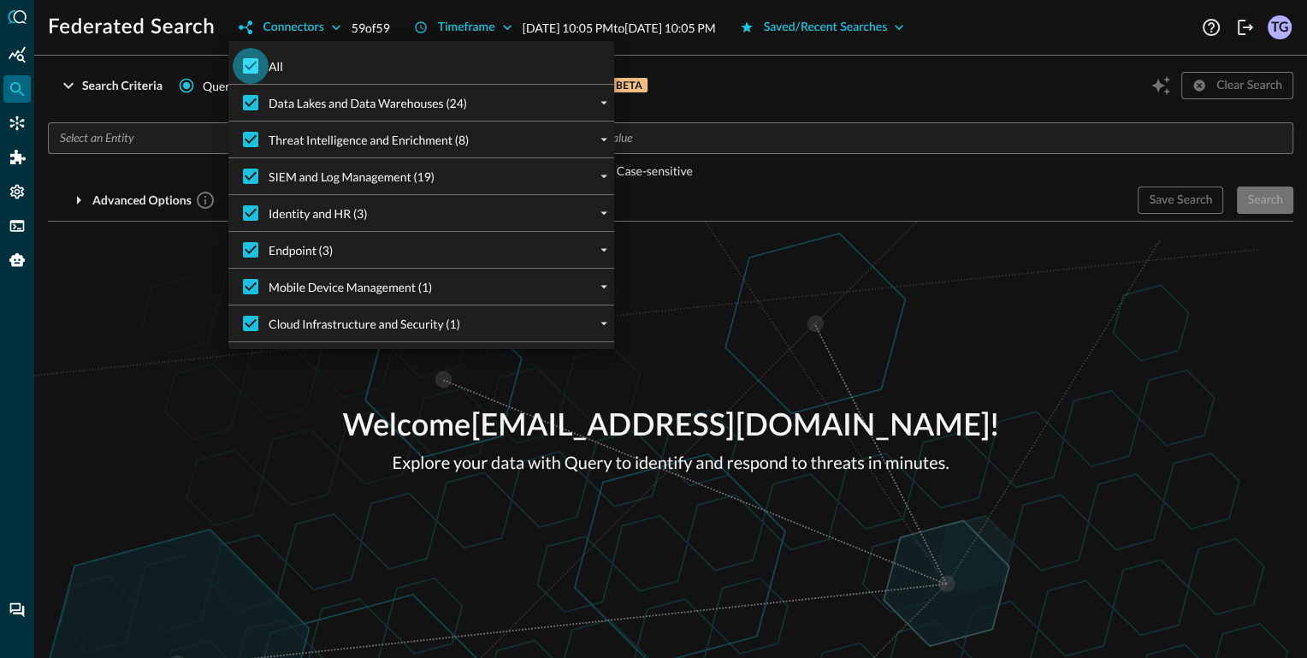
checkbox input "false"
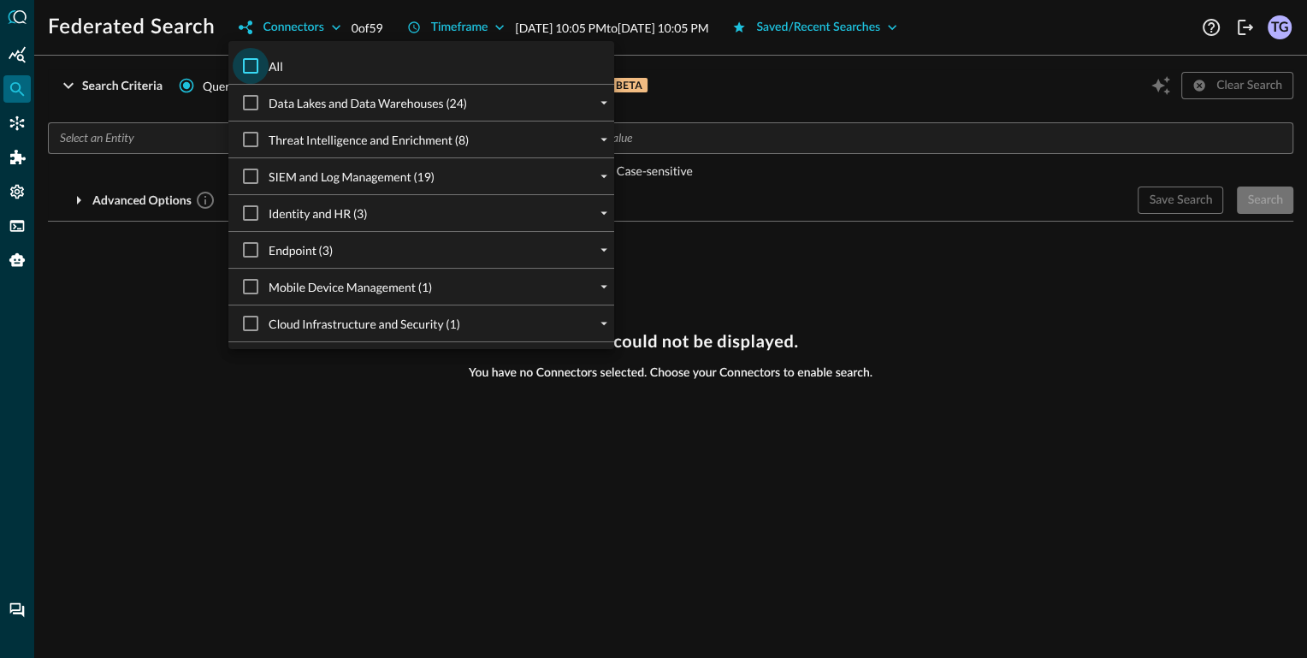
click at [249, 70] on input "All" at bounding box center [251, 66] width 36 height 36
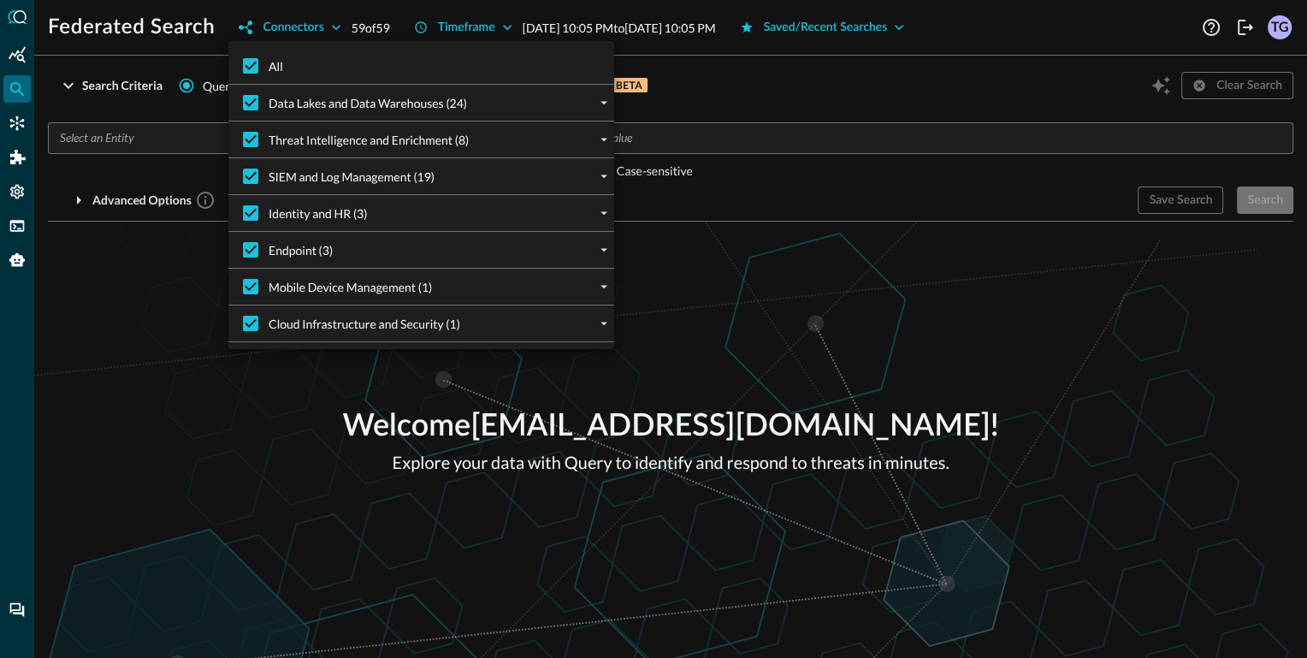
click at [149, 147] on div at bounding box center [653, 329] width 1307 height 658
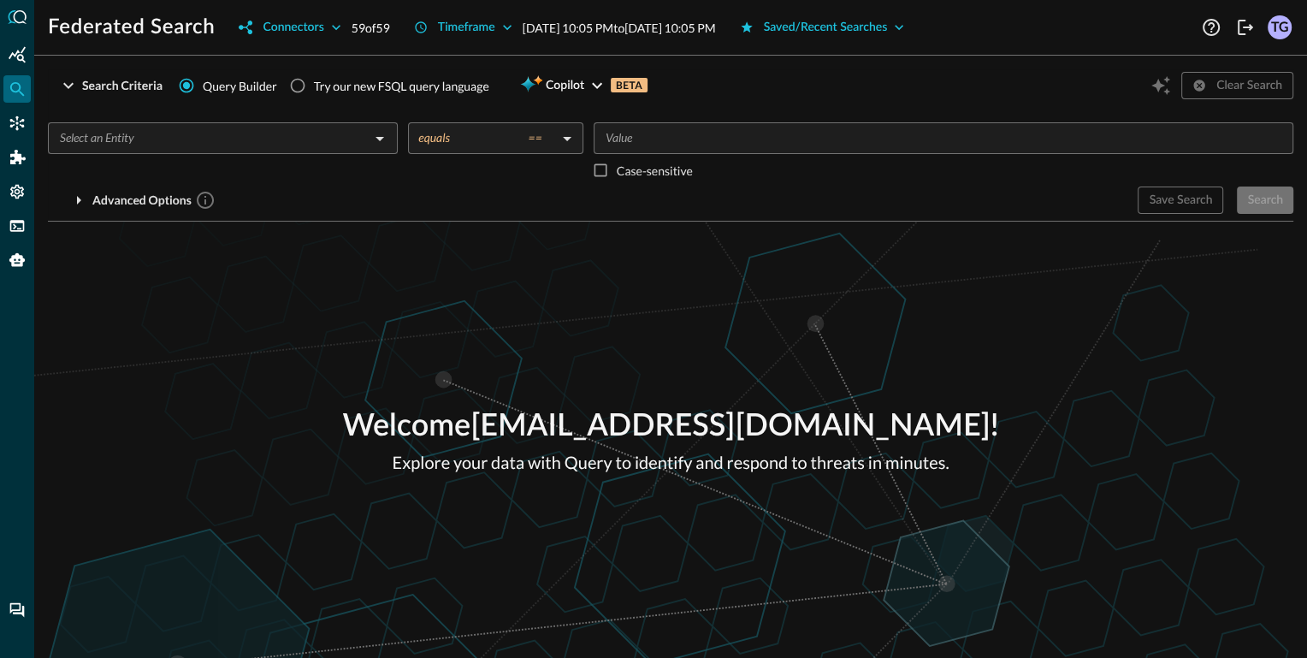
click at [347, 90] on div "Try our new FSQL query language" at bounding box center [401, 86] width 175 height 18
click at [314, 90] on input "Try our new FSQL query language" at bounding box center [297, 85] width 33 height 33
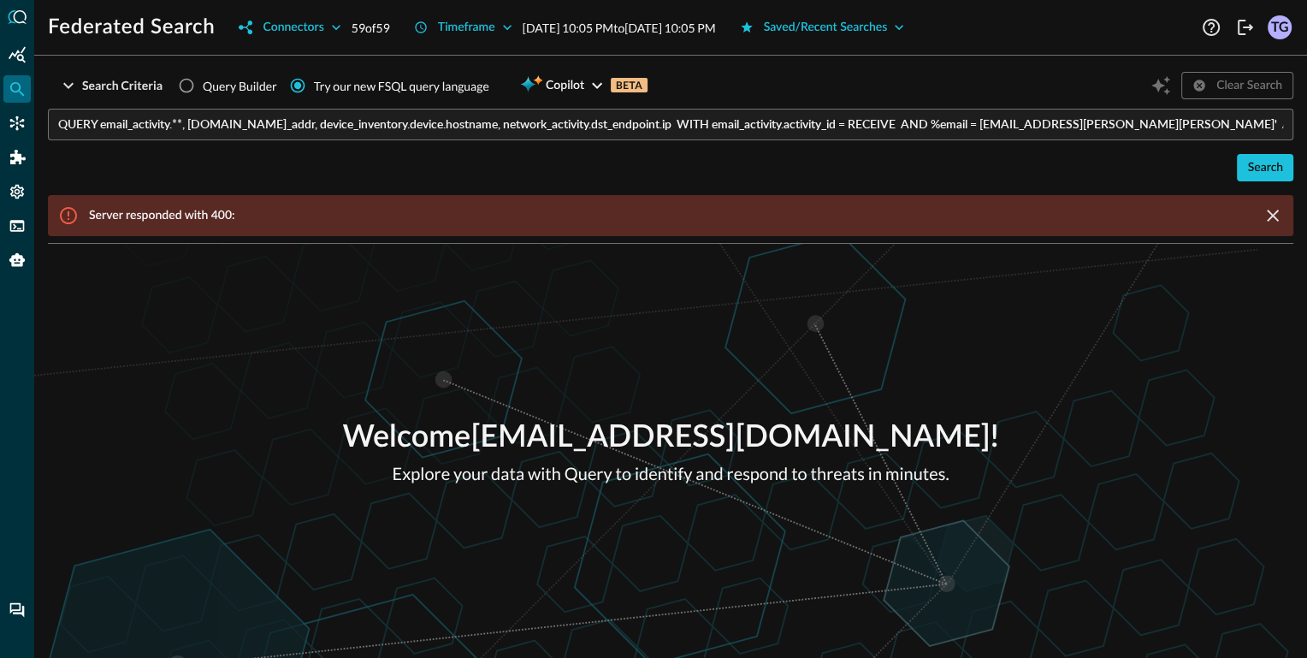
click at [345, 128] on input "QUERY email_activity.**, authentication.actor.user.email_addr, device_inventory…" at bounding box center [675, 125] width 1235 height 32
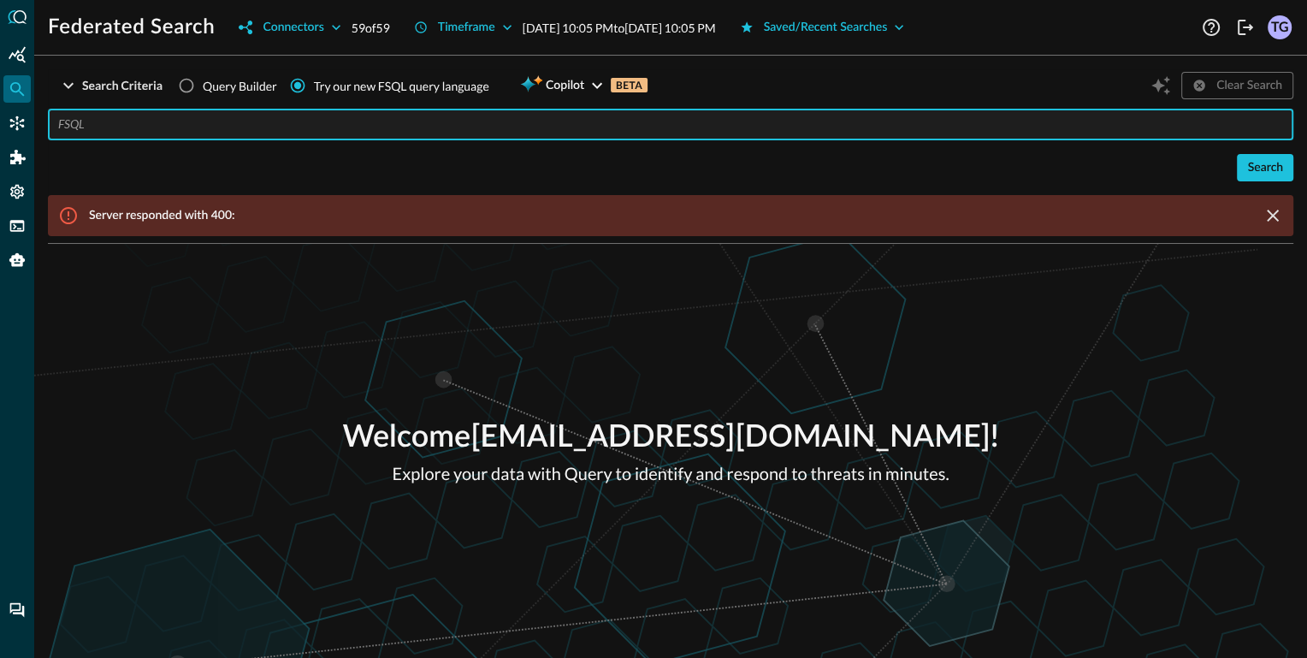
paste input "QUERY email_activity.**, authentication.actor.user.email_addr, device_inventory…"
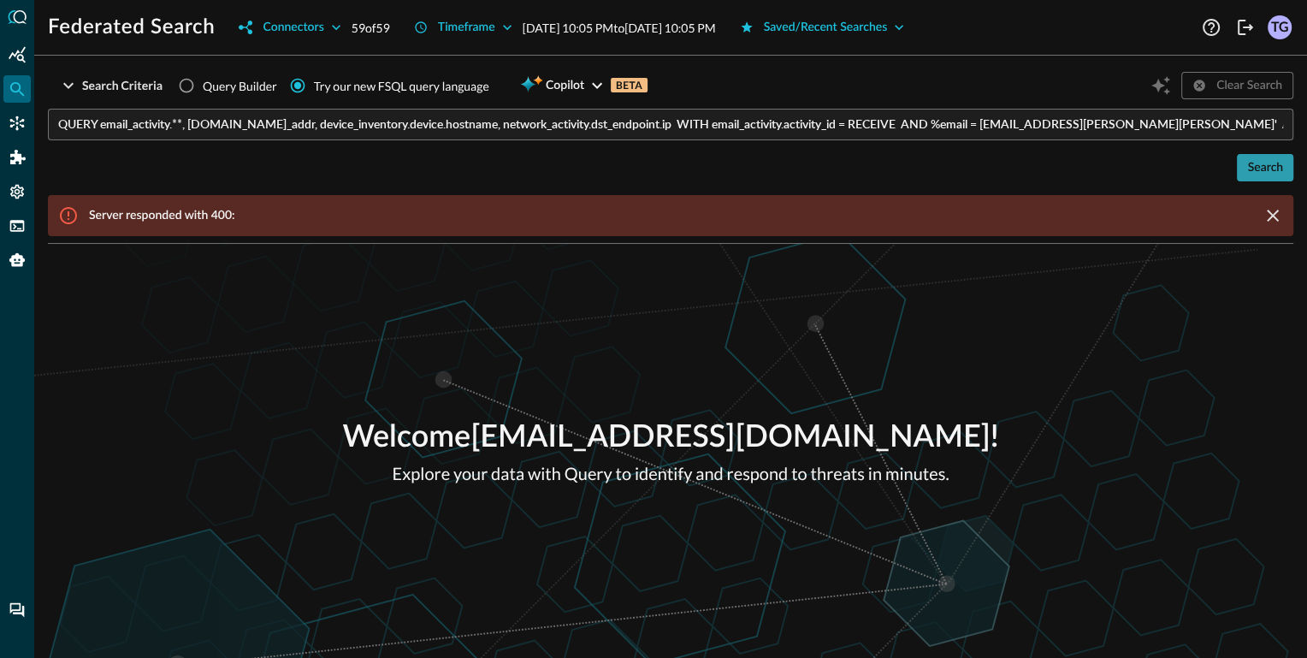
click at [1256, 162] on div "Search" at bounding box center [1265, 167] width 36 height 21
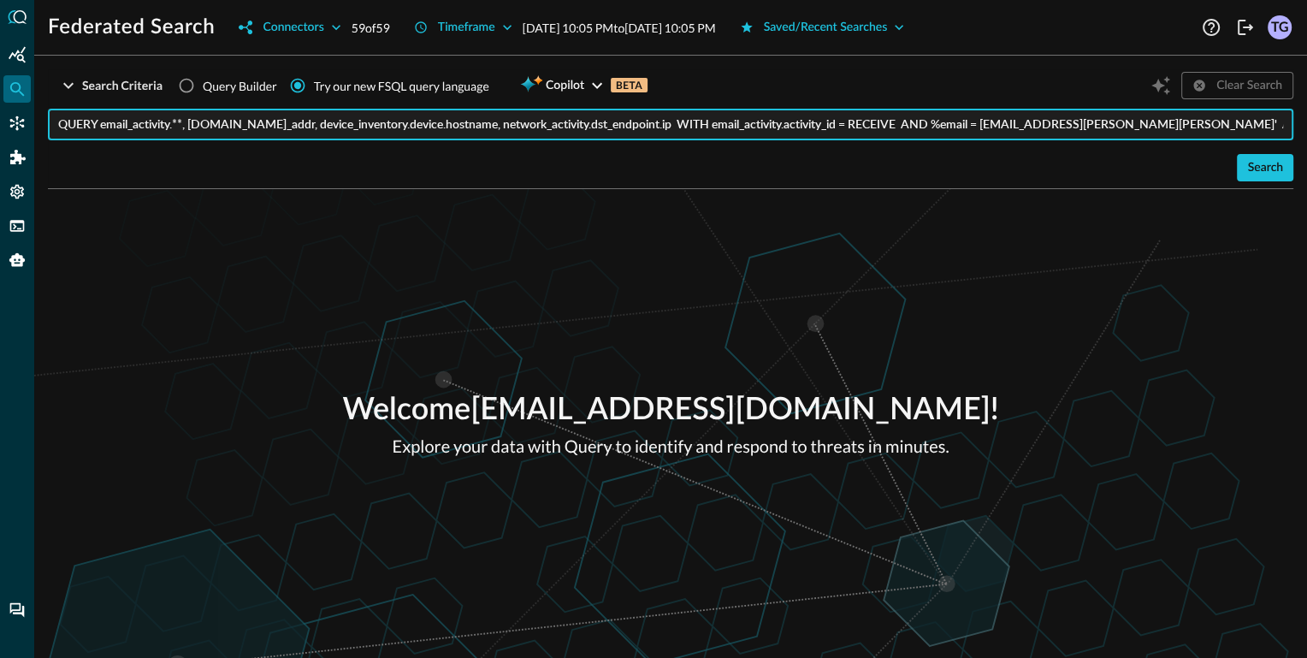
scroll to position [0, 74]
drag, startPoint x: 1262, startPoint y: 126, endPoint x: 1327, endPoint y: 126, distance: 65.0
click at [1306, 126] on html "Federated Search Connectors 59 of 59 Timeframe Aug 25, 2025 10:05 PM to Aug 26,…" at bounding box center [653, 329] width 1307 height 658
click at [1246, 134] on input "QUERY email_activity.**, authentication.actor.user.email_addr, device_inventory…" at bounding box center [675, 125] width 1235 height 32
drag, startPoint x: 1239, startPoint y: 127, endPoint x: 1297, endPoint y: 119, distance: 58.8
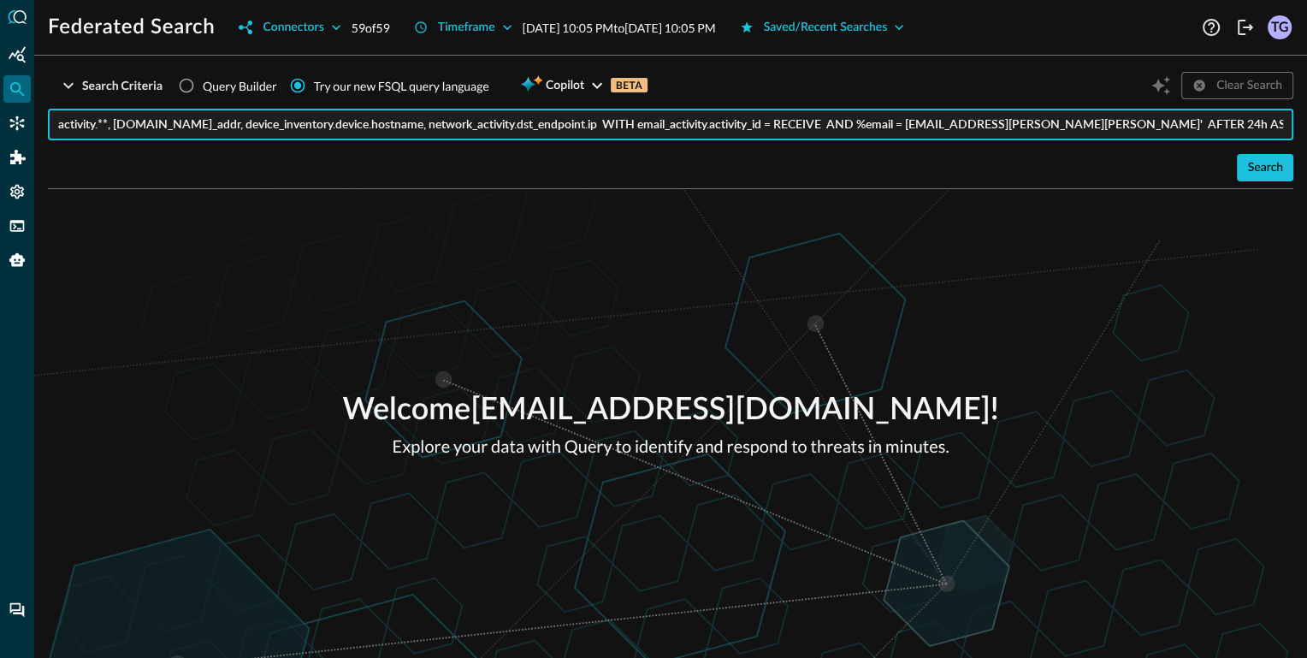
click at [1293, 125] on div "Search Criteria Query Builder Try our new FSQL query language Copilot BETA Clea…" at bounding box center [670, 363] width 1273 height 588
click at [1261, 167] on div "Search" at bounding box center [1265, 167] width 36 height 21
drag, startPoint x: 1248, startPoint y: 127, endPoint x: 1346, endPoint y: 136, distance: 98.7
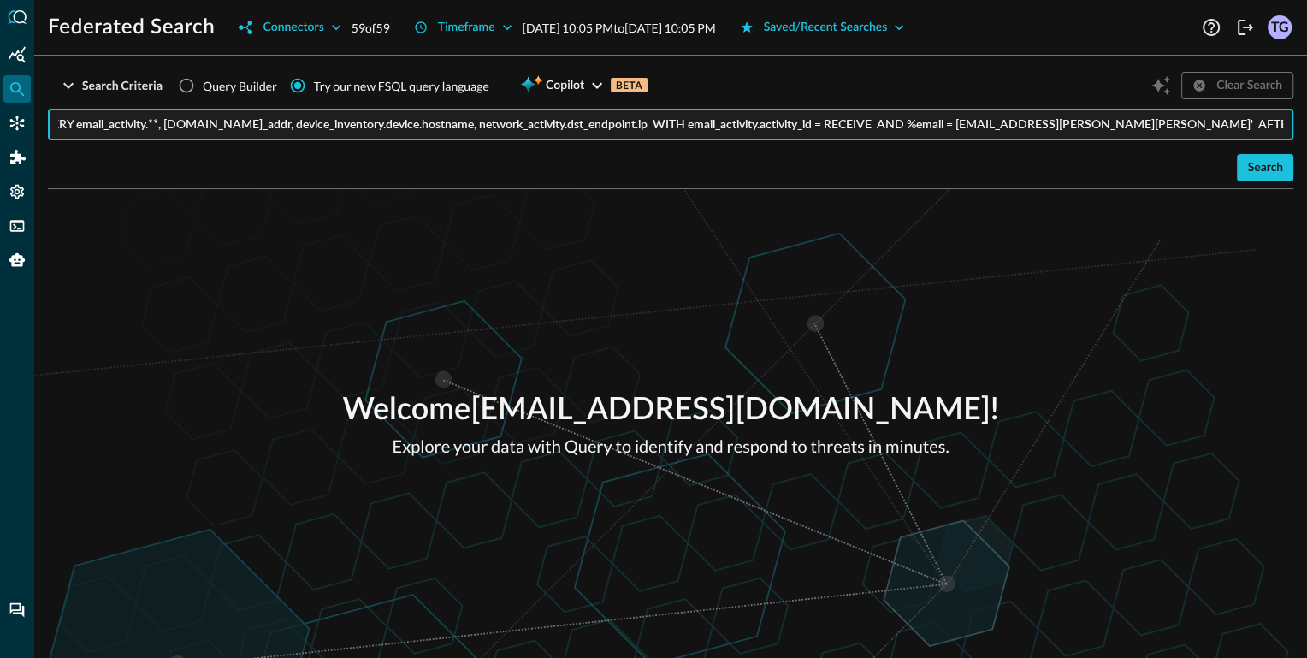
click at [1306, 136] on html "Federated Search Connectors 59 of 59 Timeframe Aug 25, 2025 10:05 PM to Aug 26,…" at bounding box center [653, 329] width 1307 height 658
click at [1286, 117] on input "QUERY email_activity.**, authentication.actor.user.email_addr, device_inventory…" at bounding box center [675, 125] width 1235 height 32
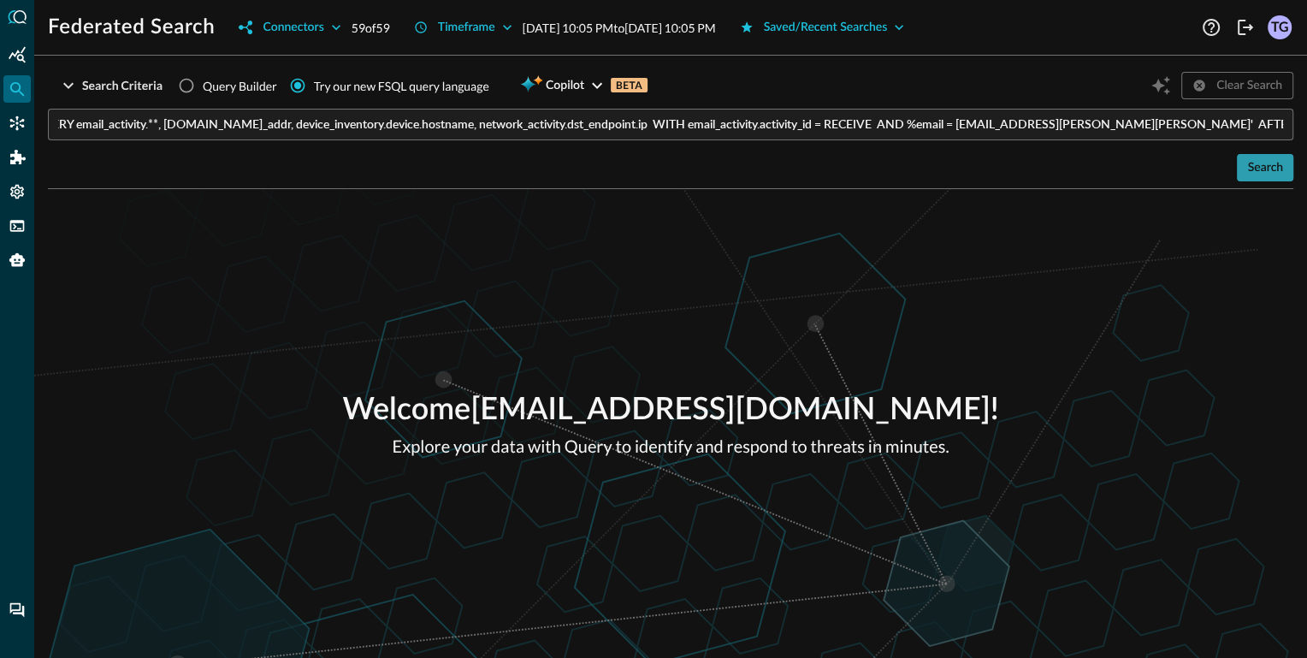
scroll to position [0, 0]
click at [1260, 167] on div "Search" at bounding box center [1265, 167] width 36 height 21
click at [1237, 154] on button "Search" at bounding box center [1265, 167] width 56 height 27
click at [1196, 245] on div "Welcome technocrats+go@gmail.com ! Explore your data with Query to identify and…" at bounding box center [670, 423] width 1273 height 469
click at [1256, 168] on div "Search" at bounding box center [1265, 167] width 36 height 21
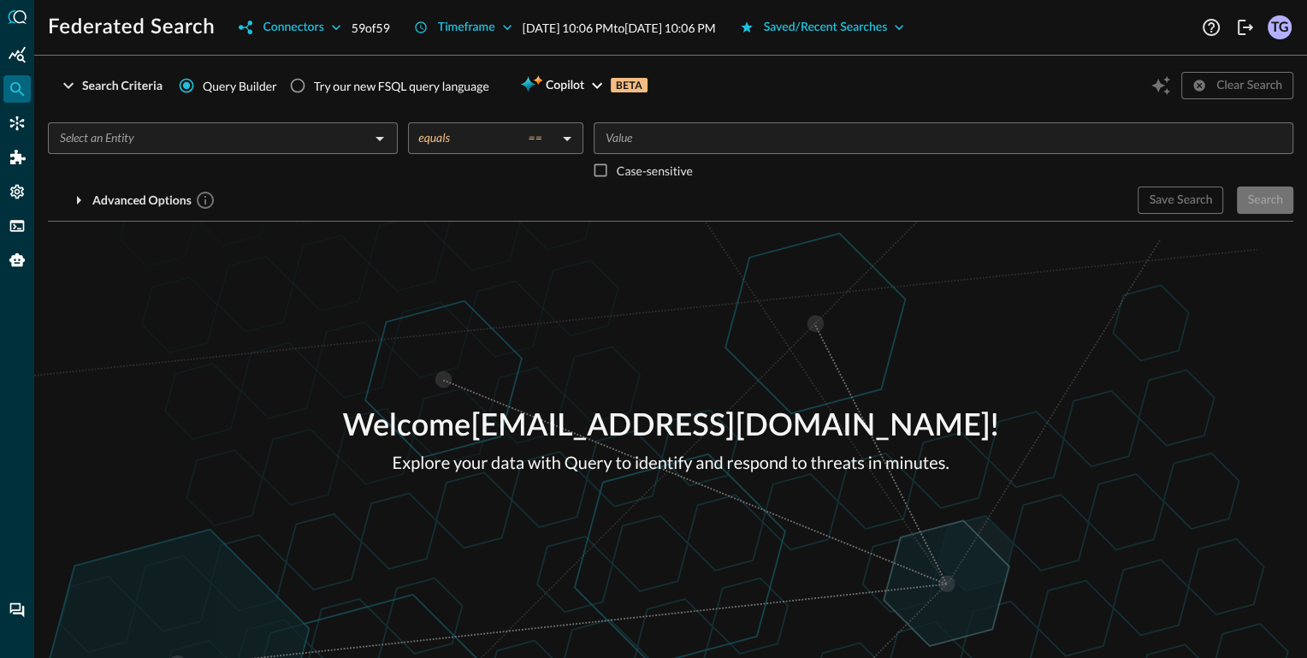
click at [367, 85] on div "Try our new FSQL query language" at bounding box center [401, 86] width 175 height 18
click at [314, 85] on input "Try our new FSQL query language" at bounding box center [297, 85] width 33 height 33
radio input "true"
radio input "false"
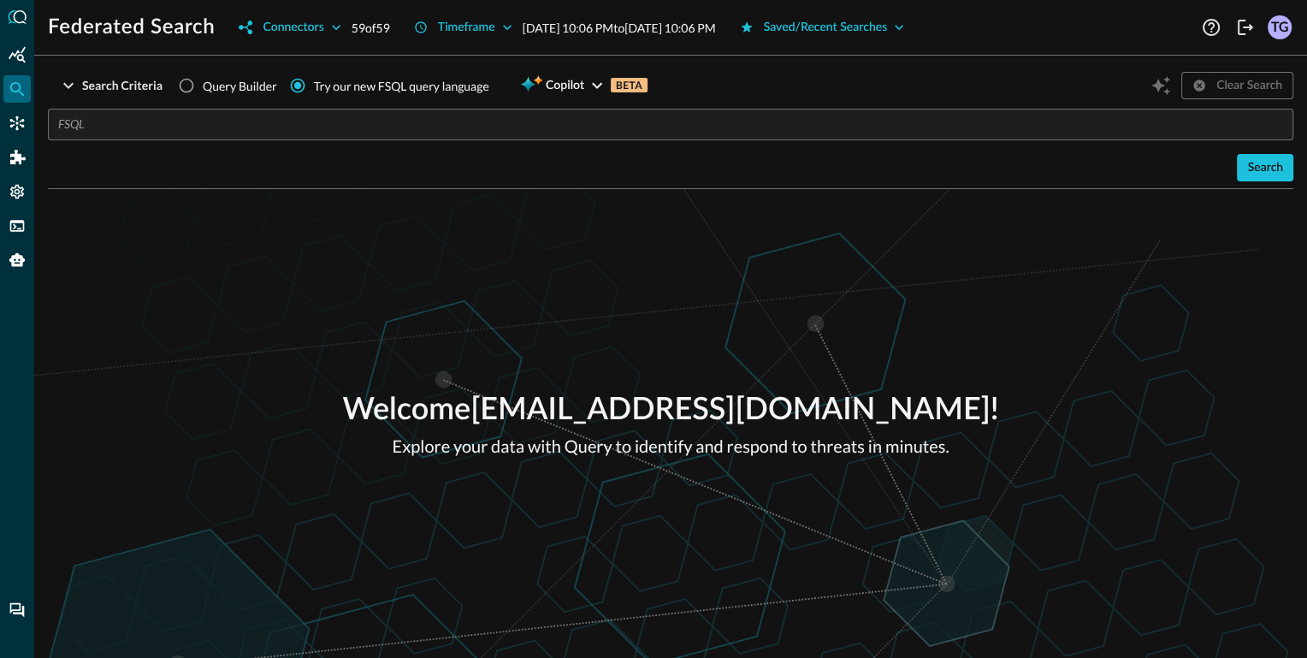
click at [338, 122] on input "text" at bounding box center [675, 125] width 1235 height 32
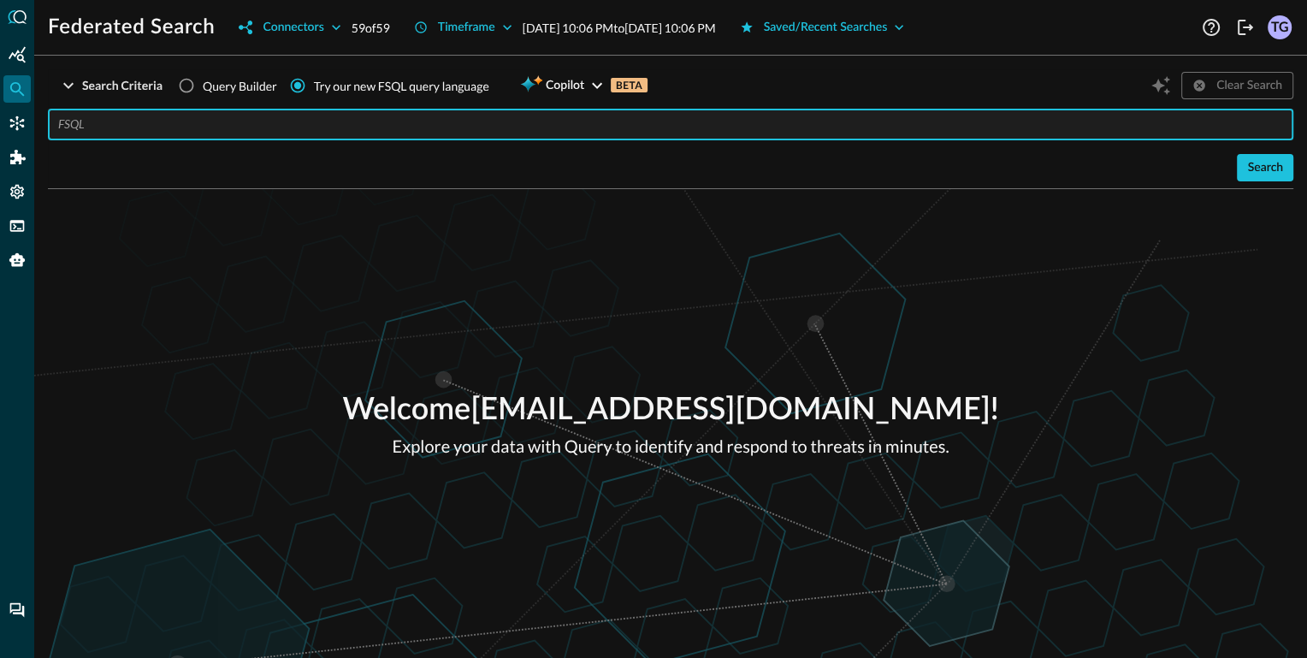
paste input "QUERY detection_finding.**, email_activity.** WITH detection_finding.severity_i…"
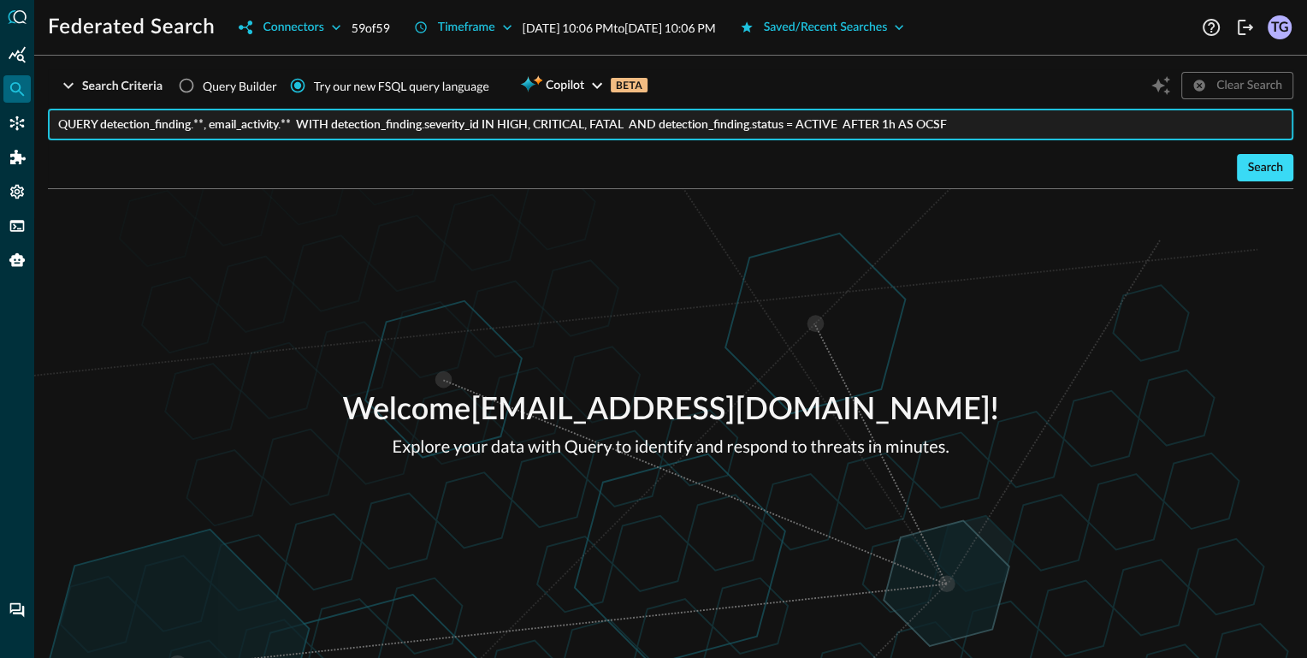
click at [1259, 174] on div "Search" at bounding box center [1265, 167] width 36 height 21
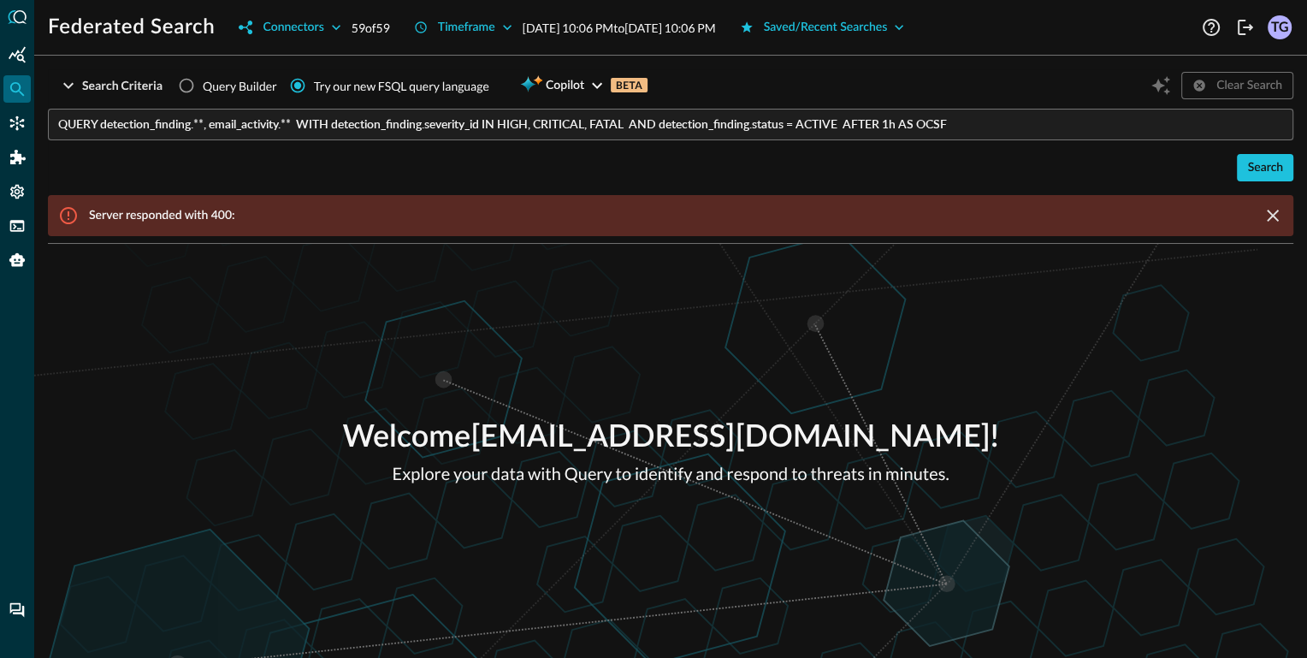
click at [70, 212] on icon at bounding box center [68, 215] width 21 height 21
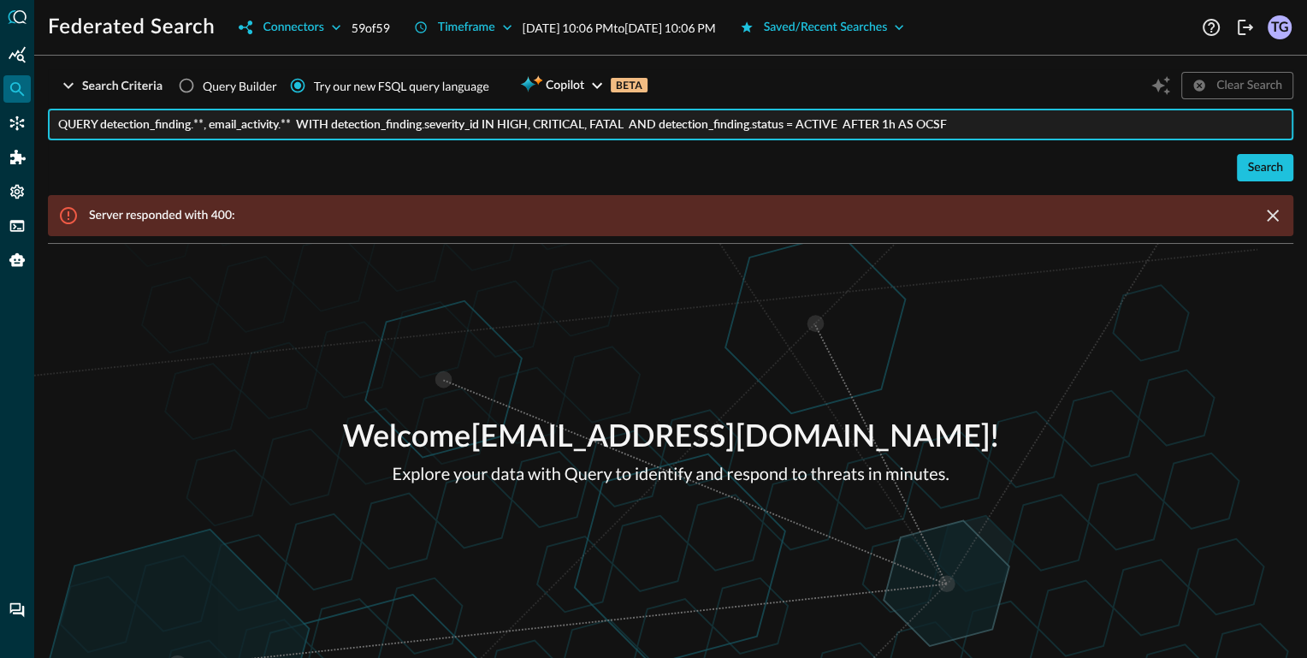
click at [1003, 118] on input "QUERY detection_finding.**, email_activity.** WITH detection_finding.severity_i…" at bounding box center [675, 125] width 1235 height 32
paste input "email_activity.**, detection_finding.** WITH email_activity.activity_id = RECEI…"
drag, startPoint x: 615, startPoint y: 126, endPoint x: 713, endPoint y: 126, distance: 98.4
click at [713, 126] on input "QUERY email_activity.**, detection_finding.** WITH email_activity.activity_id =…" at bounding box center [675, 125] width 1235 height 32
paste input "[PERSON_NAME][EMAIL_ADDRESS][PERSON_NAME]"
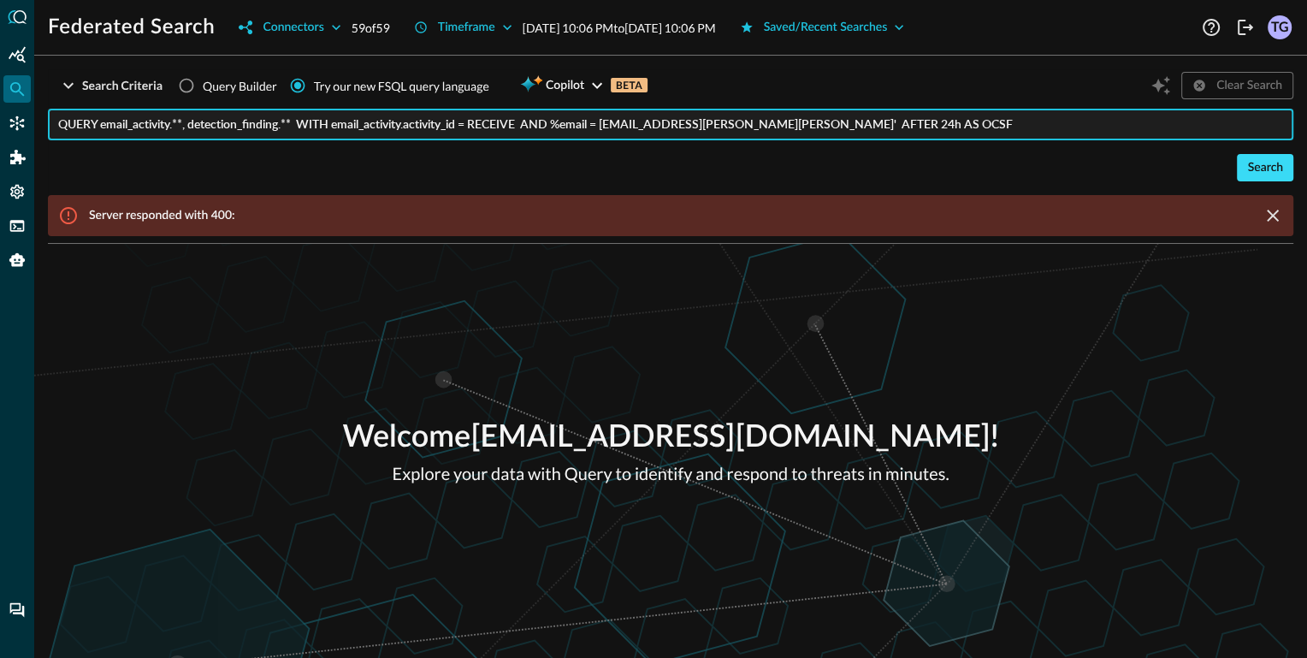
type input "QUERY email_activity.**, detection_finding.** WITH email_activity.activity_id =…"
click at [1275, 163] on div "Search" at bounding box center [1265, 167] width 36 height 21
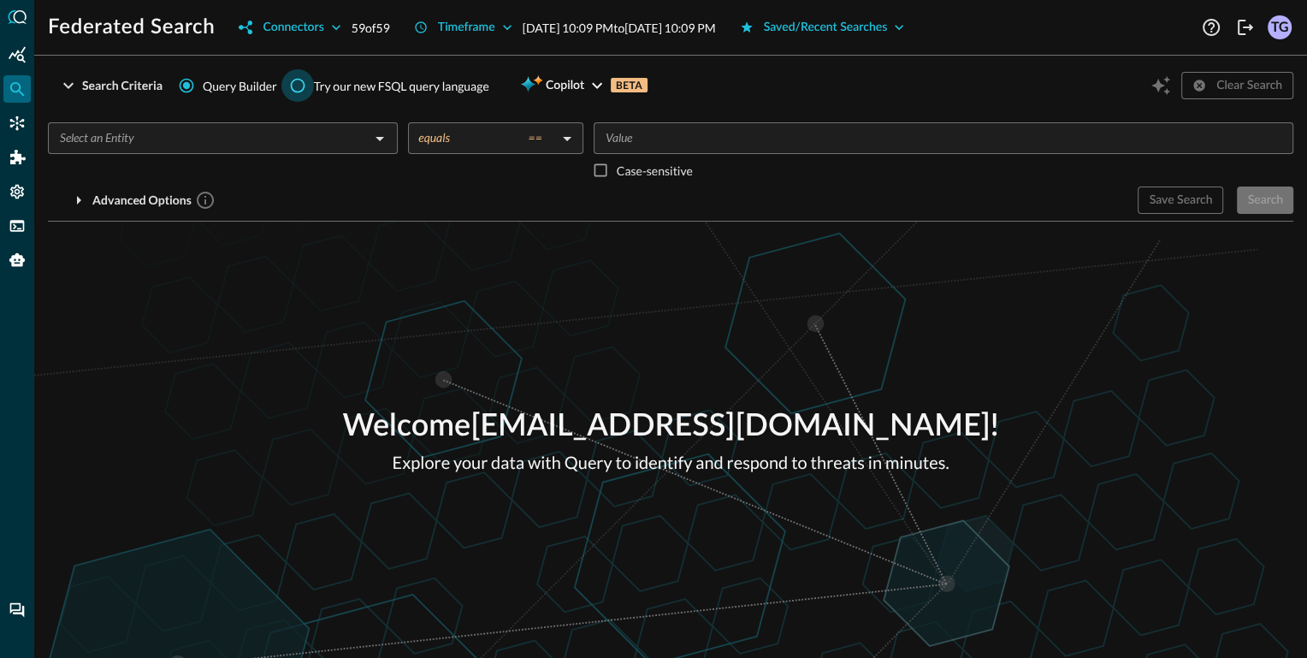
click at [299, 84] on input "Try our new FSQL query language" at bounding box center [297, 85] width 33 height 33
radio input "true"
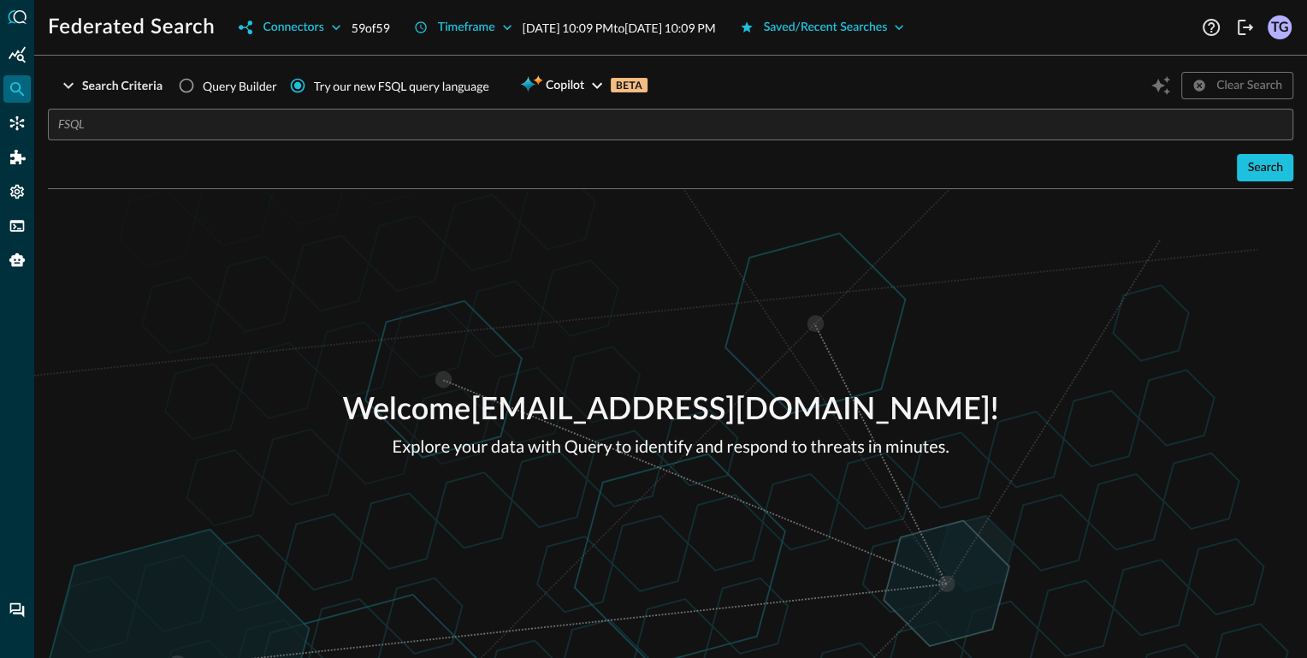
click at [333, 132] on input "text" at bounding box center [675, 125] width 1235 height 32
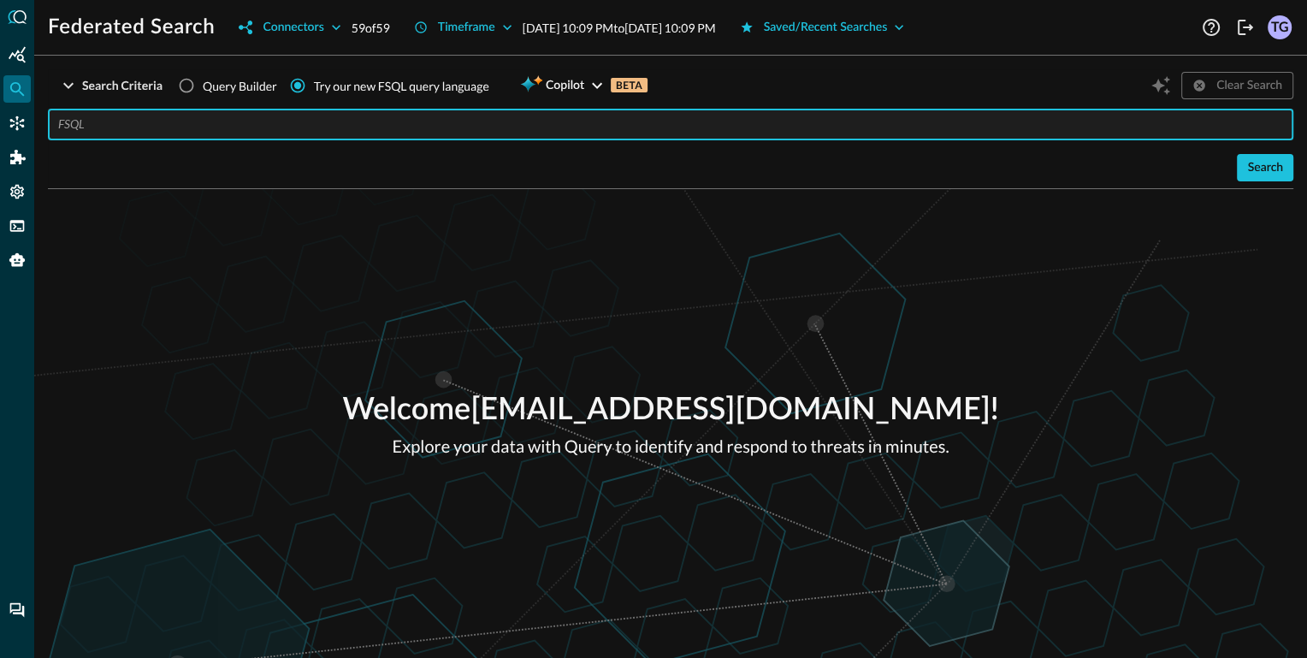
paste input "QUERY detection_finding.**, email_activity.** WITH detection_finding.severity_i…"
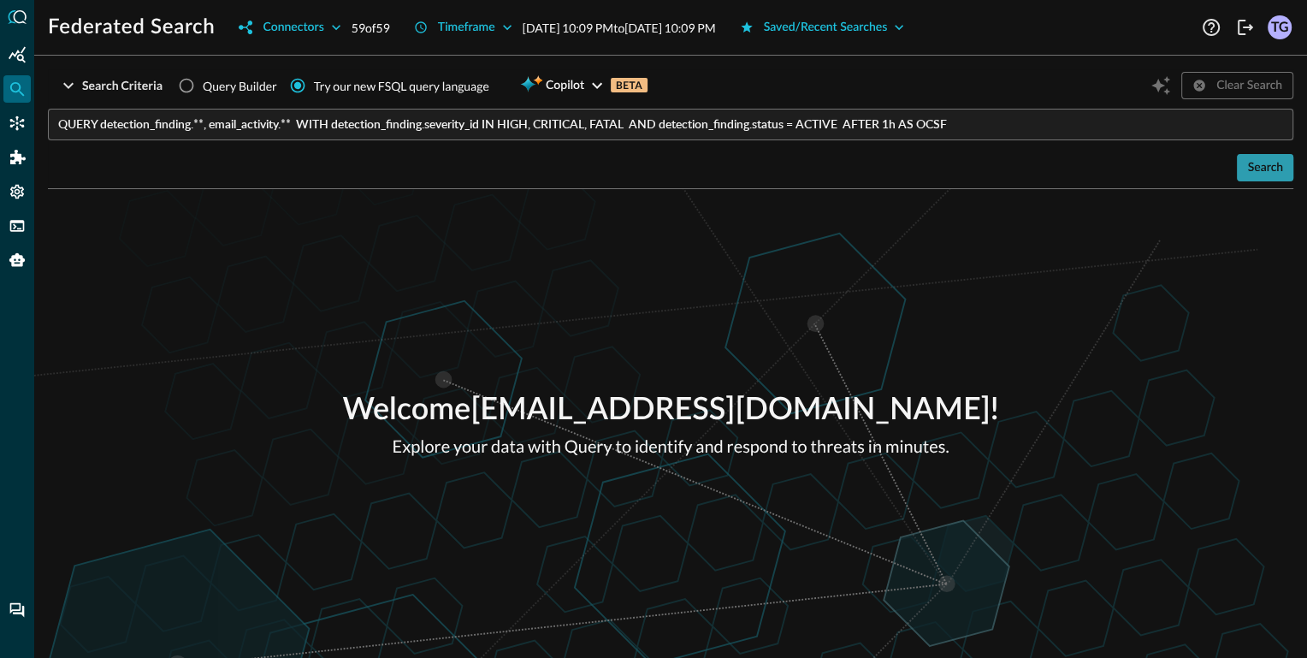
click at [1261, 176] on div "Search" at bounding box center [1265, 167] width 36 height 21
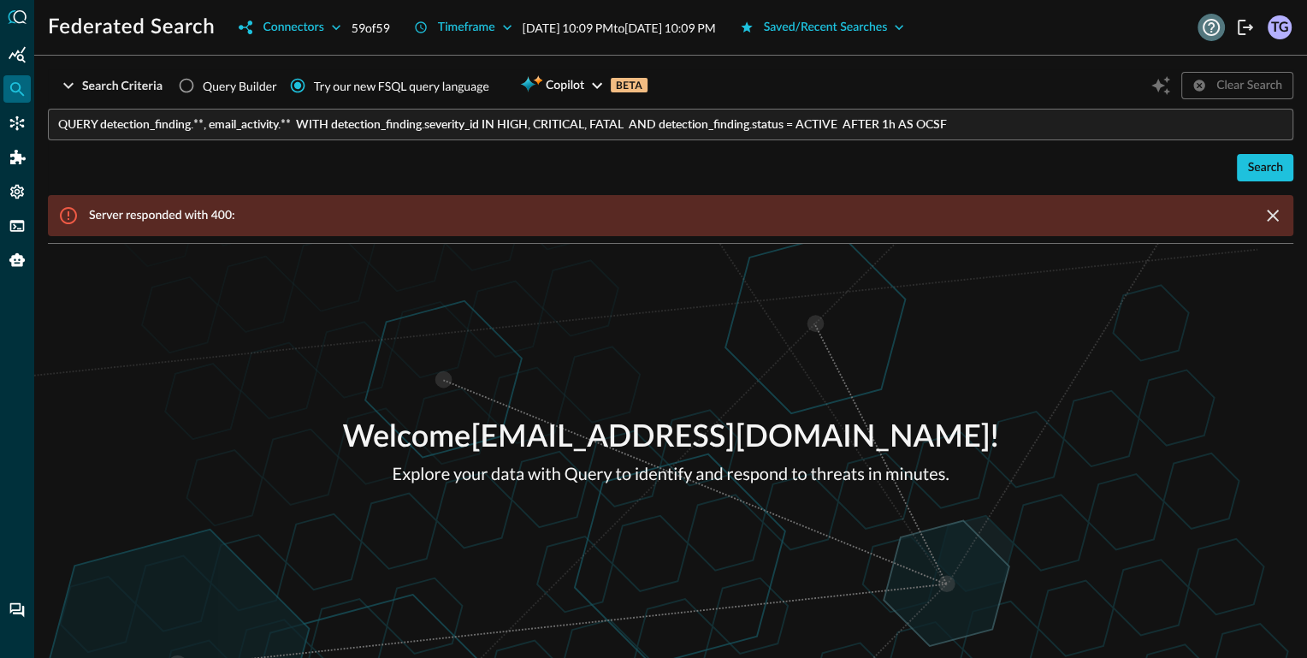
click at [1215, 29] on icon "Help" at bounding box center [1211, 27] width 21 height 21
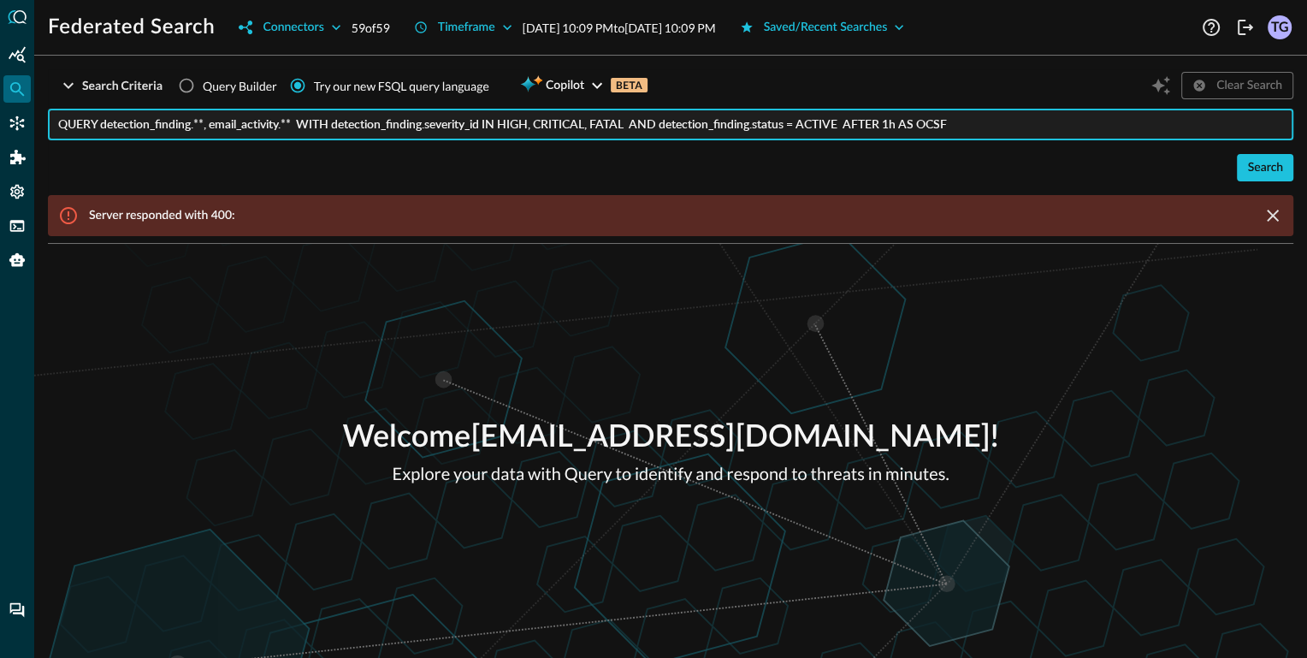
click at [1016, 117] on input "QUERY detection_finding.**, email_activity.** WITH detection_finding.severity_i…" at bounding box center [675, 125] width 1235 height 32
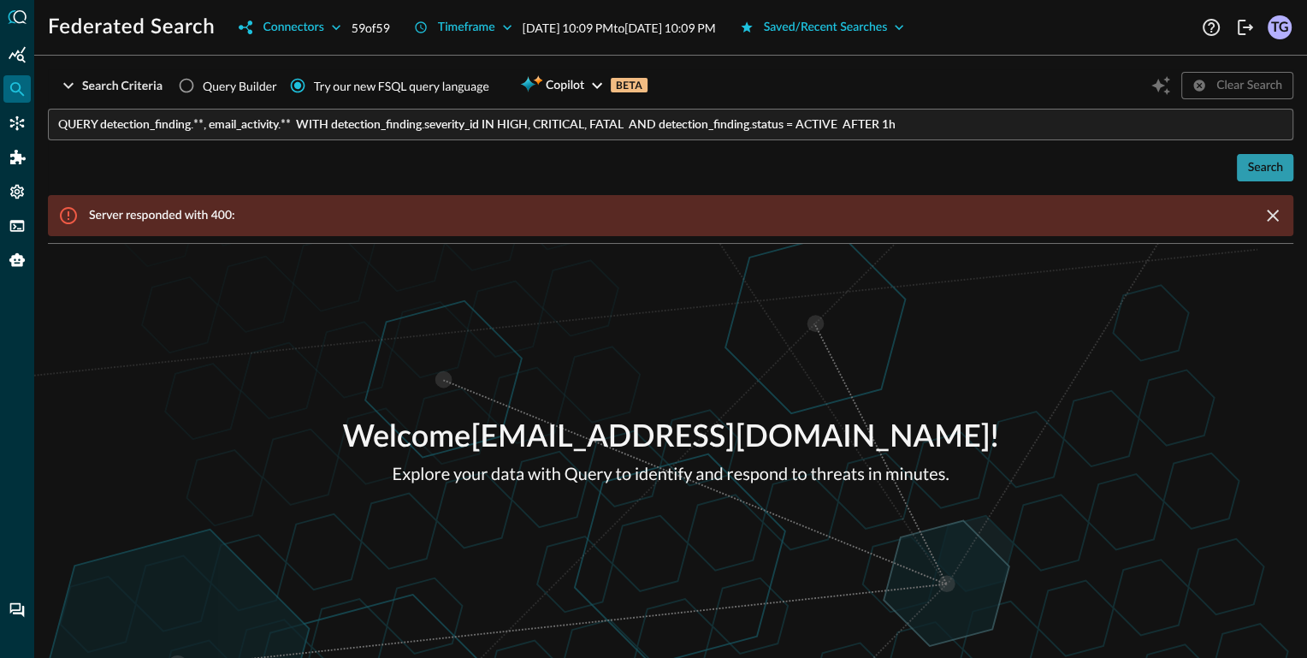
click at [1262, 163] on div "Search" at bounding box center [1265, 167] width 36 height 21
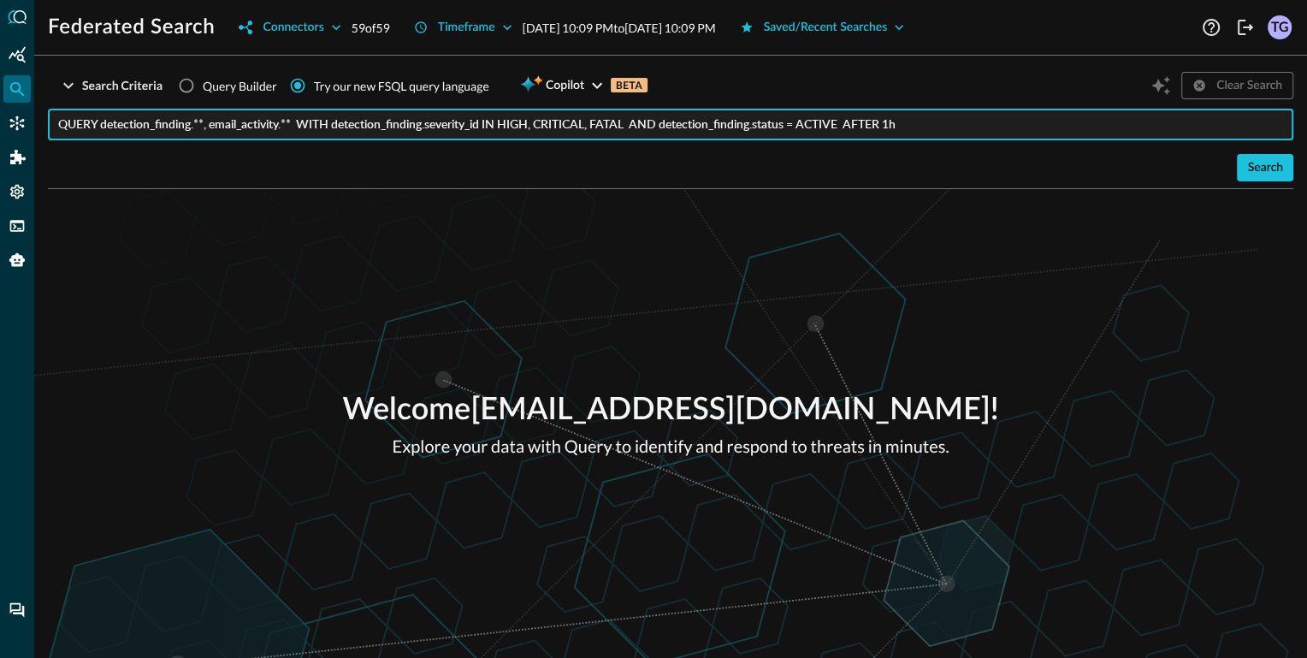
drag, startPoint x: 642, startPoint y: 124, endPoint x: 860, endPoint y: 123, distance: 218.1
click at [860, 123] on input "QUERY detection_finding.**, email_activity.** WITH detection_finding.severity_i…" at bounding box center [675, 125] width 1235 height 32
type input "QUERY detection_finding.**, email_activity.** WITH detection_finding.severity_i…"
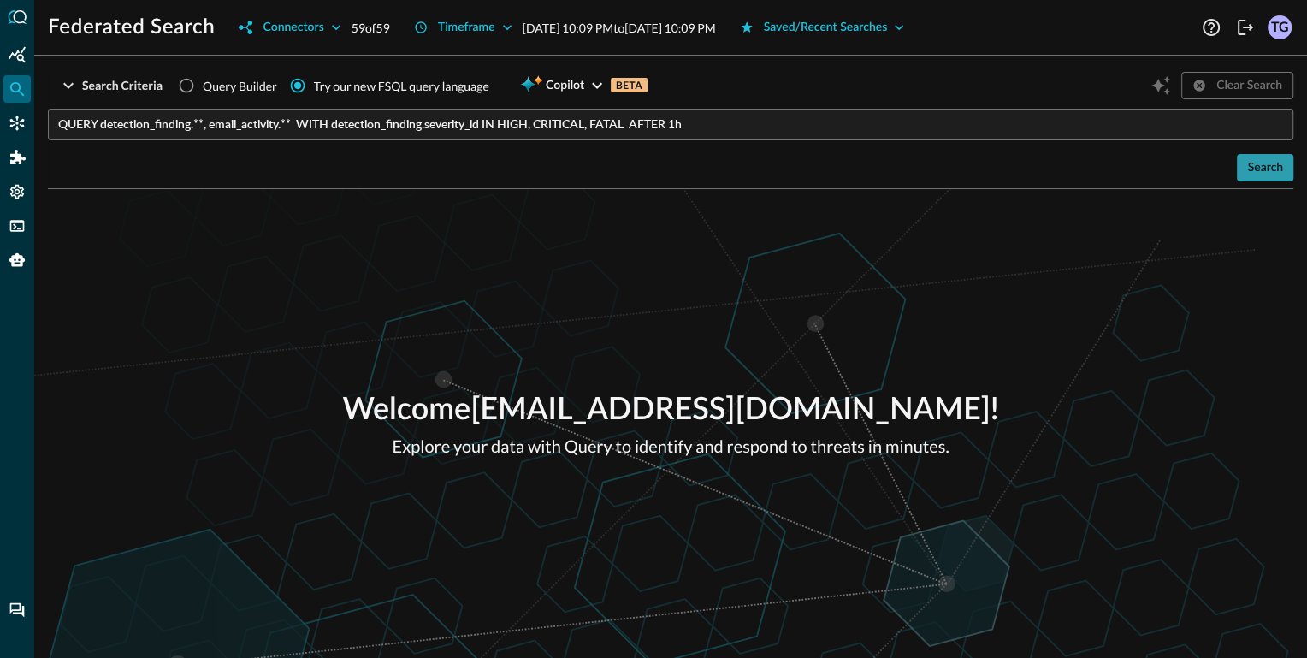
click at [1243, 172] on button "Search" at bounding box center [1265, 167] width 56 height 27
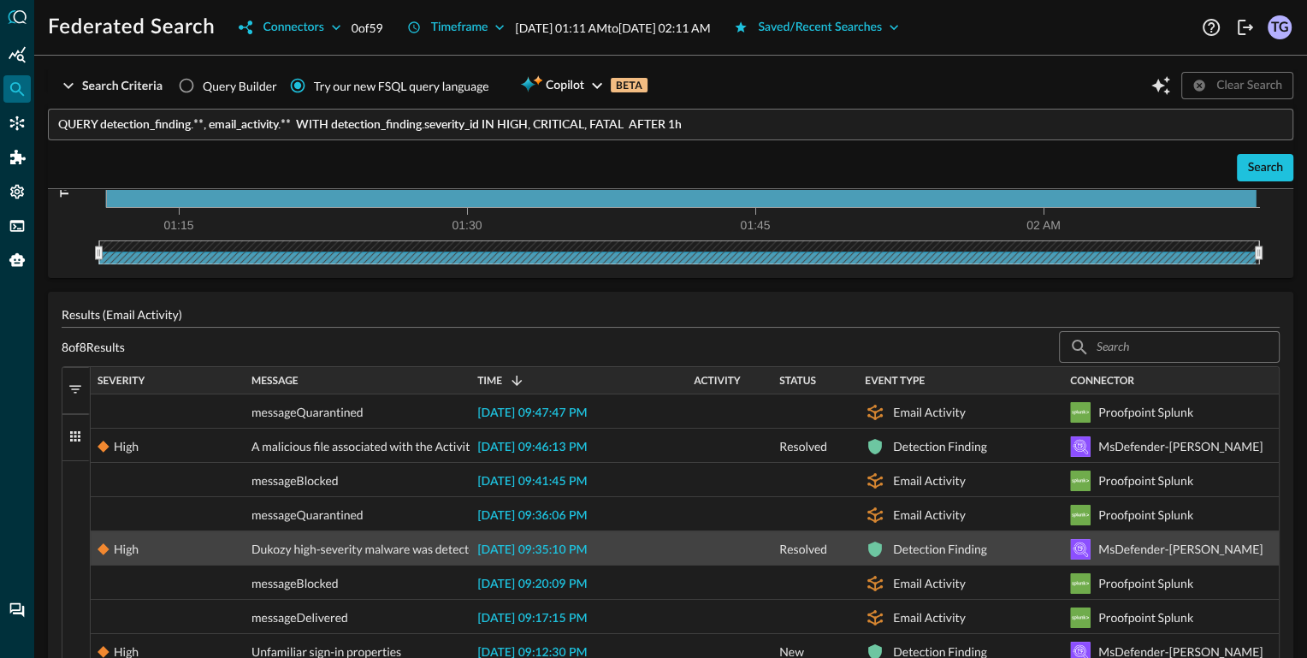
scroll to position [198, 0]
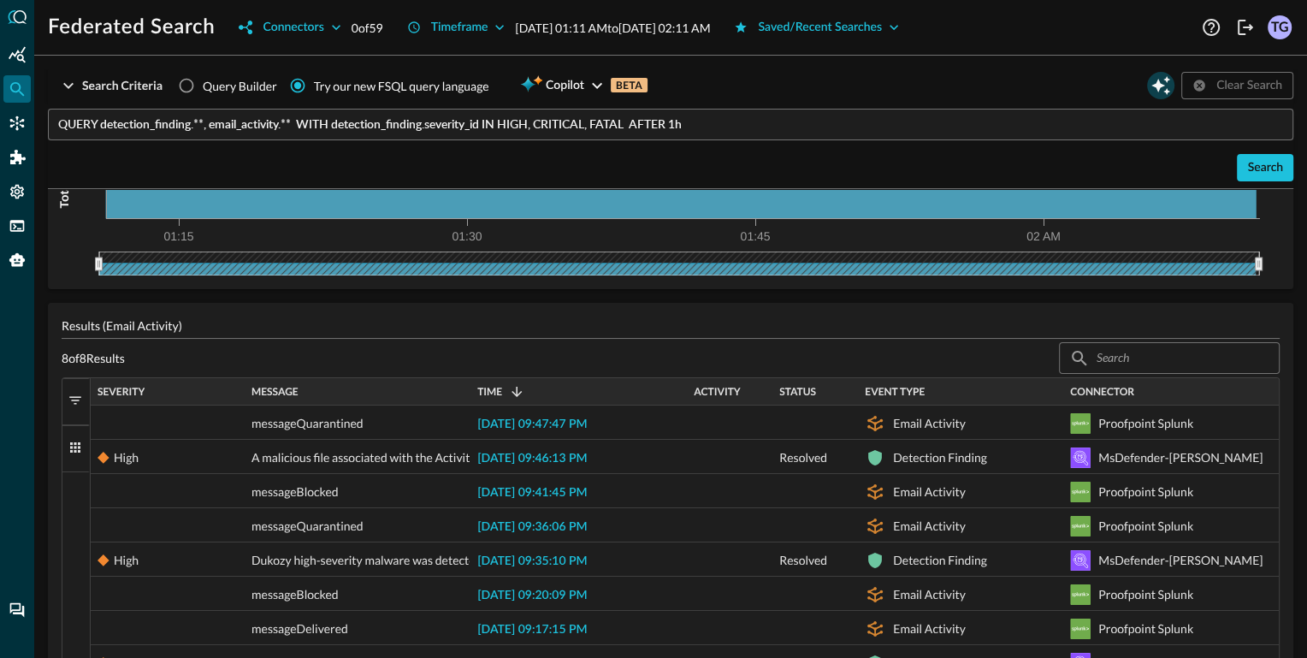
click at [1162, 87] on icon "Open Query Copilot" at bounding box center [1160, 85] width 21 height 21
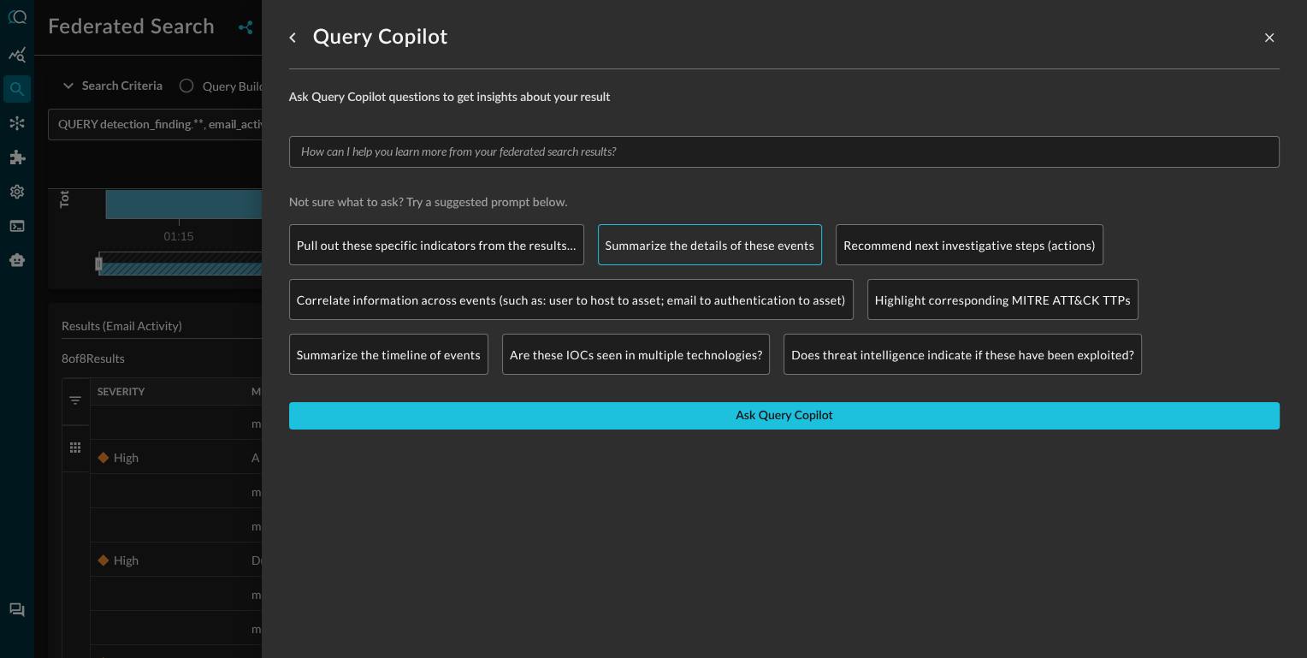
click at [672, 247] on p "Summarize the details of these events" at bounding box center [711, 245] width 210 height 18
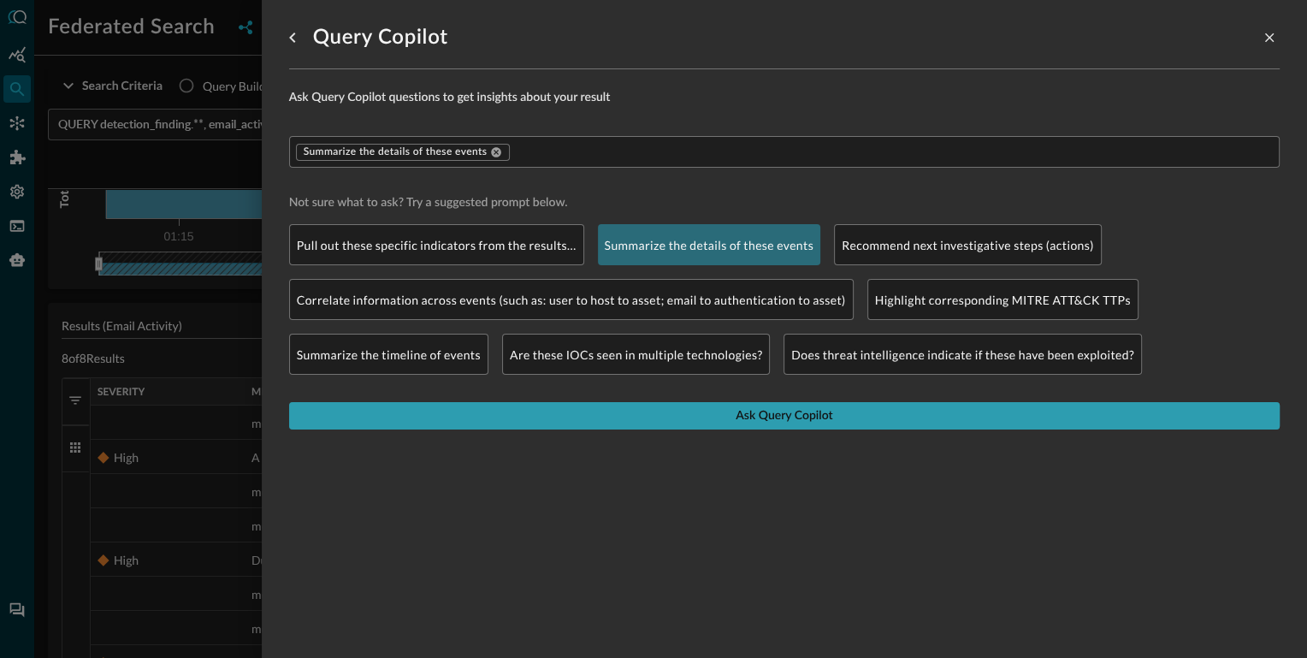
click at [694, 427] on button "Ask Query Copilot" at bounding box center [784, 415] width 990 height 27
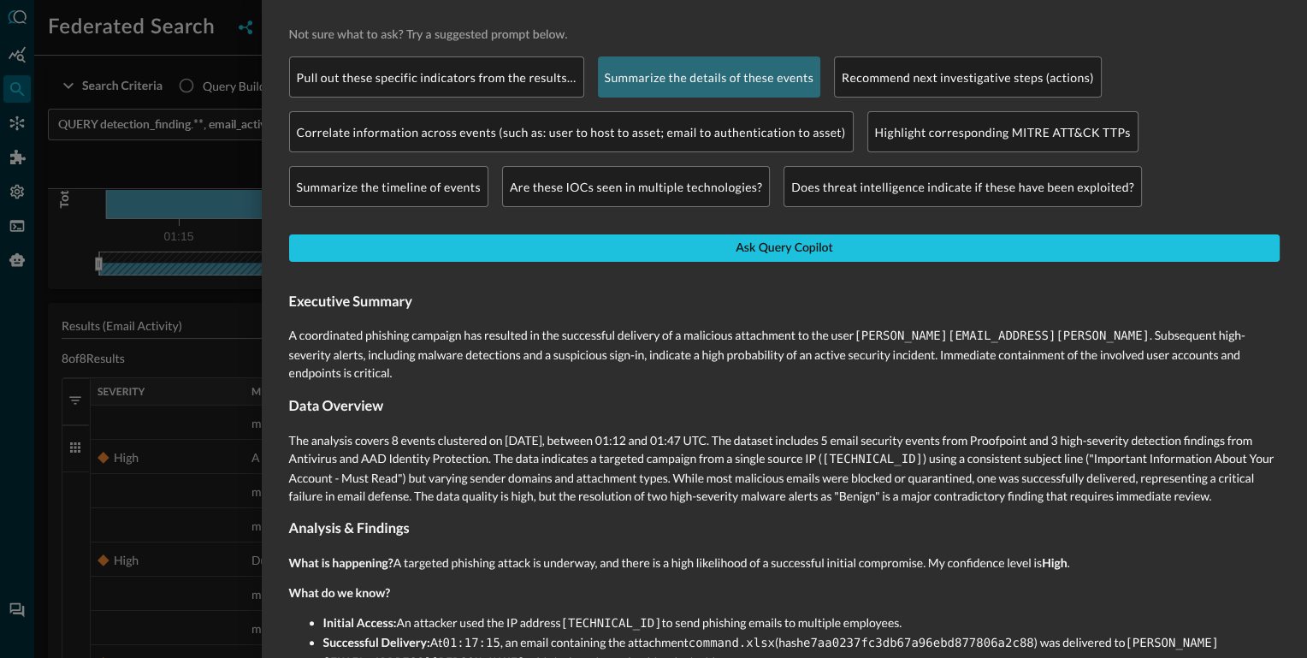
scroll to position [186, 0]
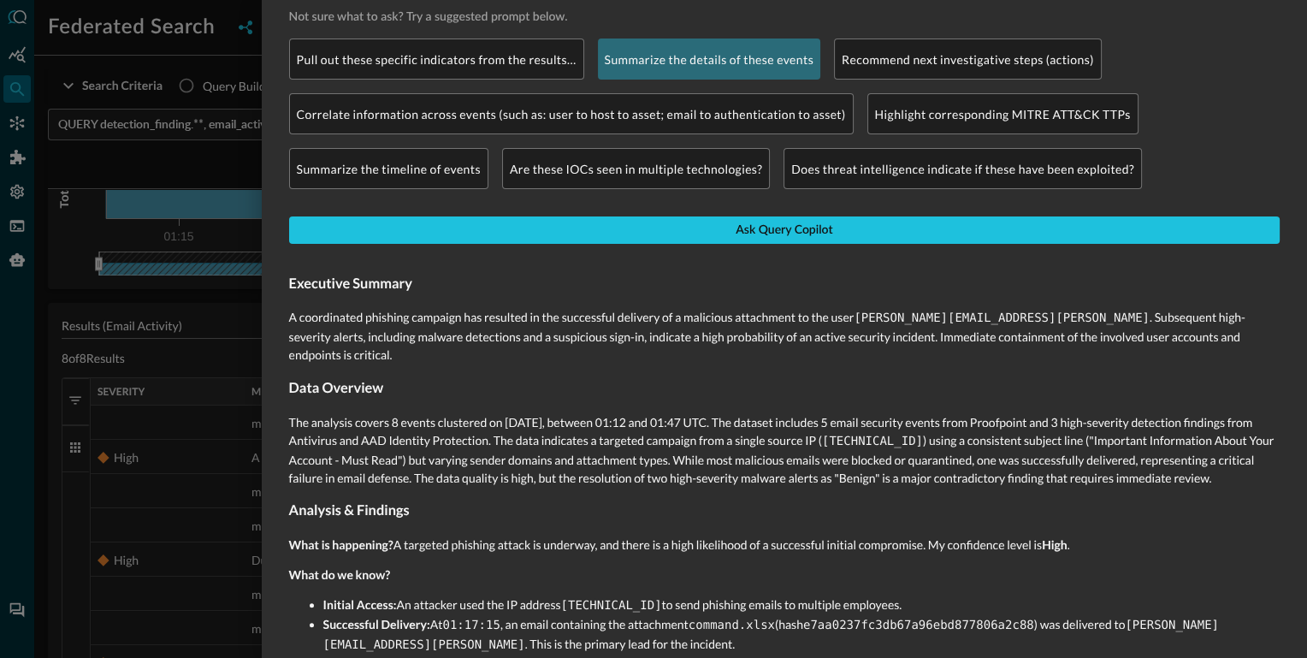
click at [346, 340] on p "A coordinated phishing campaign has resulted in the successful delivery of a ma…" at bounding box center [784, 336] width 990 height 56
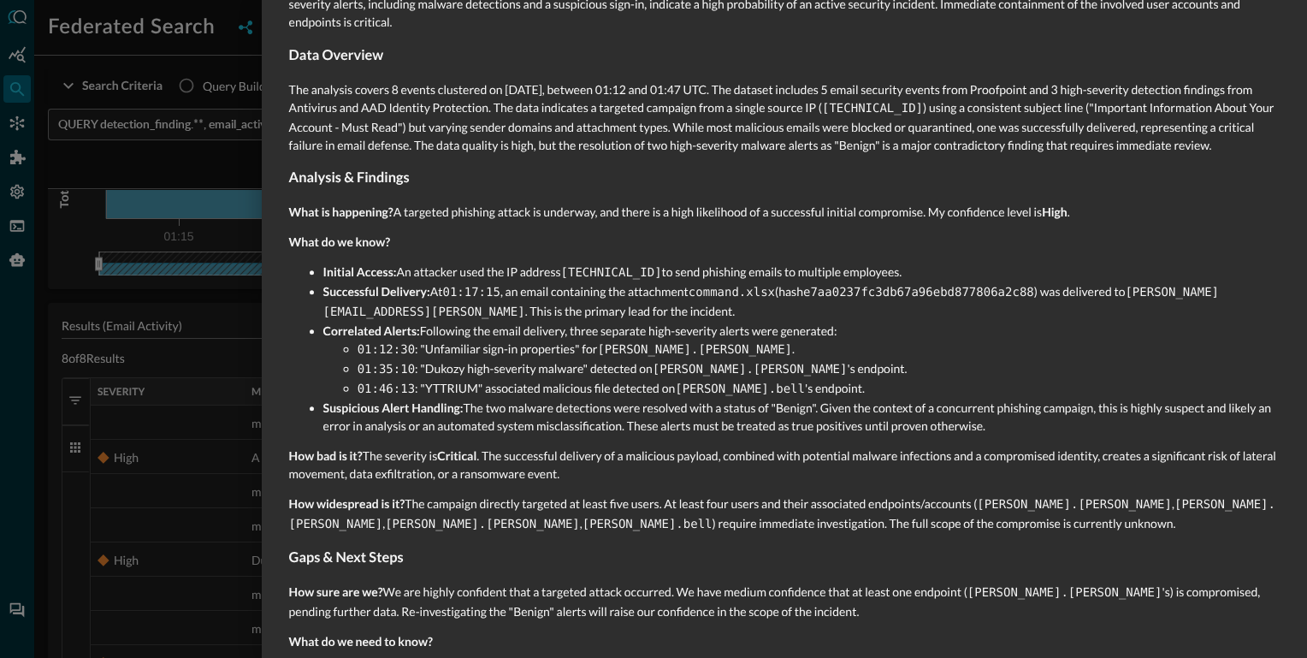
scroll to position [0, 0]
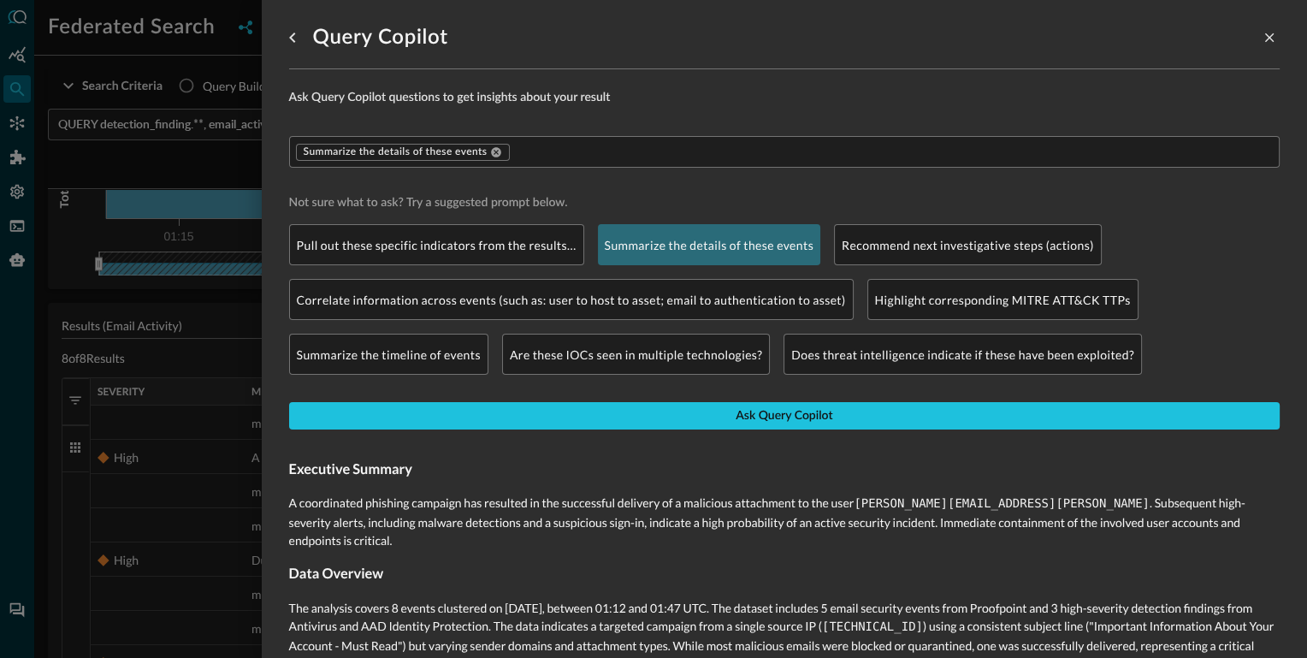
drag, startPoint x: 722, startPoint y: 612, endPoint x: 293, endPoint y: 468, distance: 452.0
copy div "xecutive Summary A coordinated phishing campaign has resulted in the successful…"
click at [1267, 36] on icon "close-drawer" at bounding box center [1269, 37] width 9 height 9
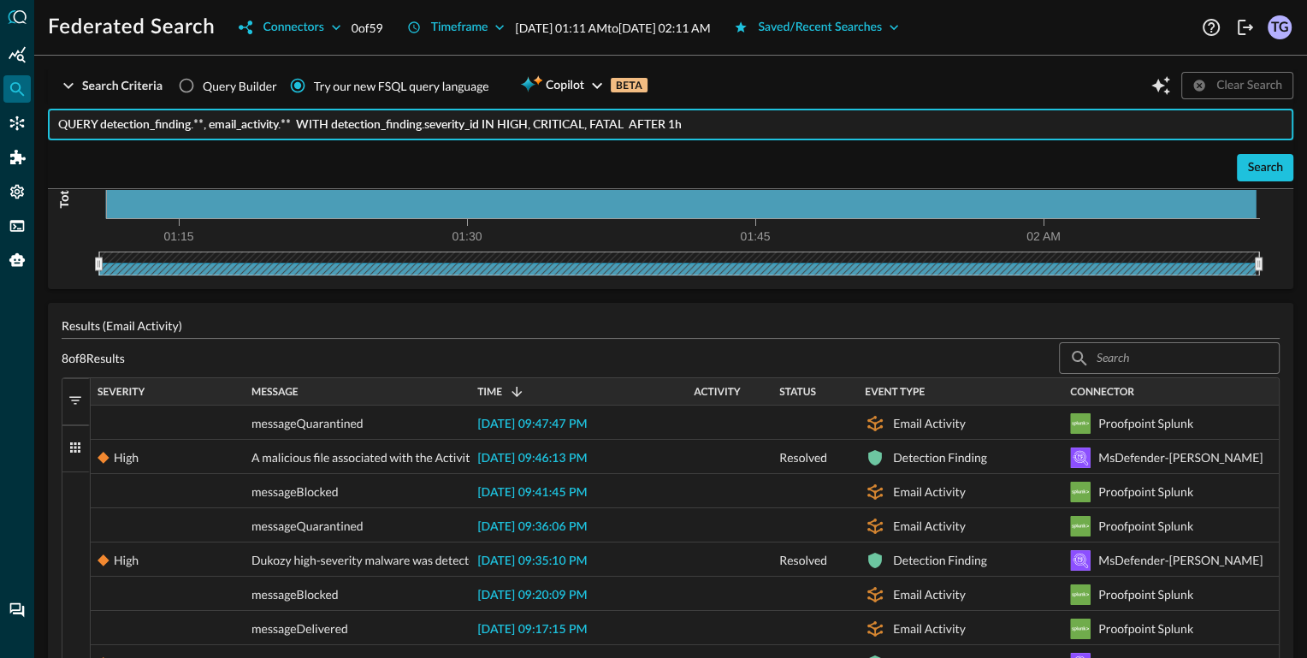
click at [429, 128] on input "QUERY detection_finding.**, email_activity.** WITH detection_finding.severity_i…" at bounding box center [675, 125] width 1235 height 32
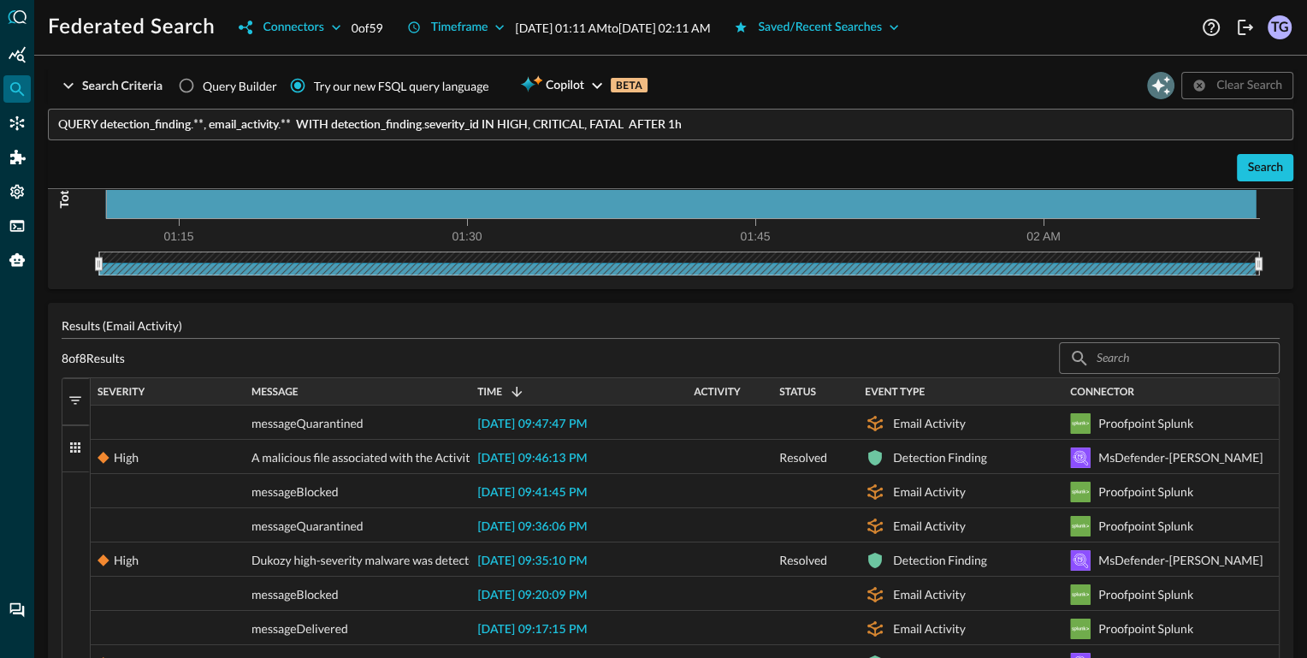
click at [1160, 83] on icon "Open Query Copilot" at bounding box center [1160, 85] width 19 height 19
